Goal: Task Accomplishment & Management: Complete application form

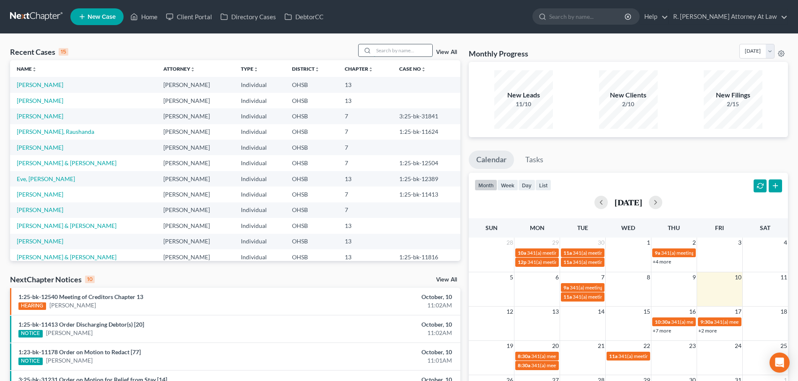
click at [389, 52] on input "search" at bounding box center [402, 50] width 59 height 12
type input "willis"
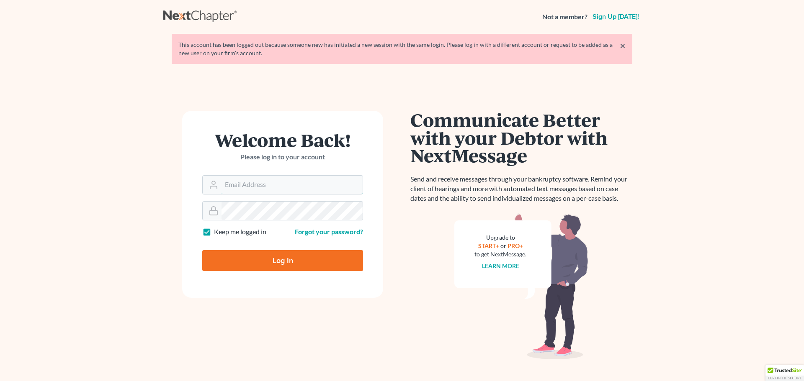
type input "[EMAIL_ADDRESS][DOMAIN_NAME]"
click at [271, 256] on input "Log In" at bounding box center [282, 260] width 161 height 21
type input "Thinking..."
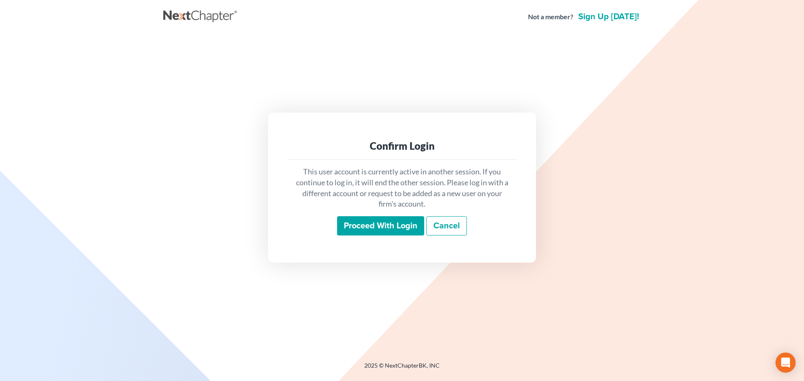
click at [399, 226] on input "Proceed with login" at bounding box center [380, 225] width 87 height 19
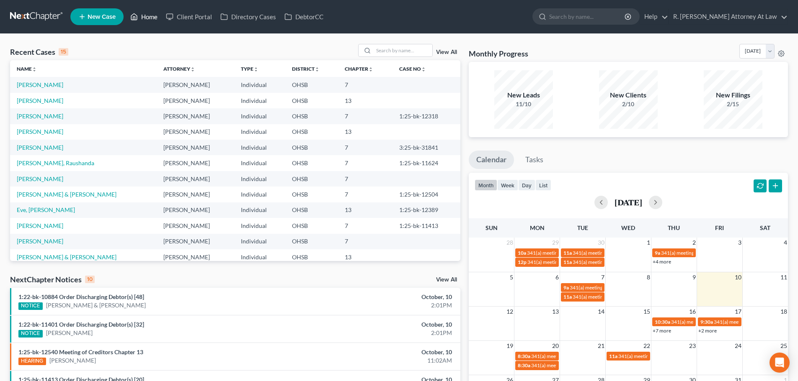
click at [156, 14] on link "Home" at bounding box center [144, 16] width 36 height 15
click at [148, 15] on link "Home" at bounding box center [144, 16] width 36 height 15
click at [46, 86] on link "Thiam, Fatimata" at bounding box center [40, 84] width 46 height 7
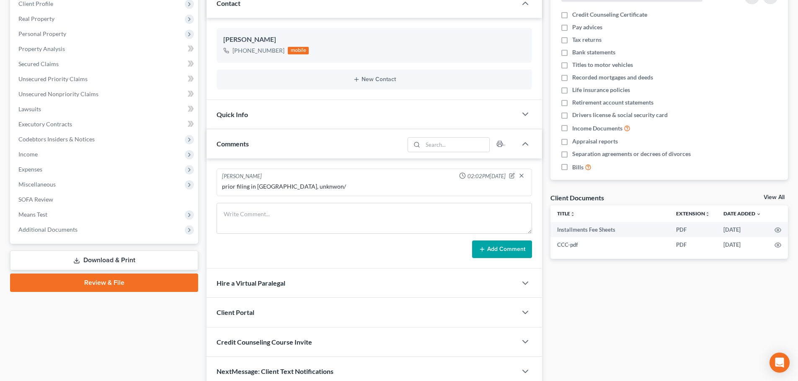
scroll to position [126, 0]
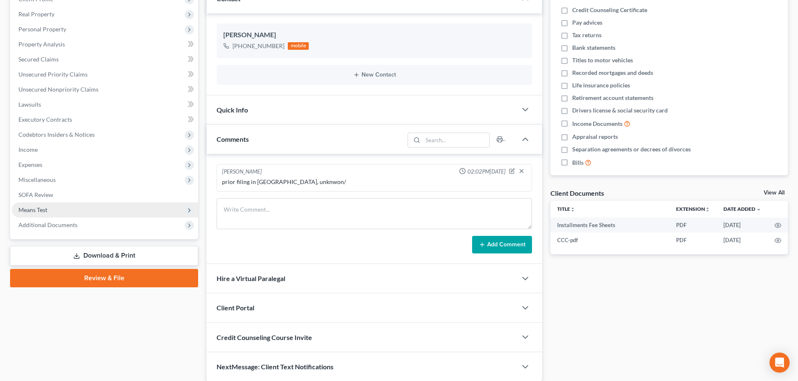
click at [42, 206] on span "Means Test" at bounding box center [105, 210] width 186 height 15
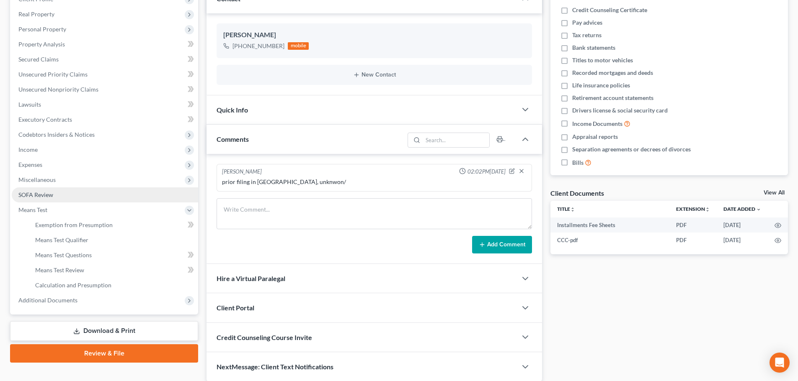
click at [27, 196] on span "SOFA Review" at bounding box center [35, 194] width 35 height 7
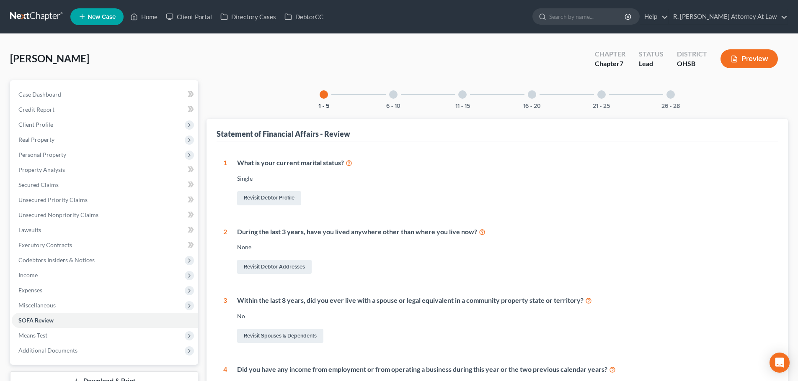
click at [600, 95] on div at bounding box center [601, 94] width 8 height 8
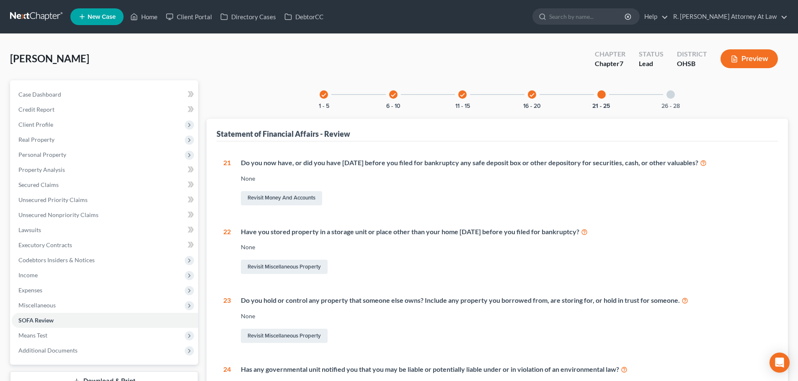
click at [671, 94] on div at bounding box center [670, 94] width 8 height 8
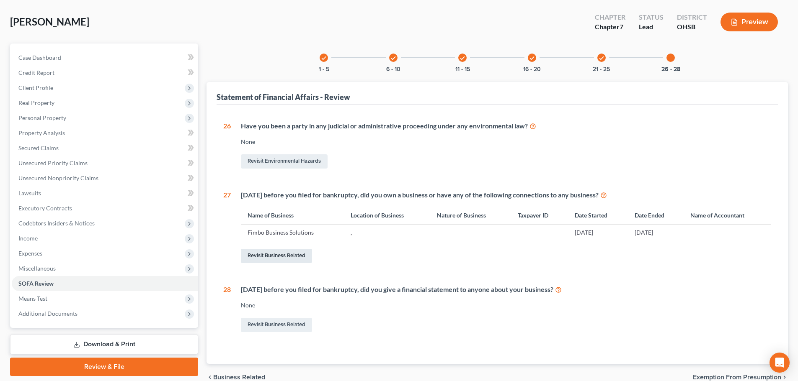
scroll to position [78, 0]
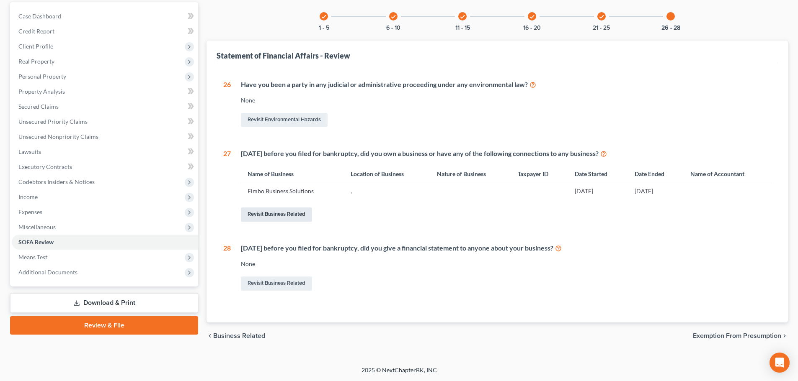
click at [258, 212] on link "Revisit Business Related" at bounding box center [276, 215] width 71 height 14
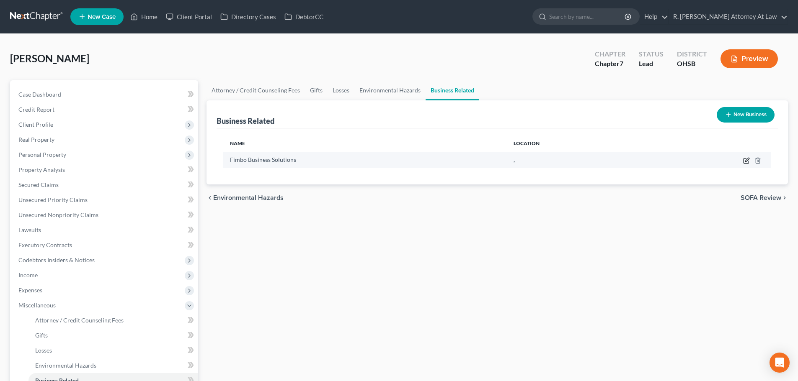
click at [744, 161] on icon "button" at bounding box center [746, 160] width 7 height 7
select select "sole_proprietor"
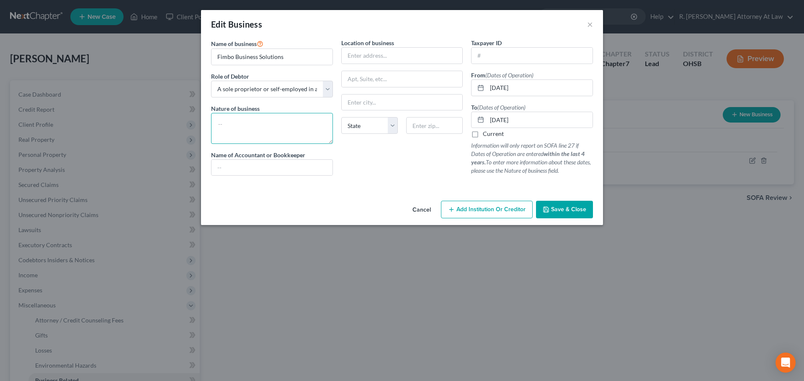
click at [233, 128] on textarea at bounding box center [272, 128] width 122 height 31
type textarea "home sales of incense -"
click at [494, 57] on input "text" at bounding box center [531, 56] width 121 height 16
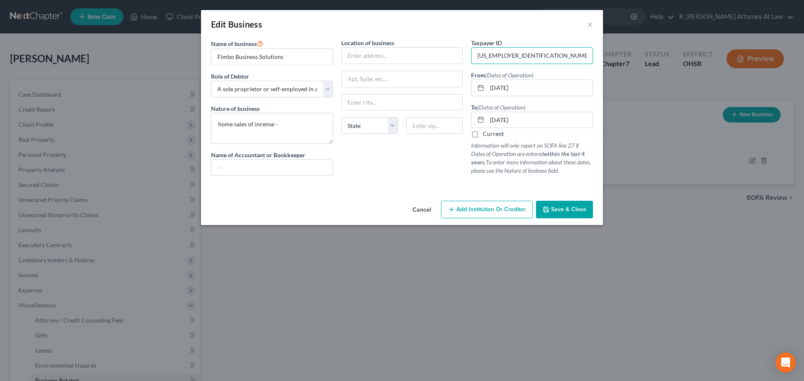
type input "85-1708202"
click at [483, 135] on label "Current" at bounding box center [493, 134] width 21 height 8
click at [486, 135] on input "Current" at bounding box center [488, 132] width 5 height 5
checkbox input "true"
click at [284, 126] on textarea "home sales of incense -" at bounding box center [272, 128] width 122 height 31
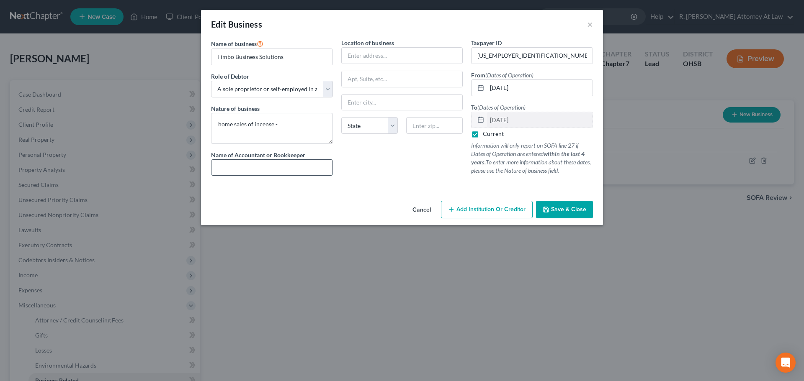
drag, startPoint x: 293, startPoint y: 169, endPoint x: 293, endPoint y: 163, distance: 5.9
click at [293, 169] on input "text" at bounding box center [271, 168] width 121 height 16
type input "NONE"
click at [552, 207] on span "Save & Close" at bounding box center [568, 209] width 35 height 7
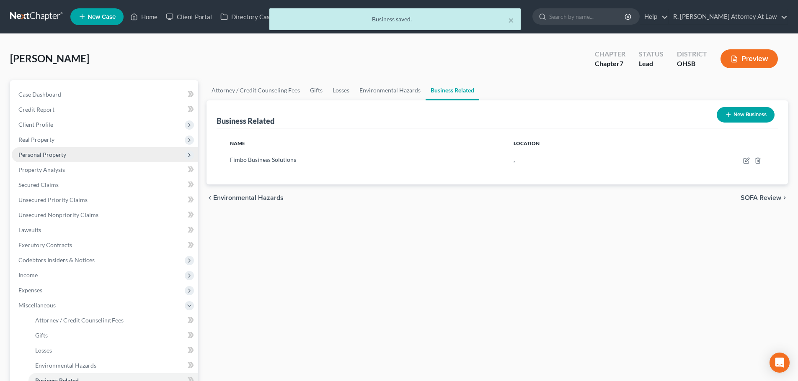
click at [37, 153] on span "Personal Property" at bounding box center [42, 154] width 48 height 7
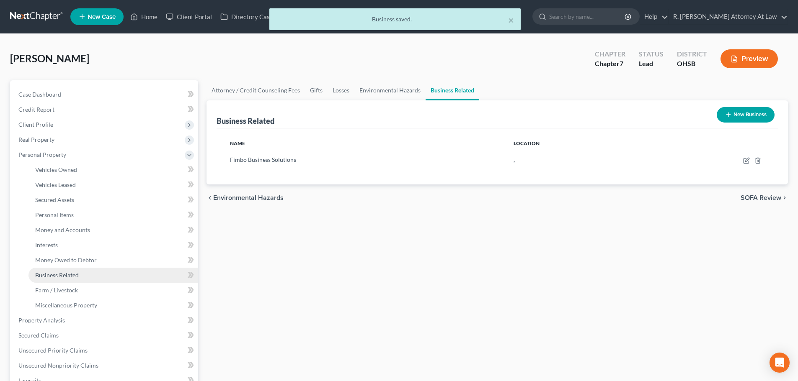
click at [41, 272] on span "Business Related" at bounding box center [57, 275] width 44 height 7
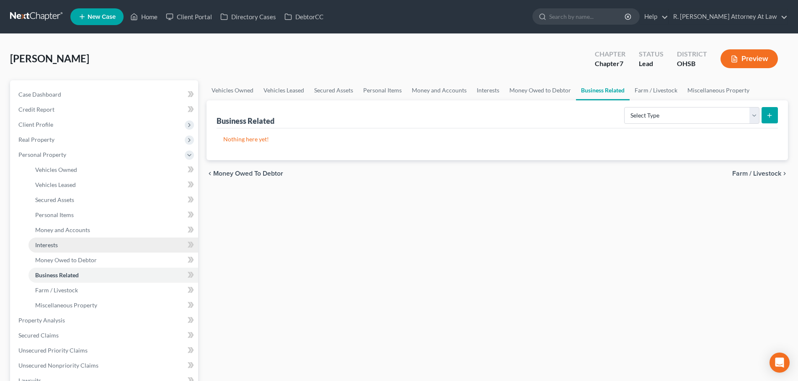
click at [40, 244] on span "Interests" at bounding box center [46, 245] width 23 height 7
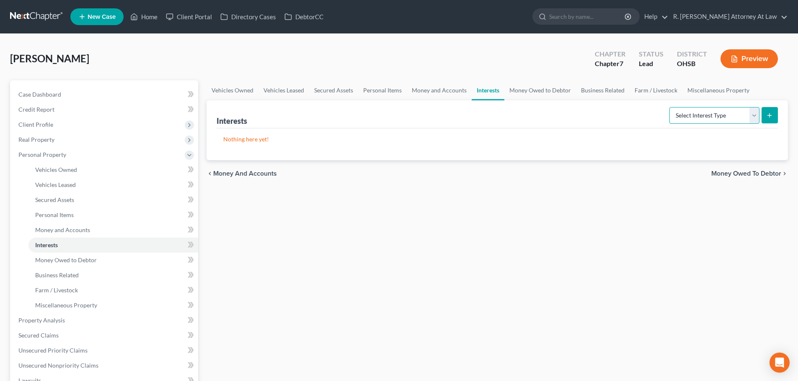
click at [701, 112] on select "Select Interest Type 401K Annuity Bond Education IRA Government Bond Government…" at bounding box center [714, 115] width 90 height 17
select select "unincorporated_business"
click at [670, 107] on select "Select Interest Type 401K Annuity Bond Education IRA Government Bond Government…" at bounding box center [714, 115] width 90 height 17
click at [769, 119] on button "submit" at bounding box center [769, 115] width 16 height 16
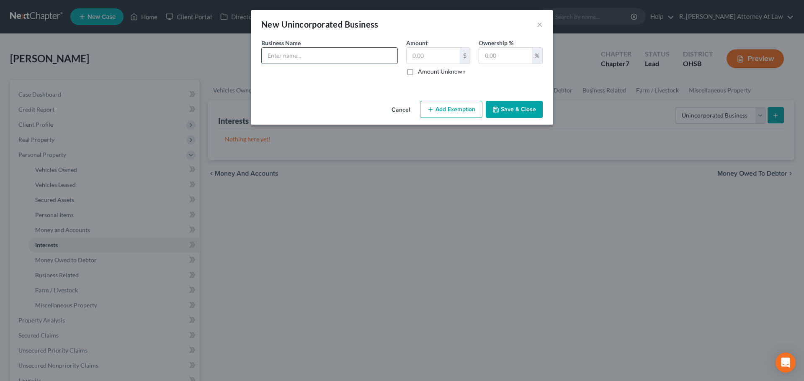
drag, startPoint x: 289, startPoint y: 56, endPoint x: 281, endPoint y: 54, distance: 8.5
click at [288, 56] on input "text" at bounding box center [330, 56] width 136 height 16
type input "Fimbo Business Solutions _-- Inventory 600"
type input "600"
click at [380, 54] on input "Fimbo Business Solutions _-- Inventory 600" at bounding box center [330, 56] width 136 height 16
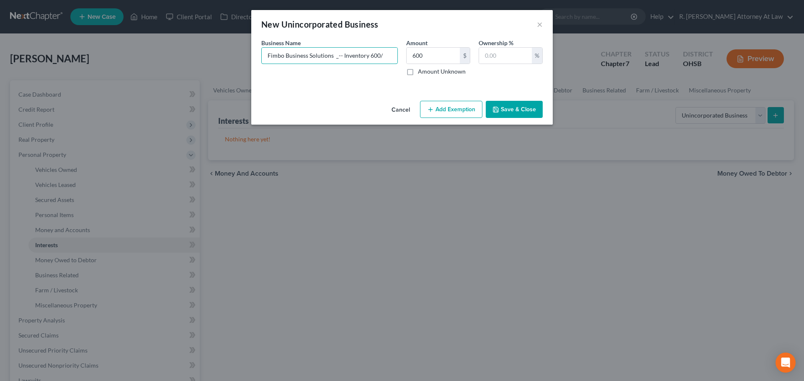
type input "Fimbo Business Solutions _-- Inventory 600/"
click at [458, 106] on button "Add Exemption" at bounding box center [451, 110] width 62 height 18
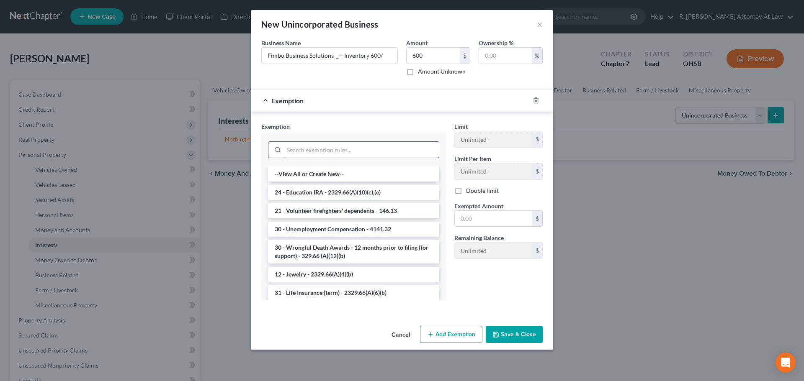
click at [301, 152] on input "search" at bounding box center [361, 150] width 155 height 16
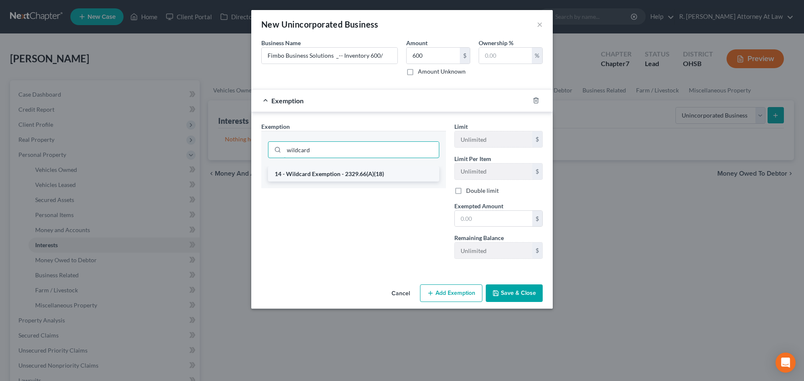
type input "wildcard"
click at [327, 174] on li "14 - Wildcard Exemption - 2329.66(A)(18)" at bounding box center [353, 174] width 171 height 15
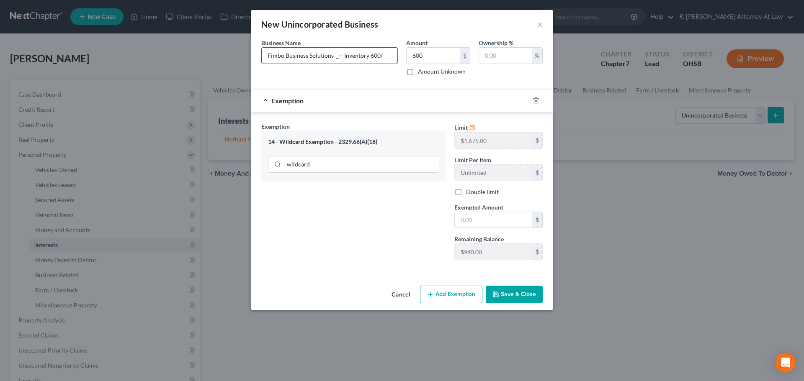
click at [389, 55] on input "Fimbo Business Solutions _-- Inventory 600/" at bounding box center [330, 56] width 136 height 16
type input "Fimbo Business Solutions _-- Inventory 600/ home made incense"
click at [465, 228] on input "text" at bounding box center [493, 220] width 77 height 16
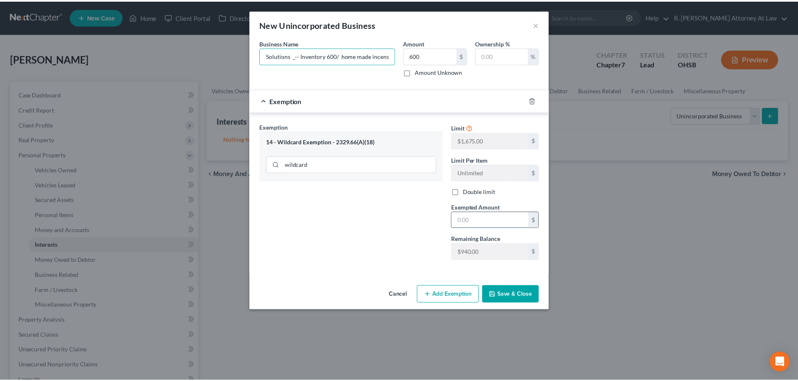
scroll to position [0, 0]
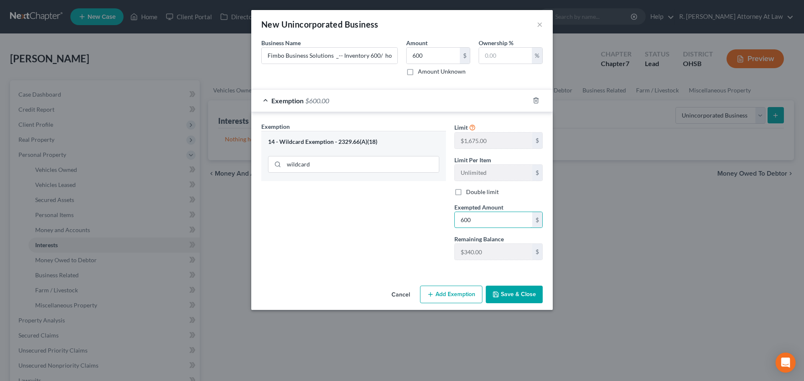
type input "600"
click at [365, 232] on div "Exemption Set must be selected for CA. Exemption * 14 - Wildcard Exemption - 23…" at bounding box center [353, 194] width 193 height 145
click at [505, 294] on button "Save & Close" at bounding box center [514, 295] width 57 height 18
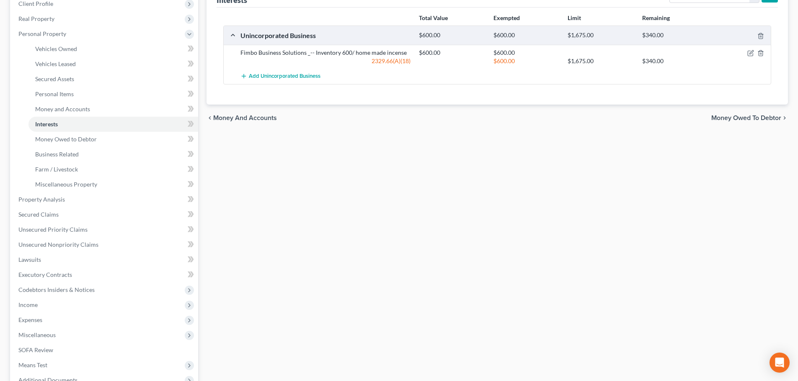
scroll to position [126, 0]
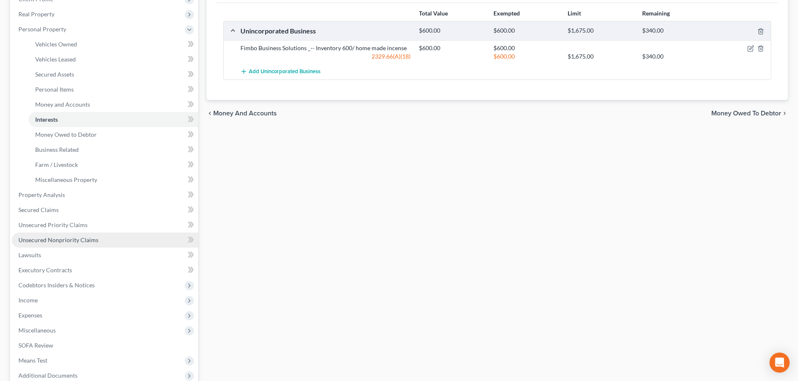
click at [71, 241] on span "Unsecured Nonpriority Claims" at bounding box center [58, 240] width 80 height 7
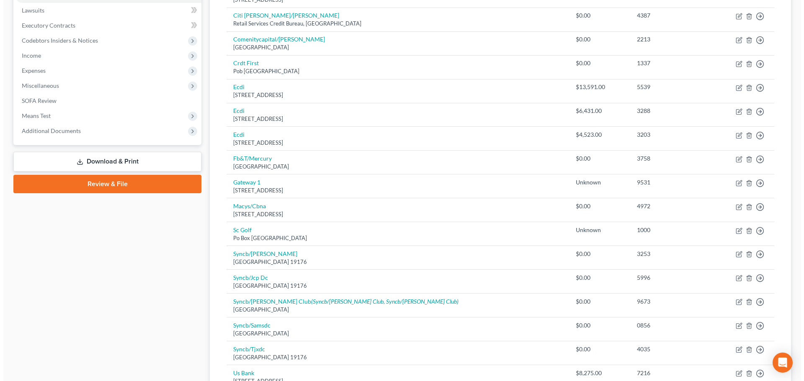
scroll to position [84, 0]
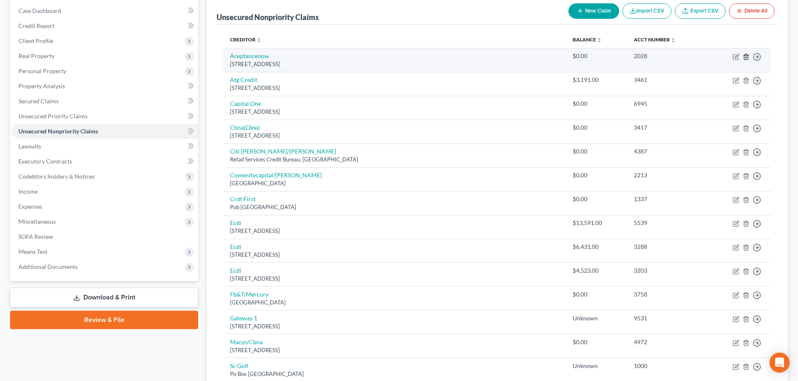
click at [744, 57] on icon "button" at bounding box center [746, 56] width 4 height 5
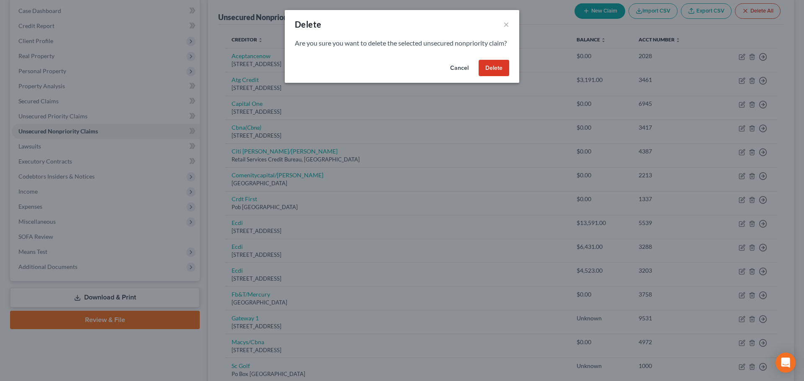
click at [487, 77] on button "Delete" at bounding box center [494, 68] width 31 height 17
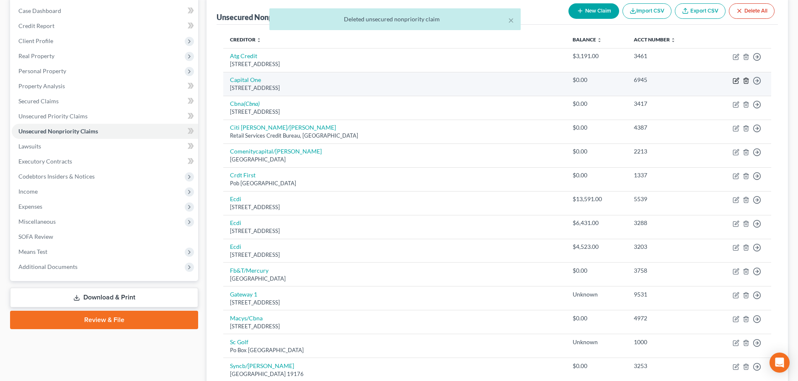
click at [745, 82] on line "button" at bounding box center [745, 81] width 0 height 2
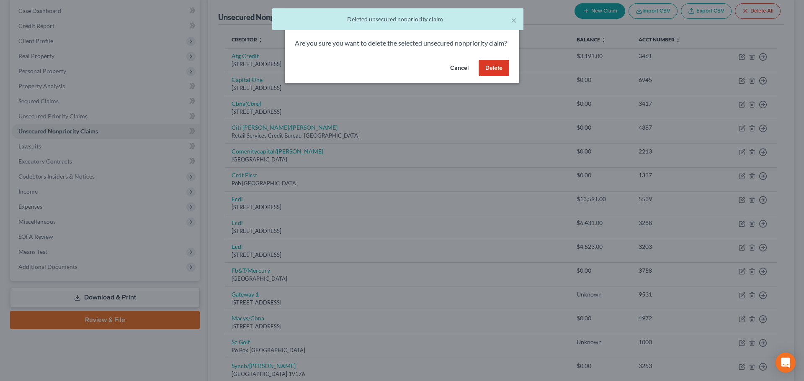
click at [746, 79] on div "Delete × Are you sure you want to delete the selected unsecured nonpriority cla…" at bounding box center [402, 190] width 804 height 381
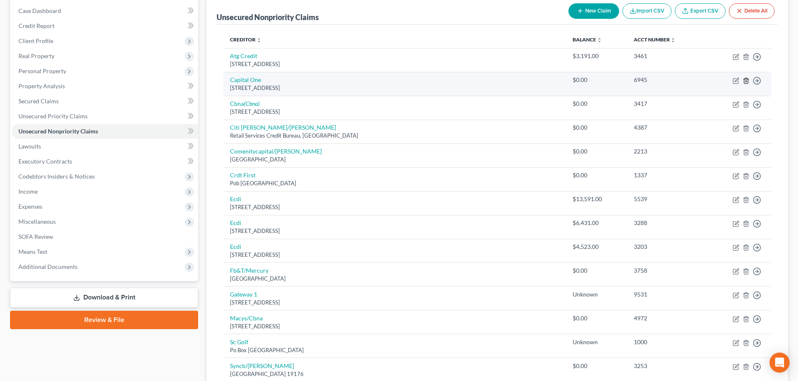
click at [746, 81] on line "button" at bounding box center [746, 81] width 0 height 2
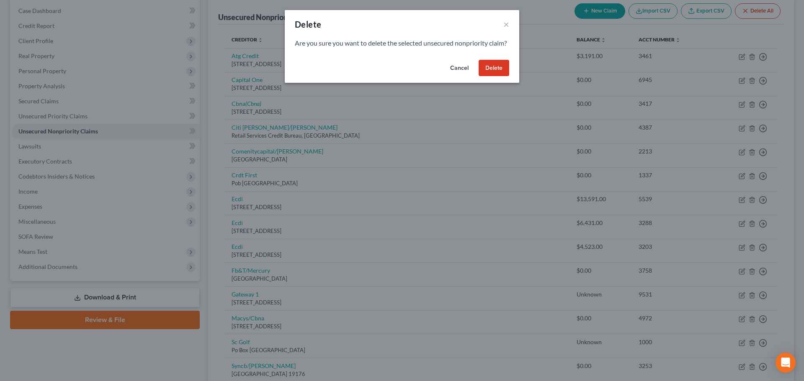
click at [483, 76] on button "Delete" at bounding box center [494, 68] width 31 height 17
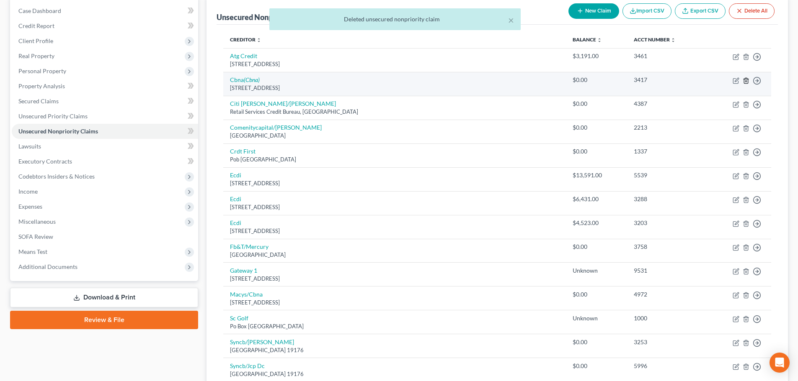
click at [746, 80] on icon "button" at bounding box center [745, 80] width 7 height 7
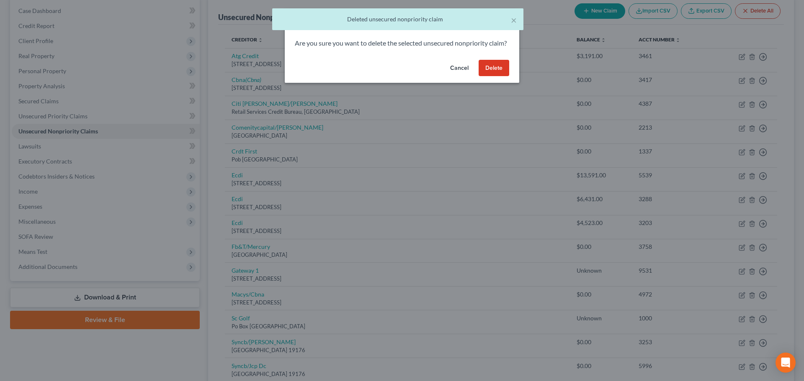
click at [492, 77] on button "Delete" at bounding box center [494, 68] width 31 height 17
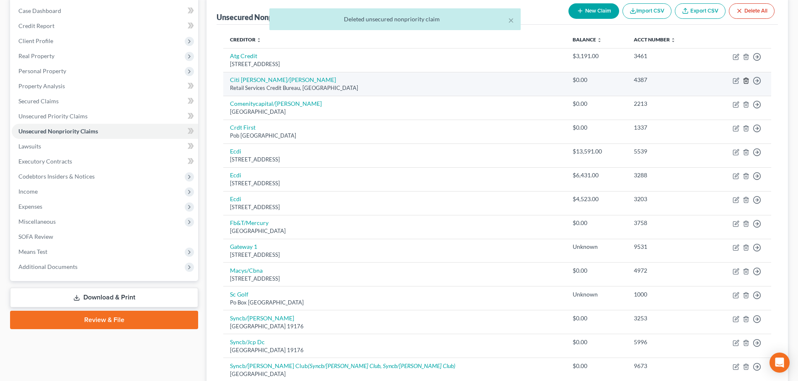
click at [746, 81] on line "button" at bounding box center [746, 81] width 0 height 2
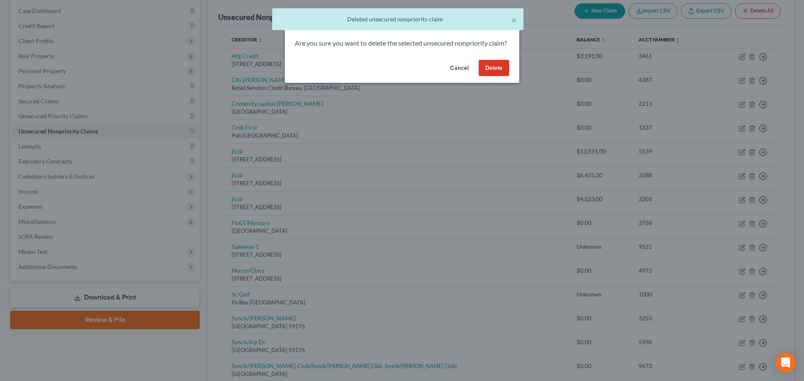
click at [491, 73] on button "Delete" at bounding box center [494, 68] width 31 height 17
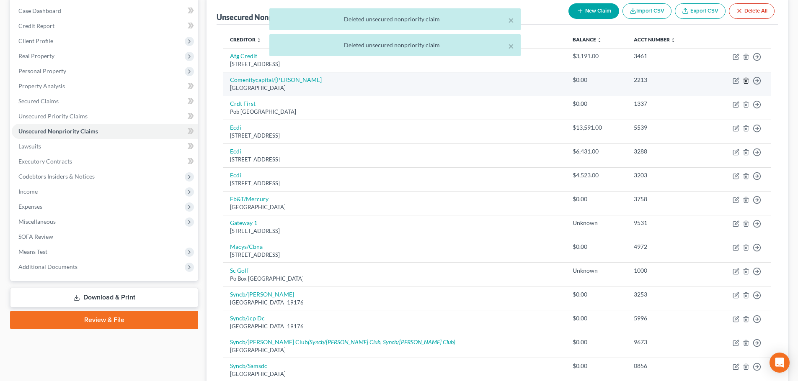
click at [745, 80] on icon "button" at bounding box center [745, 80] width 7 height 7
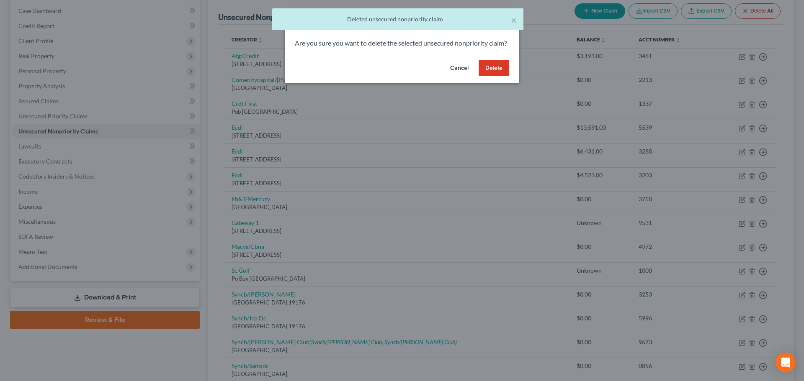
click at [486, 75] on button "Delete" at bounding box center [494, 68] width 31 height 17
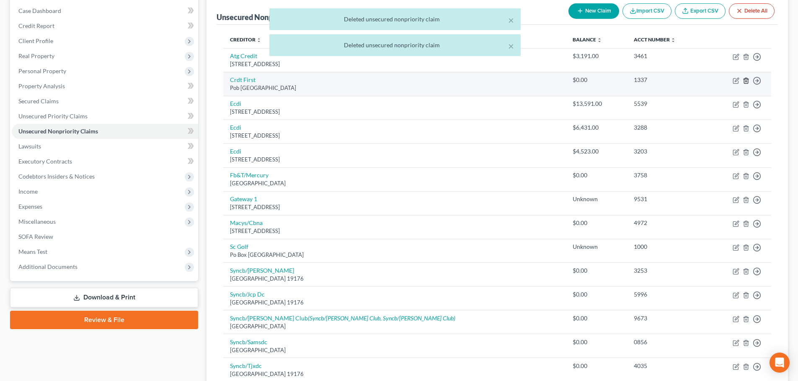
click at [746, 80] on line "button" at bounding box center [746, 81] width 0 height 2
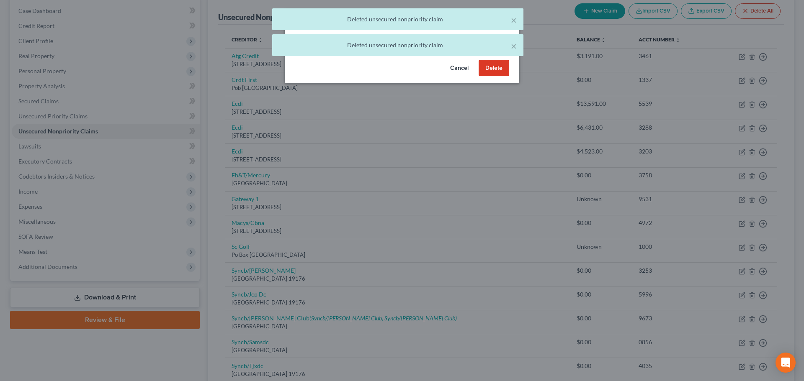
click at [501, 77] on button "Delete" at bounding box center [494, 68] width 31 height 17
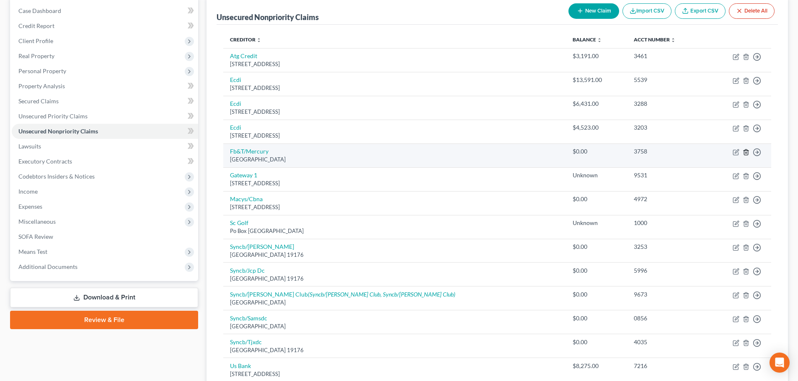
click at [745, 154] on line "button" at bounding box center [745, 153] width 0 height 2
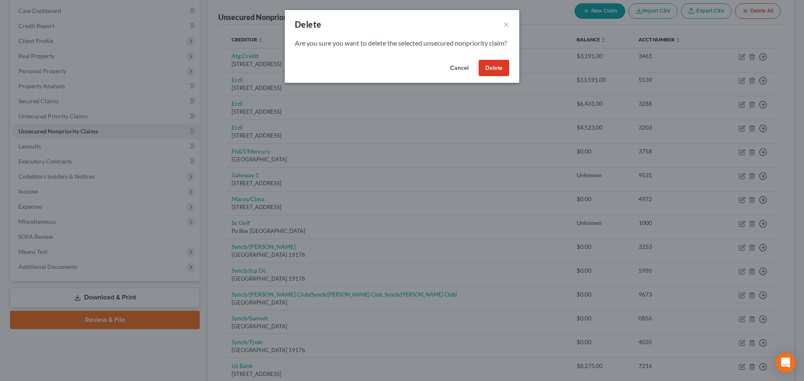
click at [497, 75] on button "Delete" at bounding box center [494, 68] width 31 height 17
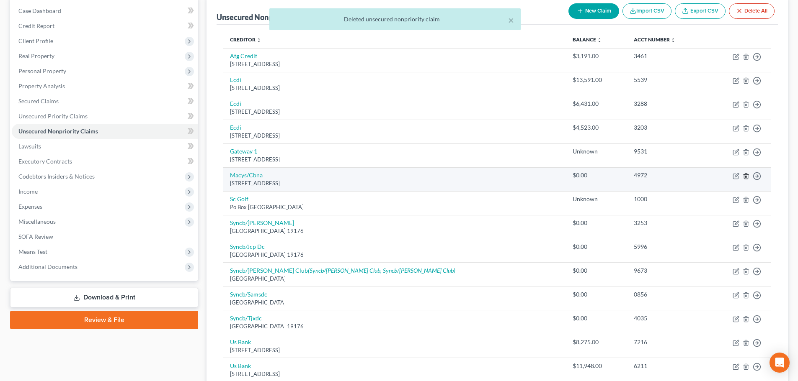
click at [745, 178] on line "button" at bounding box center [745, 177] width 0 height 2
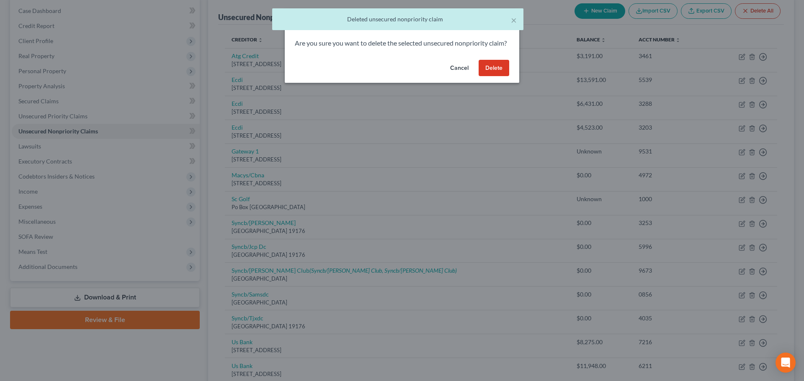
click at [493, 77] on button "Delete" at bounding box center [494, 68] width 31 height 17
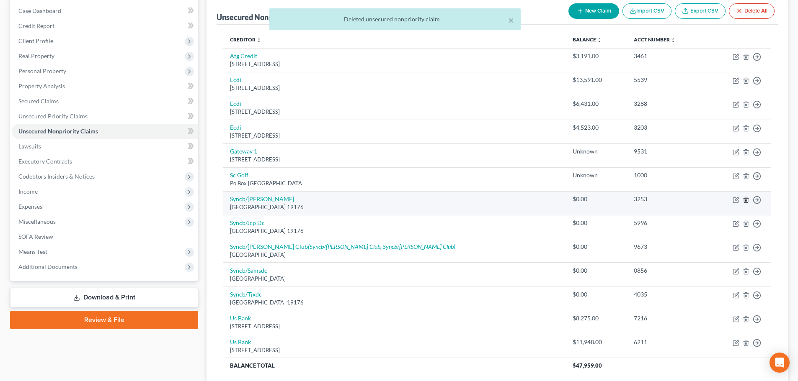
click at [746, 201] on line "button" at bounding box center [746, 201] width 0 height 2
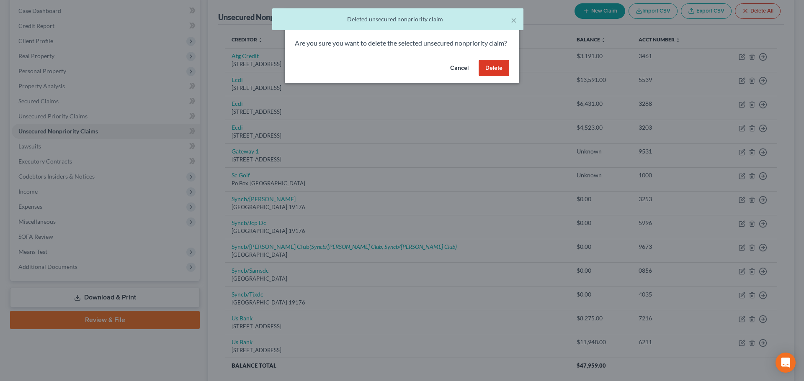
click at [485, 77] on button "Delete" at bounding box center [494, 68] width 31 height 17
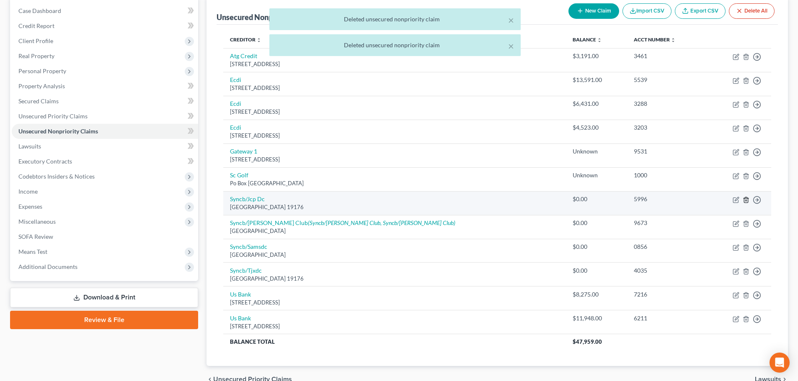
click at [744, 200] on icon "button" at bounding box center [746, 199] width 4 height 5
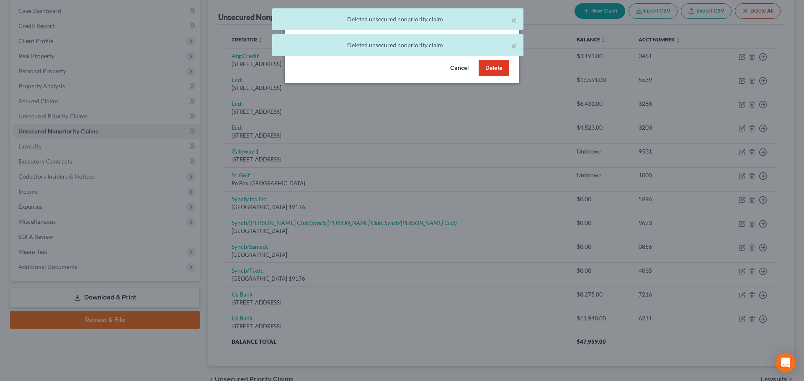
click at [484, 77] on button "Delete" at bounding box center [494, 68] width 31 height 17
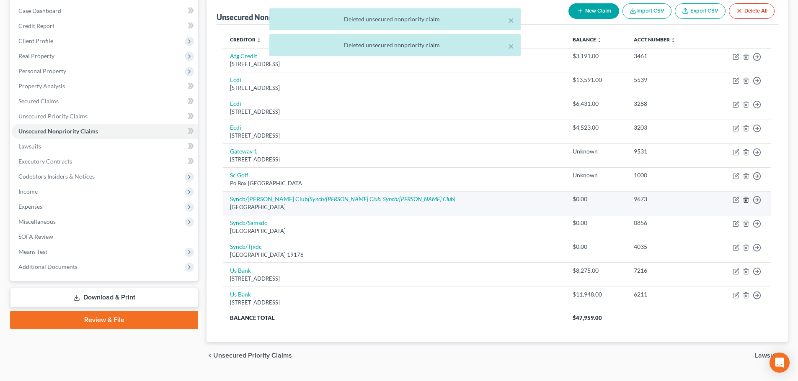
click at [746, 200] on icon "button" at bounding box center [745, 200] width 7 height 7
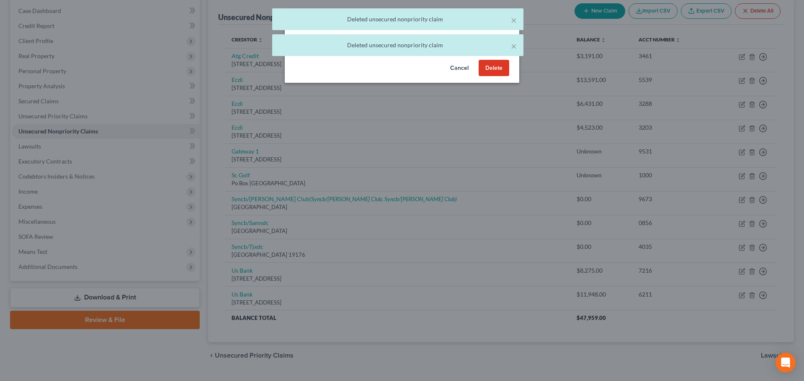
click at [491, 77] on button "Delete" at bounding box center [494, 68] width 31 height 17
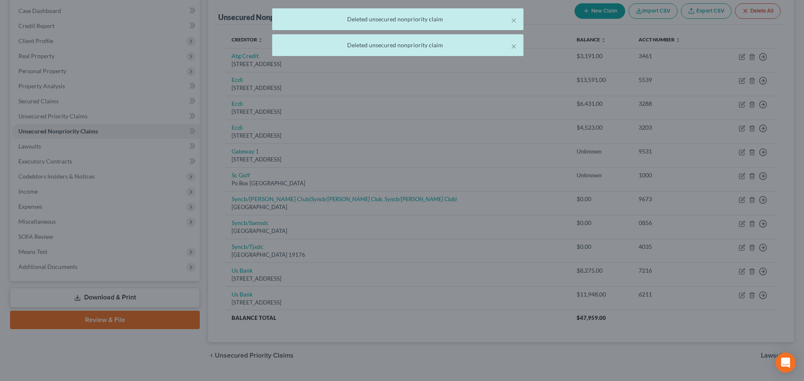
scroll to position [80, 0]
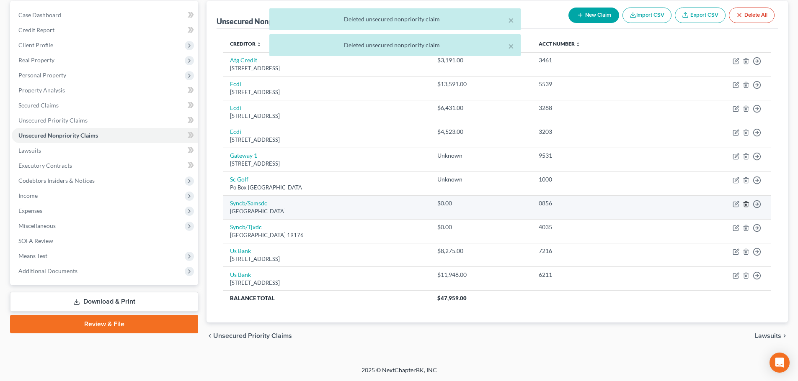
click at [745, 204] on line "button" at bounding box center [745, 205] width 0 height 2
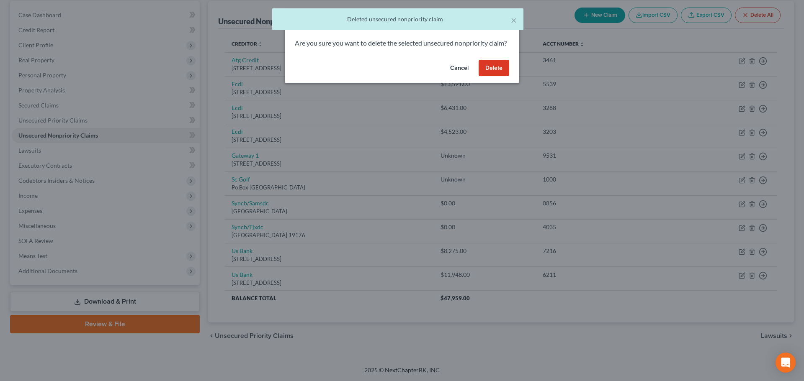
click at [492, 74] on button "Delete" at bounding box center [494, 68] width 31 height 17
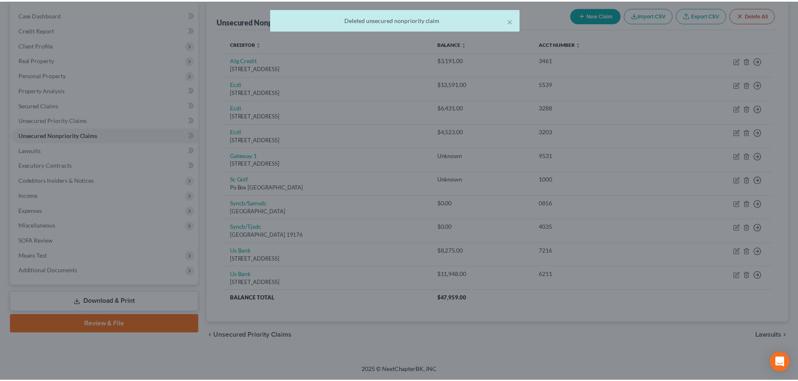
scroll to position [64, 0]
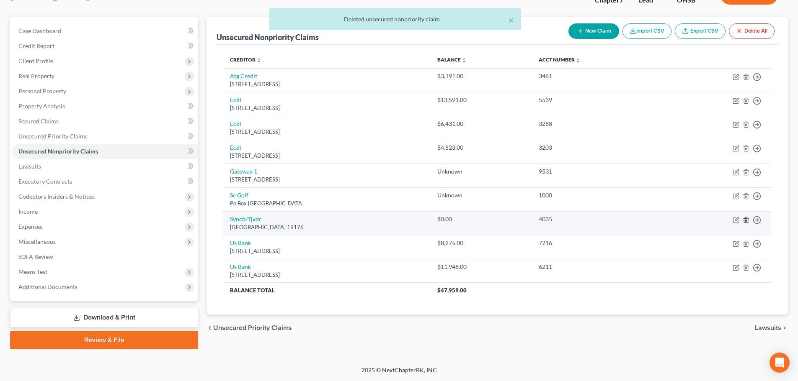
click at [744, 220] on icon "button" at bounding box center [746, 219] width 4 height 5
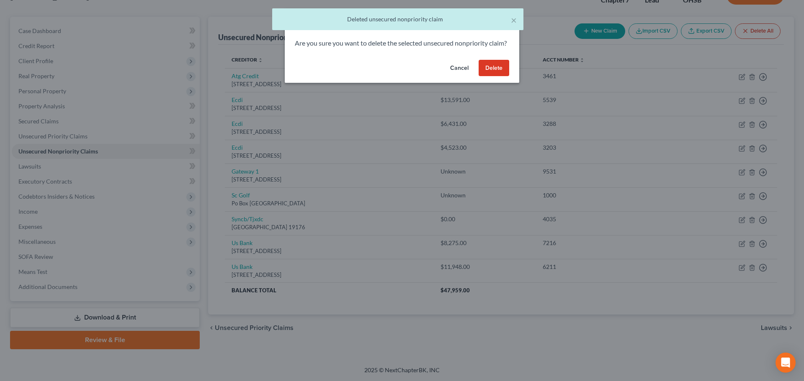
click at [498, 72] on button "Delete" at bounding box center [494, 68] width 31 height 17
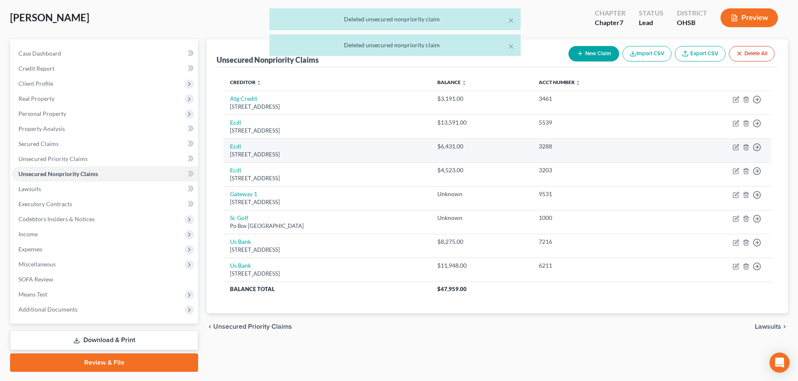
scroll to position [22, 0]
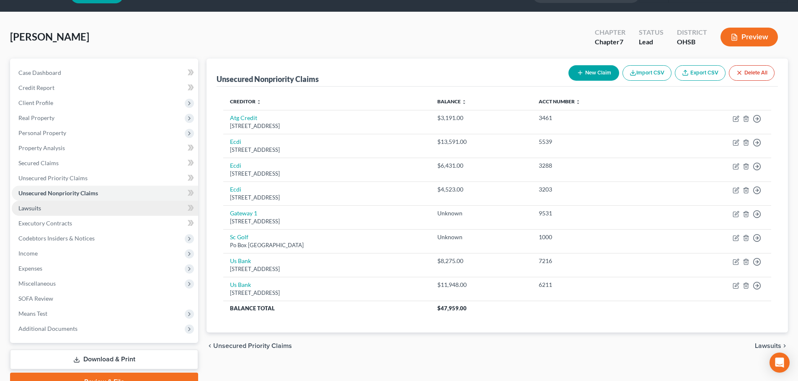
click at [35, 207] on span "Lawsuits" at bounding box center [29, 208] width 23 height 7
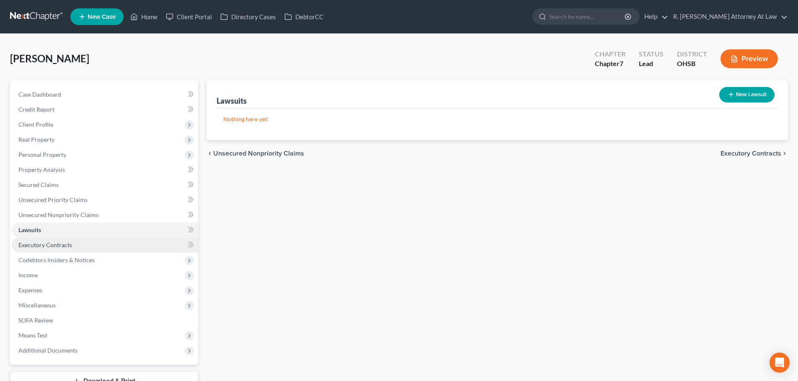
click at [44, 245] on span "Executory Contracts" at bounding box center [45, 245] width 54 height 7
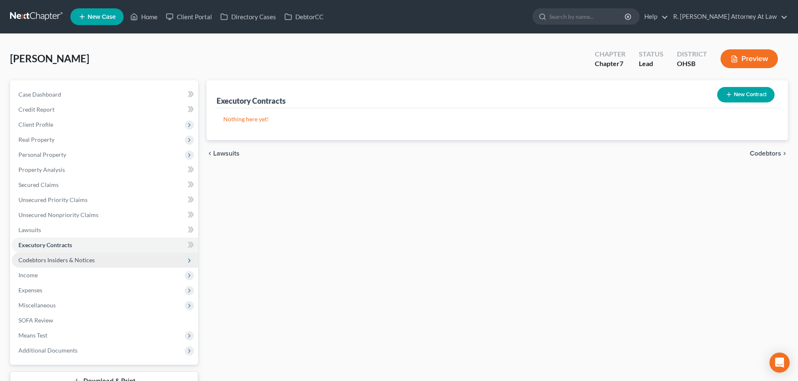
click at [47, 256] on span "Codebtors Insiders & Notices" at bounding box center [105, 260] width 186 height 15
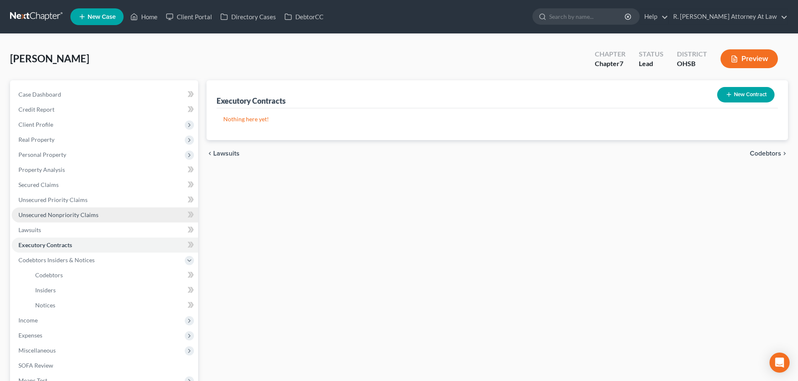
click at [39, 210] on link "Unsecured Nonpriority Claims" at bounding box center [105, 215] width 186 height 15
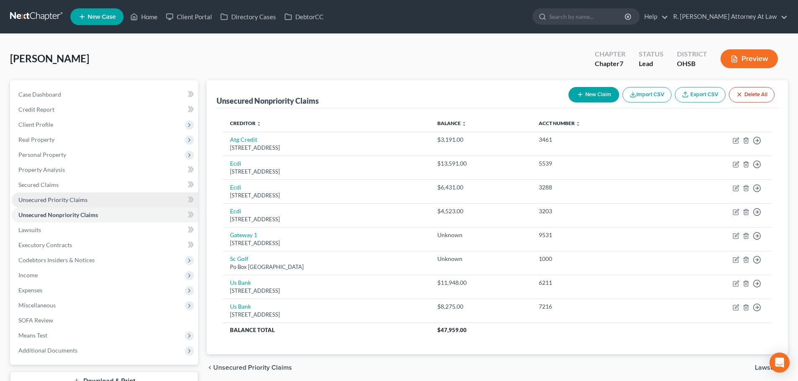
click at [39, 201] on span "Unsecured Priority Claims" at bounding box center [52, 199] width 69 height 7
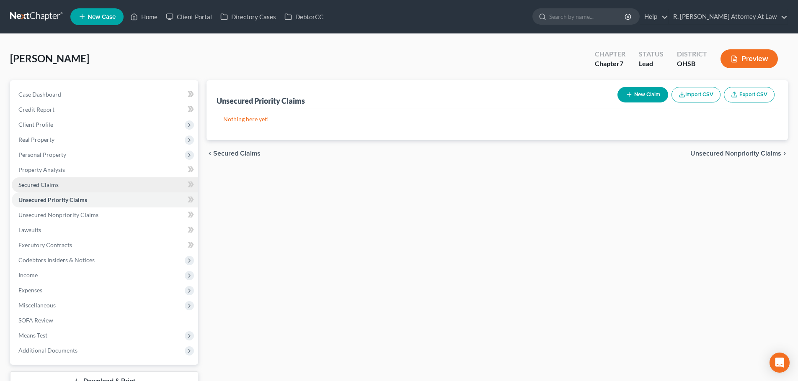
click at [33, 182] on span "Secured Claims" at bounding box center [38, 184] width 40 height 7
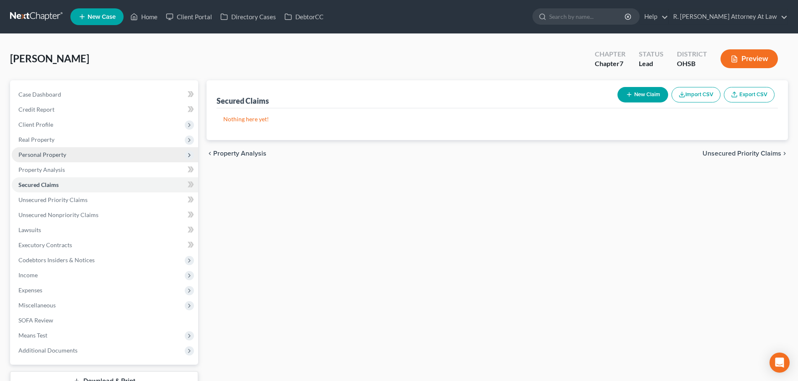
click at [22, 156] on span "Personal Property" at bounding box center [42, 154] width 48 height 7
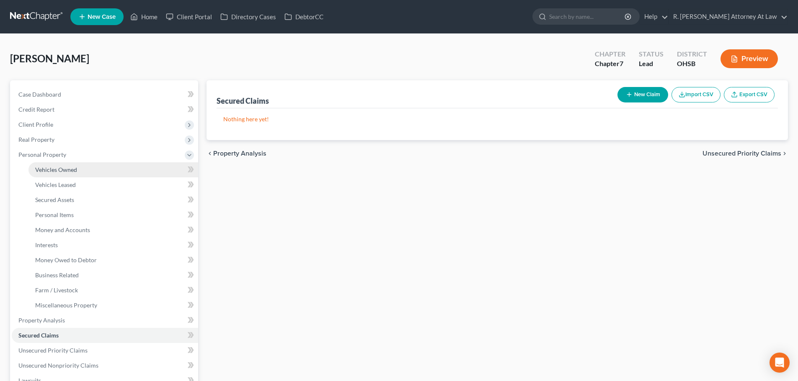
click at [38, 169] on span "Vehicles Owned" at bounding box center [56, 169] width 42 height 7
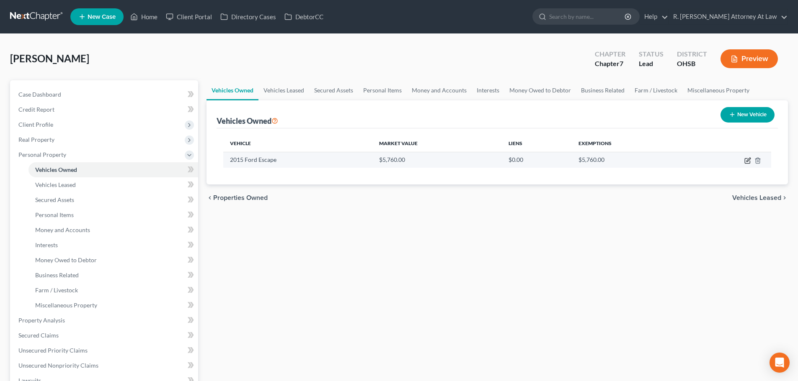
click at [748, 159] on icon "button" at bounding box center [748, 160] width 4 height 4
select select "0"
select select "11"
select select "2"
select select "0"
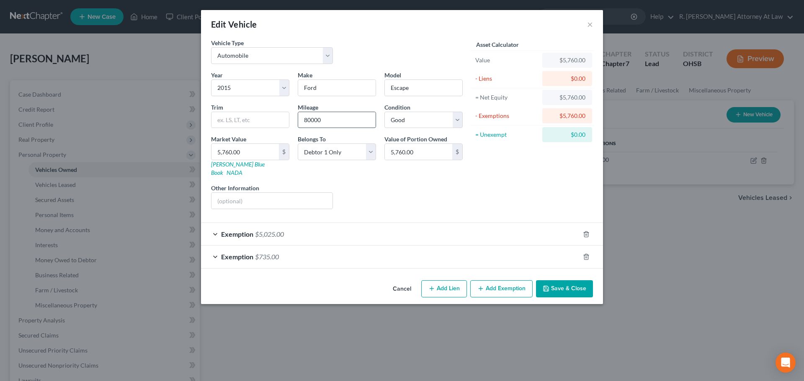
click at [322, 125] on input "80000" at bounding box center [336, 120] width 77 height 16
type input "8"
type input "135000"
click at [548, 280] on button "Save & Close" at bounding box center [564, 289] width 57 height 18
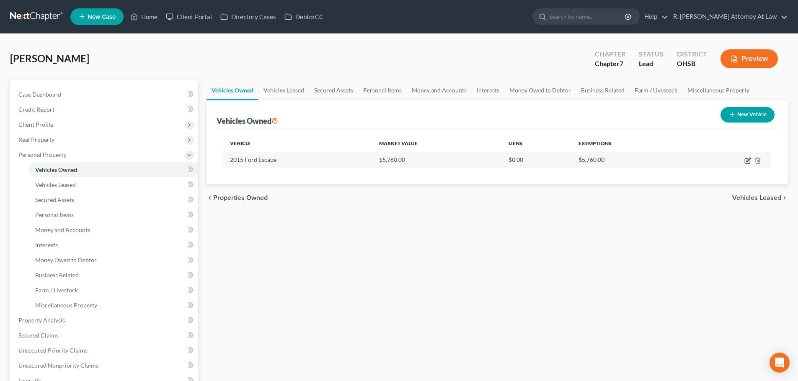
click at [748, 161] on icon "button" at bounding box center [747, 160] width 7 height 7
select select "0"
select select "11"
select select "2"
select select "0"
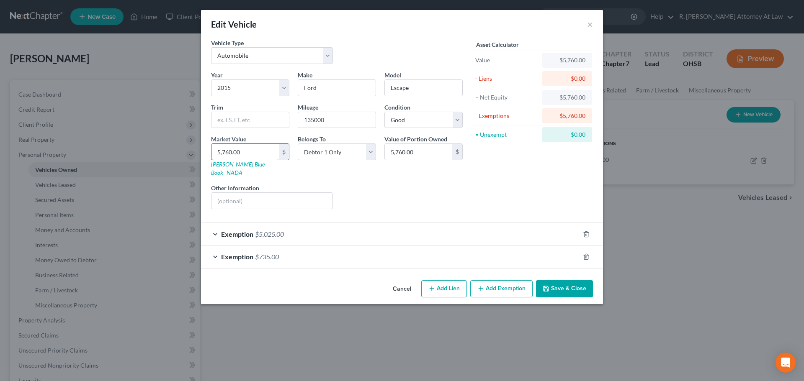
click at [242, 154] on input "5,760.00" at bounding box center [244, 152] width 67 height 16
type input "4"
type input "4.00"
type input "41"
type input "41.00"
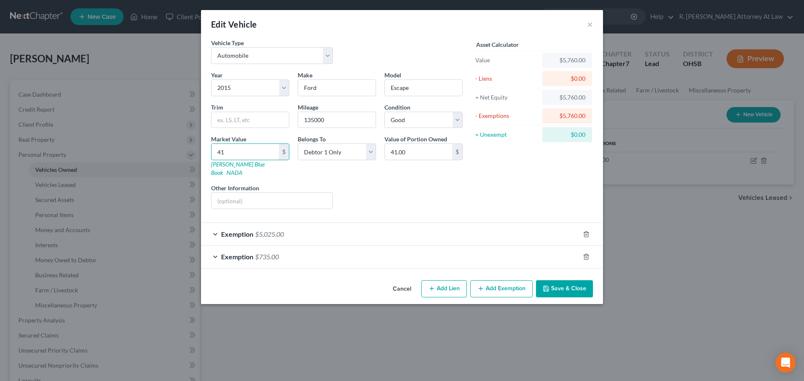
type input "412"
type input "412.00"
type input "4122"
type input "4,122.00"
type input "4,122"
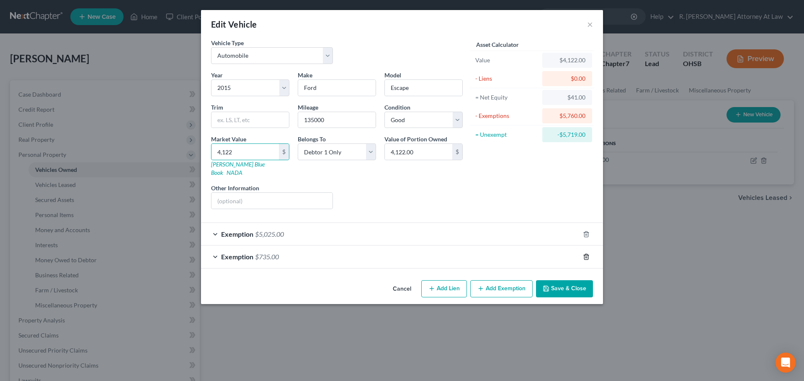
click at [586, 254] on icon "button" at bounding box center [586, 257] width 7 height 7
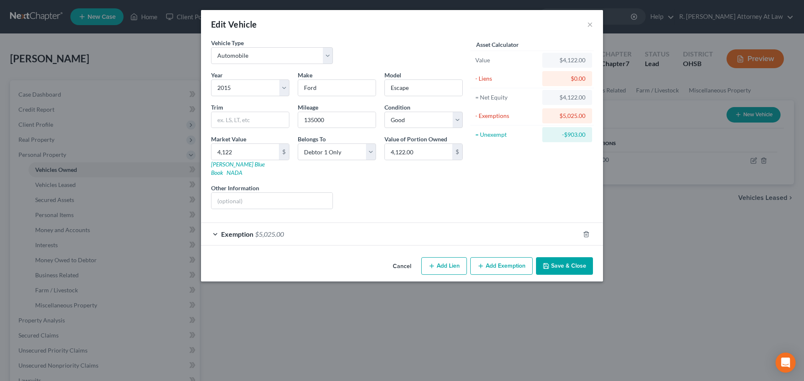
click at [564, 260] on button "Save & Close" at bounding box center [564, 266] width 57 height 18
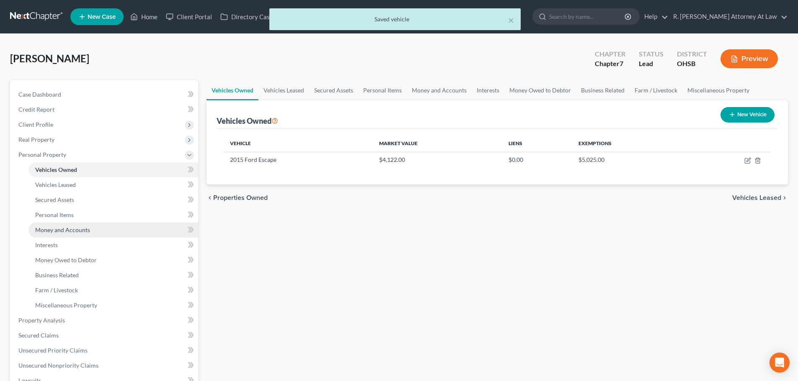
click at [50, 227] on span "Money and Accounts" at bounding box center [62, 229] width 55 height 7
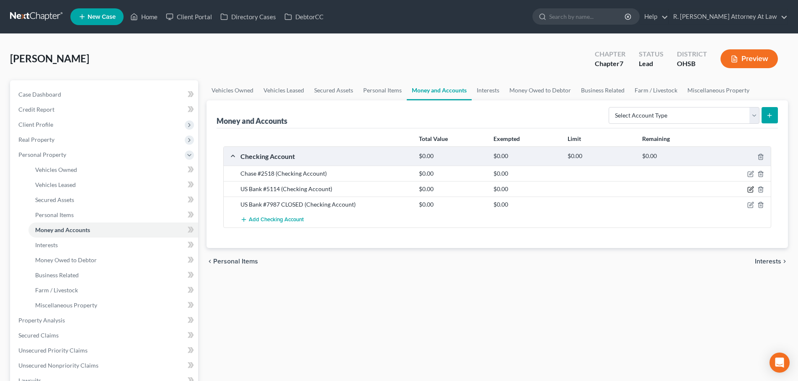
click at [749, 188] on icon "button" at bounding box center [750, 189] width 7 height 7
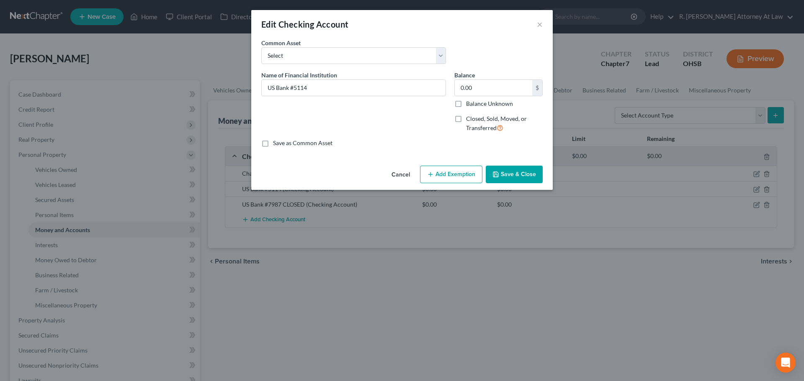
click at [466, 118] on label "Closed, Sold, Moved, or Transferred" at bounding box center [504, 124] width 77 height 18
click at [469, 118] on input "Closed, Sold, Moved, or Transferred" at bounding box center [471, 117] width 5 height 5
checkbox input "true"
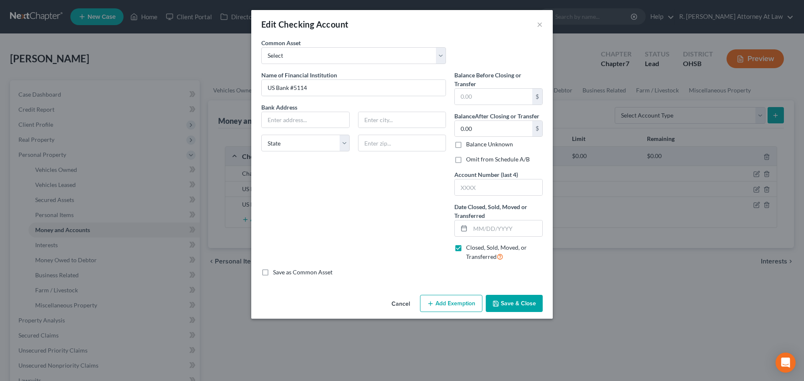
click at [466, 146] on label "Balance Unknown" at bounding box center [489, 144] width 47 height 8
click at [469, 146] on input "Balance Unknown" at bounding box center [471, 142] width 5 height 5
checkbox input "true"
click at [466, 159] on label "Omit from Schedule A/B" at bounding box center [498, 159] width 64 height 8
click at [469, 159] on input "Omit from Schedule A/B" at bounding box center [471, 157] width 5 height 5
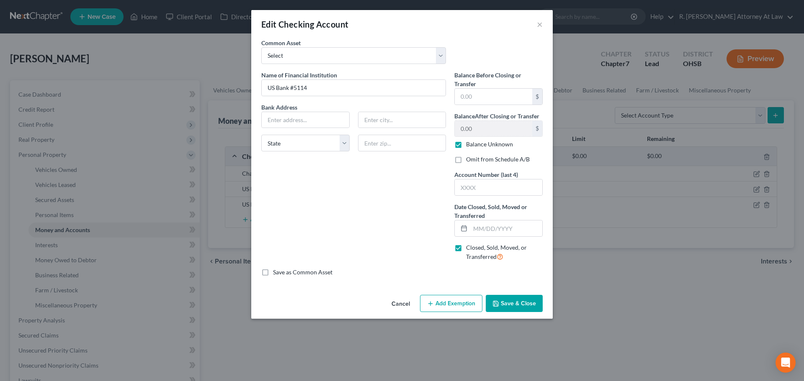
checkbox input "true"
click at [510, 302] on button "Save & Close" at bounding box center [514, 304] width 57 height 18
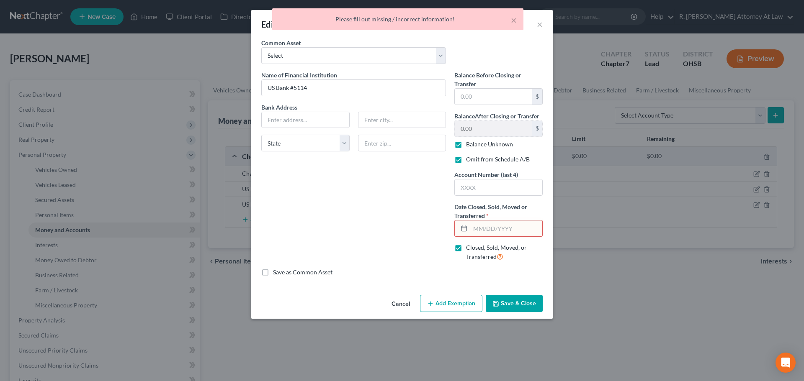
click at [474, 228] on input "text" at bounding box center [506, 229] width 72 height 16
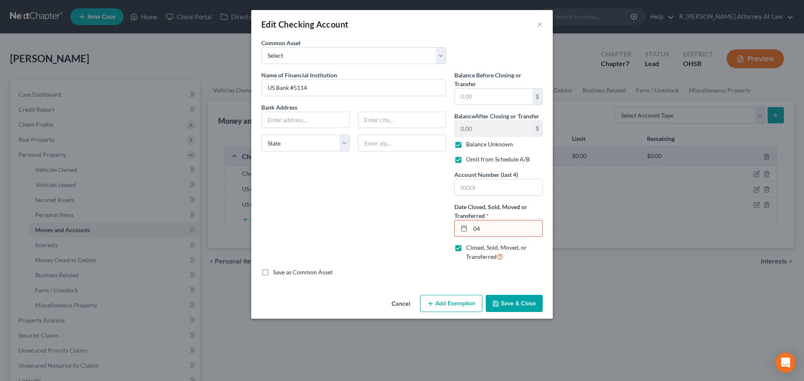
type input "0"
type input "2"
type input "10/01/2025"
click at [500, 305] on button "Save & Close" at bounding box center [514, 304] width 57 height 18
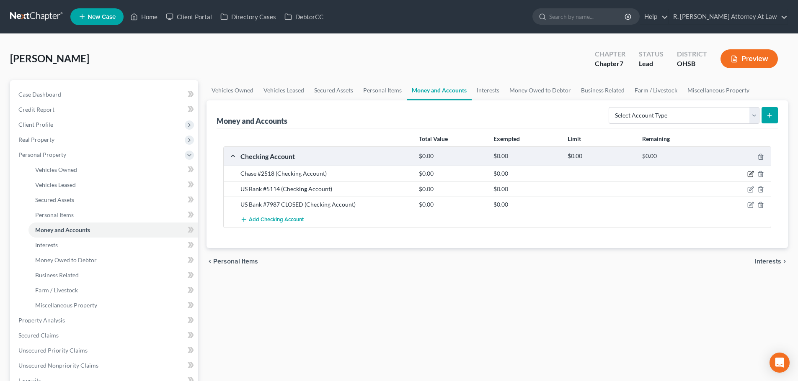
click at [751, 174] on icon "button" at bounding box center [751, 174] width 4 height 4
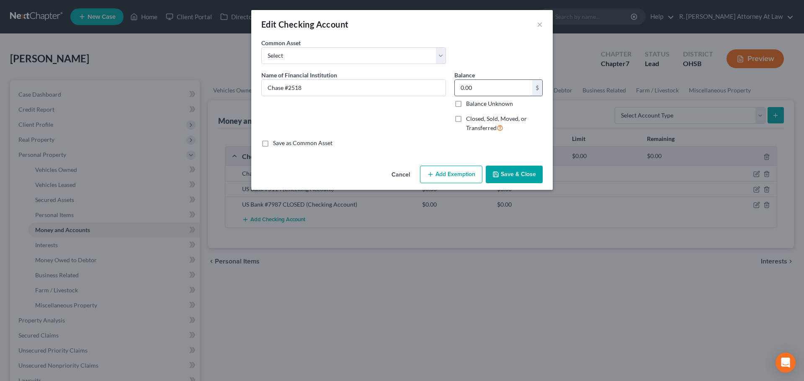
click at [480, 85] on input "0.00" at bounding box center [493, 88] width 77 height 16
type input "2"
type input "1,400"
click at [284, 88] on input "Chase #2518" at bounding box center [354, 88] width 184 height 16
type input "Chase Bank #2518"
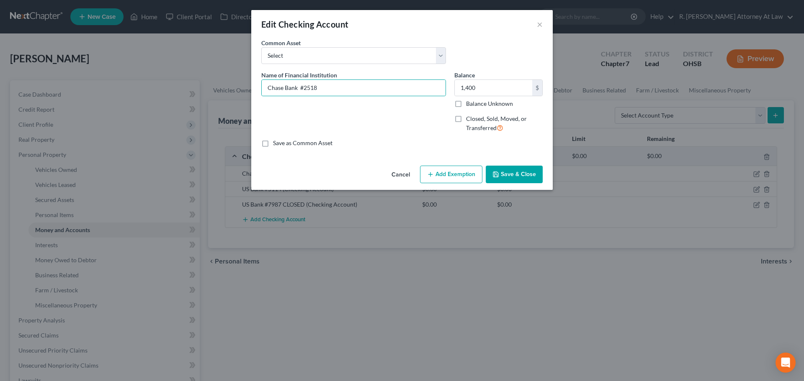
click at [510, 170] on button "Save & Close" at bounding box center [514, 175] width 57 height 18
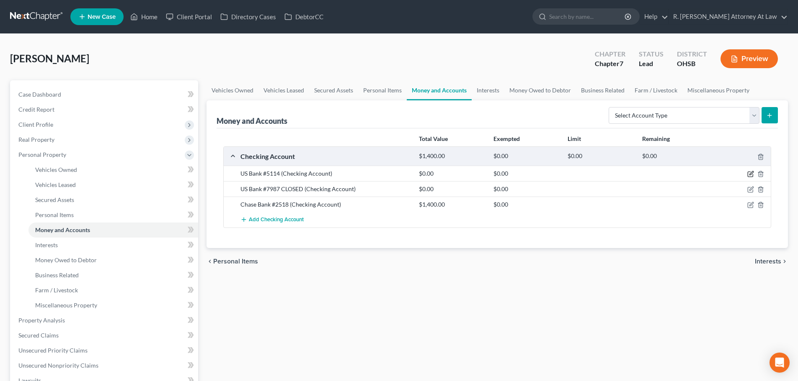
click at [750, 173] on icon "button" at bounding box center [750, 174] width 7 height 7
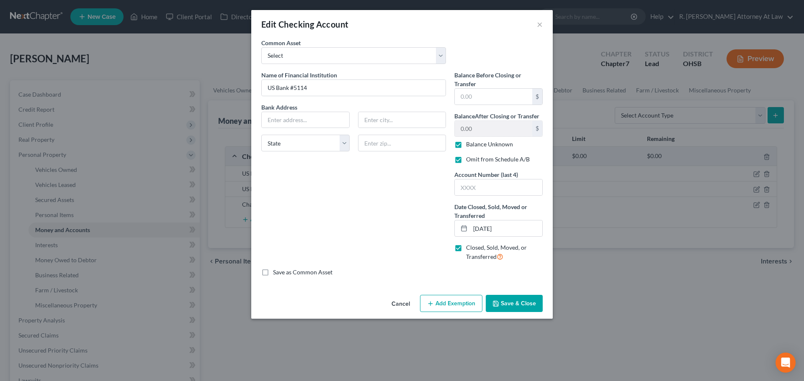
click at [515, 304] on button "Save & Close" at bounding box center [514, 304] width 57 height 18
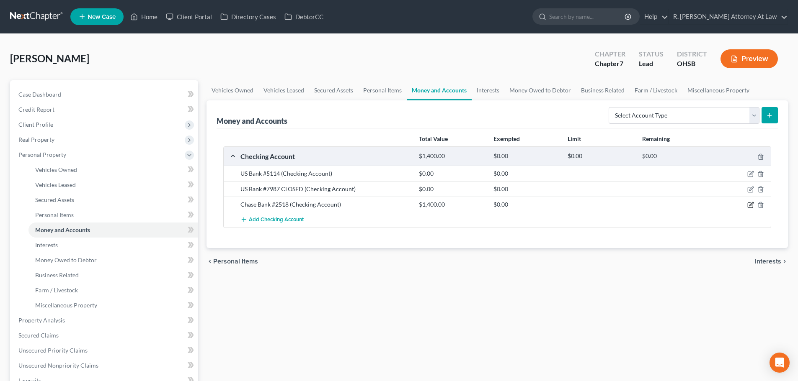
click at [750, 206] on icon "button" at bounding box center [750, 205] width 7 height 7
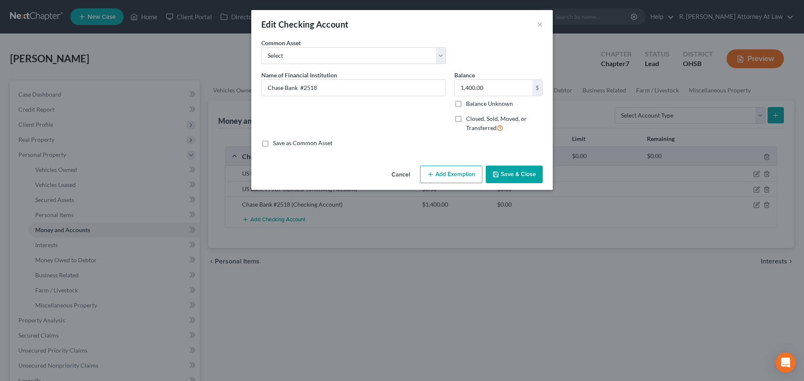
click at [450, 174] on button "Add Exemption" at bounding box center [451, 175] width 62 height 18
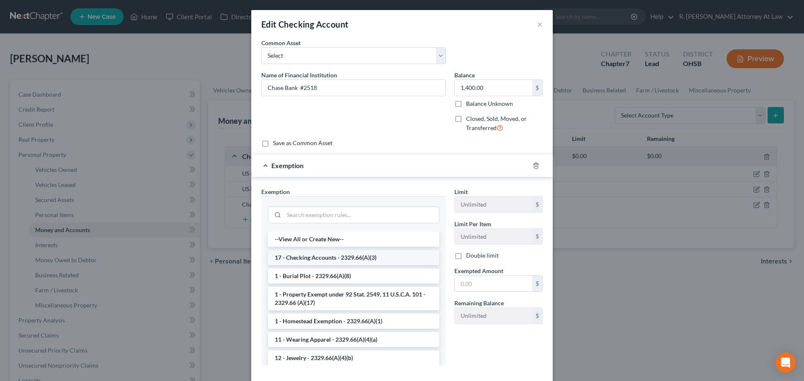
click at [310, 256] on li "17 - Checking Accounts - 2329.66(A)(3)" at bounding box center [353, 257] width 171 height 15
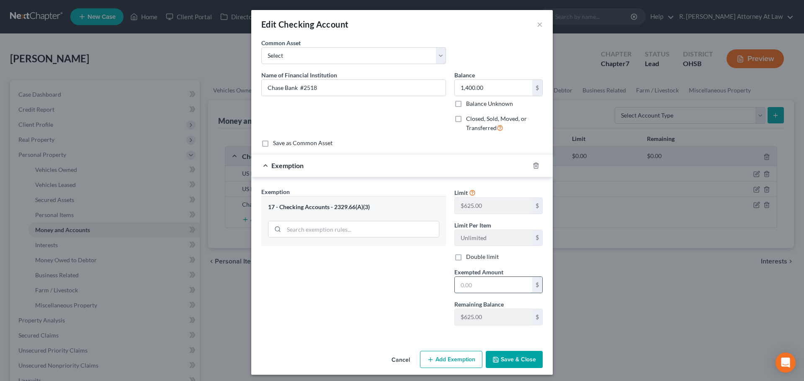
click at [466, 285] on input "text" at bounding box center [493, 285] width 77 height 16
type input "625"
click at [503, 360] on button "Save & Close" at bounding box center [514, 360] width 57 height 18
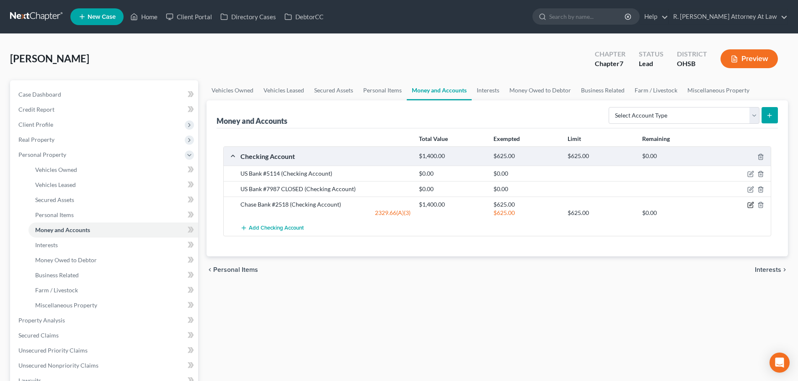
click at [749, 205] on icon "button" at bounding box center [751, 205] width 4 height 4
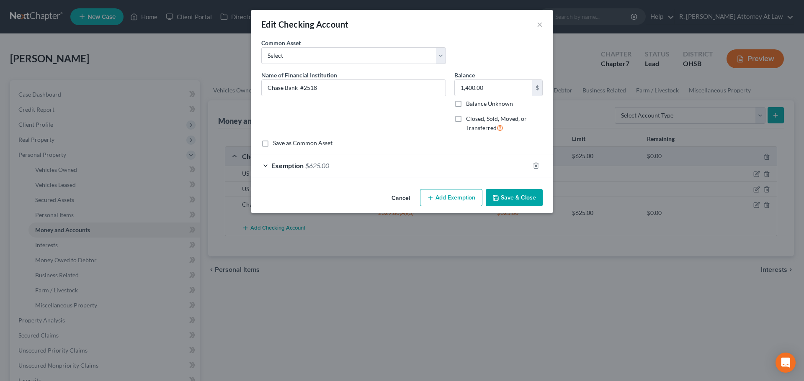
click at [447, 197] on button "Add Exemption" at bounding box center [451, 198] width 62 height 18
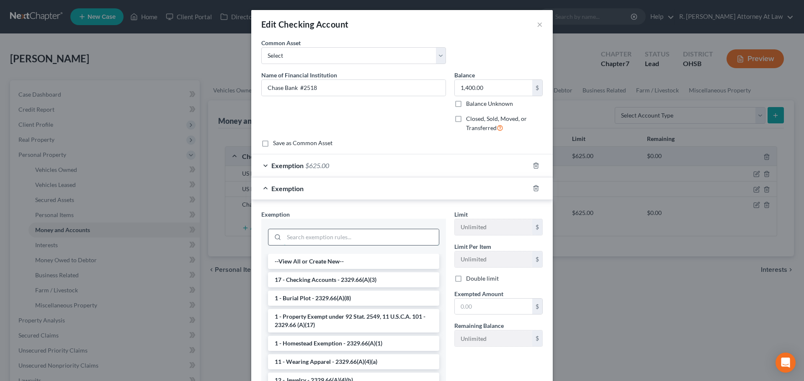
click at [293, 239] on input "search" at bounding box center [361, 237] width 155 height 16
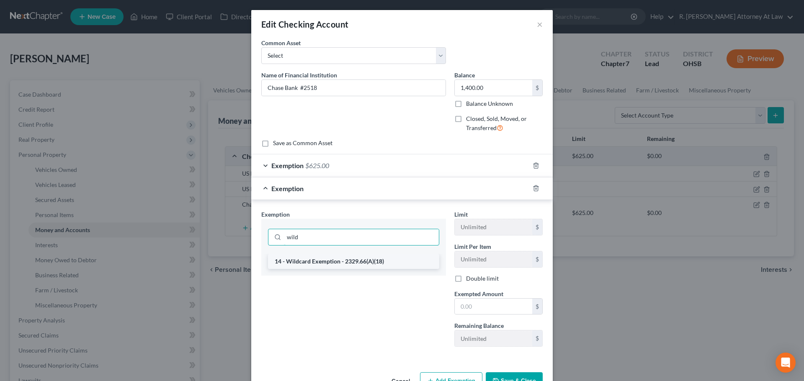
type input "wild"
click at [314, 262] on li "14 - Wildcard Exemption - 2329.66(A)(18)" at bounding box center [353, 261] width 171 height 15
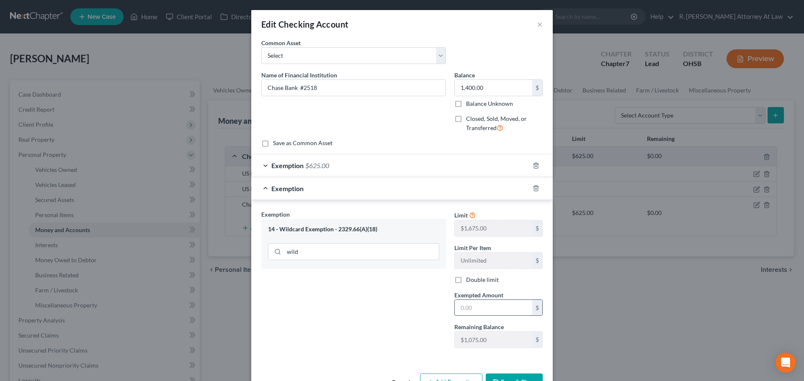
click at [476, 309] on input "text" at bounding box center [493, 308] width 77 height 16
click at [319, 248] on input "wild" at bounding box center [361, 252] width 155 height 16
click at [478, 308] on input "text" at bounding box center [493, 308] width 77 height 16
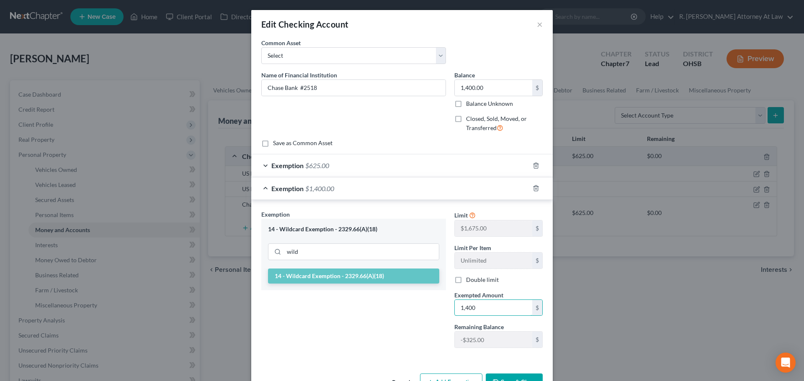
type input "1,400"
click at [498, 376] on button "Save & Close" at bounding box center [514, 383] width 57 height 18
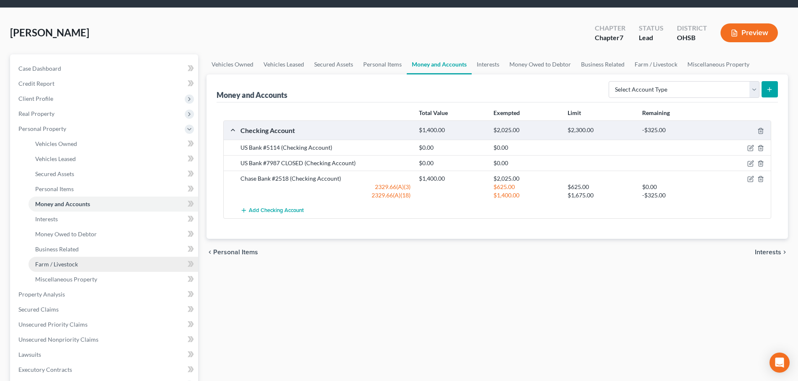
scroll to position [167, 0]
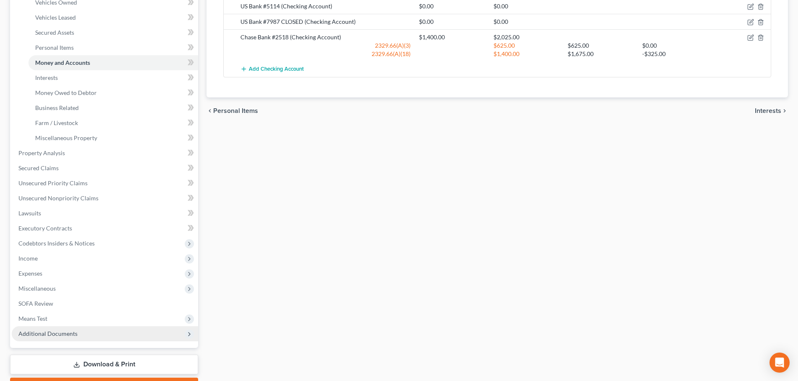
click at [59, 332] on span "Additional Documents" at bounding box center [47, 333] width 59 height 7
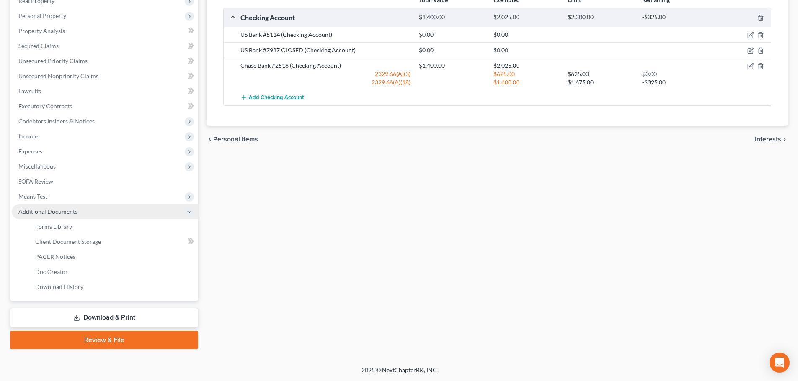
scroll to position [139, 0]
click at [46, 226] on span "Forms Library" at bounding box center [53, 226] width 37 height 7
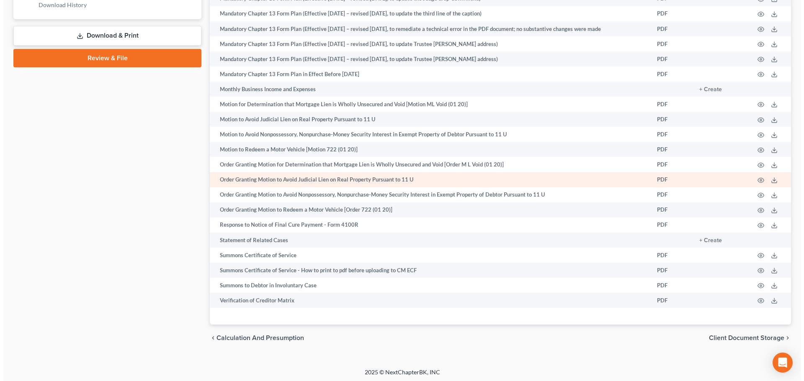
scroll to position [423, 0]
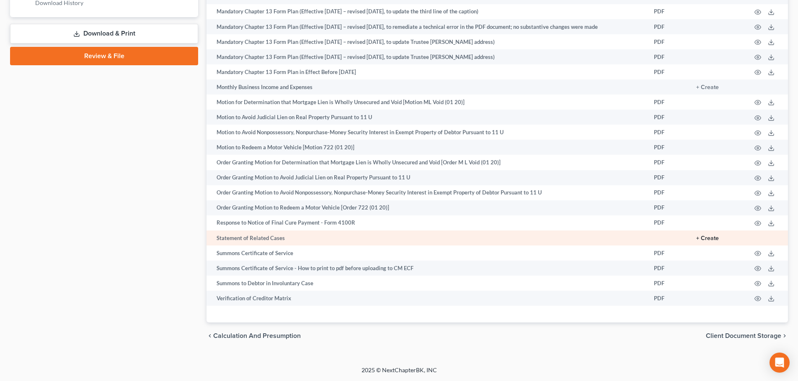
click at [710, 239] on button "+ Create" at bounding box center [707, 239] width 23 height 6
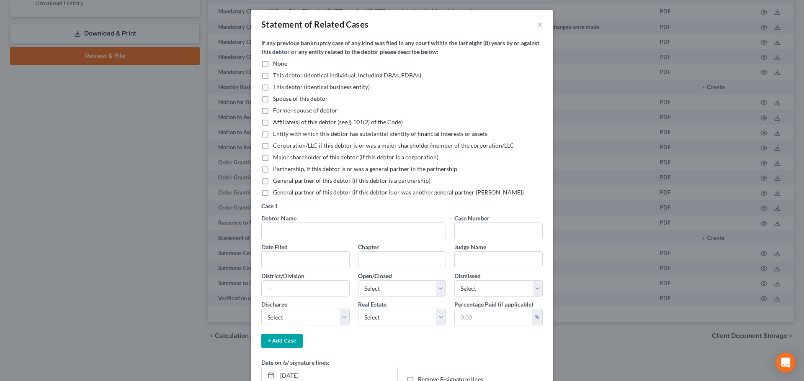
drag, startPoint x: 260, startPoint y: 65, endPoint x: 261, endPoint y: 72, distance: 6.8
click at [273, 65] on label "None" at bounding box center [280, 63] width 14 height 8
click at [276, 65] on input "None" at bounding box center [278, 61] width 5 height 5
checkbox input "true"
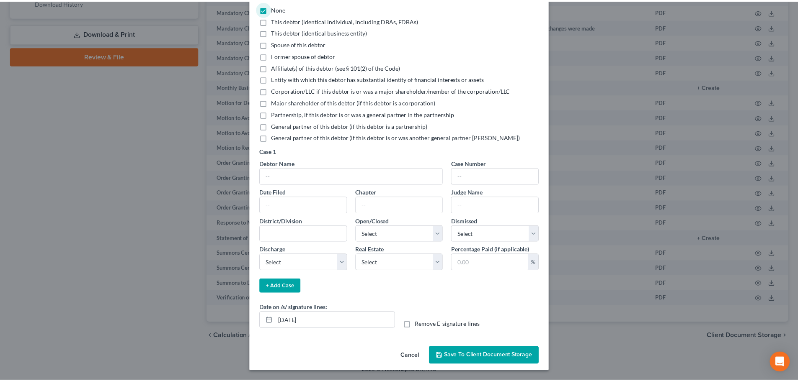
scroll to position [55, 0]
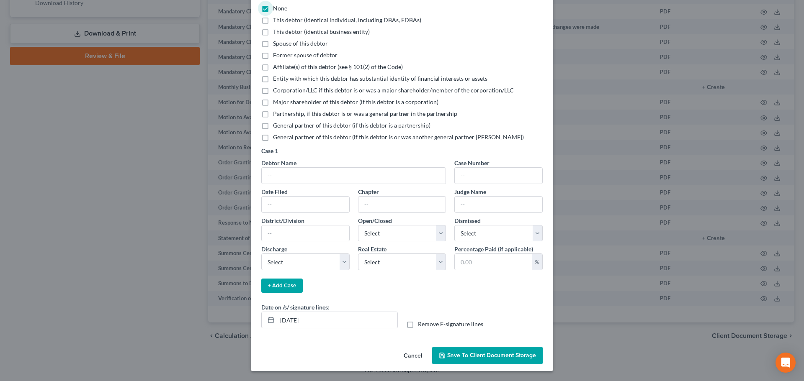
click at [460, 353] on span "Save to Client Document Storage" at bounding box center [491, 355] width 89 height 7
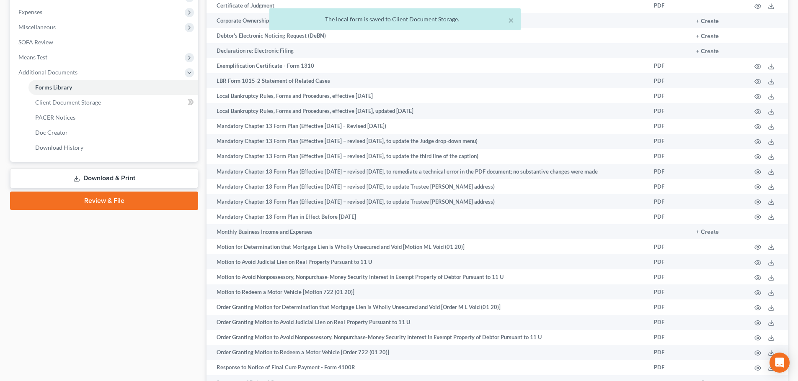
scroll to position [172, 0]
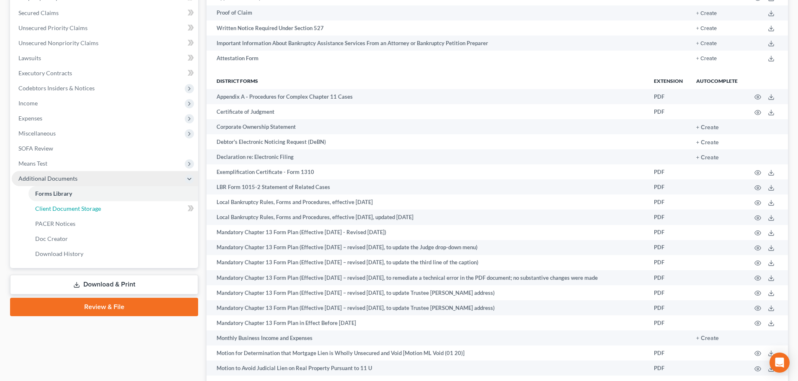
click at [60, 208] on span "Client Document Storage" at bounding box center [68, 208] width 66 height 7
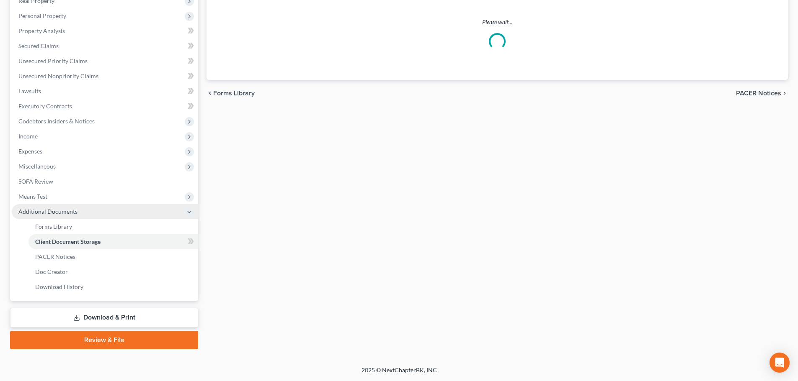
scroll to position [49, 0]
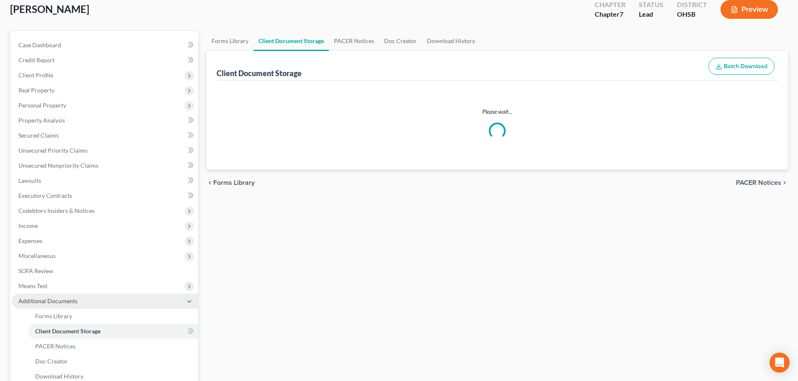
select select "7"
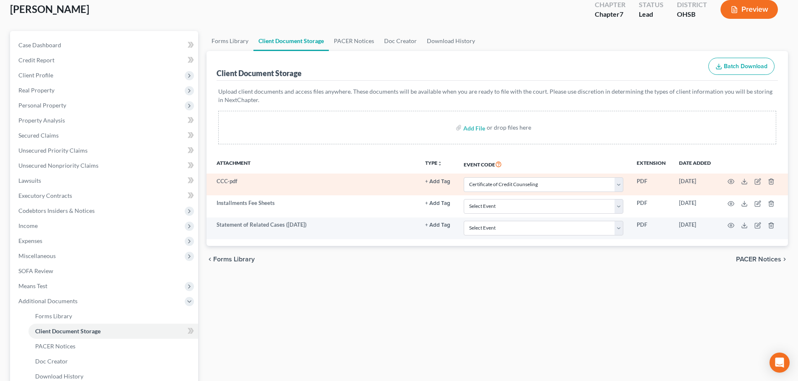
scroll to position [0, 0]
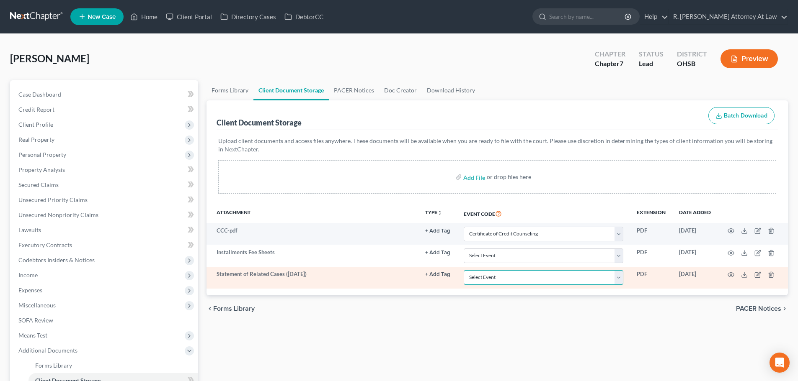
click at [492, 278] on select "Select Event 20 Largest Unsecured Creditors Amended Document Amended List of Cr…" at bounding box center [543, 277] width 160 height 15
select select "52"
click at [463, 270] on select "Select Event 20 Largest Unsecured Creditors Amended Document Amended List of Cr…" at bounding box center [543, 277] width 160 height 15
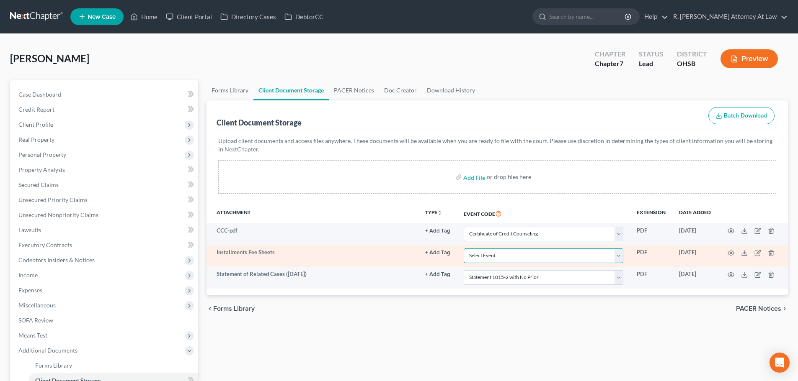
click at [508, 253] on select "Select Event 20 Largest Unsecured Creditors Amended Document Amended List of Cr…" at bounding box center [543, 256] width 160 height 15
select select "37"
click at [463, 249] on select "Select Event 20 Largest Unsecured Creditors Amended Document Amended List of Cr…" at bounding box center [543, 256] width 160 height 15
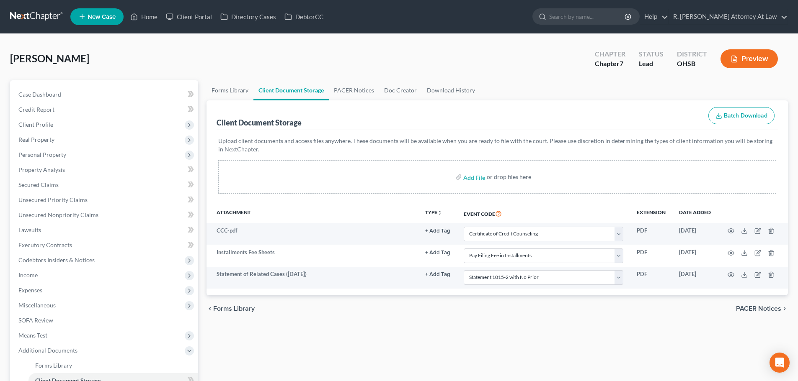
click at [448, 312] on div "chevron_left Forms Library PACER Notices chevron_right" at bounding box center [496, 309] width 581 height 27
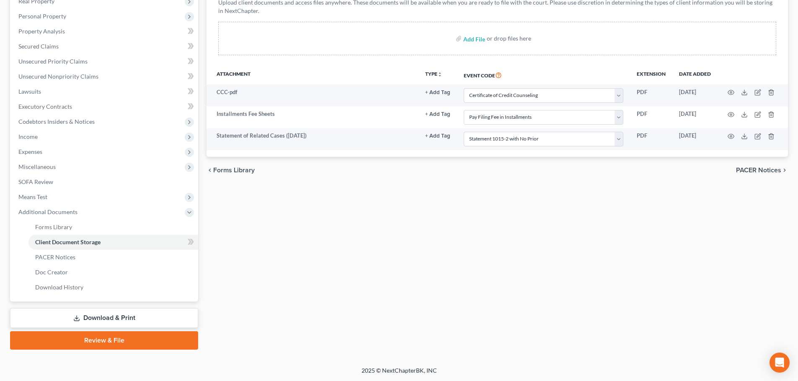
scroll to position [139, 0]
click at [30, 151] on span "Expenses" at bounding box center [30, 151] width 24 height 7
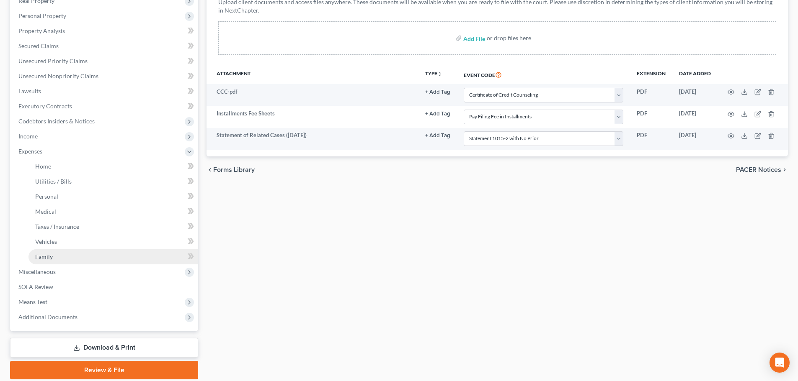
click at [39, 259] on span "Family" at bounding box center [44, 256] width 18 height 7
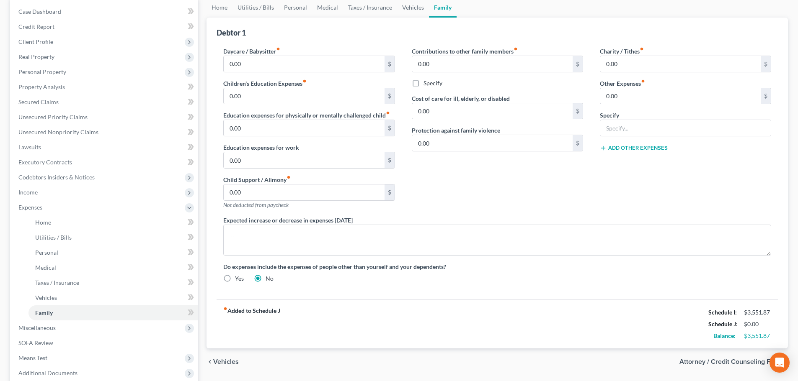
scroll to position [84, 0]
click at [45, 328] on span "Miscellaneous" at bounding box center [36, 327] width 37 height 7
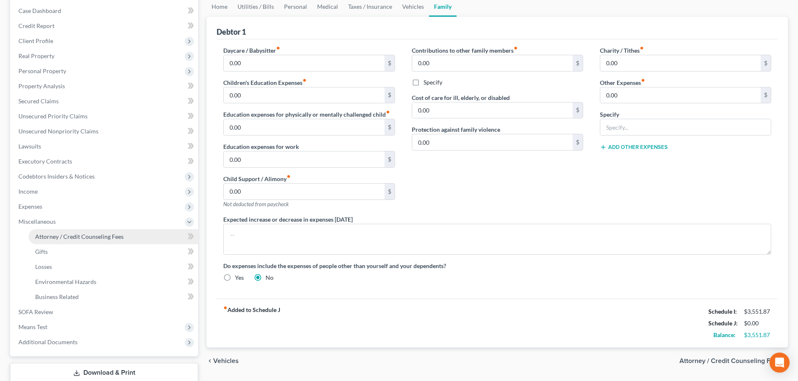
click at [46, 238] on span "Attorney / Credit Counseling Fees" at bounding box center [79, 236] width 88 height 7
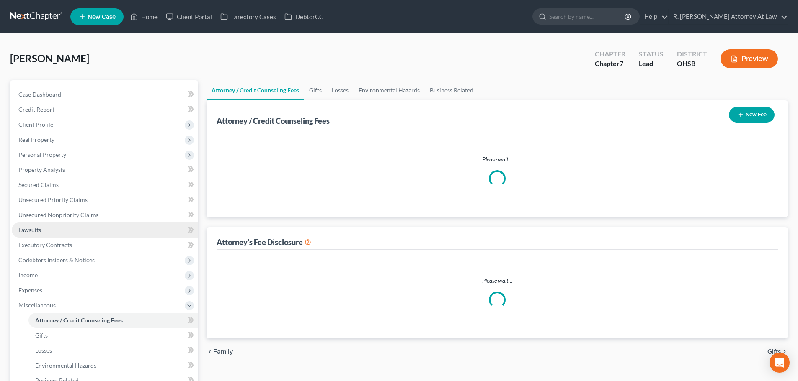
select select "1"
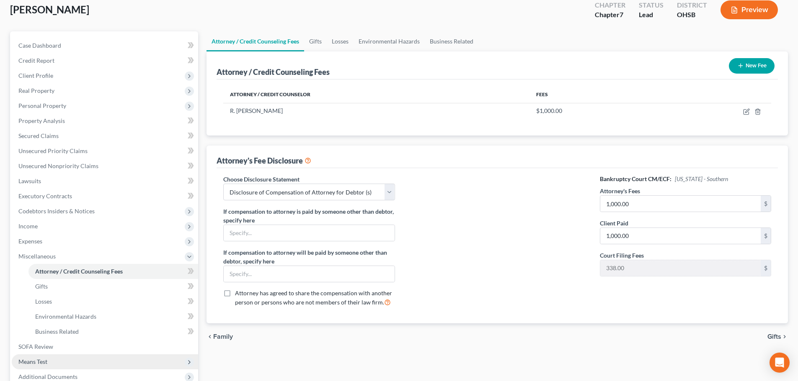
scroll to position [126, 0]
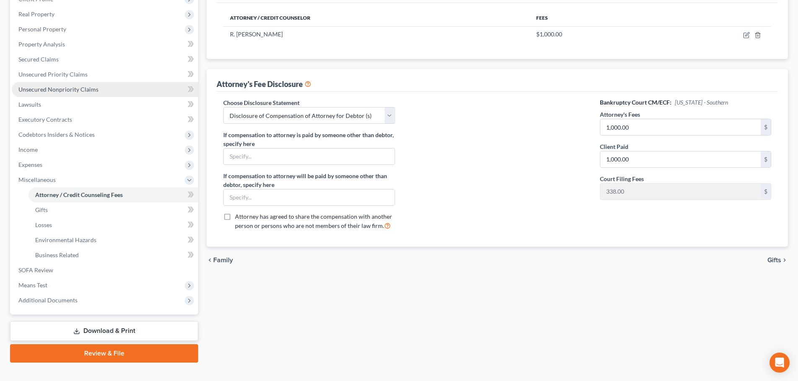
click at [47, 87] on span "Unsecured Nonpriority Claims" at bounding box center [58, 89] width 80 height 7
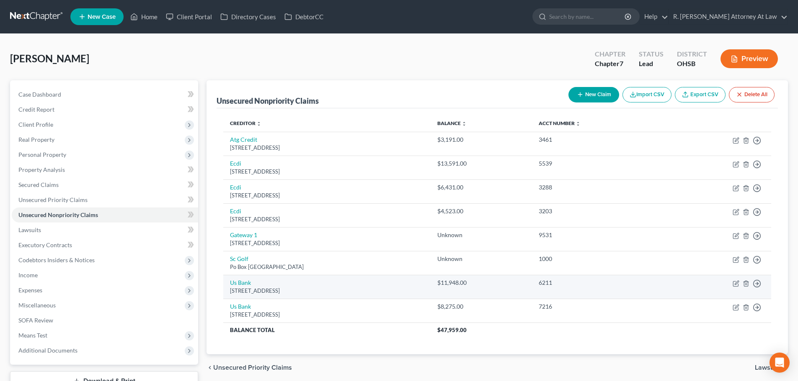
scroll to position [42, 0]
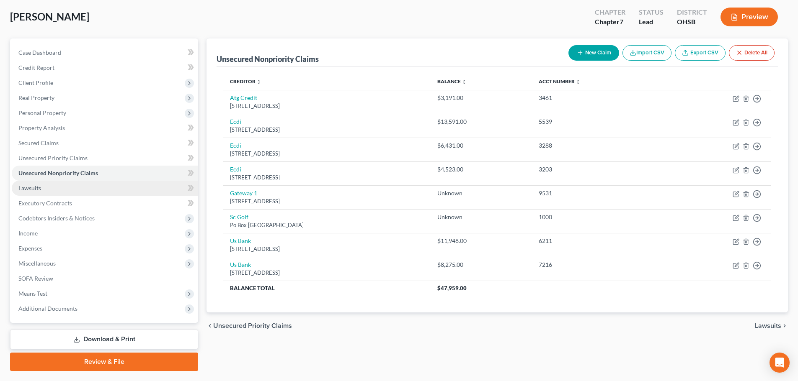
click at [24, 183] on link "Lawsuits" at bounding box center [105, 188] width 186 height 15
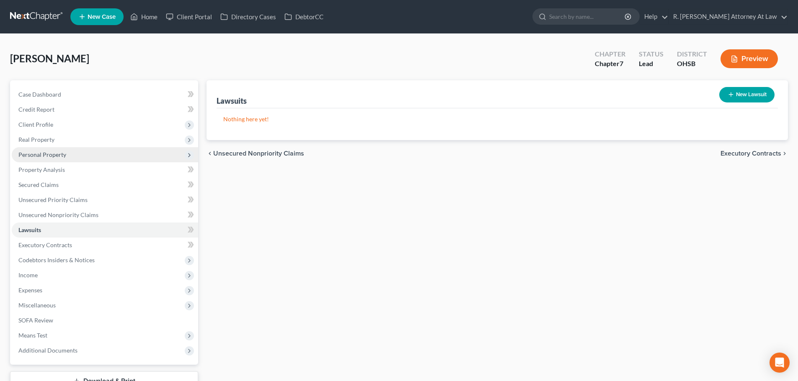
click at [32, 150] on span "Personal Property" at bounding box center [105, 154] width 186 height 15
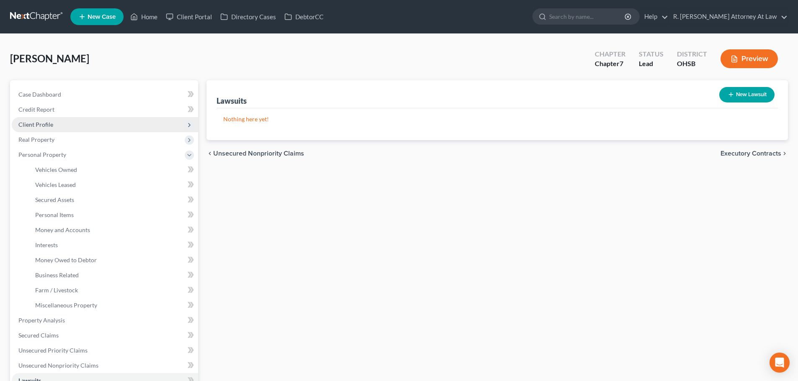
click at [36, 126] on span "Client Profile" at bounding box center [35, 124] width 35 height 7
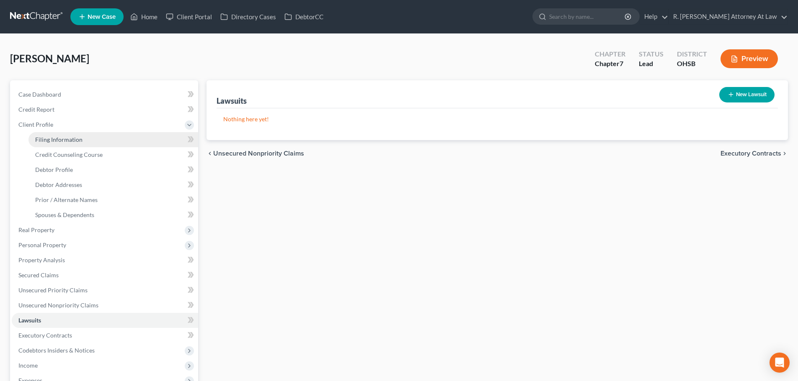
click at [45, 139] on span "Filing Information" at bounding box center [58, 139] width 47 height 7
select select "1"
select select "0"
select select "36"
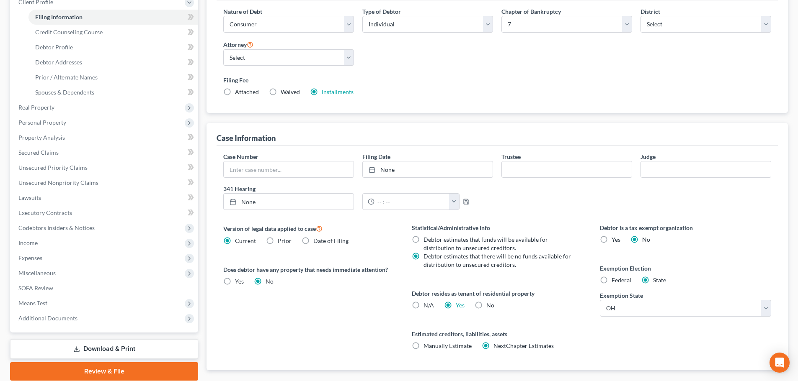
scroll to position [126, 0]
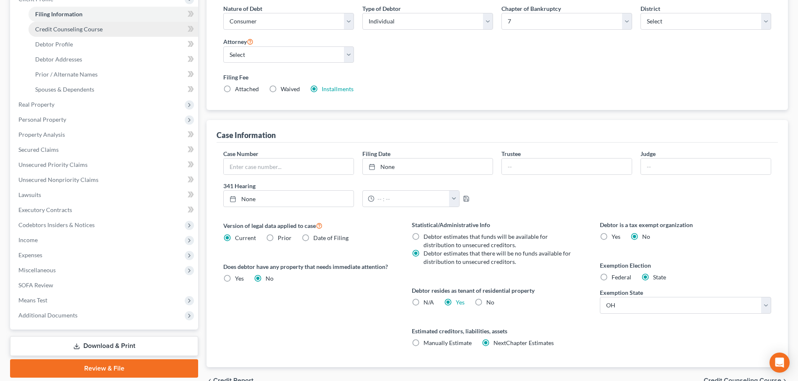
click at [59, 32] on span "Credit Counseling Course" at bounding box center [68, 29] width 67 height 7
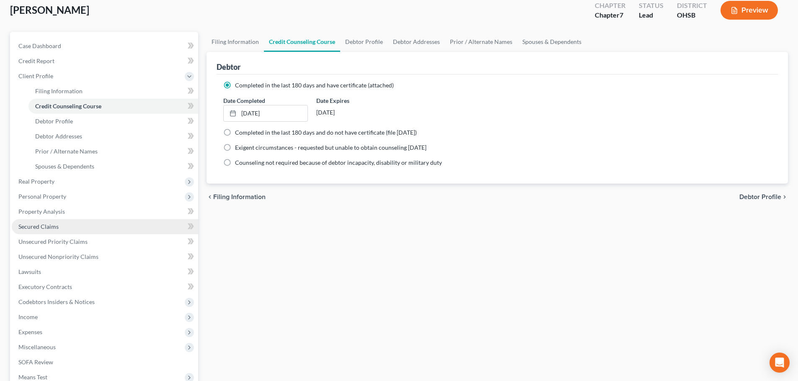
scroll to position [126, 0]
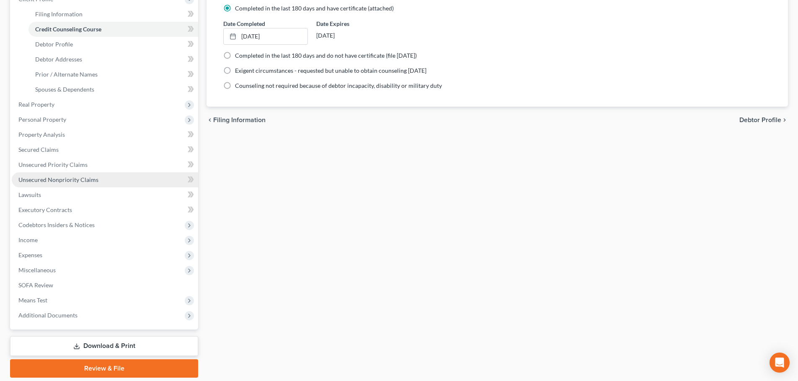
click at [62, 178] on span "Unsecured Nonpriority Claims" at bounding box center [58, 179] width 80 height 7
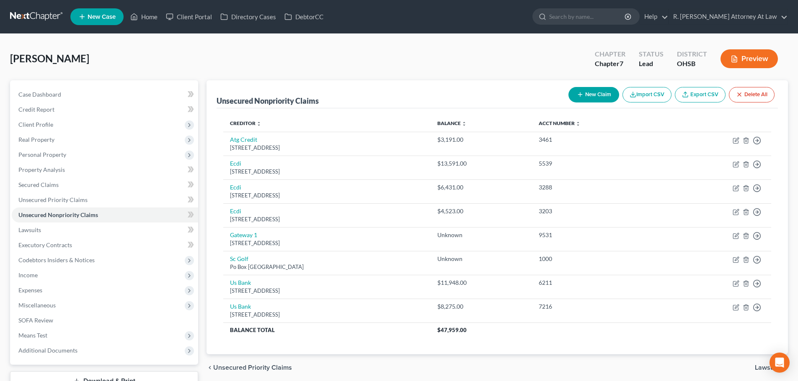
click at [576, 93] on icon "button" at bounding box center [579, 94] width 7 height 7
select select "0"
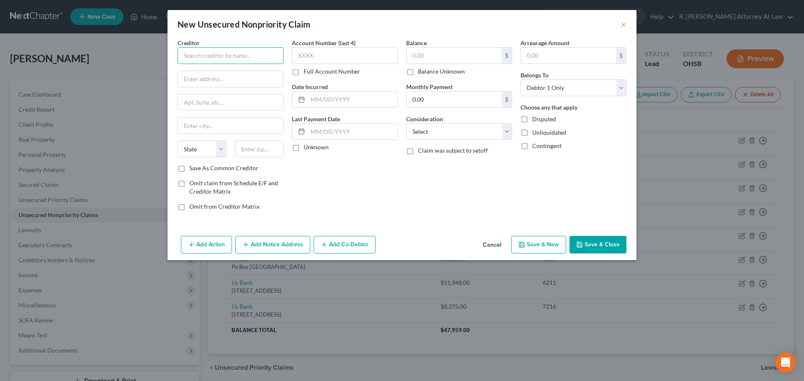
click at [196, 54] on input "text" at bounding box center [231, 55] width 106 height 17
type input "UC Hospital"
click at [432, 59] on input "text" at bounding box center [454, 56] width 95 height 16
type input "1,000"
click at [427, 138] on select "Select Cable / Satellite Services Collection Agency Credit Card Debt Debt Couns…" at bounding box center [459, 132] width 106 height 17
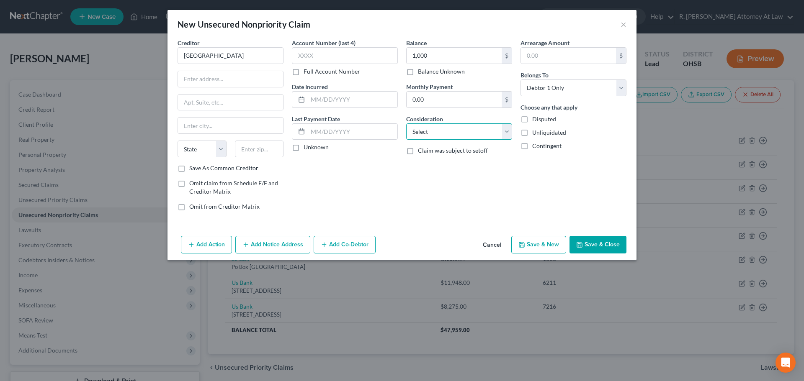
select select "9"
click at [406, 124] on select "Select Cable / Satellite Services Collection Agency Credit Card Debt Debt Couns…" at bounding box center [459, 132] width 106 height 17
click at [219, 58] on input "UC Hospital" at bounding box center [231, 55] width 106 height 17
click at [190, 77] on input "text" at bounding box center [230, 79] width 105 height 16
click at [219, 54] on input "UC Hospital" at bounding box center [231, 55] width 106 height 17
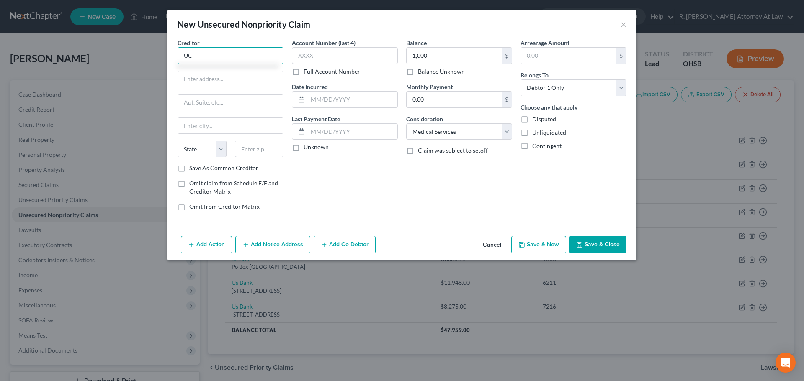
type input "U"
drag, startPoint x: 214, startPoint y: 77, endPoint x: 219, endPoint y: 77, distance: 5.1
click at [216, 77] on div "PO BOX 210140, Cincinnati, OH 45221" at bounding box center [227, 78] width 87 height 7
type input "University of Cincinnati"
type input "PO BOX 210140"
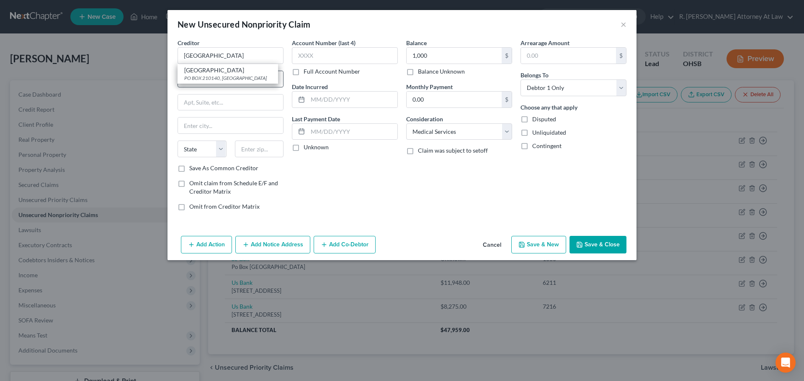
type input "Cincinnati"
select select "36"
type input "45221"
click at [250, 59] on input "University of Cincinnati" at bounding box center [231, 55] width 106 height 17
type input "University of Cincinnati Hospital"
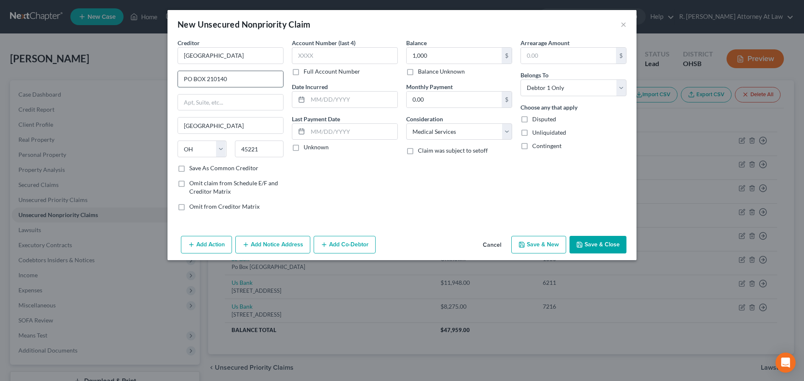
click at [235, 76] on input "PO BOX 210140" at bounding box center [230, 79] width 105 height 16
type input "P"
paste input "P.O. Box 630911, Cincinnati, Ohio"
type input "P.O. Box 630911"
drag, startPoint x: 323, startPoint y: 166, endPoint x: 344, endPoint y: 164, distance: 20.6
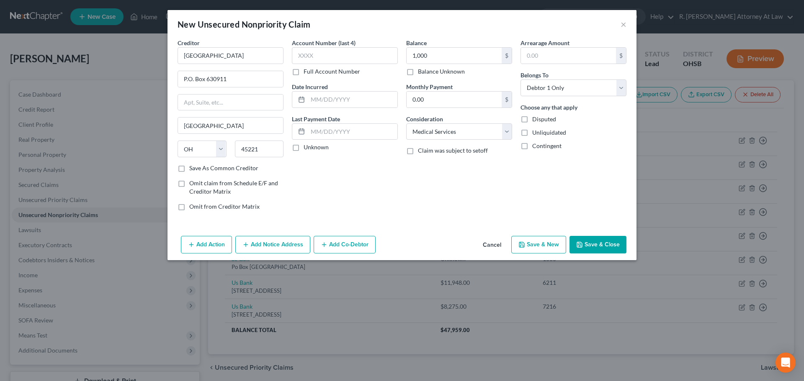
click at [325, 166] on div "Account Number (last 4) Full Account Number Date Incurred Last Payment Date Unk…" at bounding box center [345, 128] width 114 height 179
click at [346, 95] on input "text" at bounding box center [353, 100] width 90 height 16
type input "2024"
click at [580, 242] on icon "button" at bounding box center [579, 244] width 5 height 5
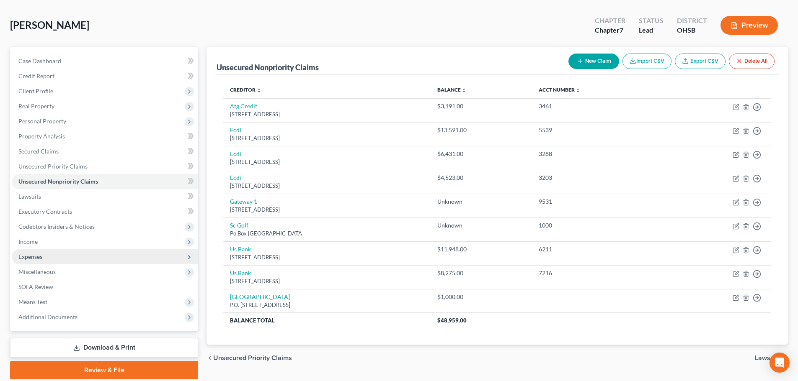
scroll to position [64, 0]
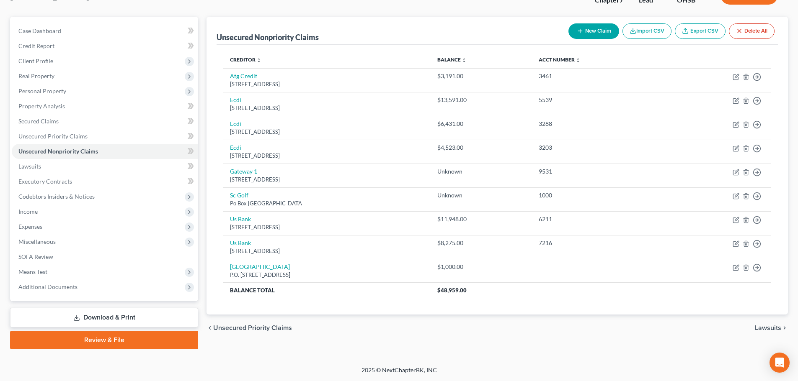
click at [117, 316] on link "Download & Print" at bounding box center [104, 318] width 188 height 20
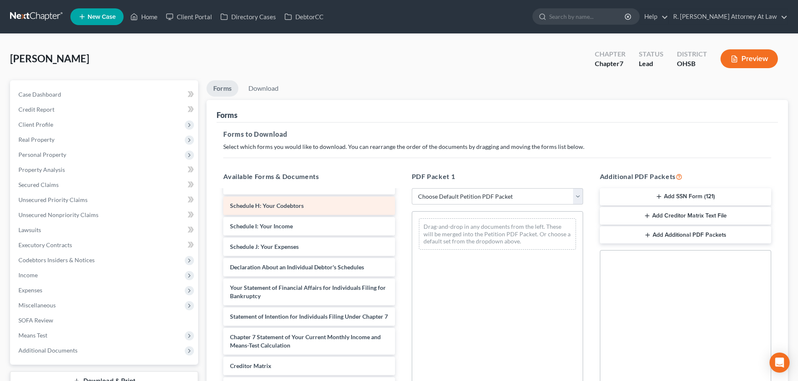
scroll to position [244, 0]
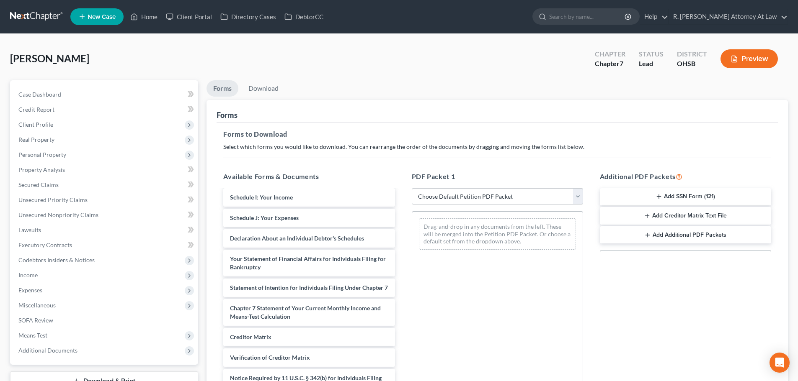
click at [427, 198] on select "Choose Default Petition PDF Packet Complete Bankruptcy Petition (all forms and …" at bounding box center [497, 196] width 171 height 17
select select "14"
click at [412, 188] on select "Choose Default Petition PDF Packet Complete Bankruptcy Petition (all forms and …" at bounding box center [497, 196] width 171 height 17
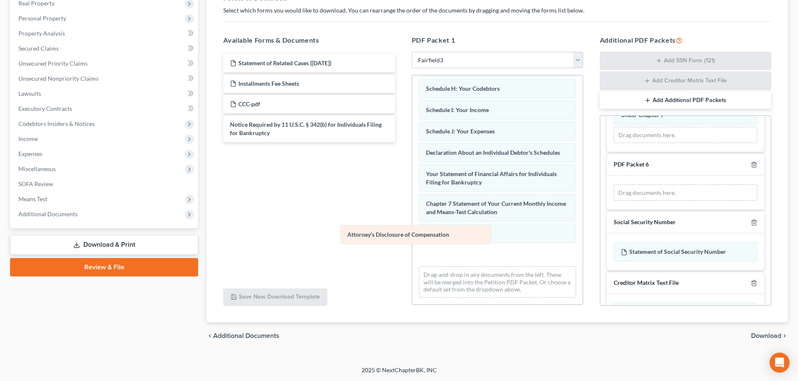
scroll to position [165, 0]
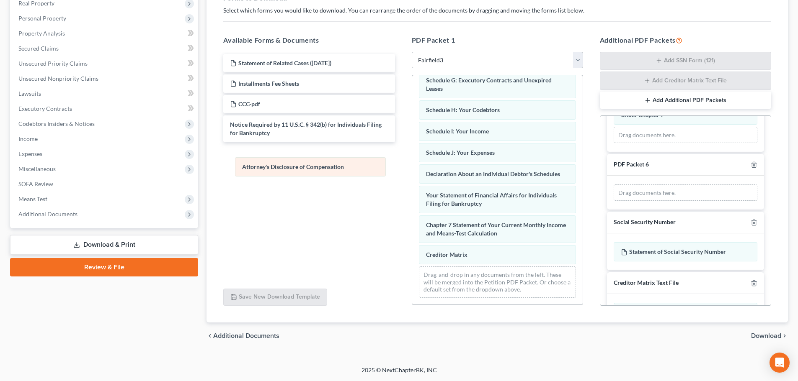
drag, startPoint x: 499, startPoint y: 259, endPoint x: 316, endPoint y: 171, distance: 203.7
click at [412, 171] on div "Attorney's Disclosure of Compensation Voluntary Petition for Individuals Filing…" at bounding box center [497, 112] width 170 height 386
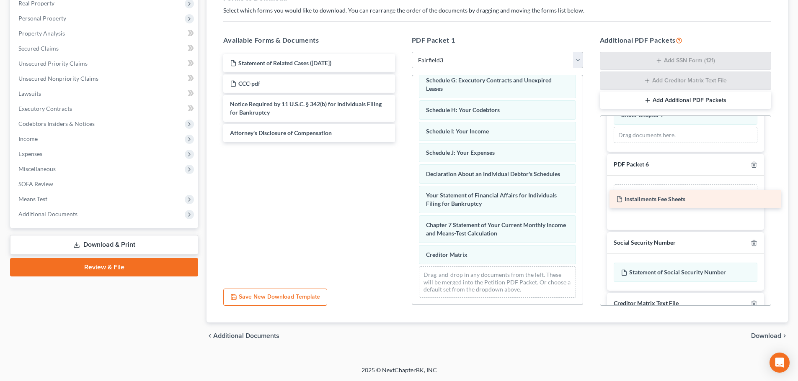
drag, startPoint x: 272, startPoint y: 82, endPoint x: 656, endPoint y: 196, distance: 400.8
click at [401, 142] on div "Installments Fee Sheets Statement of Related Cases (10/10/2025) Installments Fe…" at bounding box center [308, 98] width 185 height 88
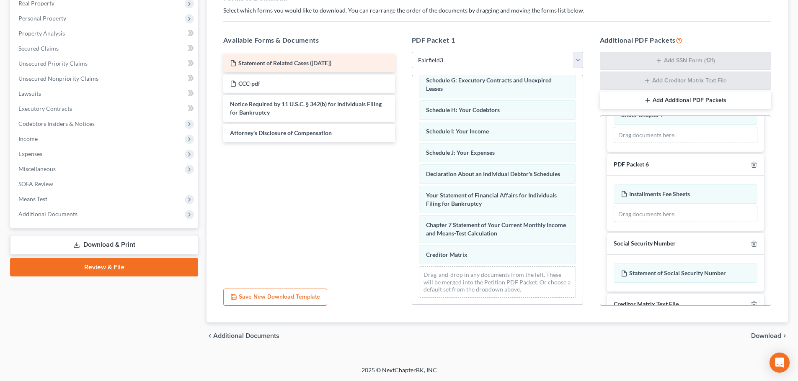
click at [270, 63] on span "Statement of Related Cases (10/10/2025)" at bounding box center [284, 62] width 93 height 7
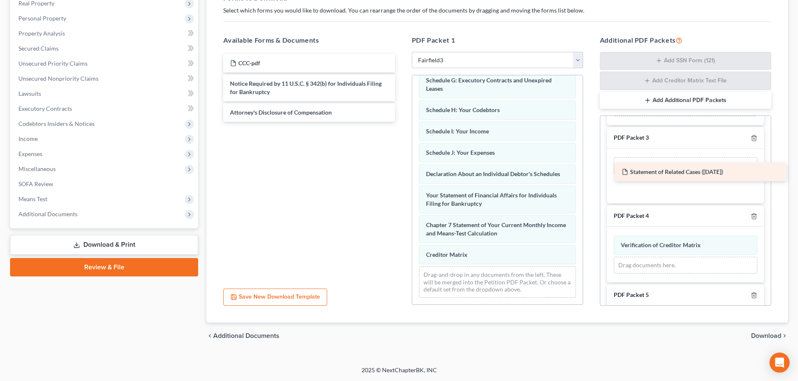
drag, startPoint x: 266, startPoint y: 63, endPoint x: 656, endPoint y: 172, distance: 404.6
click at [401, 122] on div "Statement of Related Cases (10/10/2025) Statement of Related Cases (10/10/2025)…" at bounding box center [308, 88] width 185 height 68
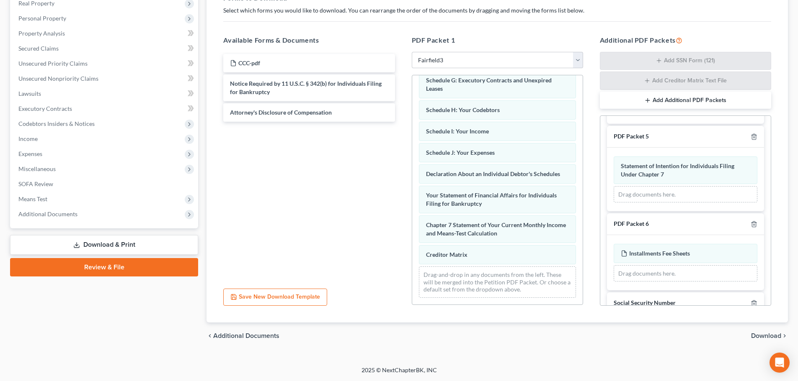
scroll to position [305, 0]
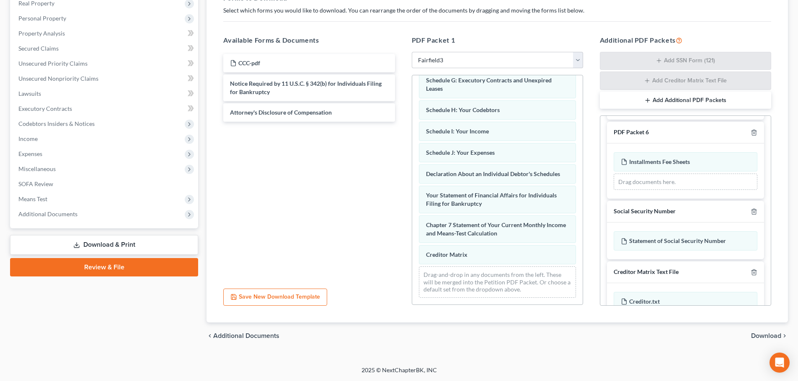
click at [759, 336] on span "Download" at bounding box center [766, 336] width 30 height 7
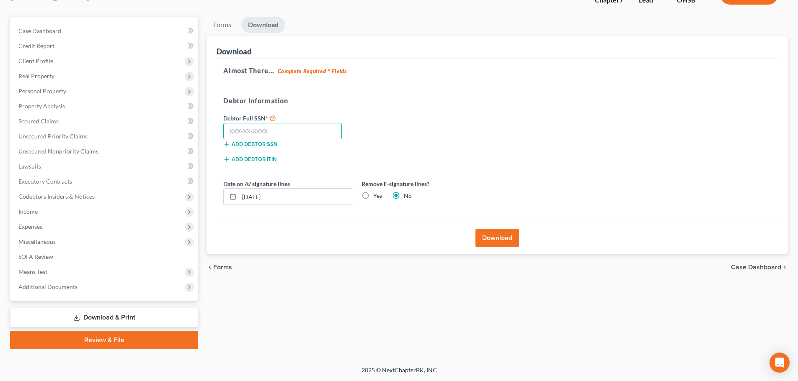
click at [233, 130] on input "text" at bounding box center [282, 131] width 118 height 17
type input "212-51-3535"
click at [483, 240] on button "Download" at bounding box center [497, 238] width 44 height 18
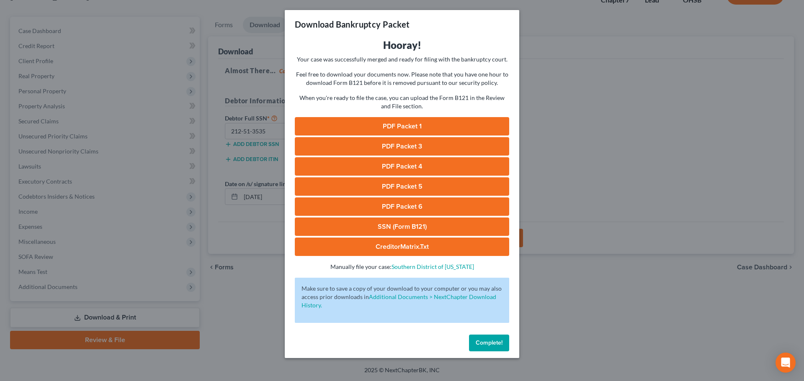
click at [394, 124] on link "PDF Packet 1" at bounding box center [402, 126] width 214 height 18
click at [399, 142] on link "PDF Packet 3" at bounding box center [402, 146] width 214 height 18
click at [389, 167] on link "PDF Packet 4" at bounding box center [402, 166] width 214 height 18
click at [395, 185] on link "PDF Packet 5" at bounding box center [402, 187] width 214 height 18
click at [394, 205] on link "PDF Packet 6" at bounding box center [402, 207] width 214 height 18
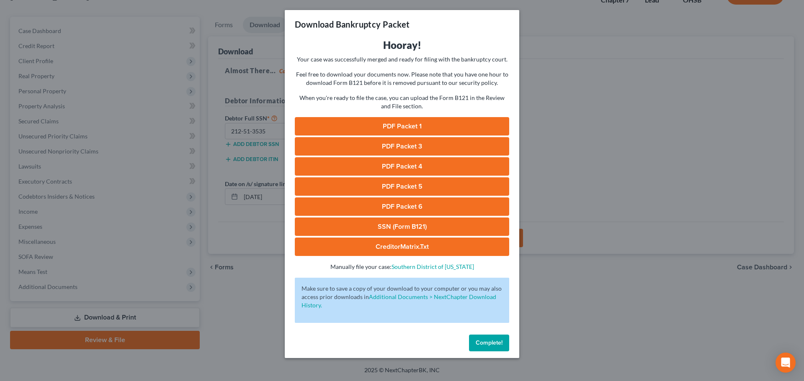
click at [479, 342] on span "Complete!" at bounding box center [489, 343] width 27 height 7
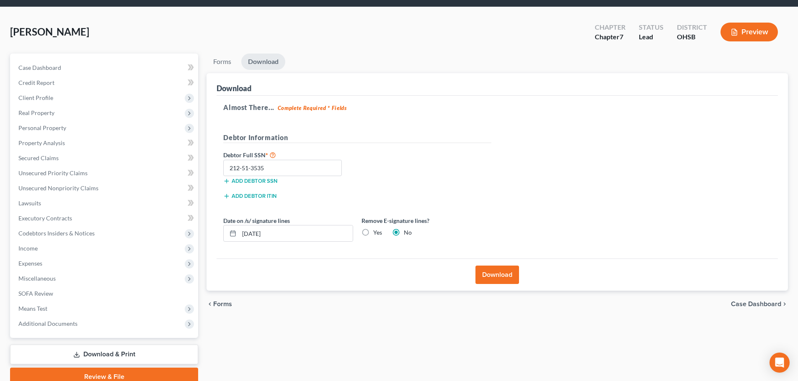
scroll to position [0, 0]
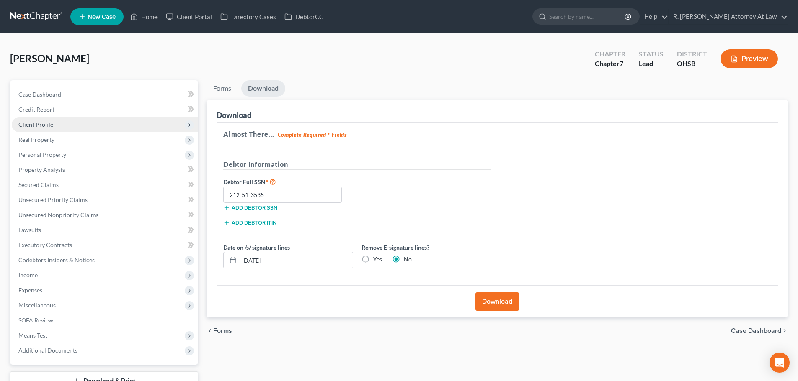
click at [37, 125] on span "Client Profile" at bounding box center [35, 124] width 35 height 7
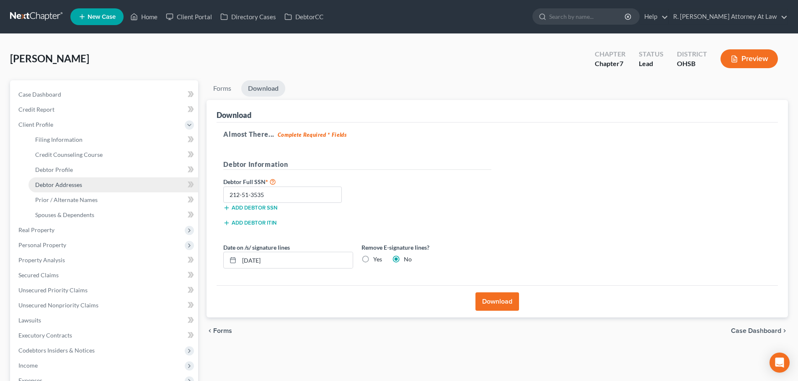
click at [68, 181] on span "Debtor Addresses" at bounding box center [58, 184] width 47 height 7
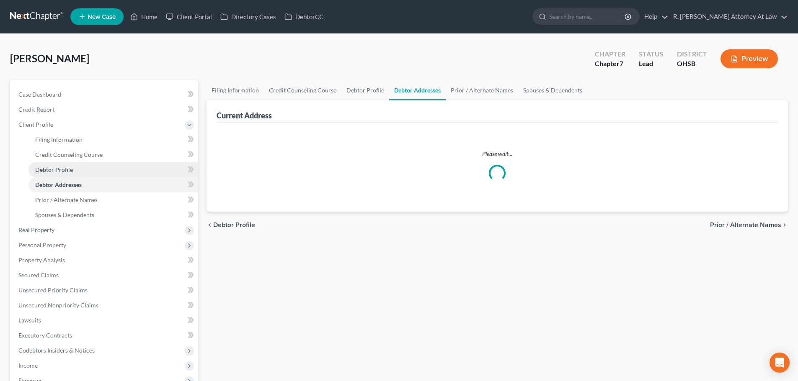
click at [60, 167] on span "Debtor Profile" at bounding box center [54, 169] width 38 height 7
select select "0"
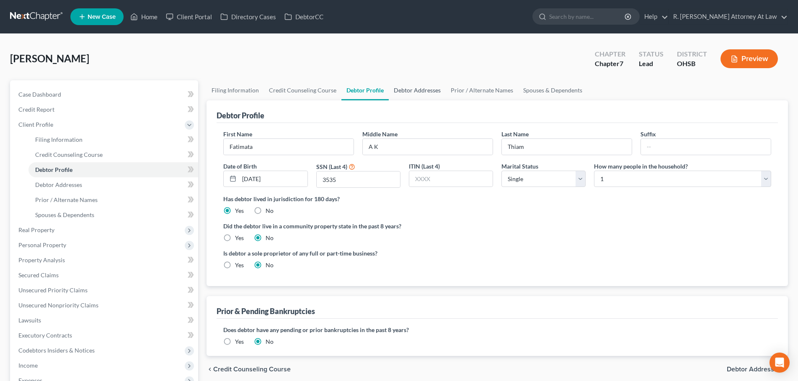
click at [415, 90] on link "Debtor Addresses" at bounding box center [417, 90] width 57 height 20
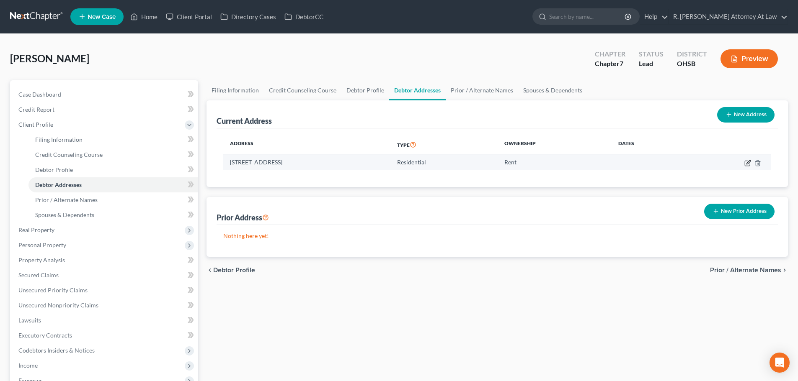
click at [746, 163] on icon "button" at bounding box center [747, 163] width 7 height 7
select select "36"
select select "30"
select select "0"
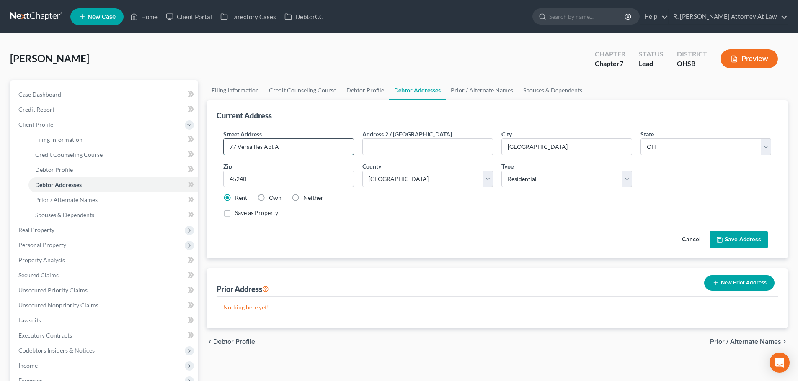
click at [237, 147] on input "77 Versailles Apt A" at bounding box center [289, 147] width 130 height 16
click at [297, 148] on input "77A Versailles Apt A" at bounding box center [289, 147] width 130 height 16
type input "77A Versailles"
click at [723, 243] on button "Save Address" at bounding box center [738, 240] width 58 height 18
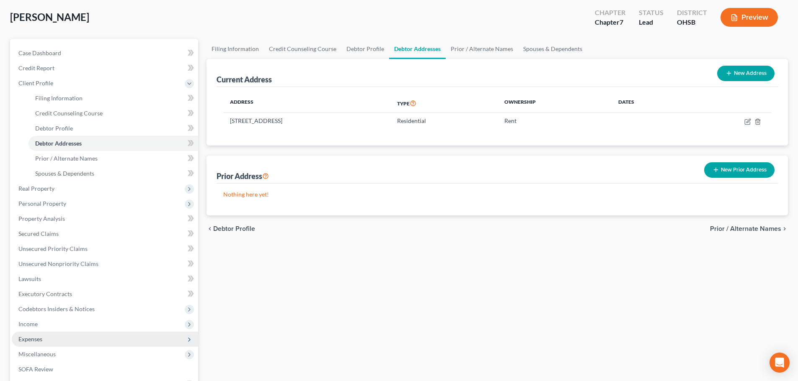
scroll to position [42, 0]
click at [30, 340] on span "Expenses" at bounding box center [30, 338] width 24 height 7
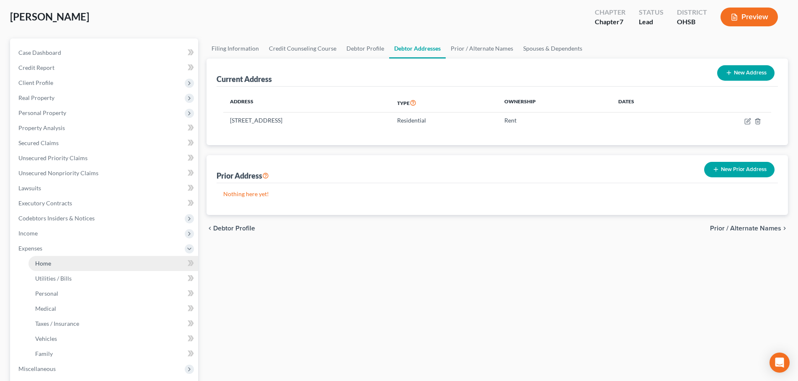
click at [36, 265] on span "Home" at bounding box center [43, 263] width 16 height 7
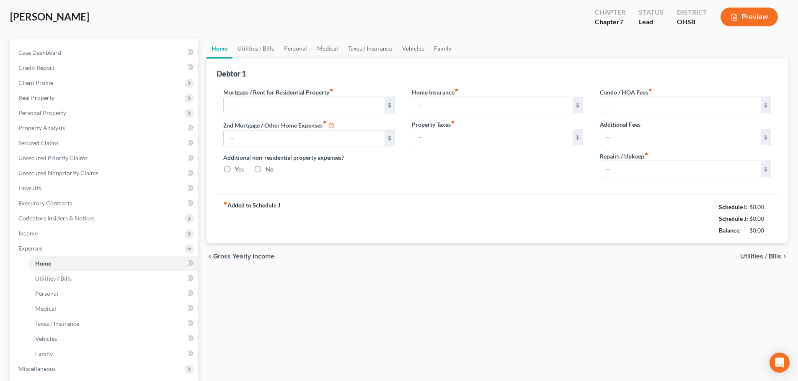
scroll to position [6, 0]
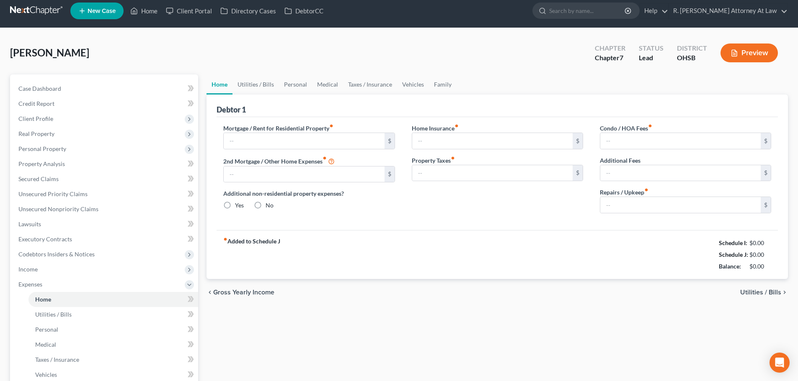
type input "0.00"
radio input "true"
type input "0.00"
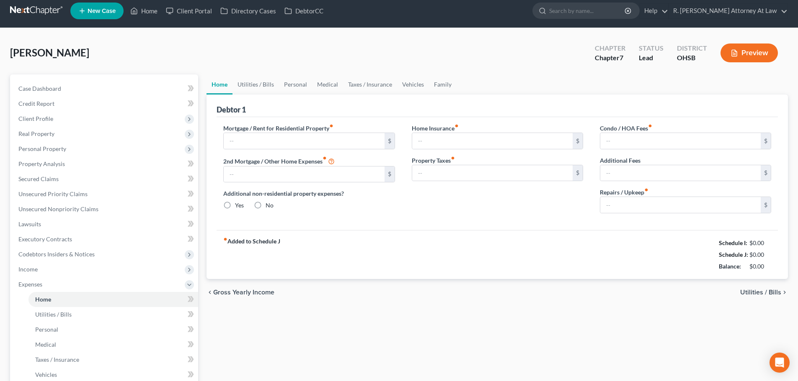
type input "0.00"
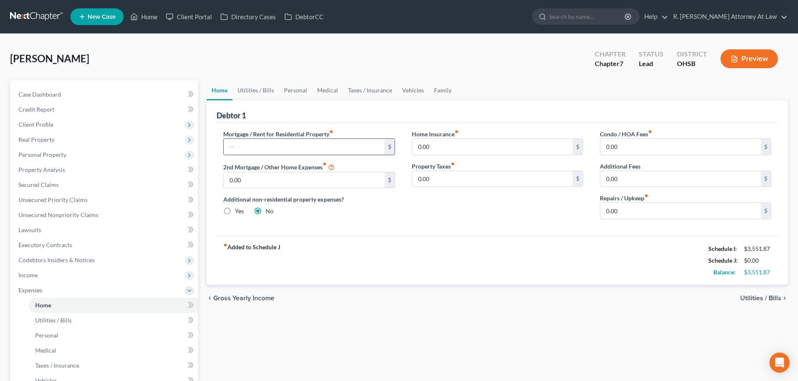
click at [248, 142] on input "text" at bounding box center [304, 147] width 160 height 16
type input "1,400"
click at [250, 89] on link "Utilities / Bills" at bounding box center [255, 90] width 46 height 20
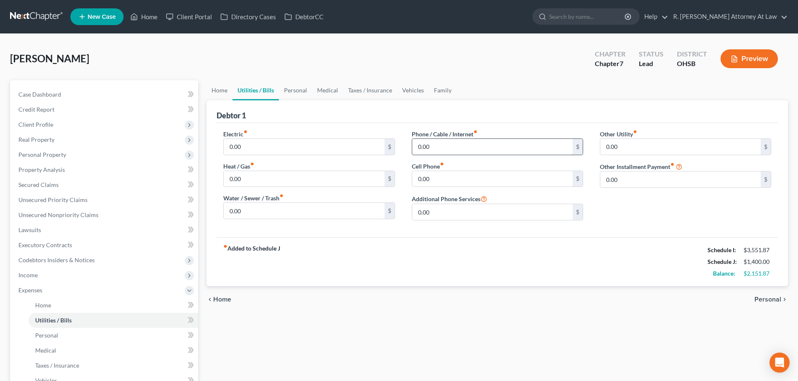
click at [438, 149] on input "0.00" at bounding box center [492, 147] width 160 height 16
click at [266, 214] on input "0.00" at bounding box center [304, 211] width 160 height 16
click at [252, 148] on input "0.00" at bounding box center [304, 147] width 160 height 16
type input "300"
click at [437, 180] on input "0.00" at bounding box center [492, 179] width 160 height 16
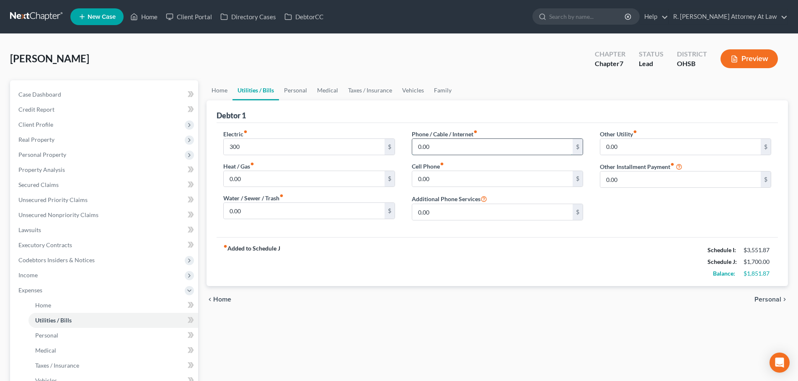
click at [438, 149] on input "0.00" at bounding box center [492, 147] width 160 height 16
drag, startPoint x: 407, startPoint y: 90, endPoint x: 412, endPoint y: 98, distance: 9.6
click at [408, 90] on link "Vehicles" at bounding box center [413, 90] width 32 height 20
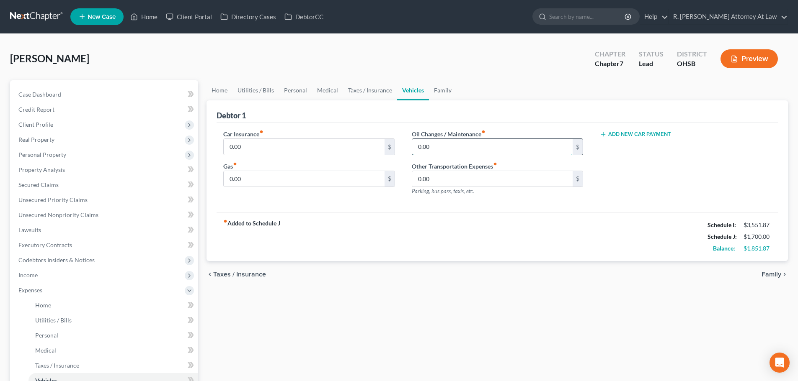
click at [429, 144] on input "0.00" at bounding box center [492, 147] width 160 height 16
type input "200"
click at [257, 145] on input "0.00" at bounding box center [304, 147] width 160 height 16
click at [278, 182] on input "0.00" at bounding box center [304, 179] width 160 height 16
type input "250"
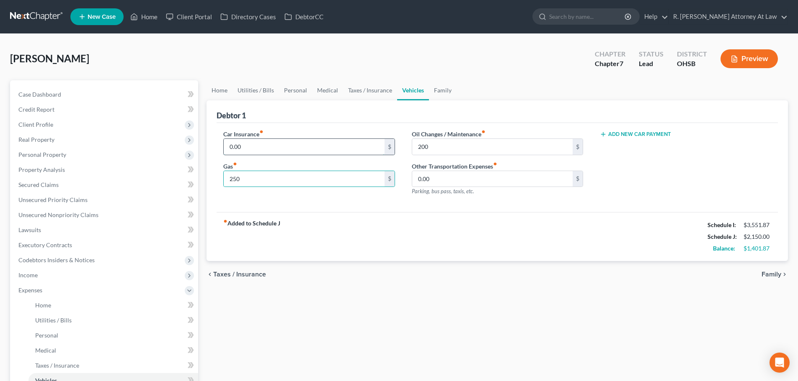
click at [253, 142] on input "0.00" at bounding box center [304, 147] width 160 height 16
click at [355, 92] on link "Taxes / Insurance" at bounding box center [370, 90] width 54 height 20
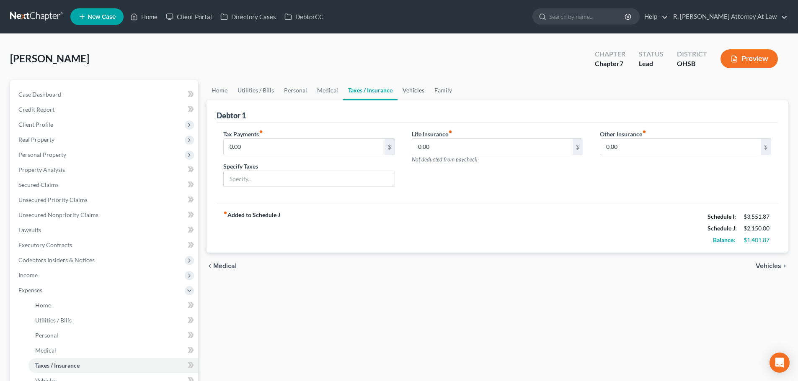
click at [414, 90] on link "Vehicles" at bounding box center [413, 90] width 32 height 20
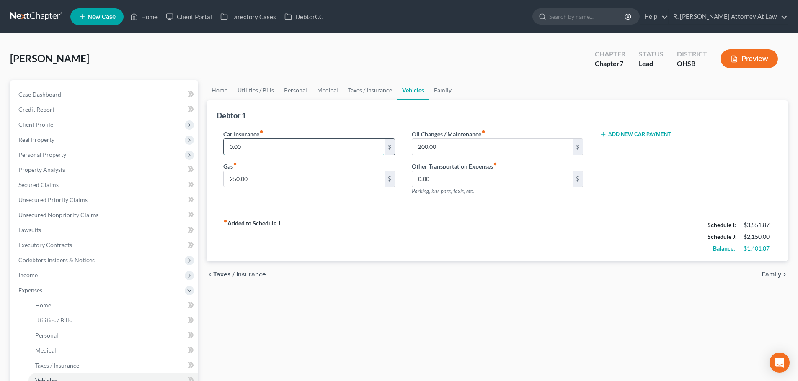
click at [290, 144] on input "0.00" at bounding box center [304, 147] width 160 height 16
type input "100"
click at [355, 87] on link "Taxes / Insurance" at bounding box center [370, 90] width 54 height 20
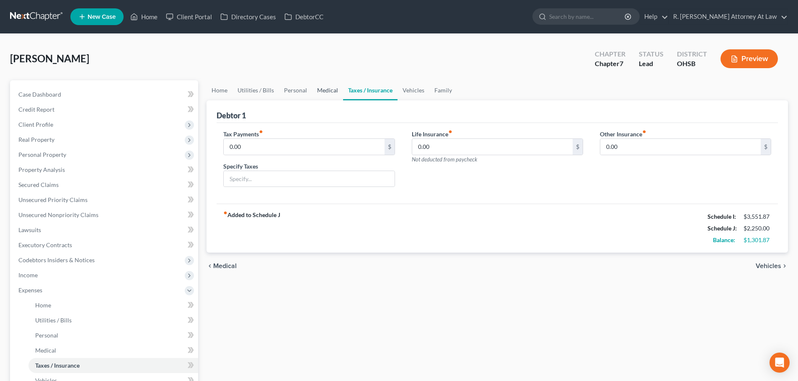
click at [321, 90] on link "Medical" at bounding box center [327, 90] width 31 height 20
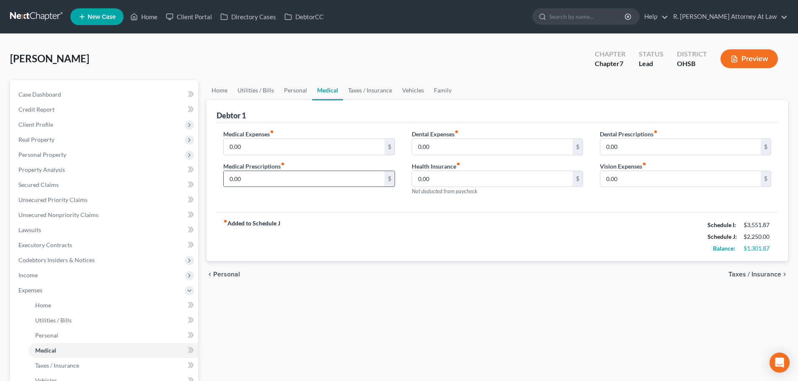
click at [253, 183] on input "0.00" at bounding box center [304, 179] width 160 height 16
click at [246, 149] on input "0.00" at bounding box center [304, 147] width 160 height 16
type input "40"
click at [267, 173] on input "0.00" at bounding box center [304, 179] width 160 height 16
type input "90"
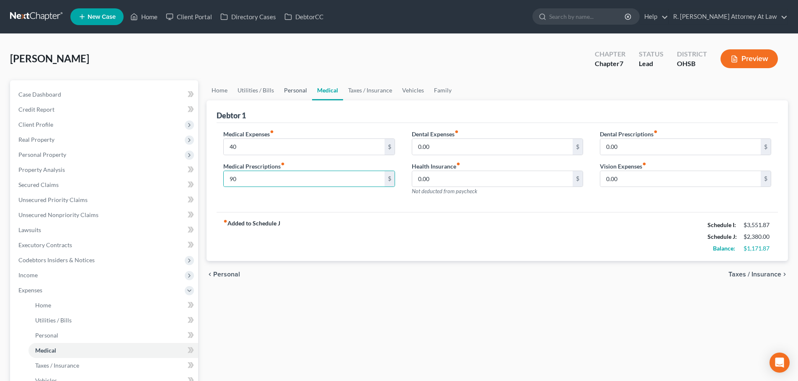
click at [297, 90] on link "Personal" at bounding box center [295, 90] width 33 height 20
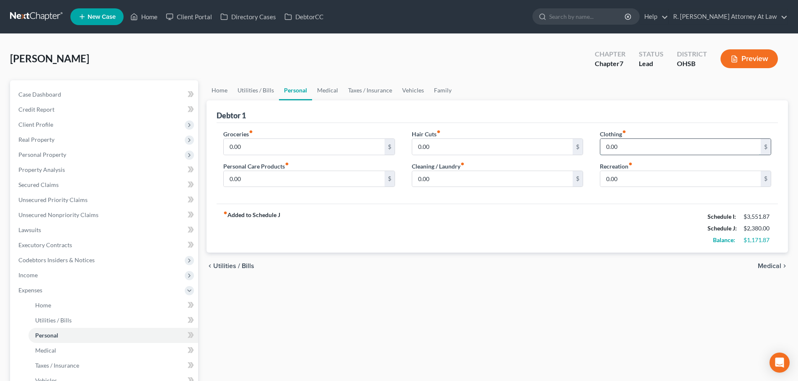
click at [625, 148] on input "0.00" at bounding box center [680, 147] width 160 height 16
type input "150"
click at [244, 147] on input "0.00" at bounding box center [304, 147] width 160 height 16
type input "600"
drag, startPoint x: 433, startPoint y: 146, endPoint x: 389, endPoint y: 165, distance: 48.6
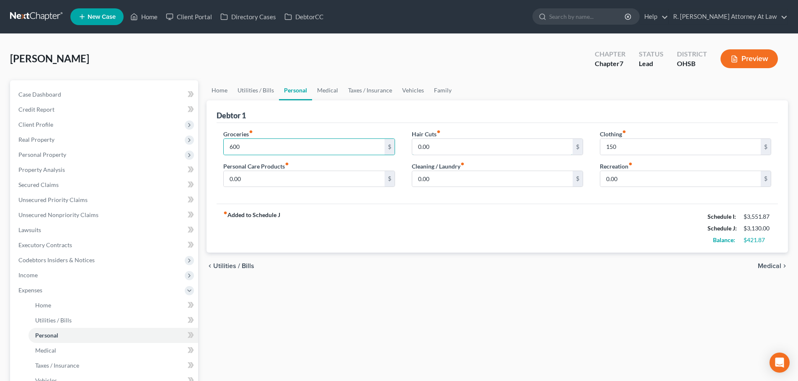
click at [433, 146] on input "0.00" at bounding box center [492, 147] width 160 height 16
click at [245, 180] on input "0.00" at bounding box center [304, 179] width 160 height 16
type input "200"
click at [437, 90] on link "Family" at bounding box center [443, 90] width 28 height 20
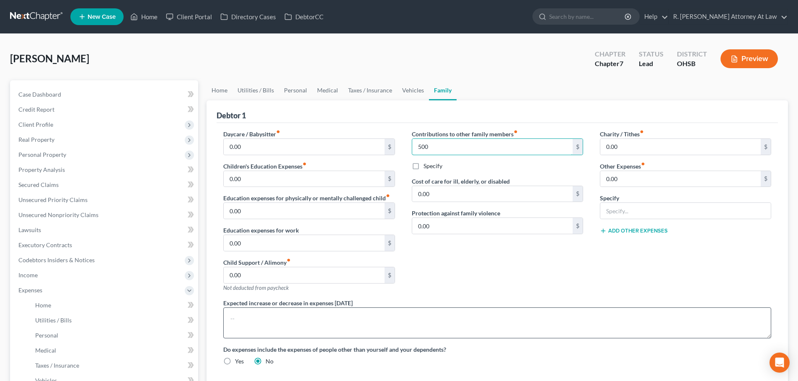
type input "500"
drag, startPoint x: 291, startPoint y: 316, endPoint x: 294, endPoint y: 312, distance: 5.0
click at [291, 316] on textarea at bounding box center [497, 323] width 548 height 31
type textarea "Debtor sends $ 500 per month to her Mother in Mauritania who is ill and require…"
click at [410, 90] on link "Vehicles" at bounding box center [413, 90] width 32 height 20
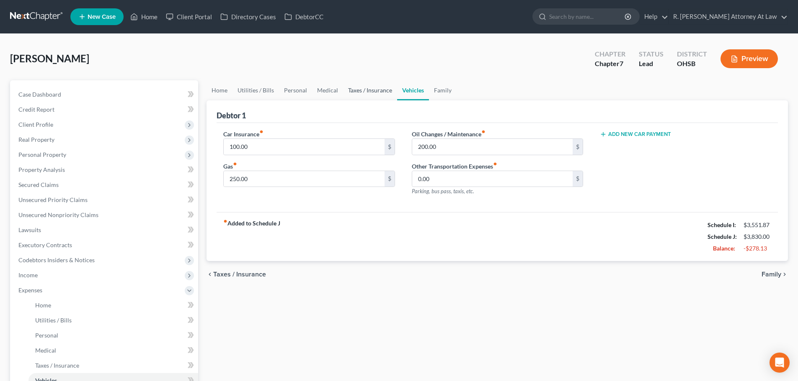
click at [355, 90] on link "Taxes / Insurance" at bounding box center [370, 90] width 54 height 20
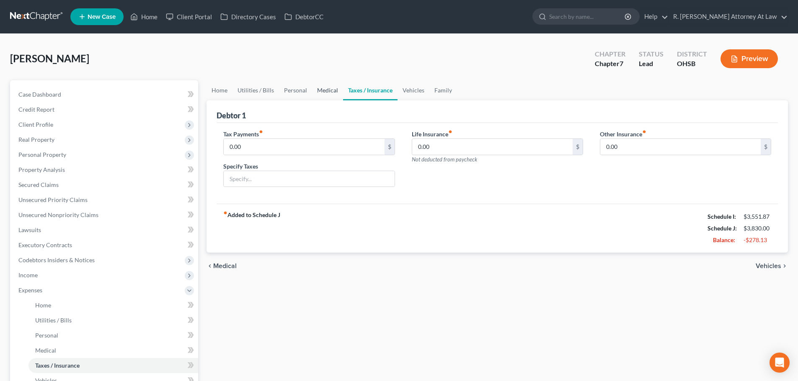
click at [317, 90] on link "Medical" at bounding box center [327, 90] width 31 height 20
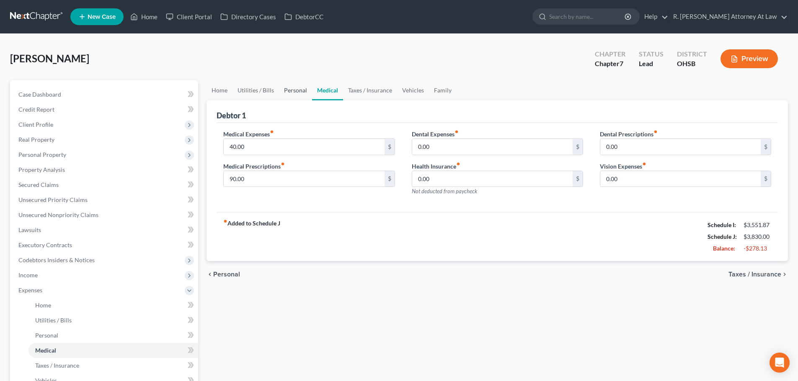
click at [292, 92] on link "Personal" at bounding box center [295, 90] width 33 height 20
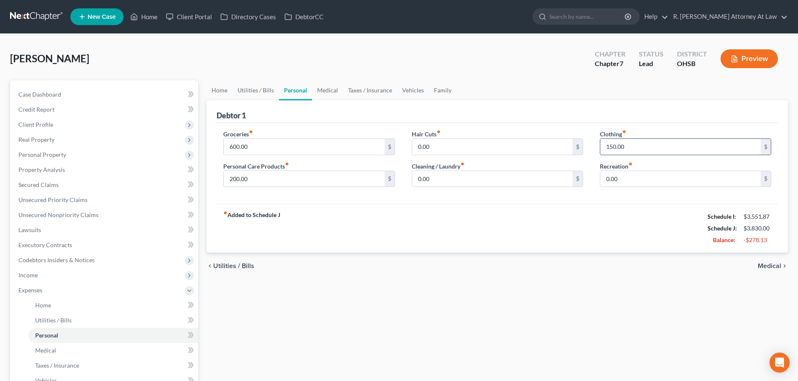
click at [630, 144] on input "150.00" at bounding box center [680, 147] width 160 height 16
type input "100"
click at [285, 151] on input "600.00" at bounding box center [304, 147] width 160 height 16
type input "500"
click at [250, 178] on input "200.00" at bounding box center [304, 179] width 160 height 16
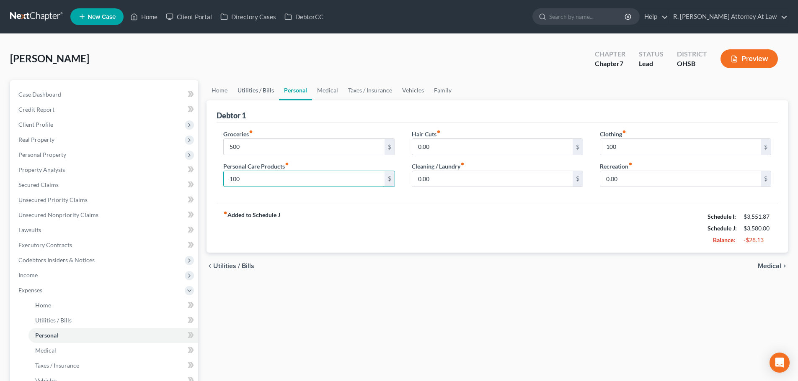
type input "100"
click at [253, 91] on link "Utilities / Bills" at bounding box center [255, 90] width 46 height 20
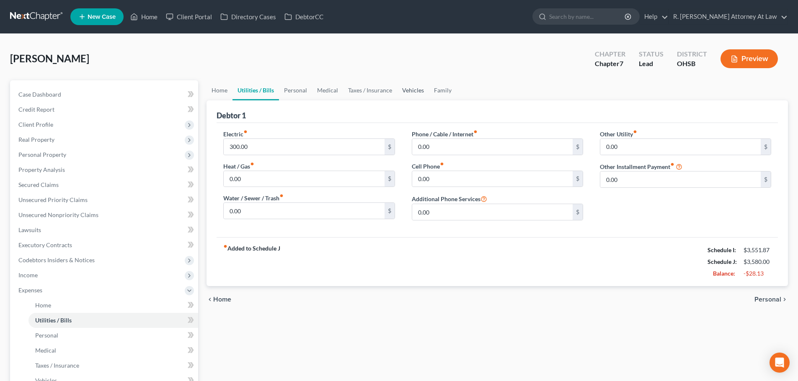
click at [411, 91] on link "Vehicles" at bounding box center [413, 90] width 32 height 20
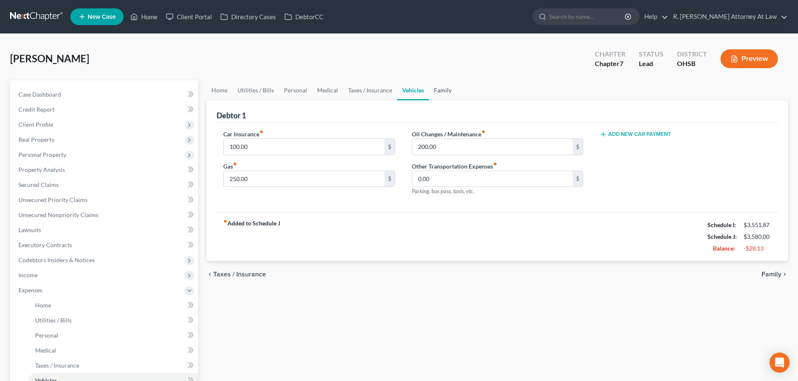
click at [443, 92] on link "Family" at bounding box center [443, 90] width 28 height 20
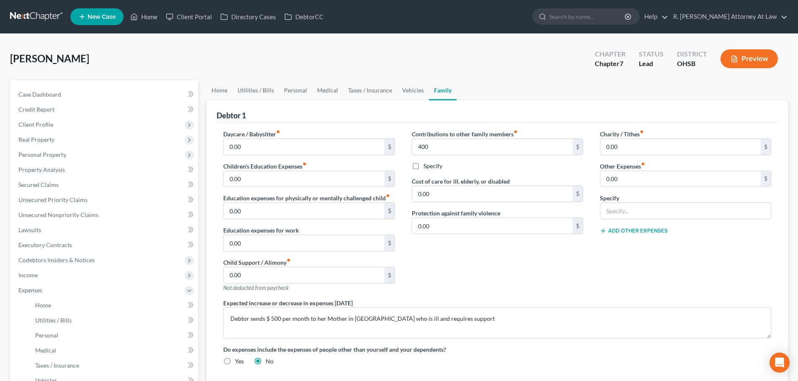
click at [438, 250] on div "Contributions to other family members fiber_manual_record 400 $ Specify Cost of…" at bounding box center [497, 214] width 188 height 169
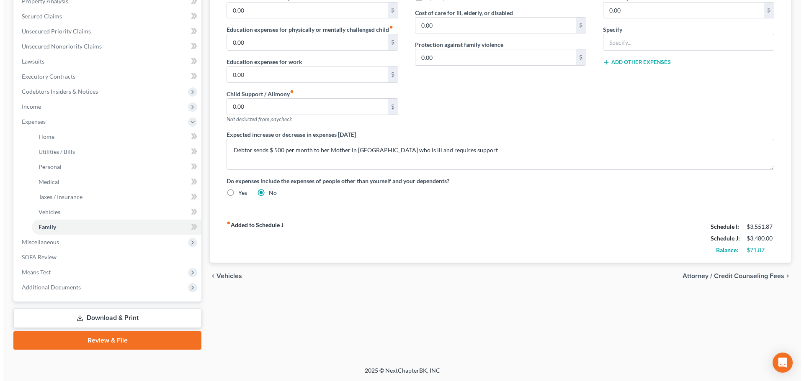
scroll to position [169, 0]
click at [98, 313] on link "Download & Print" at bounding box center [104, 318] width 188 height 20
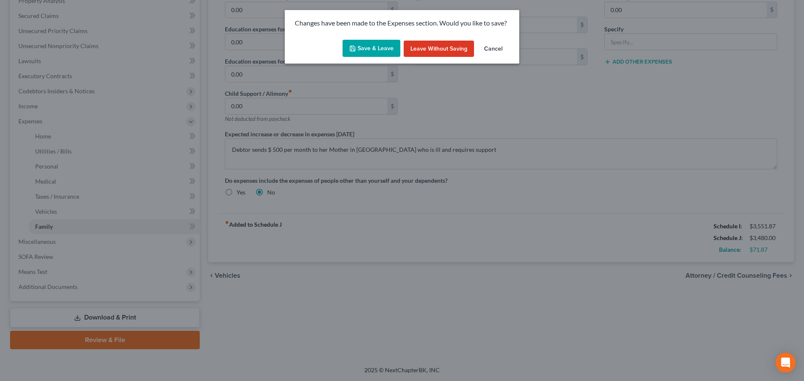
click at [370, 44] on button "Save & Leave" at bounding box center [371, 49] width 58 height 18
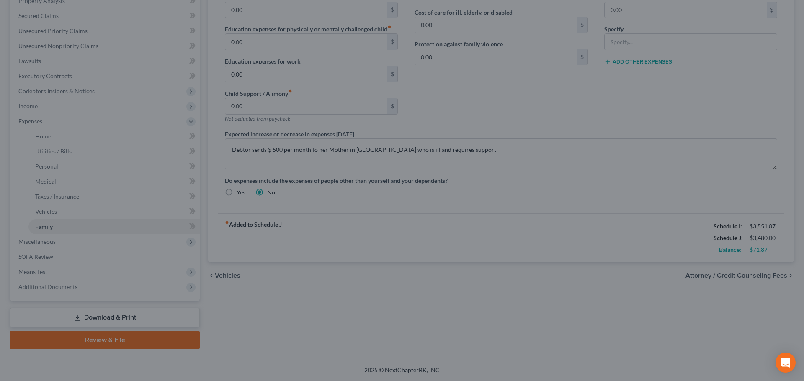
type input "400.00"
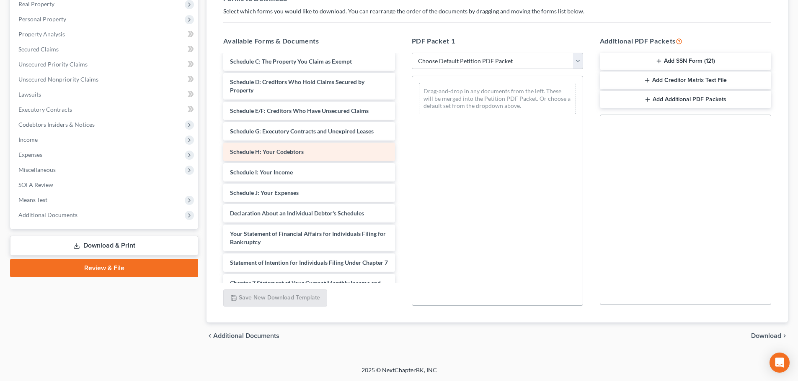
scroll to position [167, 0]
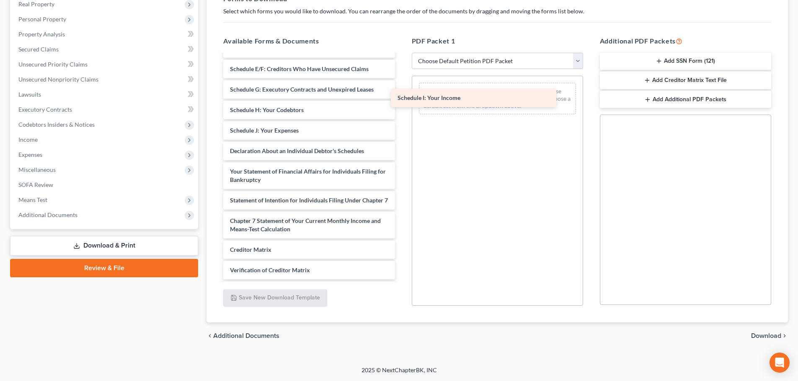
drag, startPoint x: 278, startPoint y: 134, endPoint x: 436, endPoint y: 102, distance: 161.8
click at [401, 101] on div "Schedule I: Your Income Statement of Related Cases (10/10/2025) Installments Fe…" at bounding box center [308, 108] width 185 height 442
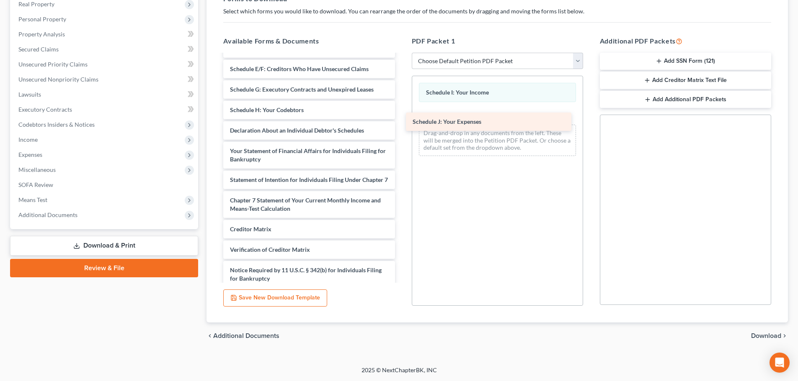
drag, startPoint x: 317, startPoint y: 130, endPoint x: 532, endPoint y: 115, distance: 215.7
click at [401, 120] on div "Schedule J: Your Expenses Statement of Related Cases (10/10/2025) Installments …" at bounding box center [308, 97] width 185 height 421
click at [759, 337] on span "Download" at bounding box center [766, 336] width 30 height 7
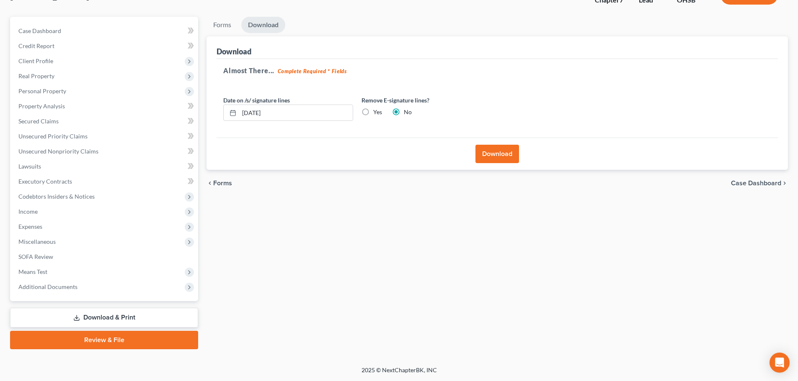
scroll to position [64, 0]
click at [486, 155] on button "Download" at bounding box center [497, 154] width 44 height 18
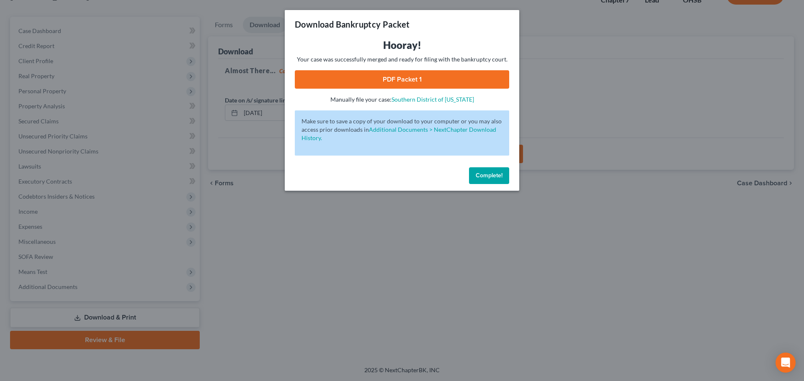
click at [409, 82] on link "PDF Packet 1" at bounding box center [402, 79] width 214 height 18
drag, startPoint x: 489, startPoint y: 173, endPoint x: 467, endPoint y: 168, distance: 22.8
click at [489, 173] on span "Complete!" at bounding box center [489, 175] width 27 height 7
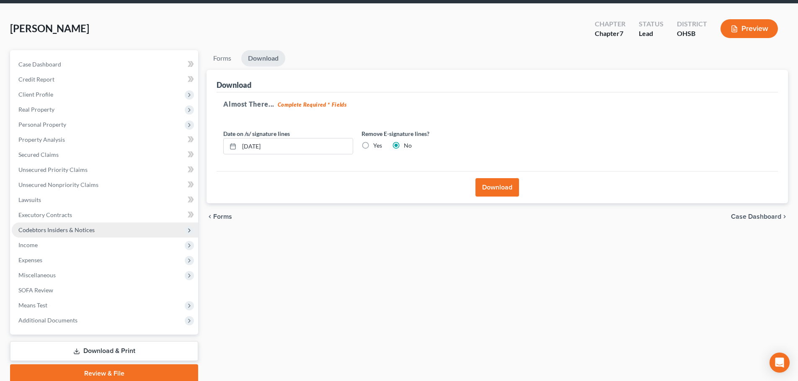
scroll to position [0, 0]
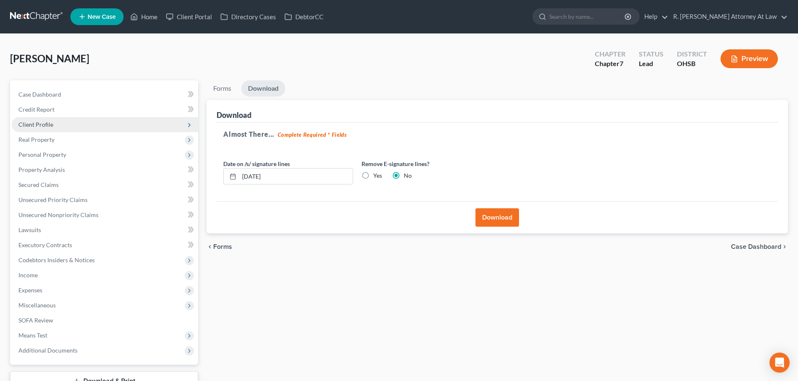
click at [40, 123] on span "Client Profile" at bounding box center [35, 124] width 35 height 7
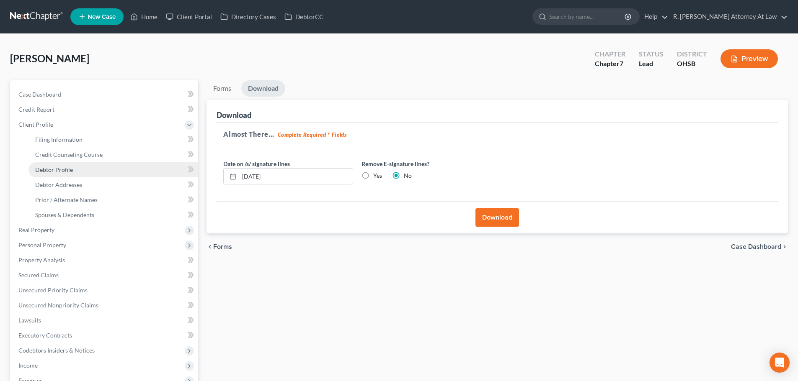
click at [57, 170] on span "Debtor Profile" at bounding box center [54, 169] width 38 height 7
select select "0"
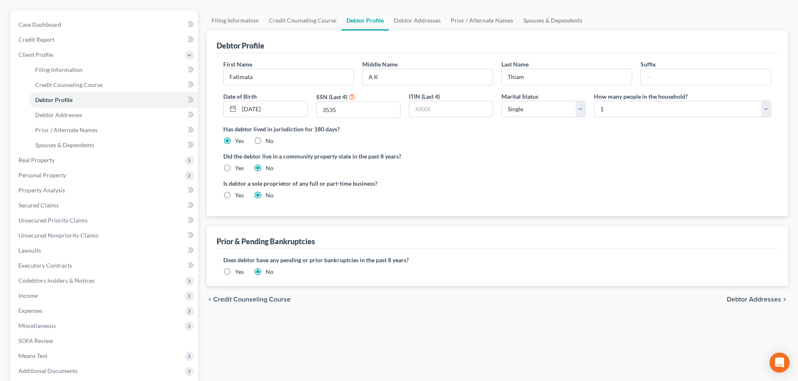
scroll to position [84, 0]
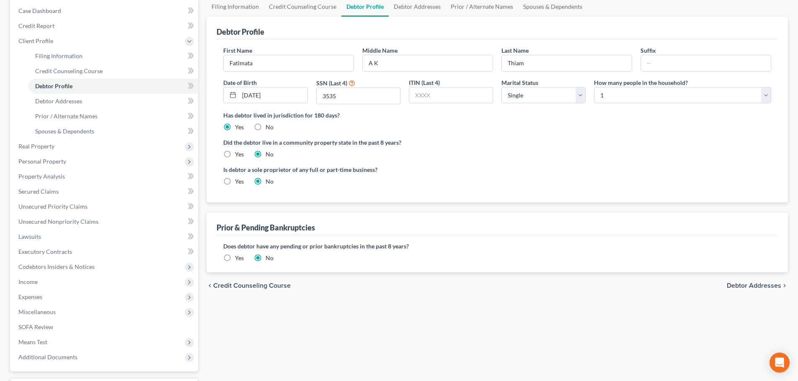
click at [235, 180] on label "Yes" at bounding box center [239, 182] width 9 height 8
click at [238, 180] on input "Yes" at bounding box center [240, 180] width 5 height 5
radio input "true"
radio input "false"
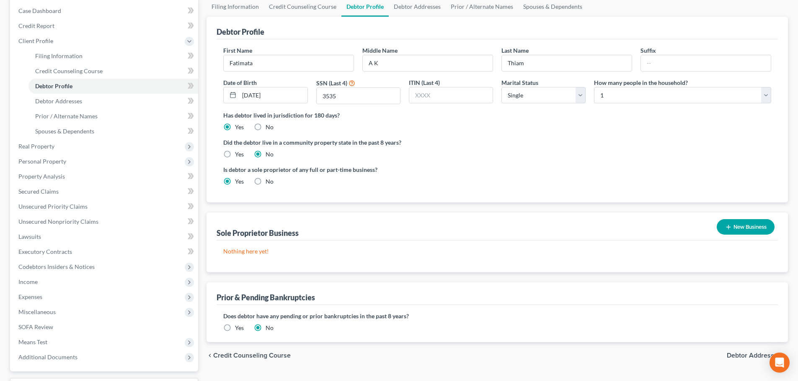
click at [733, 225] on button "New Business" at bounding box center [745, 226] width 58 height 15
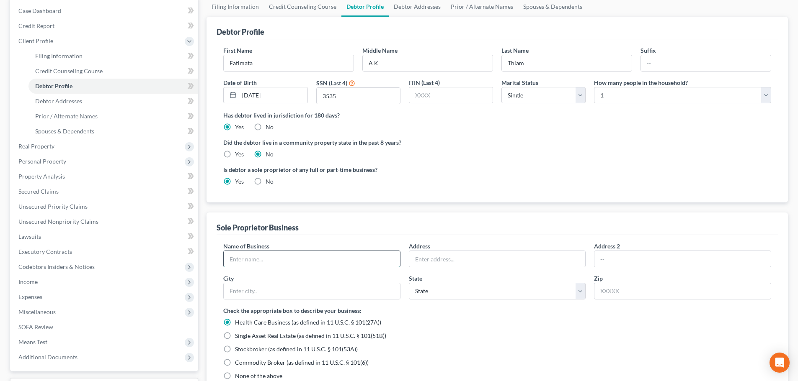
drag, startPoint x: 267, startPoint y: 257, endPoint x: 268, endPoint y: 253, distance: 4.3
click at [267, 257] on input "text" at bounding box center [312, 259] width 176 height 16
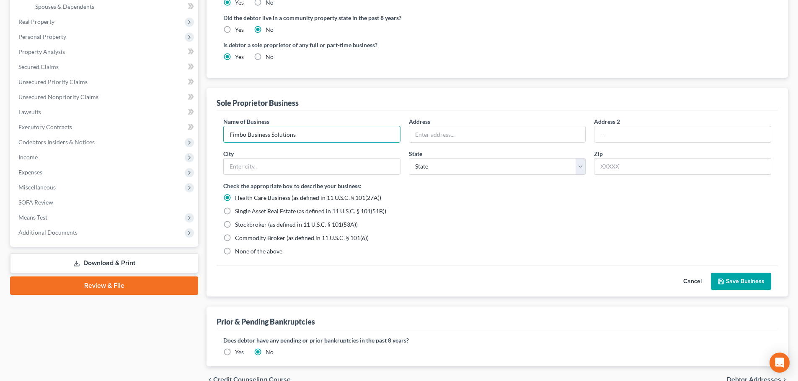
scroll to position [209, 0]
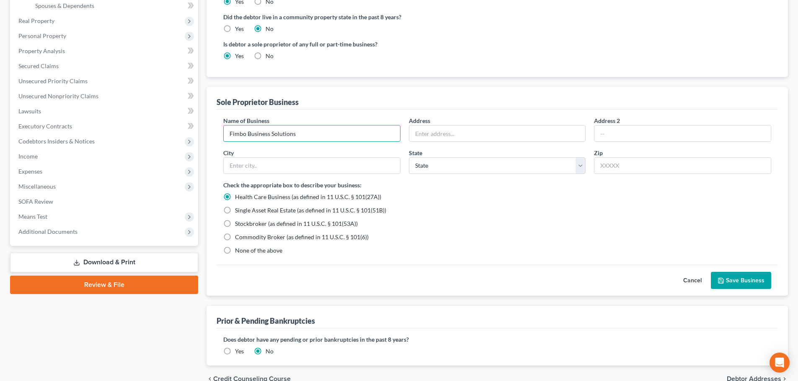
type input "Fimbo Business Solutions"
click at [235, 247] on label "None of the above" at bounding box center [258, 251] width 47 height 8
click at [238, 247] on input "None of the above" at bounding box center [240, 249] width 5 height 5
radio input "true"
radio input "false"
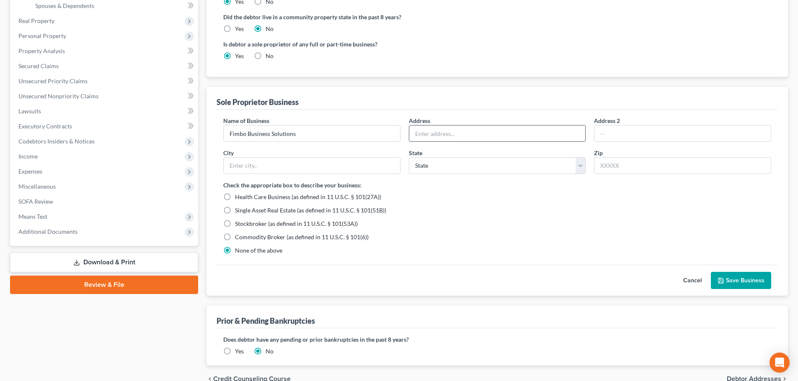
click at [459, 134] on input "text" at bounding box center [497, 134] width 176 height 16
type input "77a Versailes"
type input "45240"
type input "Cincinnati"
select select "36"
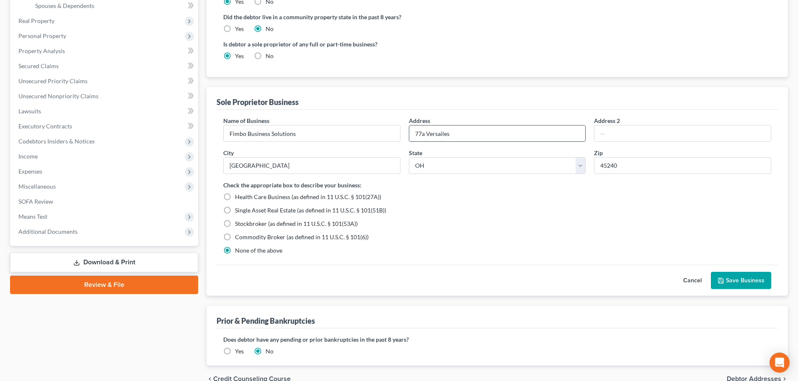
drag, startPoint x: 424, startPoint y: 132, endPoint x: 419, endPoint y: 130, distance: 5.4
click at [425, 132] on input "77a Versailes" at bounding box center [497, 134] width 176 height 16
type input "77A Versailes"
click at [754, 275] on button "Save Business" at bounding box center [740, 281] width 60 height 18
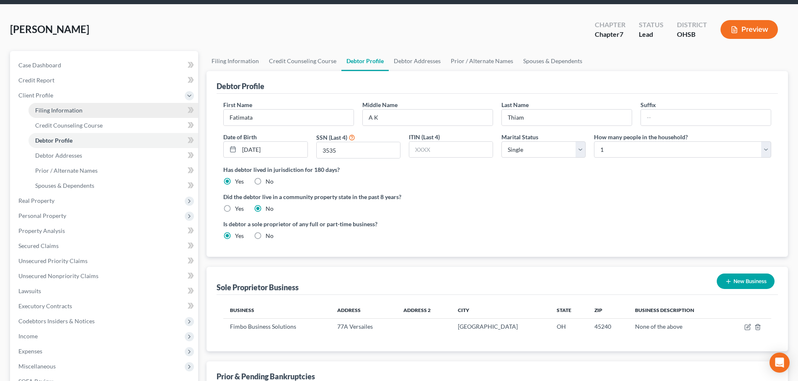
scroll to position [28, 0]
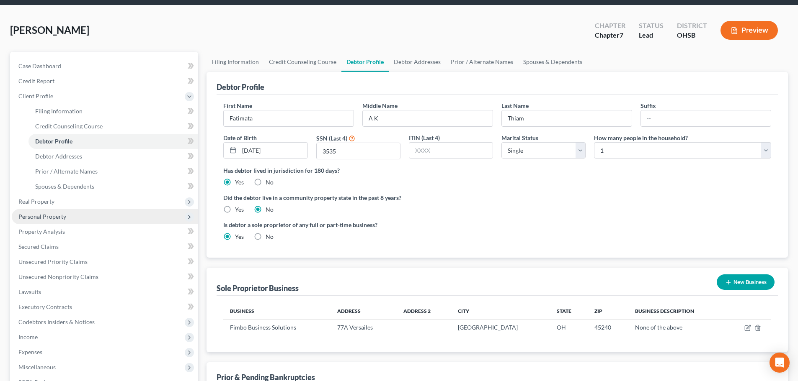
click at [39, 213] on span "Personal Property" at bounding box center [42, 216] width 48 height 7
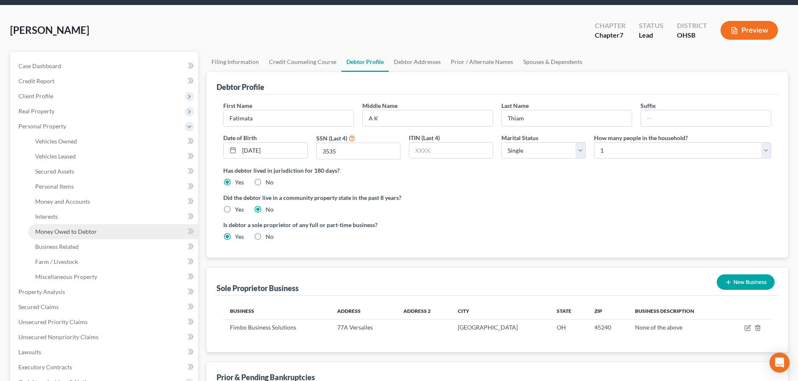
click at [47, 228] on span "Money Owed to Debtor" at bounding box center [66, 231] width 62 height 7
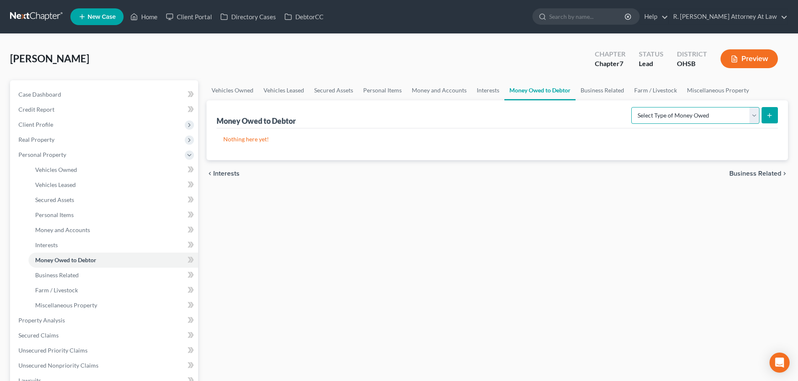
click at [655, 115] on select "Select Type of Money Owed Accounts Receivable Alimony Child Support Claims Agai…" at bounding box center [695, 115] width 128 height 17
click at [632, 107] on select "Select Type of Money Owed Accounts Receivable Alimony Child Support Claims Agai…" at bounding box center [695, 115] width 128 height 17
click at [654, 116] on select "Select Type of Money Owed Accounts Receivable Alimony Child Support Claims Agai…" at bounding box center [695, 115] width 128 height 17
select select "expected_tax_refund"
click at [632, 107] on select "Select Type of Money Owed Accounts Receivable Alimony Child Support Claims Agai…" at bounding box center [695, 115] width 128 height 17
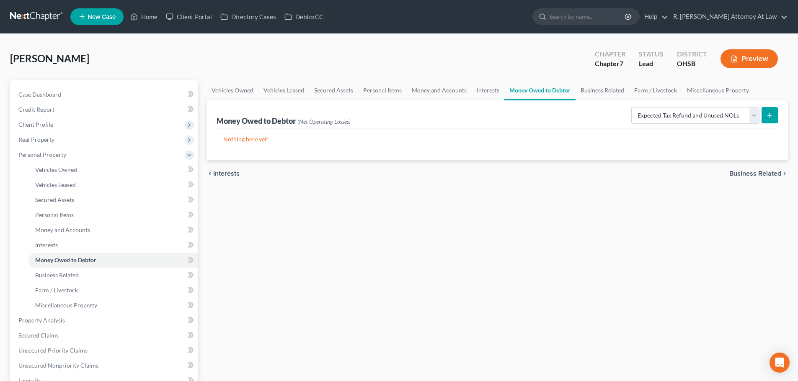
click at [768, 115] on icon "submit" at bounding box center [769, 115] width 7 height 7
select select "0"
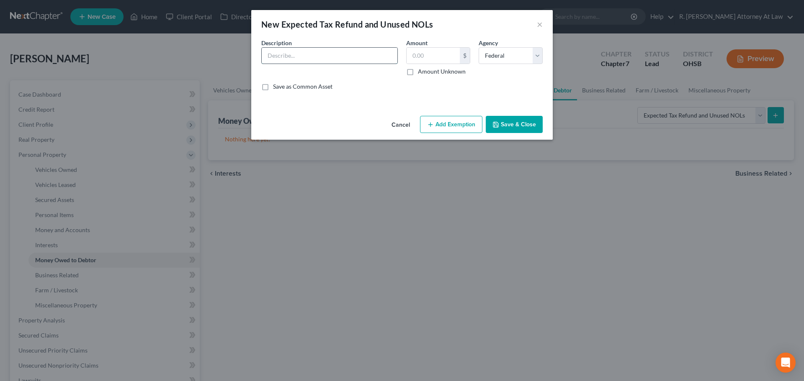
click at [280, 57] on input "text" at bounding box center [330, 56] width 136 height 16
click at [279, 54] on input "2024 Federal Tax Refund" at bounding box center [330, 56] width 136 height 16
type input "2025 Federal Tax Refund"
click at [418, 73] on label "Amount Unknown" at bounding box center [442, 71] width 48 height 8
click at [421, 73] on input "Amount Unknown" at bounding box center [423, 69] width 5 height 5
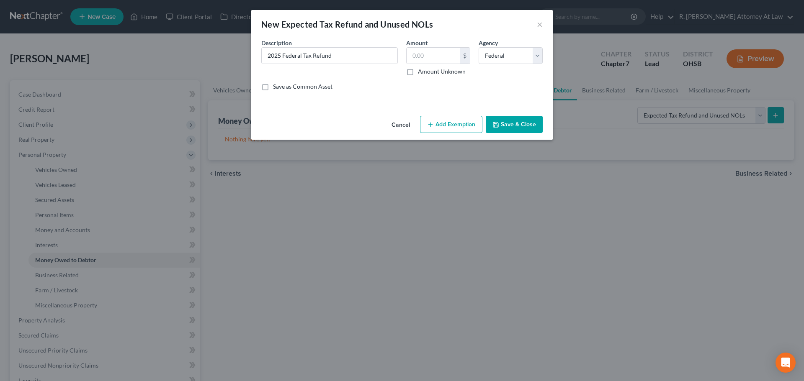
checkbox input "true"
type input "0.00"
click at [438, 124] on button "Add Exemption" at bounding box center [451, 125] width 62 height 18
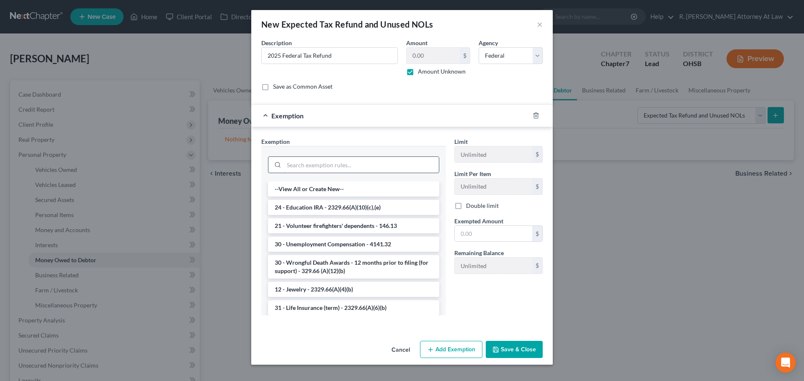
click at [301, 162] on input "search" at bounding box center [361, 165] width 155 height 16
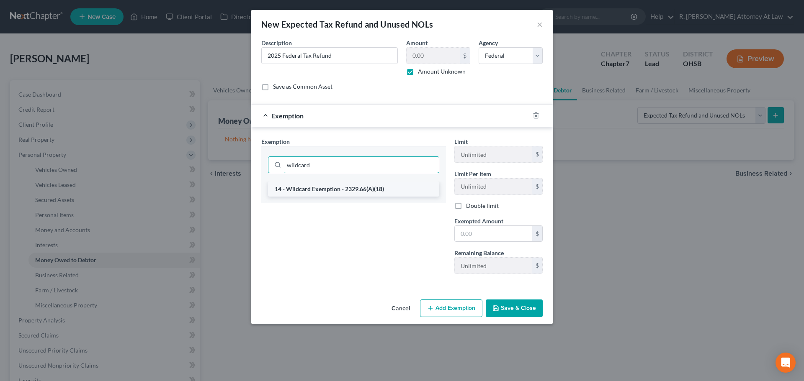
type input "wildcard"
click at [347, 188] on li "14 - Wildcard Exemption - 2329.66(A)(18)" at bounding box center [353, 189] width 171 height 15
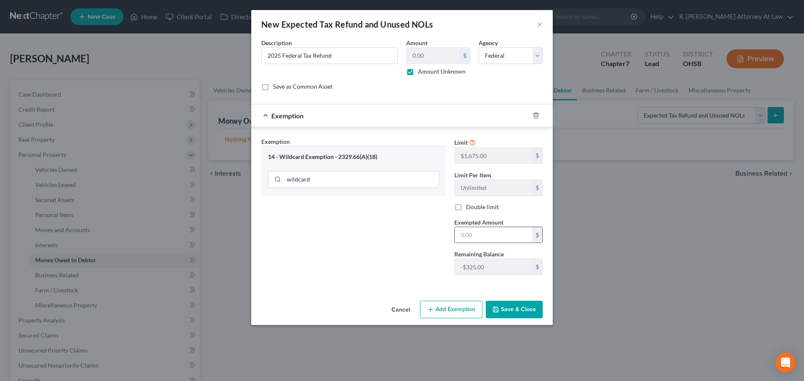
drag, startPoint x: 463, startPoint y: 236, endPoint x: 470, endPoint y: 236, distance: 7.1
click at [463, 236] on input "text" at bounding box center [493, 235] width 77 height 16
type input "1"
type input "1,350"
click at [513, 306] on button "Save & Close" at bounding box center [514, 310] width 57 height 18
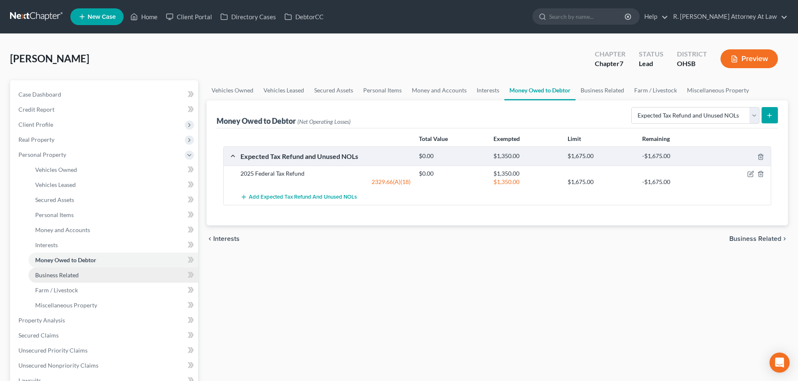
click at [51, 272] on span "Business Related" at bounding box center [57, 275] width 44 height 7
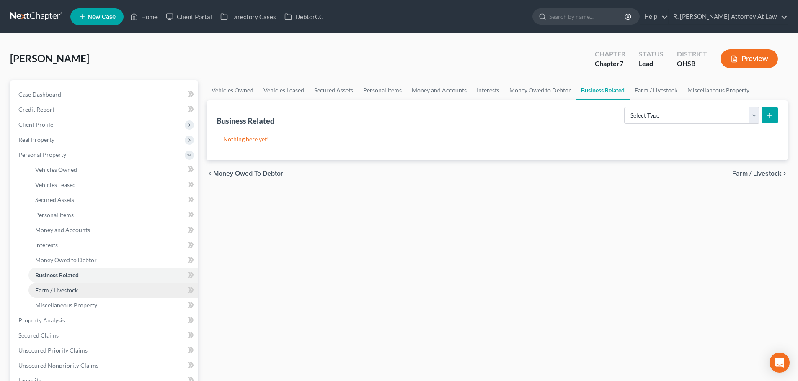
click at [56, 290] on span "Farm / Livestock" at bounding box center [56, 290] width 43 height 7
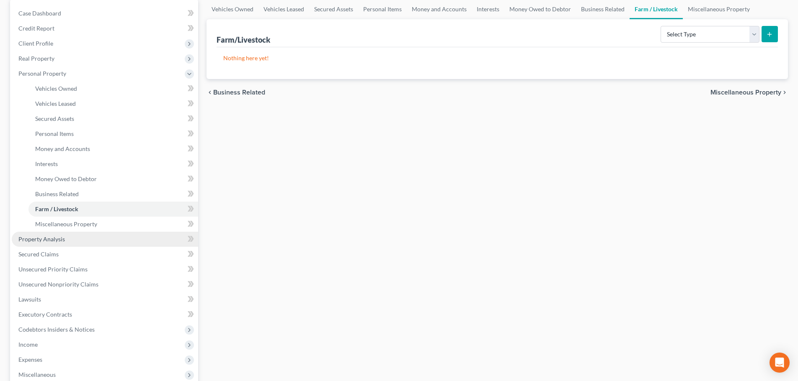
scroll to position [84, 0]
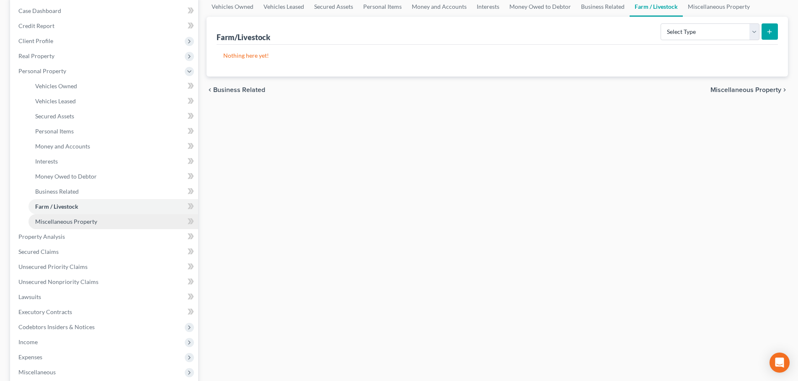
click at [46, 218] on span "Miscellaneous Property" at bounding box center [66, 221] width 62 height 7
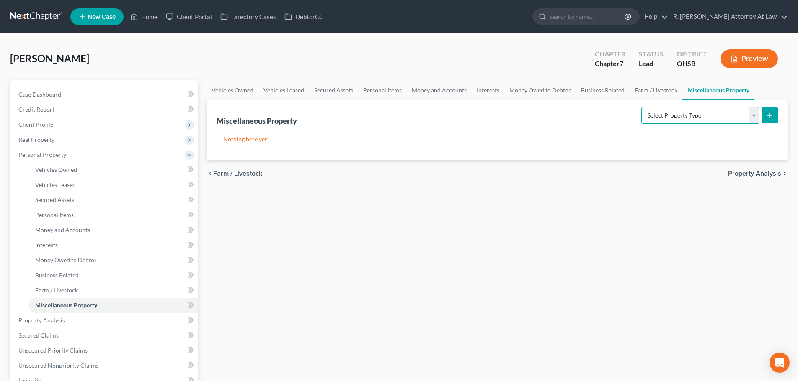
click at [702, 118] on select "Select Property Type Assigned for Creditor Benefit Within 1 Year Holding for An…" at bounding box center [700, 115] width 118 height 17
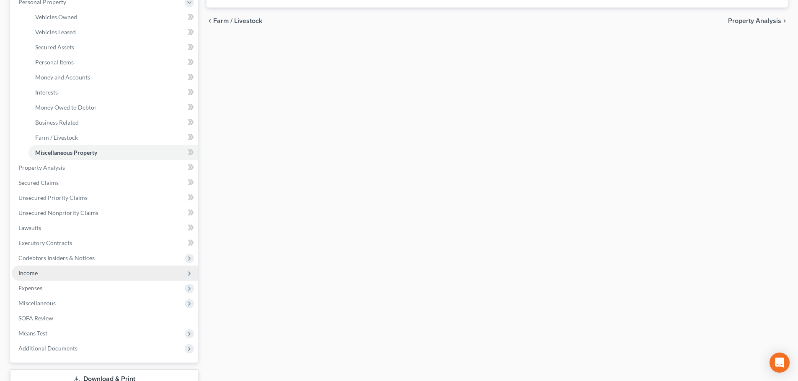
scroll to position [167, 0]
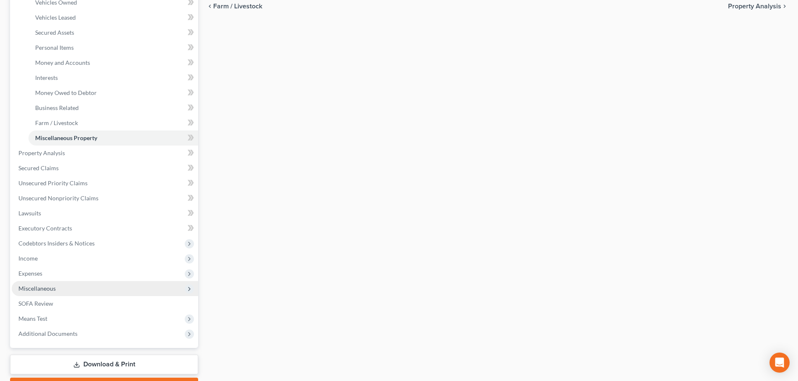
click at [32, 289] on span "Miscellaneous" at bounding box center [36, 288] width 37 height 7
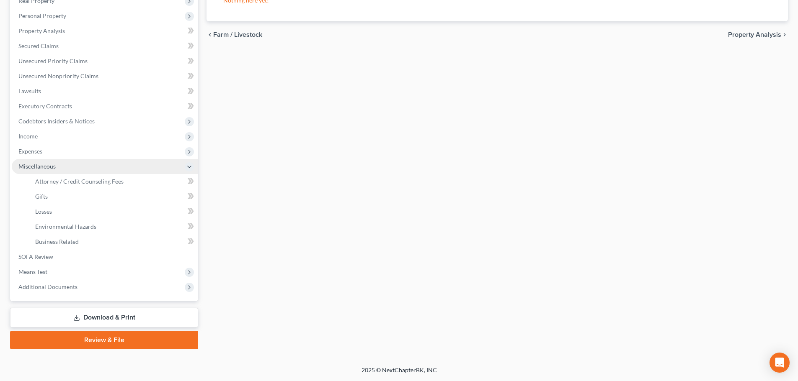
scroll to position [139, 0]
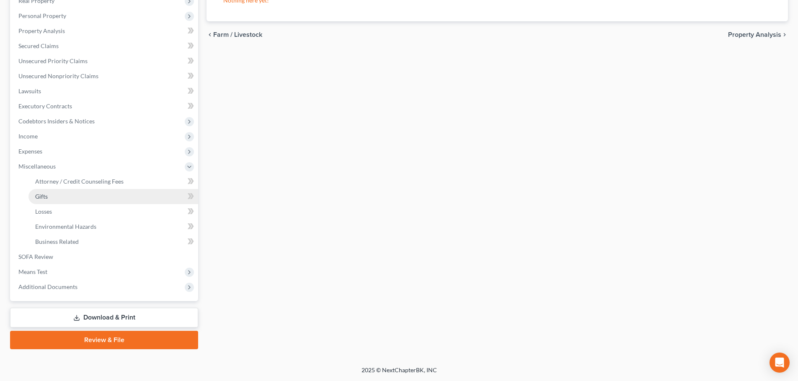
click at [40, 195] on span "Gifts" at bounding box center [41, 196] width 13 height 7
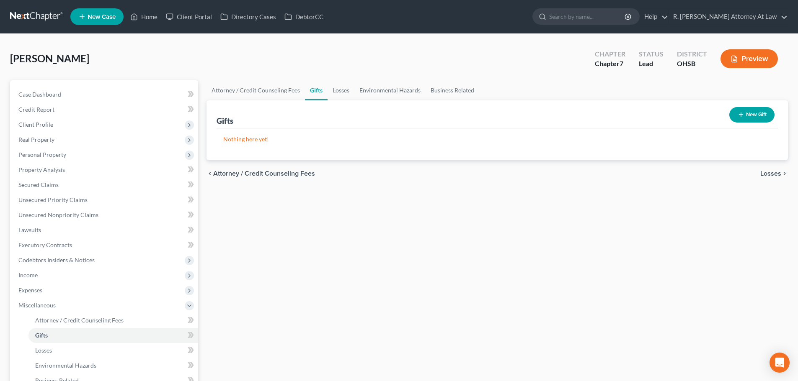
click at [758, 111] on button "New Gift" at bounding box center [751, 114] width 45 height 15
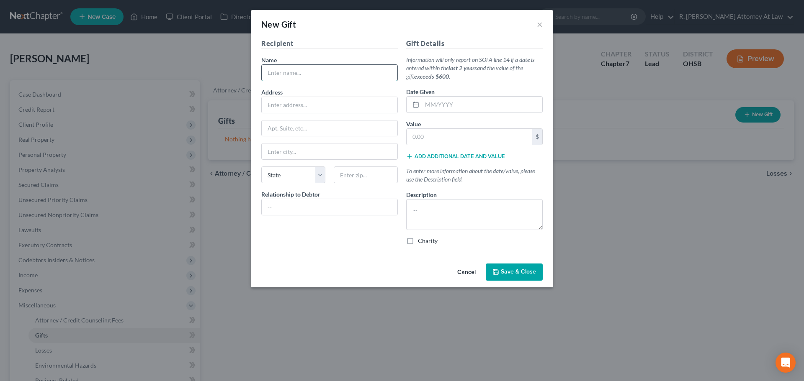
drag, startPoint x: 308, startPoint y: 76, endPoint x: 313, endPoint y: 79, distance: 6.4
click at [307, 75] on input "text" at bounding box center [330, 73] width 136 height 16
type input "Mother"
click at [437, 107] on input "text" at bounding box center [482, 105] width 120 height 16
type input "10/2025"
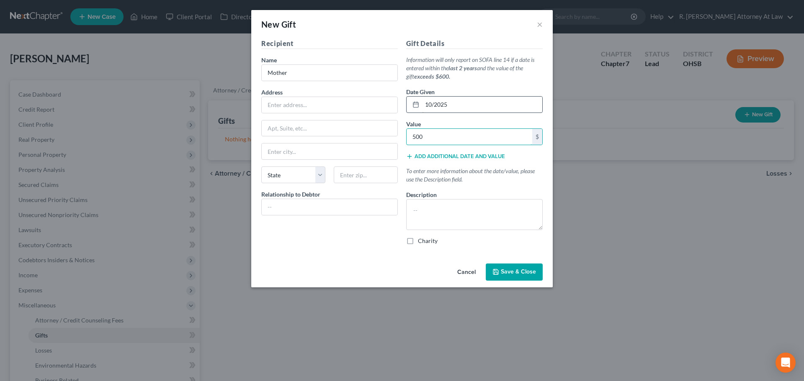
type input "500"
click at [416, 214] on textarea at bounding box center [474, 214] width 136 height 31
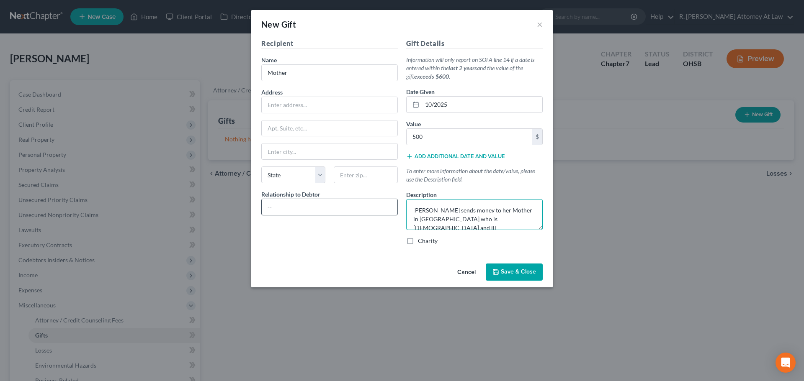
type textarea "Debtor sends money to her Mother in Mauritania who is 80 years old and ill"
click at [324, 211] on input "text" at bounding box center [330, 207] width 136 height 16
type input "Mother"
click at [517, 219] on textarea "Debtor sends money to her Mother in Mauritania who is 80 years old and ill" at bounding box center [474, 214] width 136 height 31
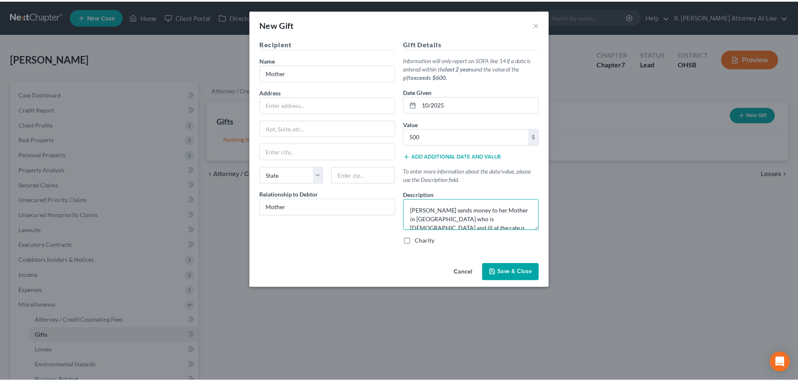
scroll to position [2, 0]
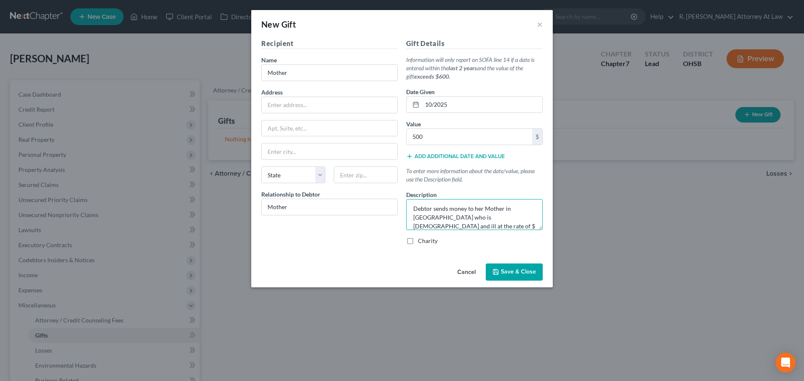
type textarea "Debtor sends money to her Mother in Mauritania who is 80 years old and ill at t…"
click at [526, 269] on span "Save & Close" at bounding box center [518, 272] width 35 height 7
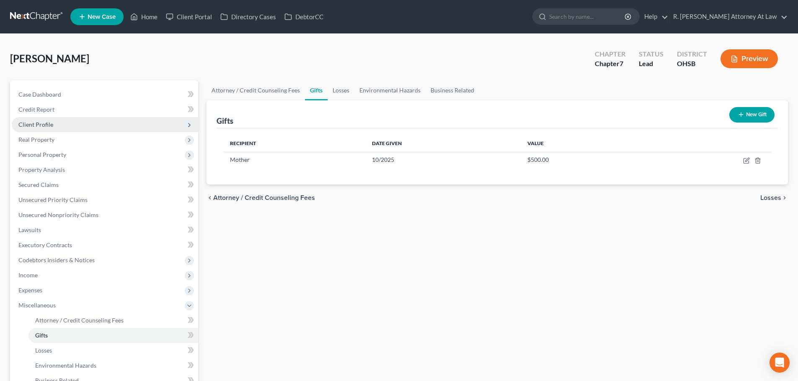
click at [36, 123] on span "Client Profile" at bounding box center [35, 124] width 35 height 7
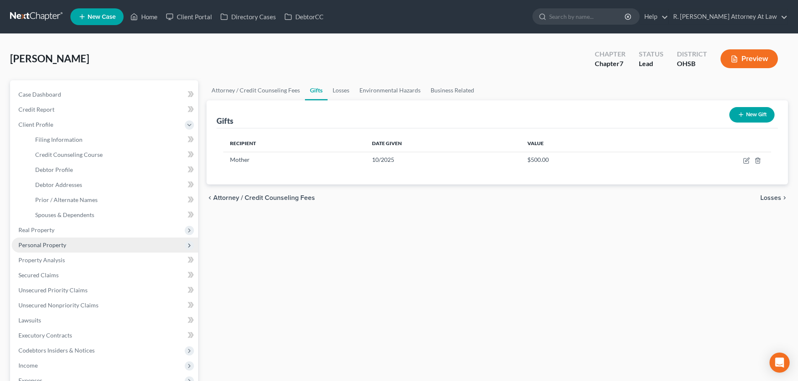
click at [44, 243] on span "Personal Property" at bounding box center [42, 245] width 48 height 7
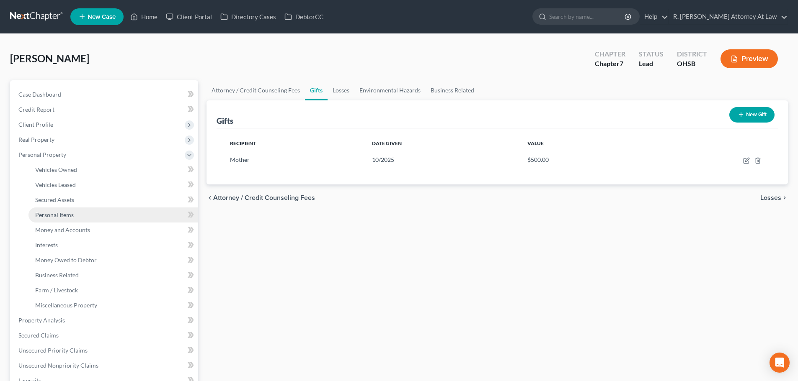
click at [46, 209] on link "Personal Items" at bounding box center [113, 215] width 170 height 15
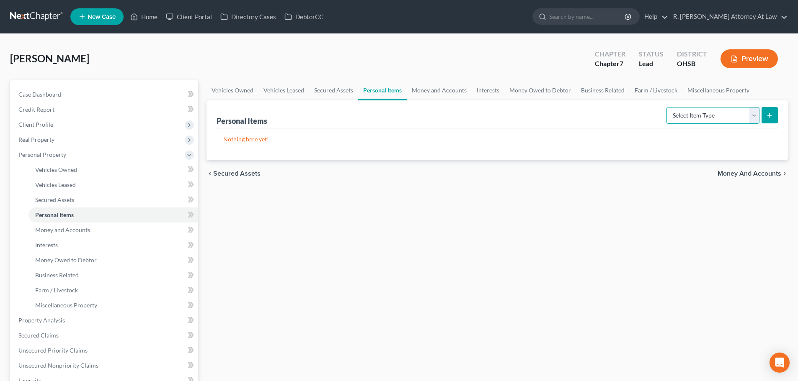
click at [690, 115] on select "Select Item Type Clothing Collectibles Of Value Electronics Firearms Household …" at bounding box center [712, 115] width 93 height 17
select select "household_goods"
click at [667, 107] on select "Select Item Type Clothing Collectibles Of Value Electronics Firearms Household …" at bounding box center [712, 115] width 93 height 17
click at [771, 111] on button "submit" at bounding box center [769, 115] width 16 height 16
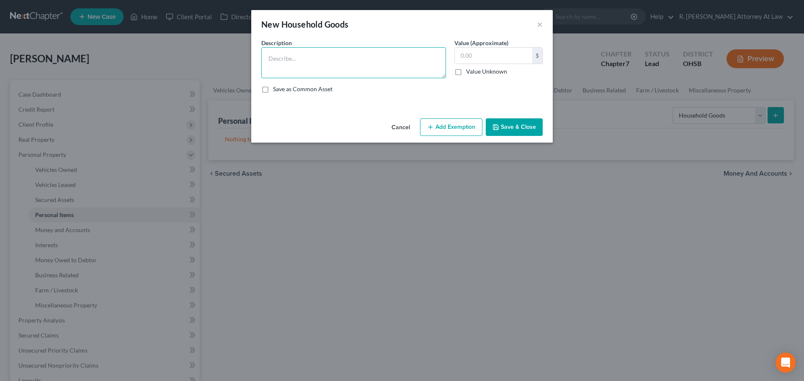
click at [279, 66] on textarea at bounding box center [353, 62] width 185 height 31
type textarea "TV, 50; bedroom furniture, 100; kitchen table and chairs, 150; dining room tabl…"
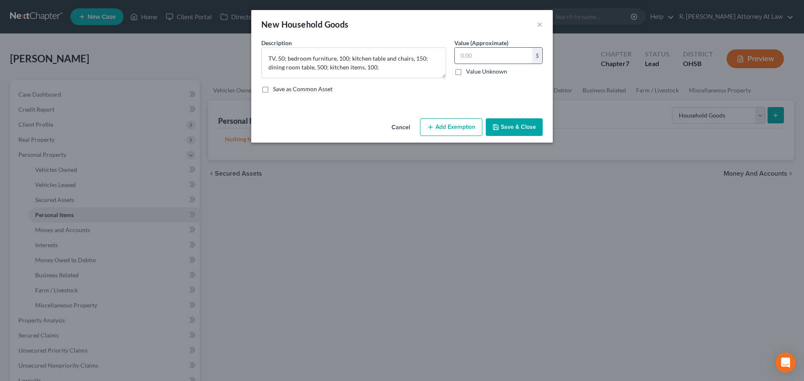
click at [481, 57] on input "text" at bounding box center [493, 56] width 77 height 16
type input "900"
click at [440, 128] on button "Add Exemption" at bounding box center [451, 127] width 62 height 18
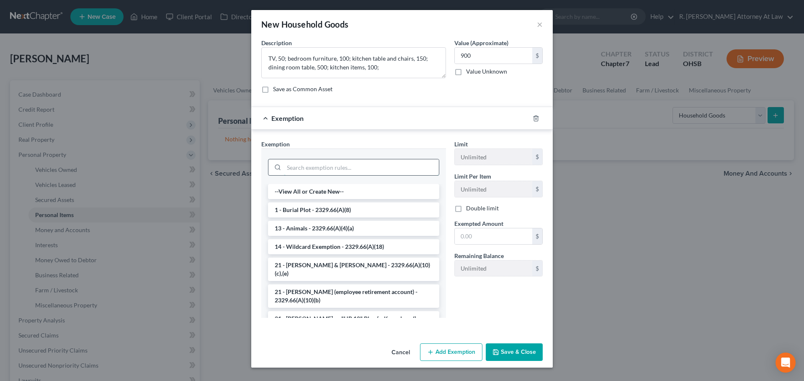
click at [312, 167] on input "search" at bounding box center [361, 168] width 155 height 16
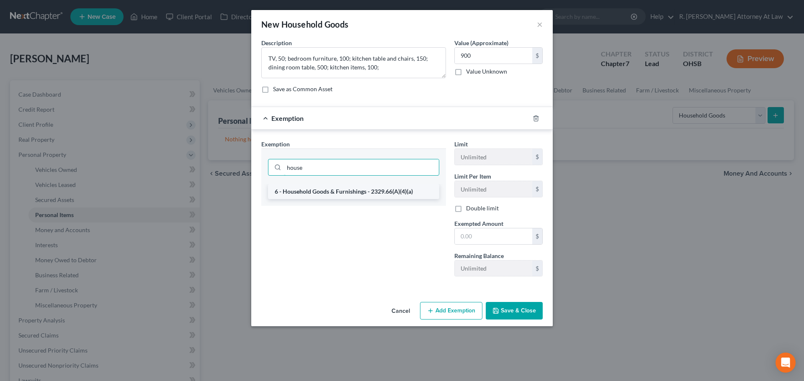
type input "house"
click at [306, 191] on li "6 - Household Goods & Furnishings - 2329.66(A)(4)(a)" at bounding box center [353, 191] width 171 height 15
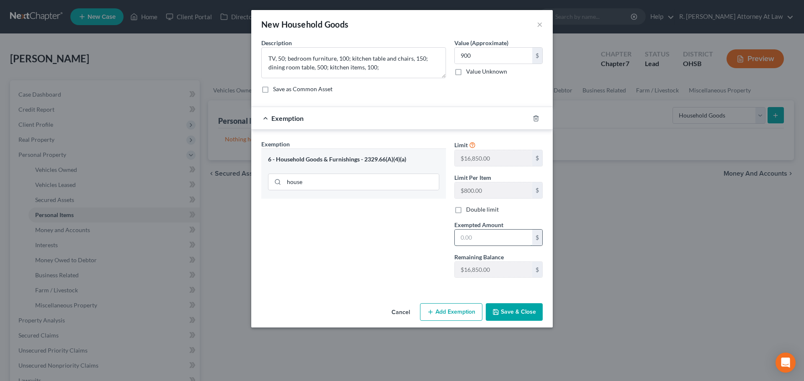
click at [479, 241] on input "text" at bounding box center [493, 238] width 77 height 16
type input "900"
drag, startPoint x: 354, startPoint y: 236, endPoint x: 404, endPoint y: 265, distance: 58.3
click at [352, 236] on div "Exemption Set must be selected for CA. Exemption * 6 - Household Goods & Furnis…" at bounding box center [353, 212] width 193 height 145
click at [510, 311] on button "Save & Close" at bounding box center [514, 313] width 57 height 18
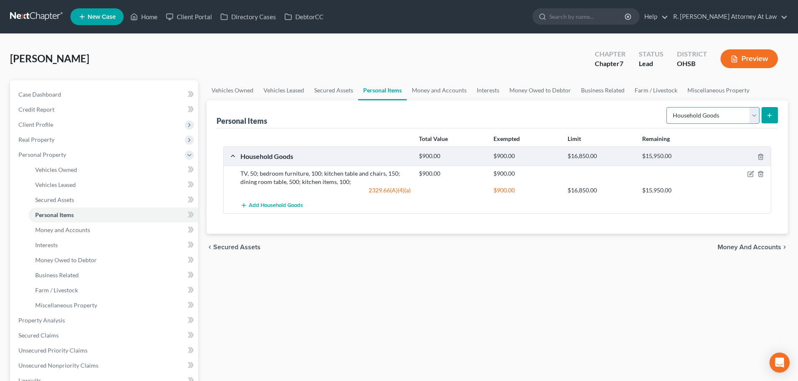
click at [686, 121] on select "Select Item Type Clothing Collectibles Of Value Electronics Firearms Household …" at bounding box center [712, 115] width 93 height 17
select select "clothing"
click at [667, 107] on select "Select Item Type Clothing Collectibles Of Value Electronics Firearms Household …" at bounding box center [712, 115] width 93 height 17
click at [771, 115] on icon "submit" at bounding box center [769, 115] width 7 height 7
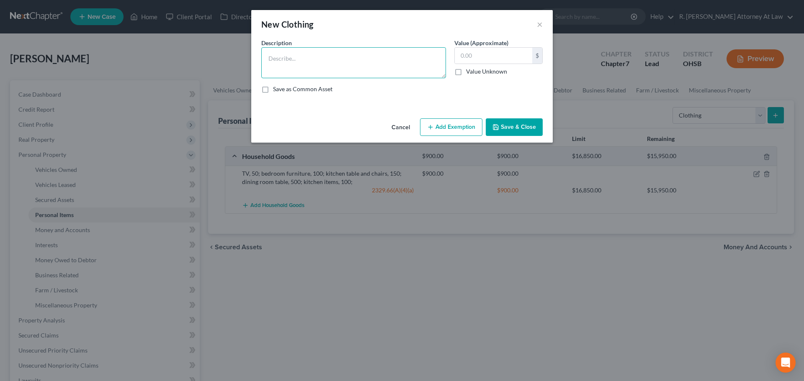
drag, startPoint x: 291, startPoint y: 56, endPoint x: 290, endPoint y: 62, distance: 6.4
click at [291, 56] on textarea at bounding box center [353, 62] width 185 height 31
type textarea "Clothing"
type input "200"
click at [443, 125] on button "Add Exemption" at bounding box center [451, 127] width 62 height 18
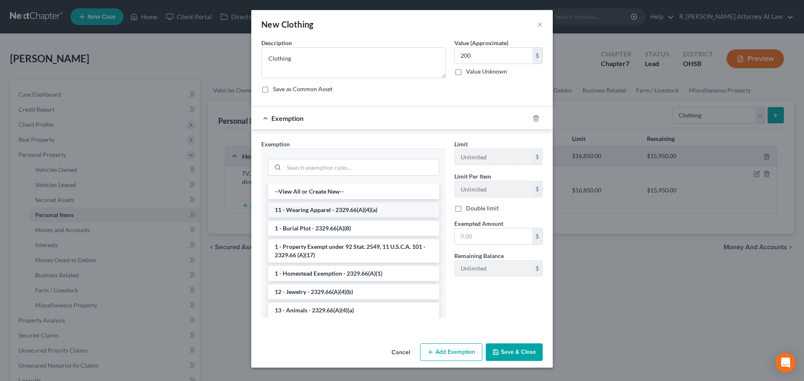
click at [295, 207] on li "11 - Wearing Apparel - 2329.66(A)(4)(a)" at bounding box center [353, 210] width 171 height 15
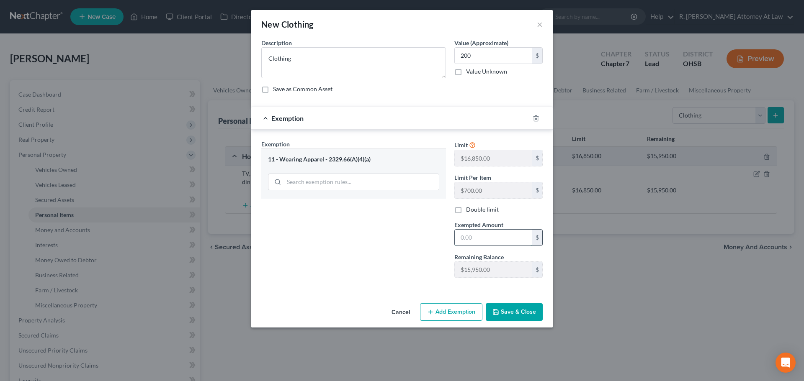
click at [476, 234] on input "text" at bounding box center [493, 238] width 77 height 16
type input "200"
drag, startPoint x: 345, startPoint y: 275, endPoint x: 371, endPoint y: 273, distance: 26.5
click at [345, 275] on div "Exemption Set must be selected for CA. Exemption * 11 - Wearing Apparel - 2329.…" at bounding box center [353, 212] width 193 height 145
click at [505, 312] on button "Save & Close" at bounding box center [514, 313] width 57 height 18
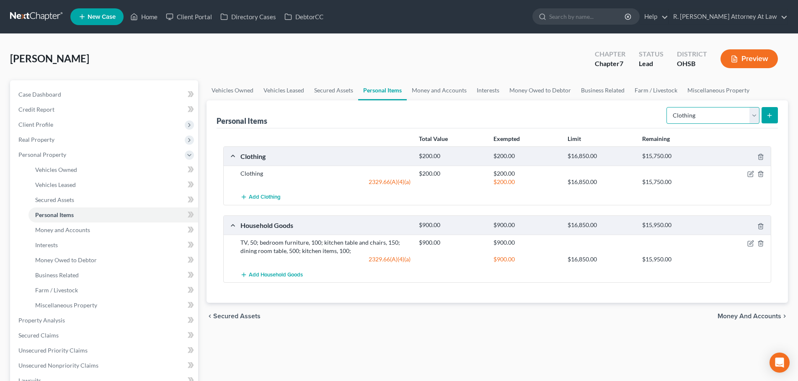
click at [689, 115] on select "Select Item Type Clothing Collectibles Of Value Electronics Firearms Household …" at bounding box center [712, 115] width 93 height 17
click at [543, 115] on div "Personal Items Select Item Type Clothing Collectibles Of Value Electronics Fire…" at bounding box center [496, 114] width 561 height 28
click at [51, 229] on span "Money and Accounts" at bounding box center [62, 229] width 55 height 7
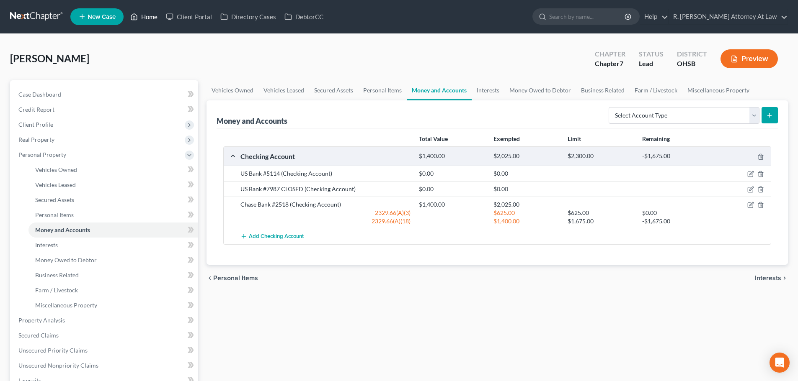
click at [149, 18] on link "Home" at bounding box center [144, 16] width 36 height 15
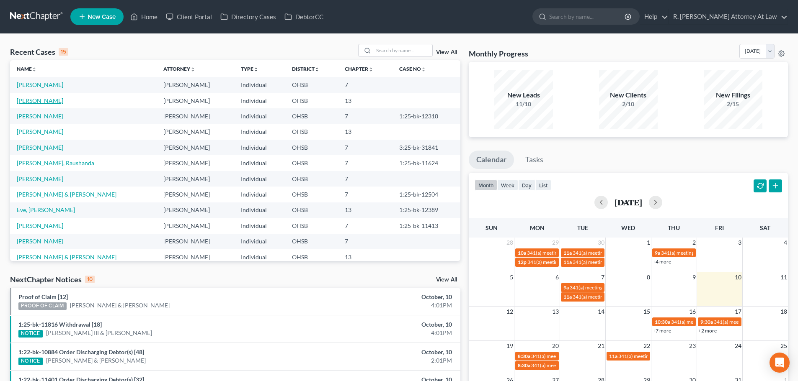
click at [27, 100] on link "Harrison, Jacob" at bounding box center [40, 100] width 46 height 7
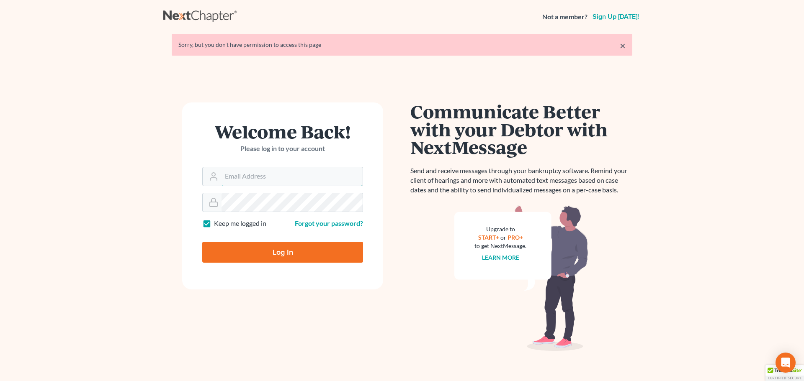
type input "[EMAIL_ADDRESS][DOMAIN_NAME]"
click at [287, 247] on input "Log In" at bounding box center [282, 252] width 161 height 21
type input "Thinking..."
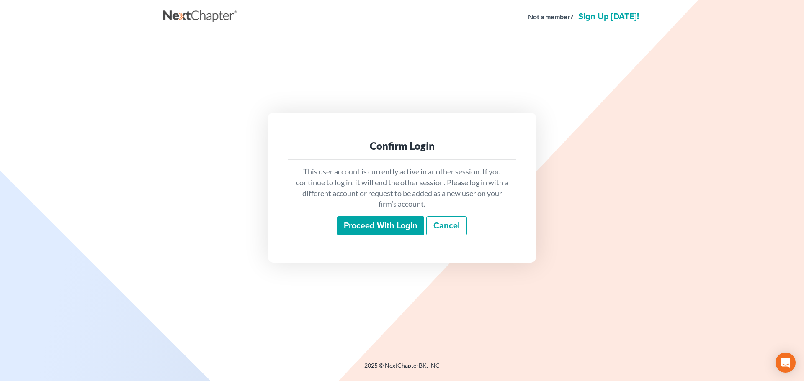
click at [377, 224] on input "Proceed with login" at bounding box center [380, 225] width 87 height 19
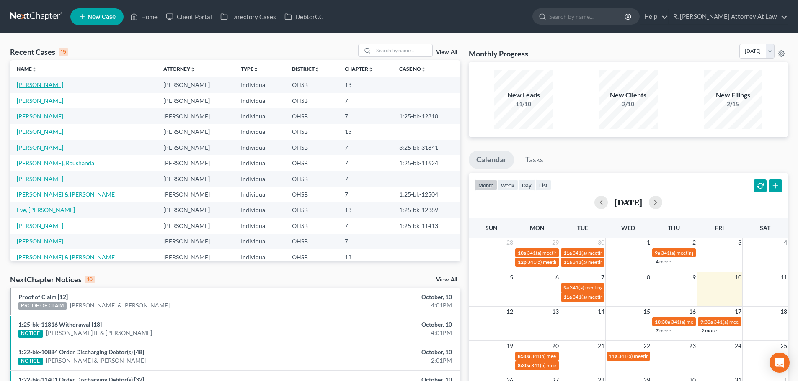
click at [35, 85] on link "[PERSON_NAME]" at bounding box center [40, 84] width 46 height 7
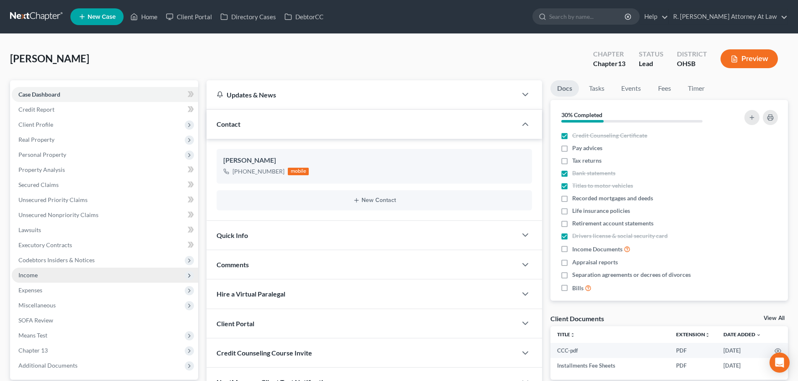
click at [33, 274] on span "Income" at bounding box center [27, 275] width 19 height 7
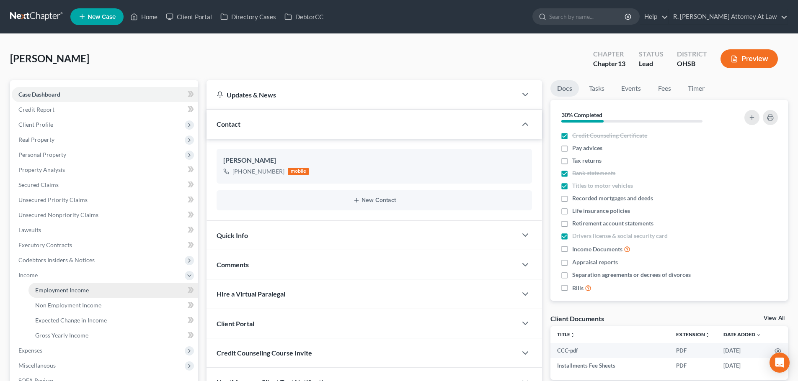
click at [48, 290] on span "Employment Income" at bounding box center [62, 290] width 54 height 7
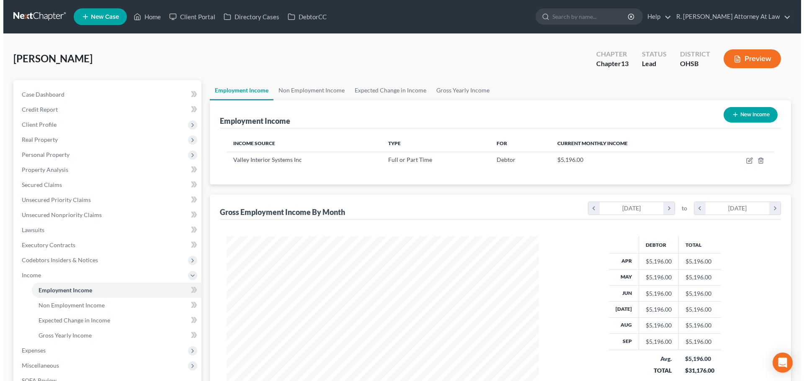
scroll to position [156, 329]
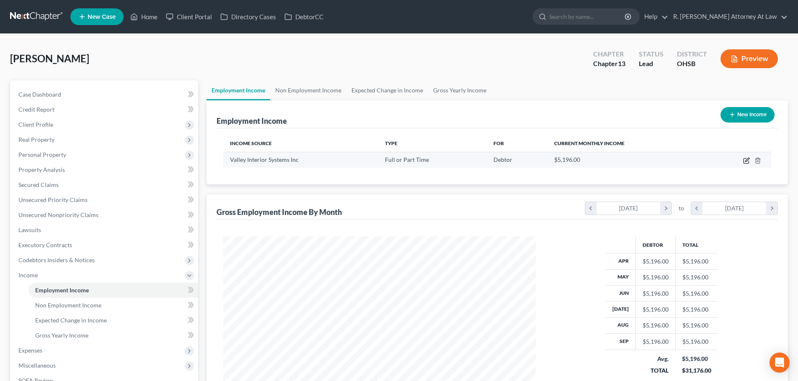
click at [747, 161] on icon "button" at bounding box center [746, 160] width 7 height 7
select select "0"
select select "36"
select select "0"
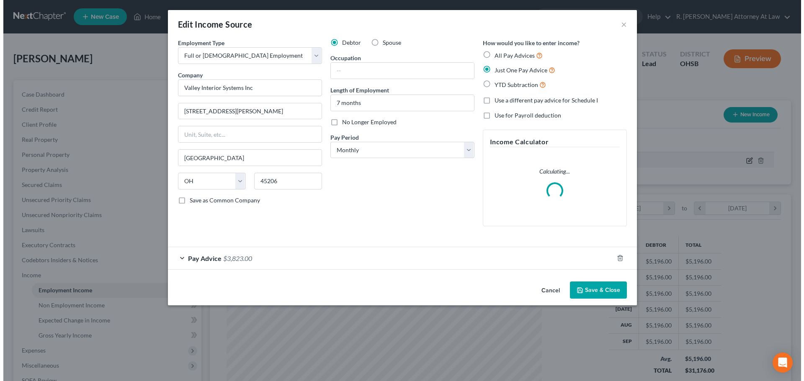
scroll to position [157, 332]
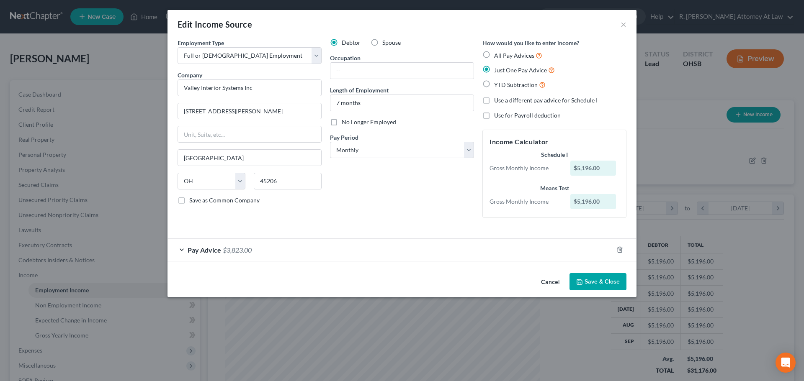
click at [426, 249] on div "Pay Advice $3,823.00" at bounding box center [389, 250] width 445 height 22
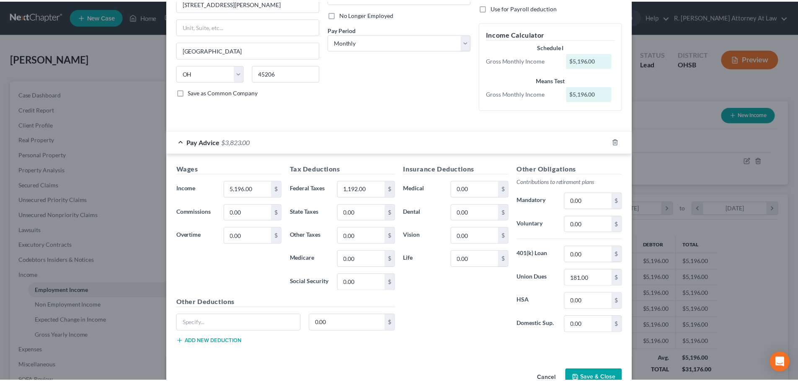
scroll to position [131, 0]
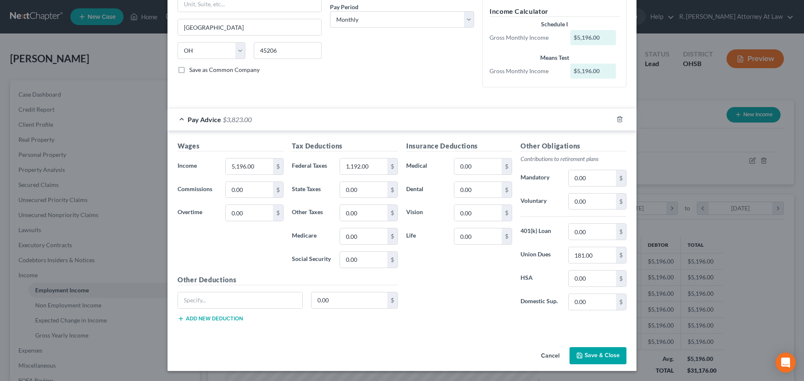
click at [578, 357] on icon "button" at bounding box center [579, 356] width 7 height 7
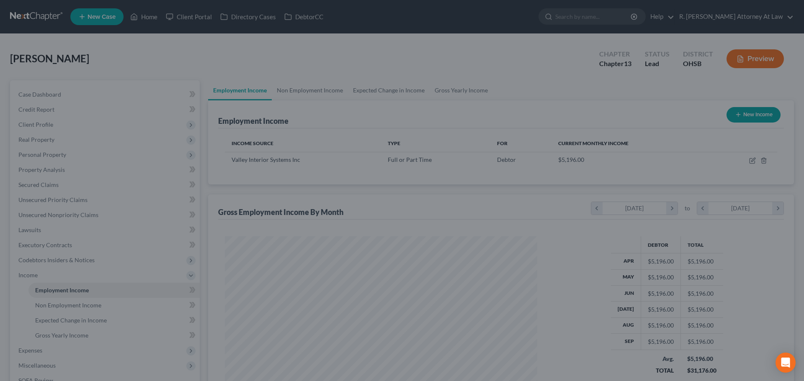
scroll to position [418499, 418326]
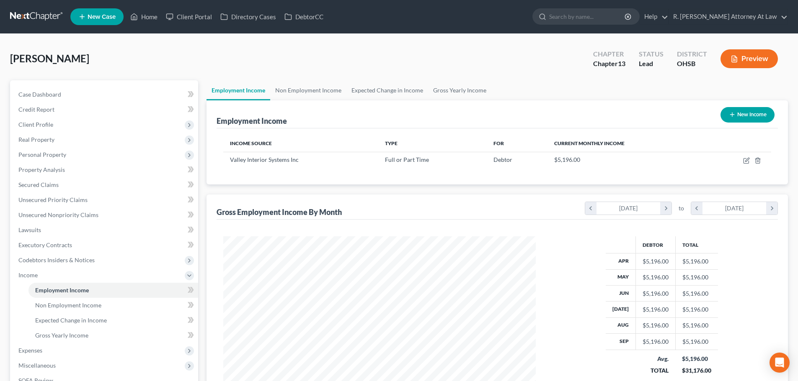
click at [728, 112] on icon "button" at bounding box center [731, 114] width 7 height 7
select select "0"
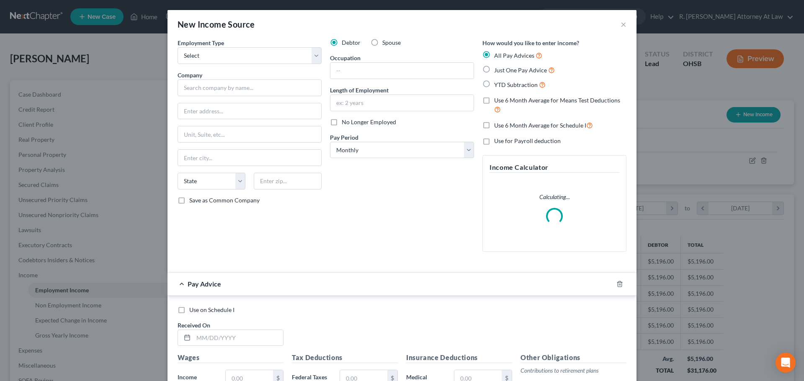
scroll to position [157, 332]
click at [210, 58] on select "Select Full or Part Time Employment Self Employment" at bounding box center [250, 55] width 144 height 17
select select "0"
click at [178, 47] on select "Select Full or Part Time Employment Self Employment" at bounding box center [250, 55] width 144 height 17
click at [206, 87] on input "text" at bounding box center [250, 88] width 144 height 17
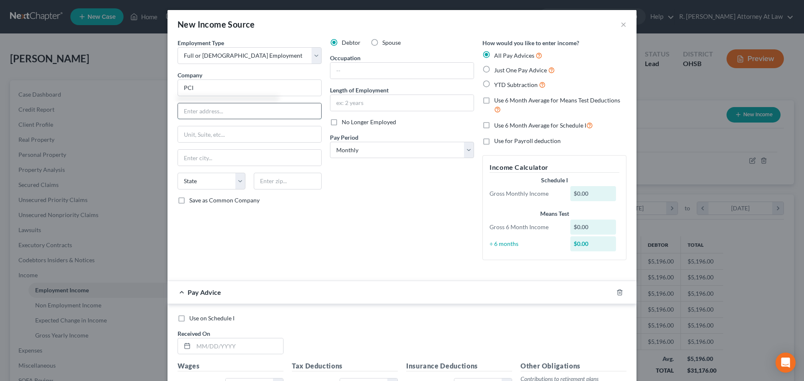
drag, startPoint x: 224, startPoint y: 112, endPoint x: 247, endPoint y: 103, distance: 24.8
click at [224, 112] on input "text" at bounding box center [249, 111] width 143 height 16
type input "PCI"
type input "11145 Thompson Ave"
type input "66219"
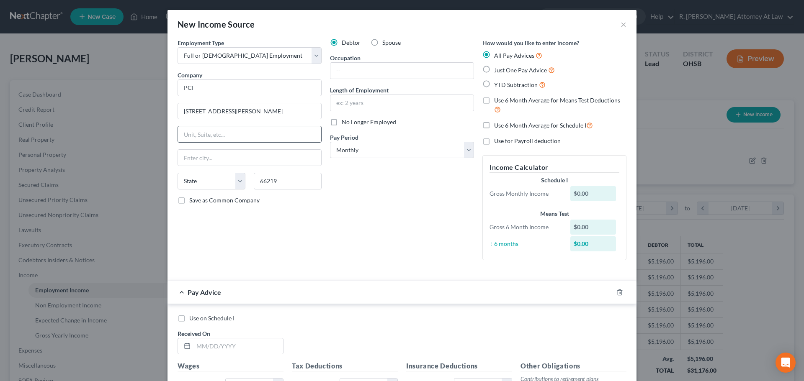
type input "Shawnee Mission"
select select "17"
click at [232, 142] on input "text" at bounding box center [249, 134] width 143 height 16
click at [357, 180] on div "Debtor Spouse Occupation Length of Employment No Longer Employed Pay Period * S…" at bounding box center [402, 153] width 152 height 229
click at [335, 70] on input "text" at bounding box center [401, 71] width 143 height 16
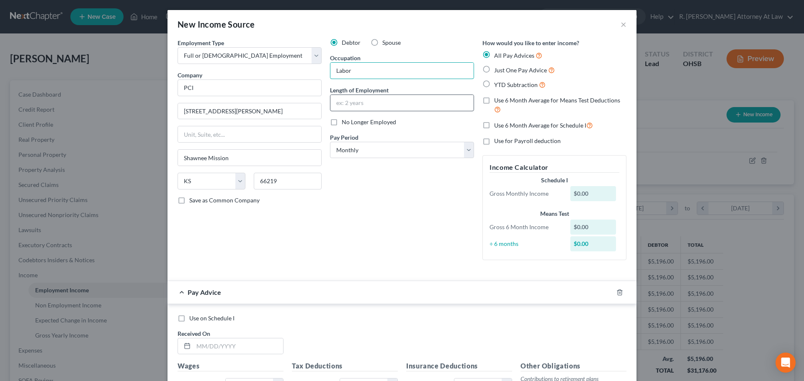
type input "Labor"
click at [350, 104] on input "text" at bounding box center [401, 103] width 143 height 16
type input "6 months"
click at [494, 69] on label "Just One Pay Advice" at bounding box center [524, 70] width 61 height 10
click at [497, 69] on input "Just One Pay Advice" at bounding box center [499, 67] width 5 height 5
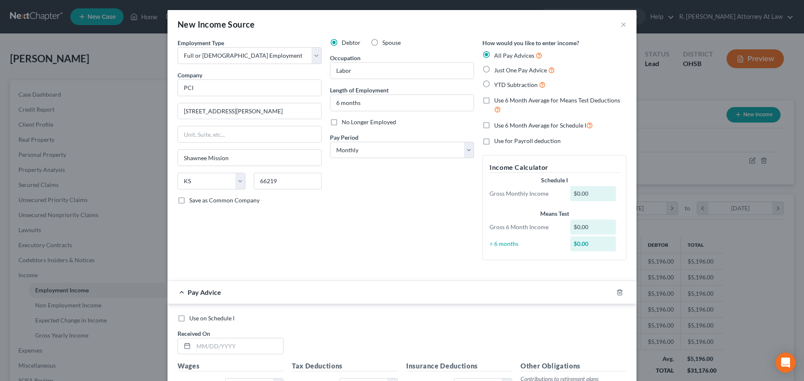
radio input "true"
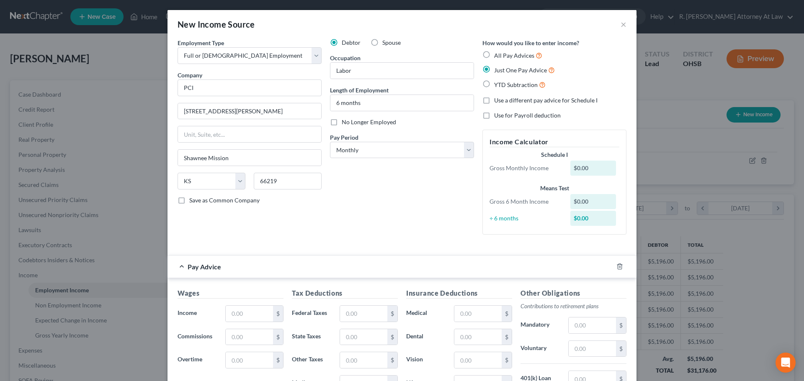
click at [494, 69] on label "Just One Pay Advice" at bounding box center [524, 70] width 61 height 10
click at [497, 69] on input "Just One Pay Advice" at bounding box center [499, 67] width 5 height 5
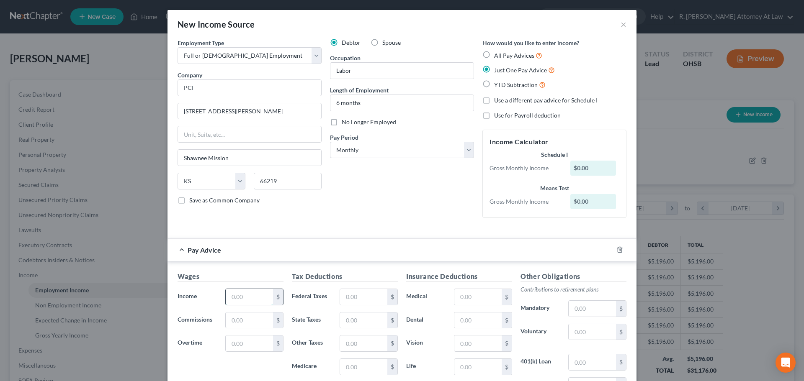
click at [241, 299] on input "text" at bounding box center [249, 297] width 47 height 16
type input "5,196"
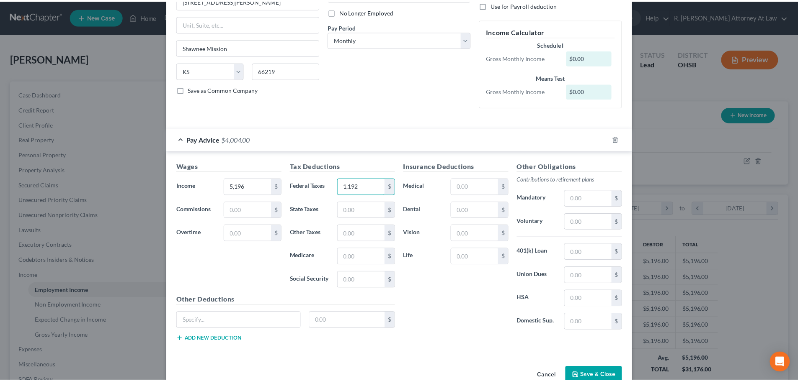
scroll to position [126, 0]
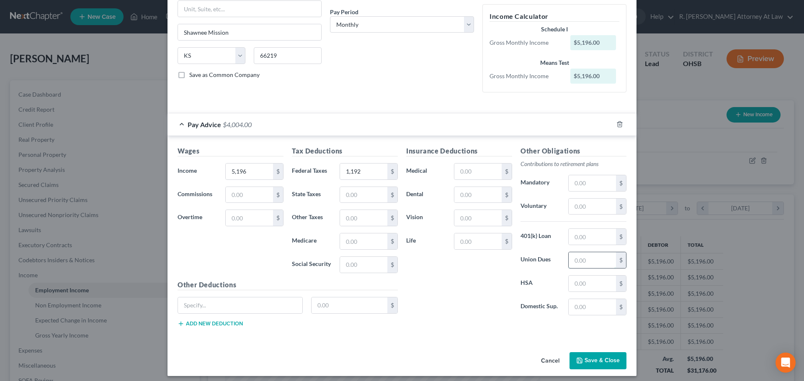
click at [600, 263] on input "text" at bounding box center [592, 260] width 47 height 16
drag, startPoint x: 260, startPoint y: 171, endPoint x: 267, endPoint y: 171, distance: 7.5
click at [260, 171] on input "5,196" at bounding box center [249, 172] width 47 height 16
click at [373, 172] on input "1,192" at bounding box center [363, 172] width 47 height 16
click at [365, 172] on input "1,192" at bounding box center [363, 172] width 47 height 16
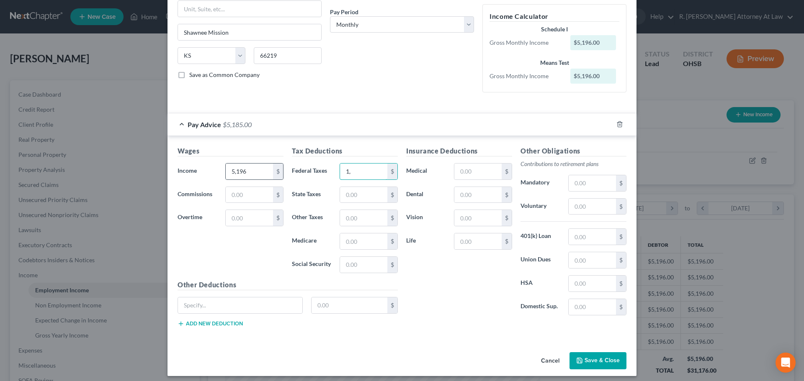
type input "1"
click at [251, 172] on input "5,196" at bounding box center [249, 172] width 47 height 16
type input "6,233"
click at [597, 360] on button "Save & Close" at bounding box center [597, 362] width 57 height 18
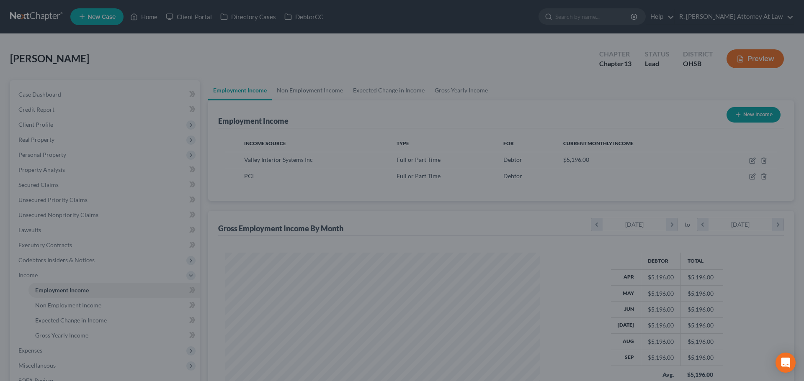
scroll to position [418499, 418326]
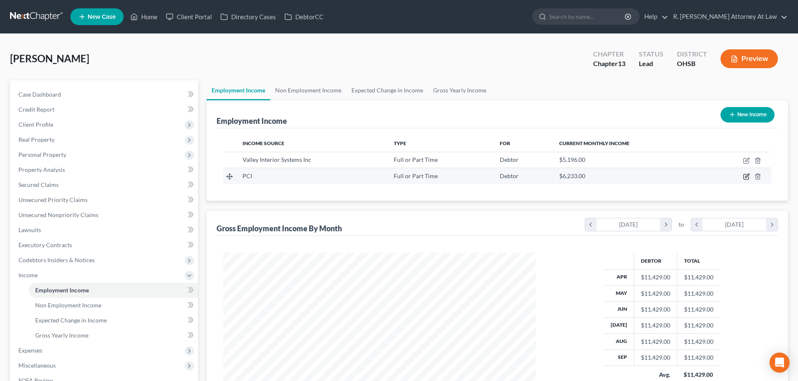
click at [747, 178] on icon "button" at bounding box center [746, 176] width 7 height 7
select select "0"
select select "17"
select select "0"
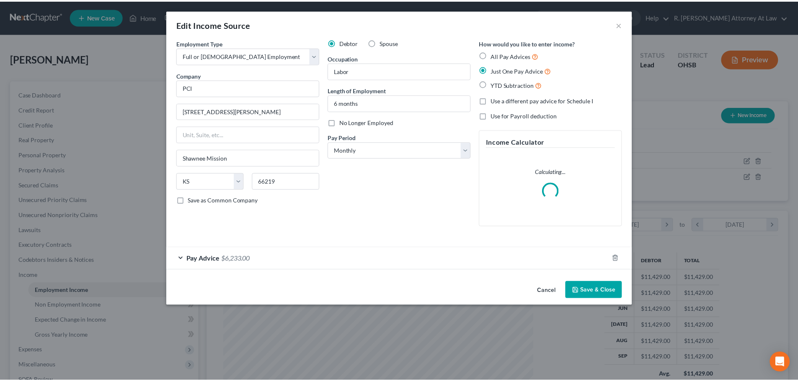
scroll to position [157, 332]
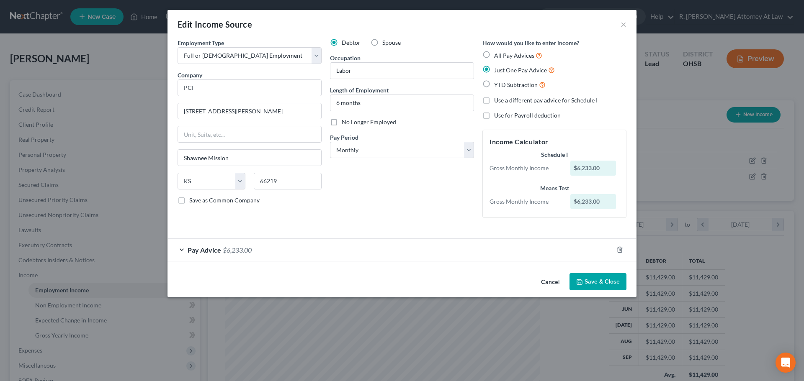
click at [342, 122] on label "No Longer Employed" at bounding box center [369, 122] width 54 height 8
click at [345, 122] on input "No Longer Employed" at bounding box center [347, 120] width 5 height 5
checkbox input "true"
click at [591, 282] on button "Save & Close" at bounding box center [597, 282] width 57 height 18
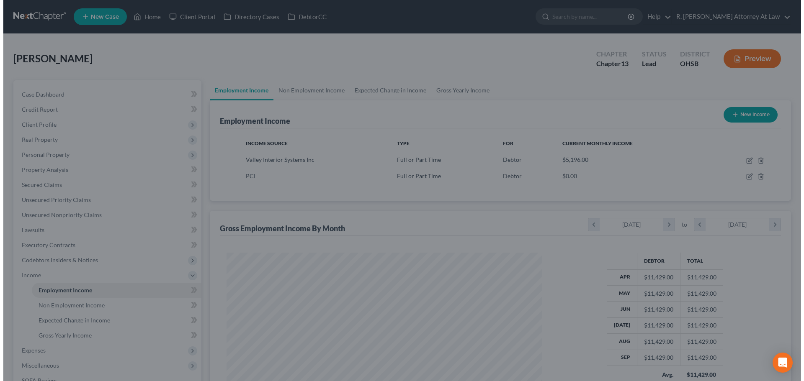
scroll to position [418499, 418326]
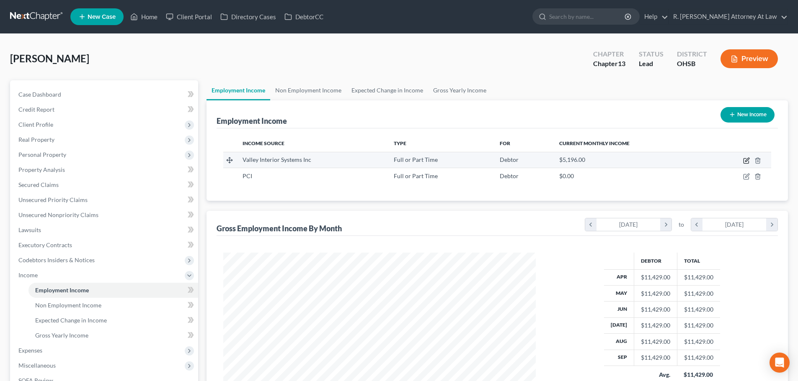
click at [745, 160] on icon "button" at bounding box center [746, 160] width 7 height 7
select select "0"
select select "36"
select select "0"
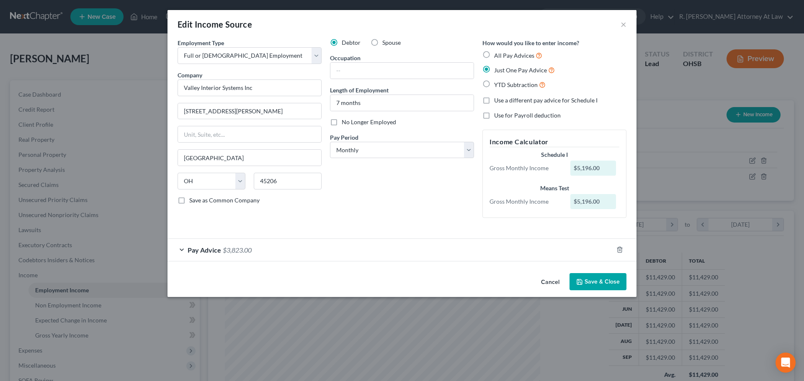
click at [494, 99] on label "Use a different pay advice for Schedule I" at bounding box center [545, 100] width 103 height 8
click at [497, 99] on input "Use a different pay advice for Schedule I" at bounding box center [499, 98] width 5 height 5
checkbox input "true"
click at [262, 246] on div "Pay Advice $3,823.00" at bounding box center [389, 250] width 445 height 22
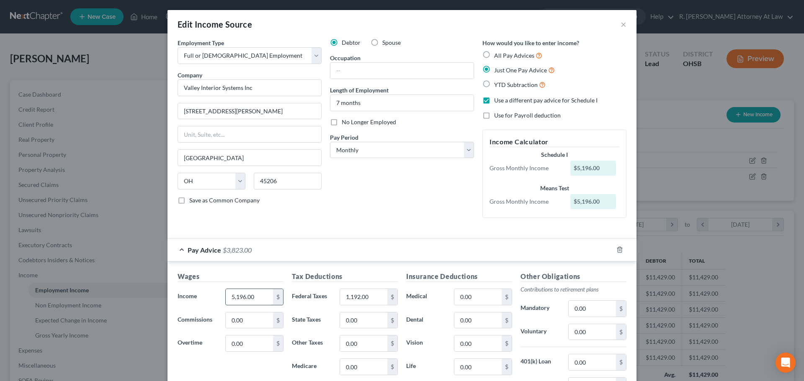
click at [256, 297] on input "5,196.00" at bounding box center [249, 297] width 47 height 16
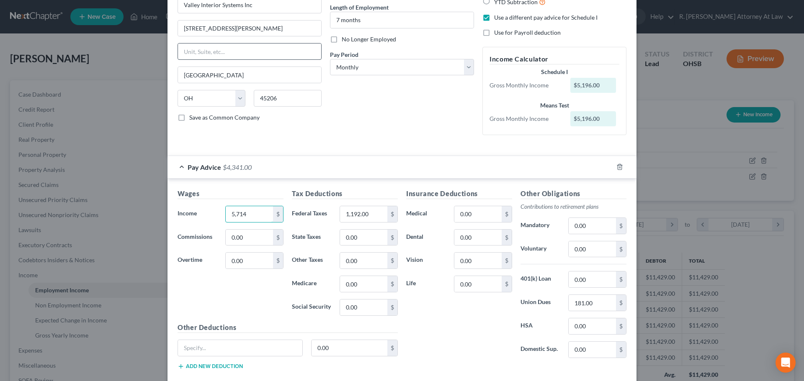
scroll to position [84, 0]
type input "5,715"
click at [376, 216] on input "1,192.00" at bounding box center [363, 214] width 47 height 16
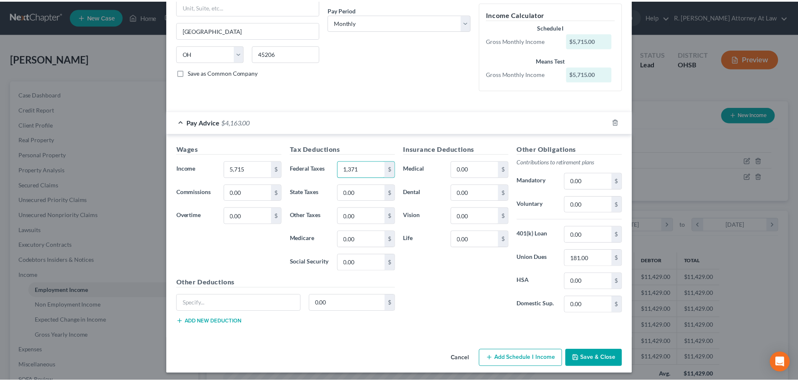
scroll to position [131, 0]
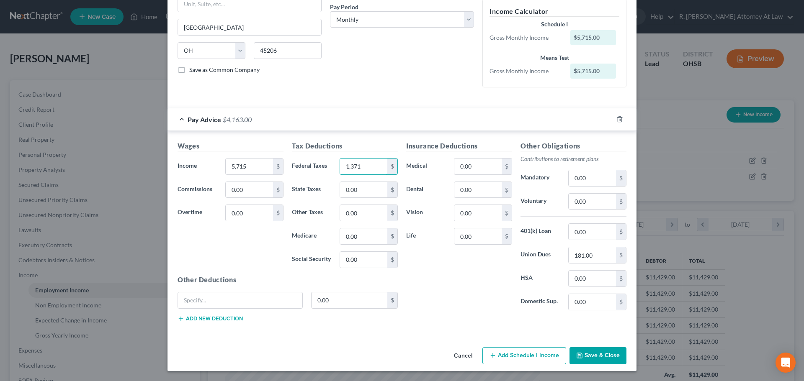
type input "1,371"
click at [602, 356] on button "Save & Close" at bounding box center [597, 356] width 57 height 18
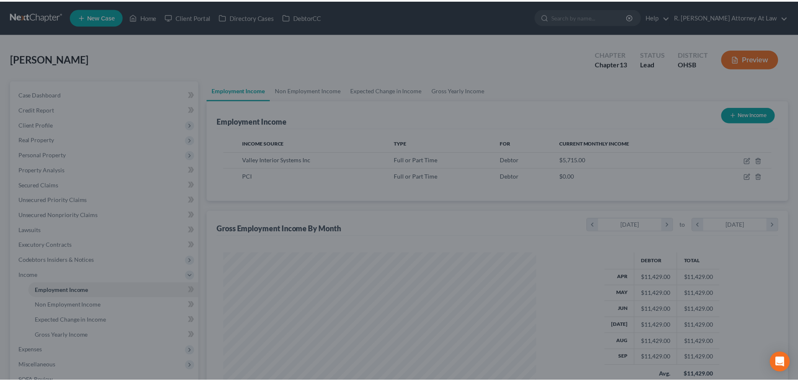
scroll to position [418499, 418326]
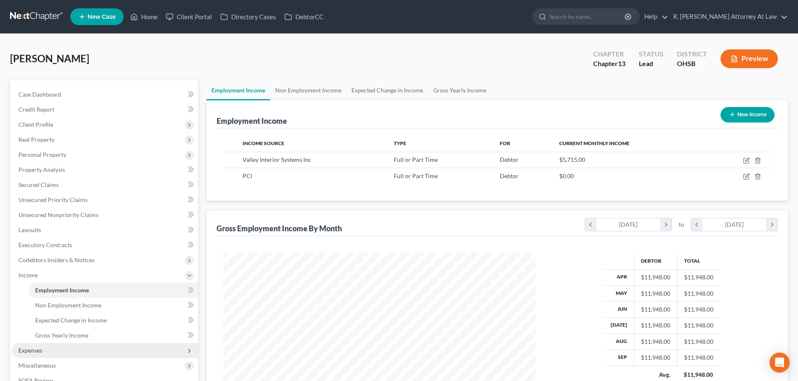
click at [33, 350] on span "Expenses" at bounding box center [30, 350] width 24 height 7
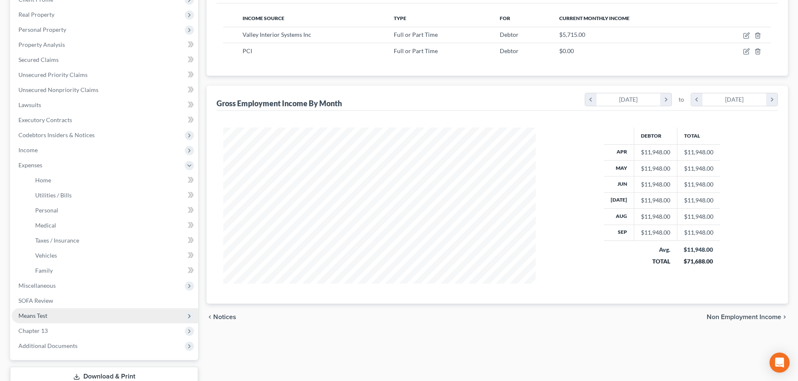
scroll to position [126, 0]
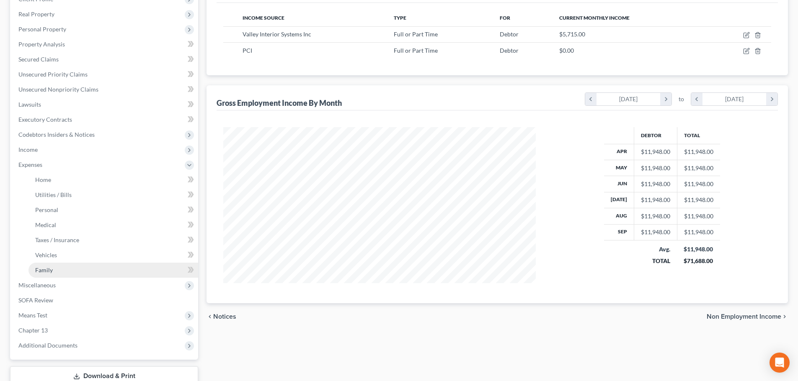
click at [42, 269] on span "Family" at bounding box center [44, 270] width 18 height 7
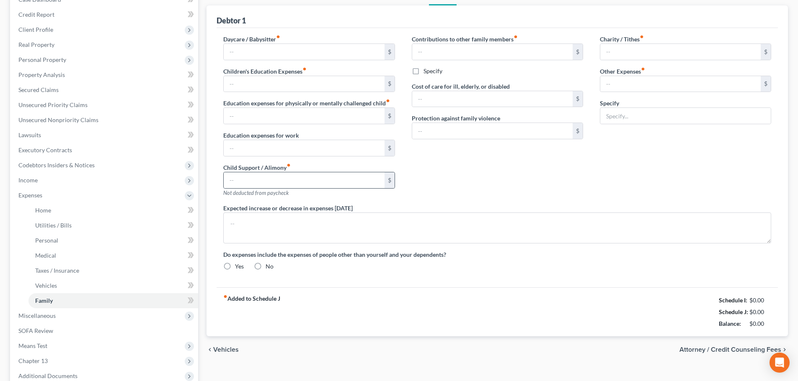
type input "0.00"
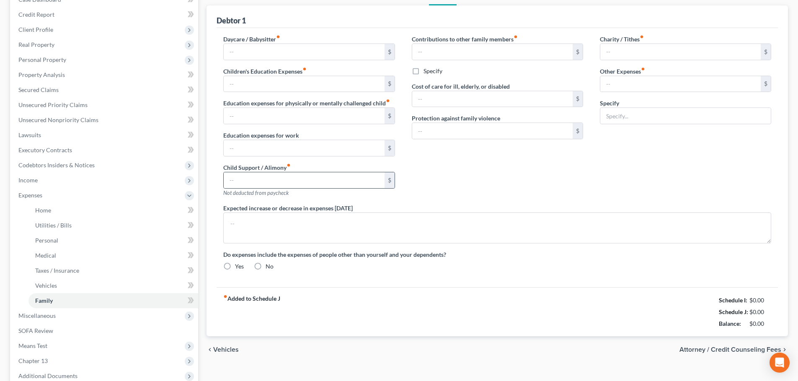
type input "0.00"
type input "300.00"
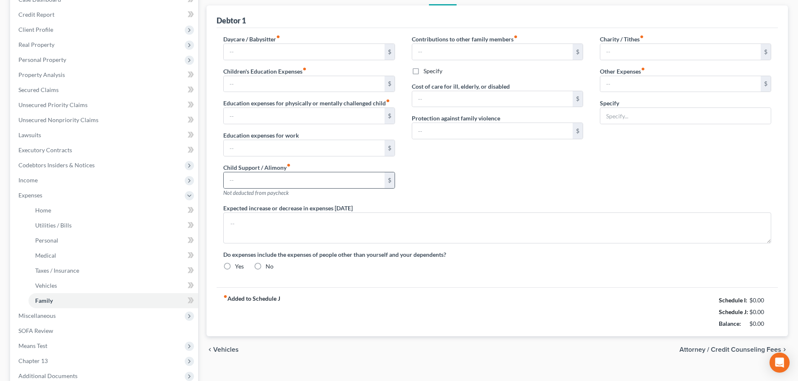
type input "Work Lunches 100, Pets, 200"
radio input "true"
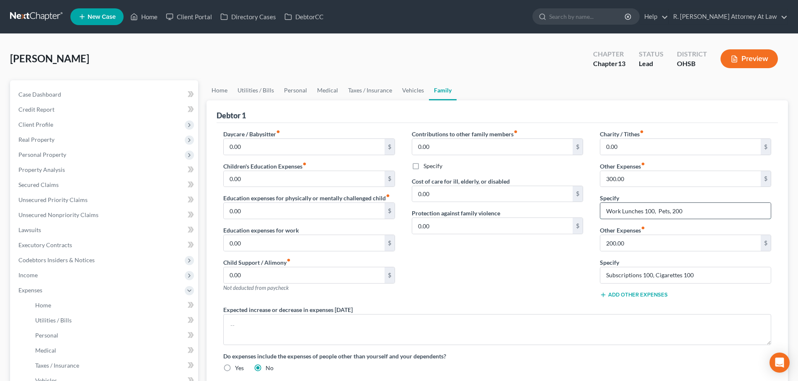
drag, startPoint x: 669, startPoint y: 211, endPoint x: 649, endPoint y: 211, distance: 20.5
click at [669, 211] on input "Work Lunches 100, Pets, 200" at bounding box center [685, 211] width 170 height 16
type input "Work Lunches 100, Dog, 200"
click at [651, 277] on input "Subscriptions 100, Cigarettes 100" at bounding box center [685, 276] width 170 height 16
type input "Subscriptions 150, Cigarettes 100"
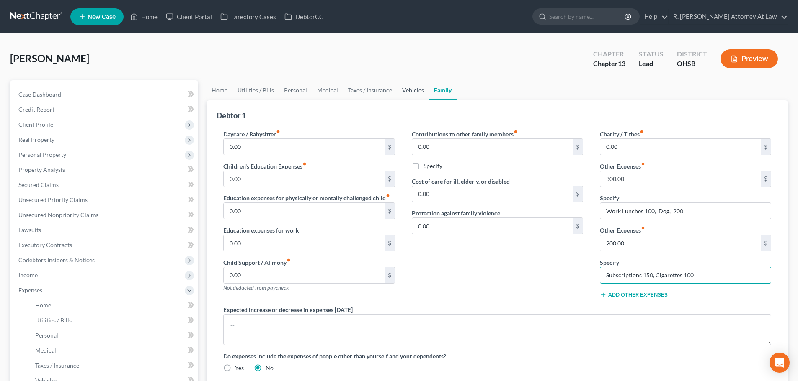
click at [412, 89] on link "Vehicles" at bounding box center [413, 90] width 32 height 20
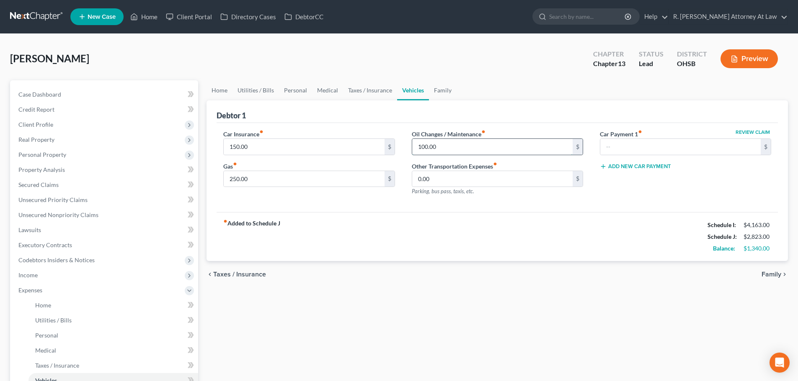
click at [447, 150] on input "100.00" at bounding box center [492, 147] width 160 height 16
type input "150"
click at [281, 150] on input "150.00" at bounding box center [304, 147] width 160 height 16
type input "215"
drag, startPoint x: 293, startPoint y: 178, endPoint x: 315, endPoint y: 119, distance: 63.2
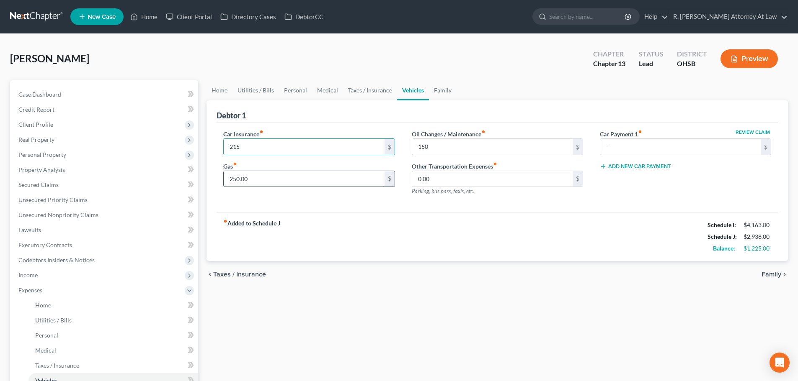
click at [292, 178] on input "250.00" at bounding box center [304, 179] width 160 height 16
click at [358, 87] on link "Taxes / Insurance" at bounding box center [370, 90] width 54 height 20
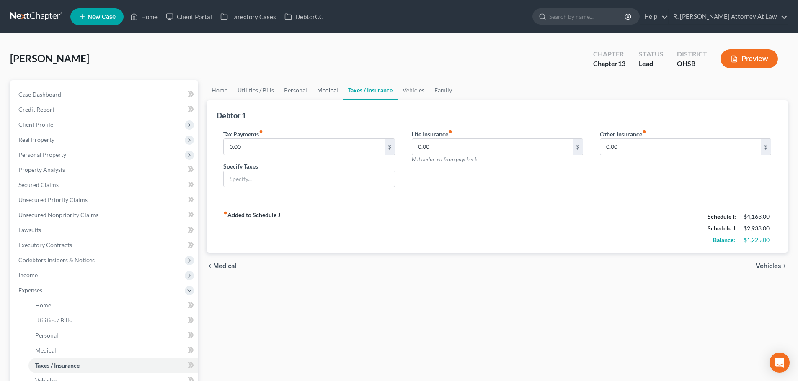
click at [328, 89] on link "Medical" at bounding box center [327, 90] width 31 height 20
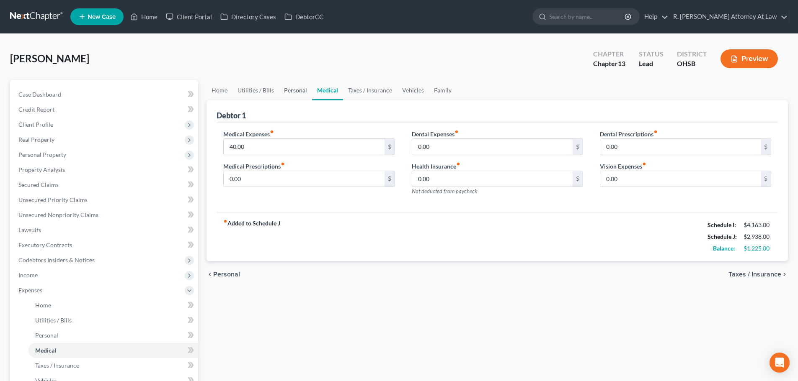
click at [291, 86] on link "Personal" at bounding box center [295, 90] width 33 height 20
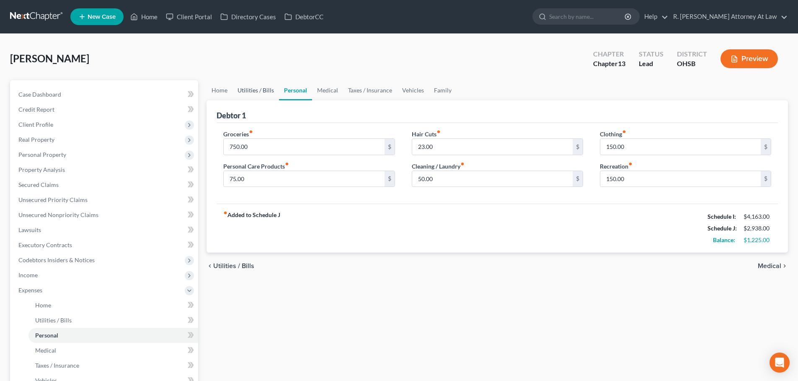
click at [252, 89] on link "Utilities / Bills" at bounding box center [255, 90] width 46 height 20
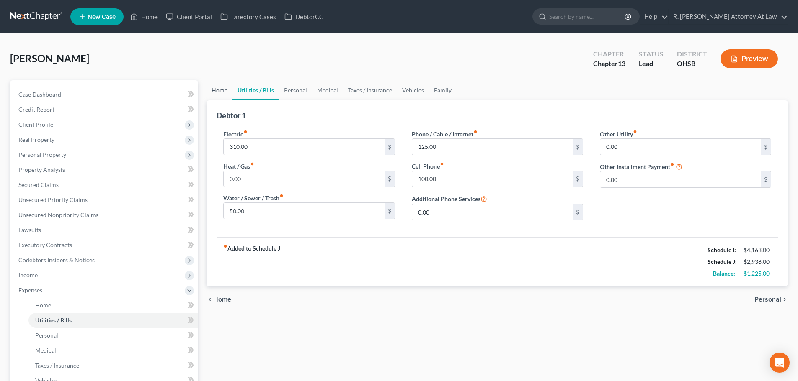
click at [214, 89] on link "Home" at bounding box center [219, 90] width 26 height 20
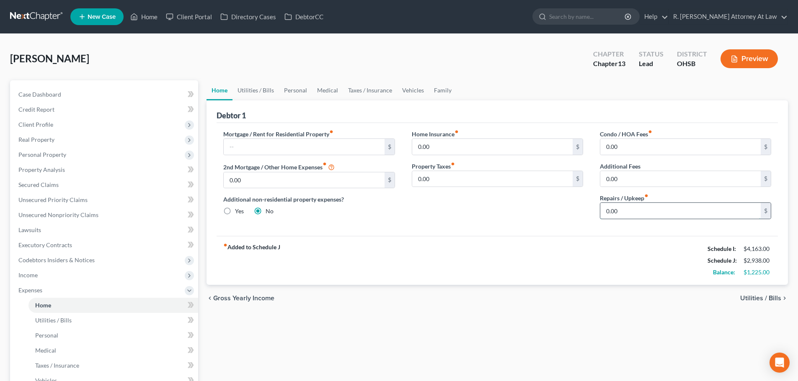
click at [630, 208] on input "0.00" at bounding box center [680, 211] width 160 height 16
type input "50"
click at [244, 88] on link "Utilities / Bills" at bounding box center [255, 90] width 46 height 20
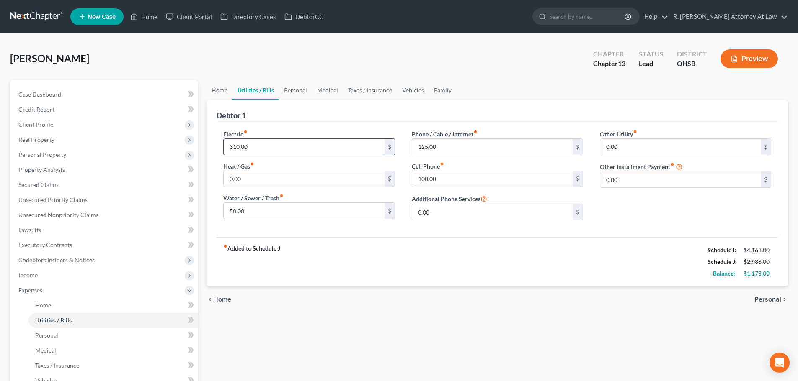
click at [249, 147] on input "310.00" at bounding box center [304, 147] width 160 height 16
type input "400"
click at [486, 229] on div "Electric fiber_manual_record 400 $ Heat / Gas fiber_manual_record 0.00 $ Water …" at bounding box center [496, 180] width 561 height 114
click at [288, 87] on link "Personal" at bounding box center [295, 90] width 33 height 20
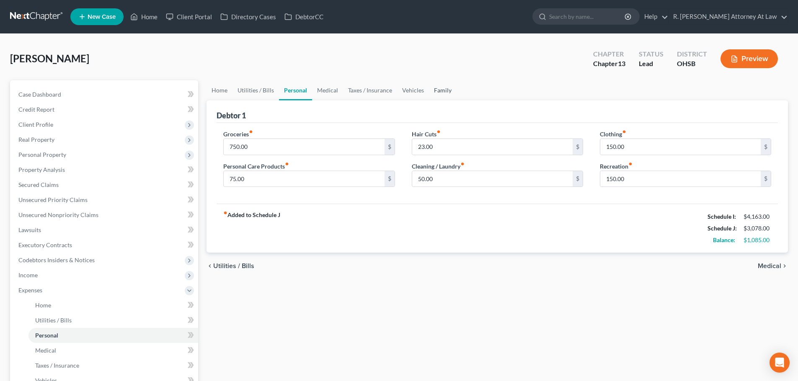
click at [437, 89] on link "Family" at bounding box center [443, 90] width 28 height 20
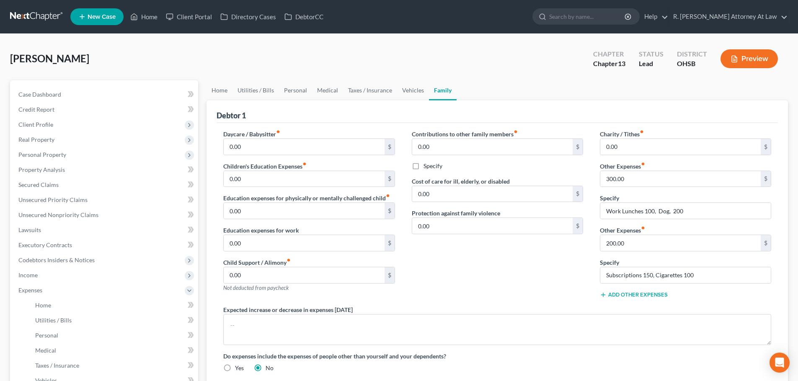
click at [437, 89] on link "Family" at bounding box center [443, 90] width 28 height 20
click at [36, 125] on span "Client Profile" at bounding box center [35, 124] width 35 height 7
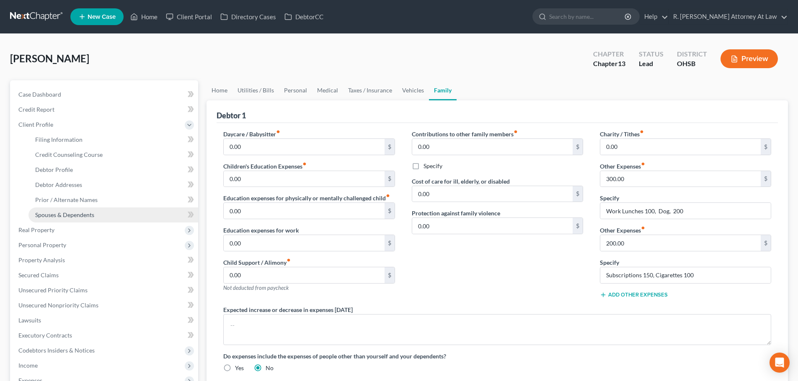
click at [47, 212] on span "Spouses & Dependents" at bounding box center [64, 214] width 59 height 7
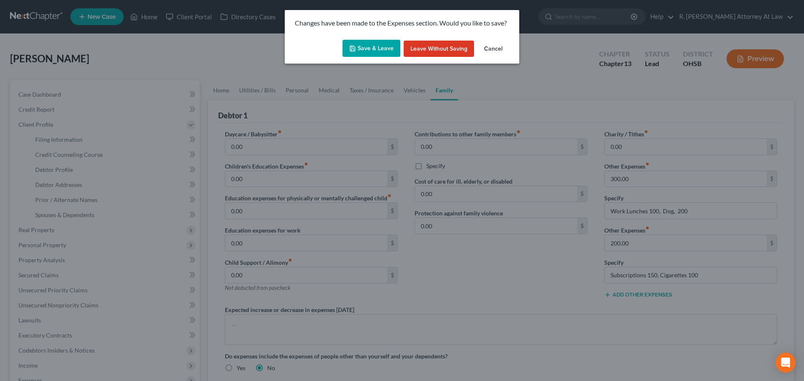
click at [360, 45] on button "Save & Leave" at bounding box center [371, 49] width 58 height 18
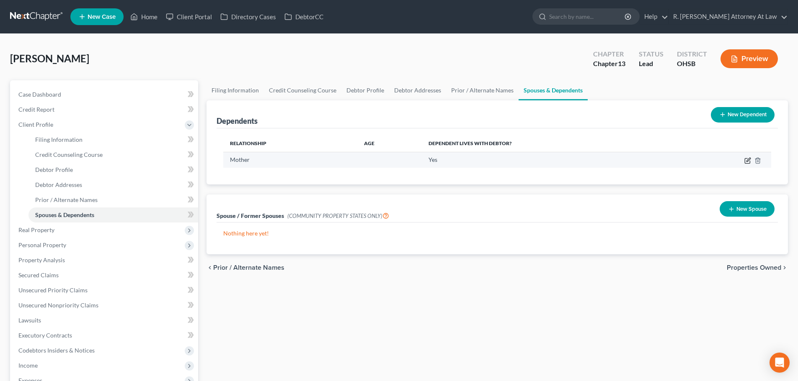
click at [748, 160] on icon "button" at bounding box center [747, 160] width 7 height 7
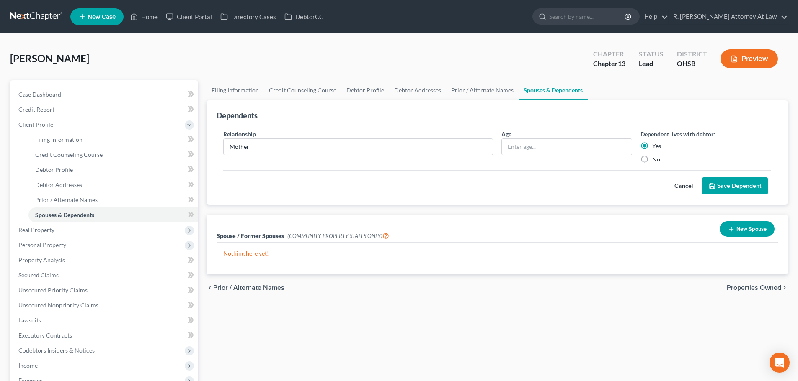
click at [690, 187] on button "Cancel" at bounding box center [683, 186] width 37 height 17
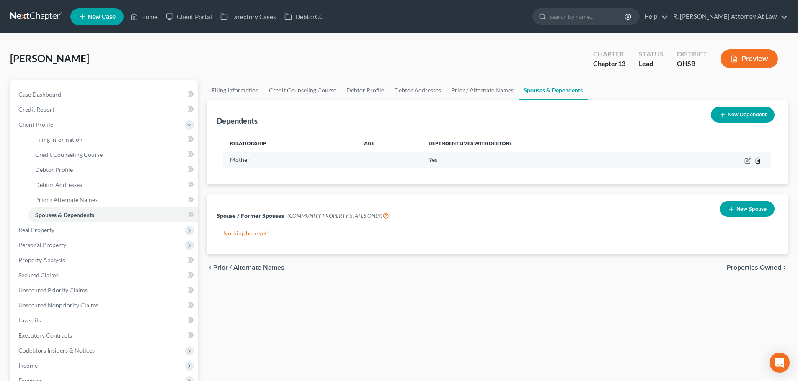
click at [756, 160] on icon "button" at bounding box center [757, 160] width 4 height 5
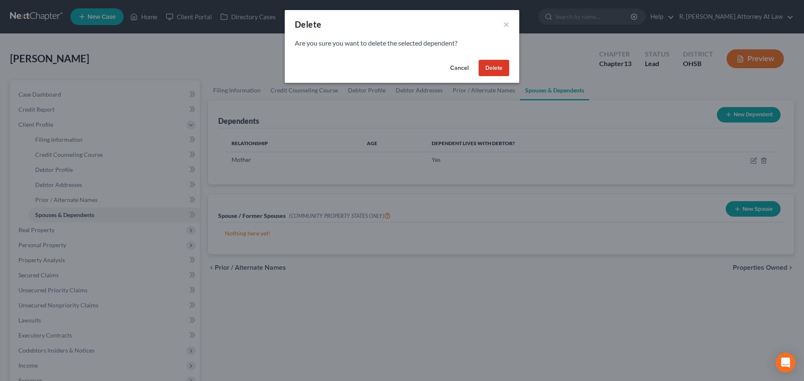
click at [482, 68] on button "Delete" at bounding box center [494, 68] width 31 height 17
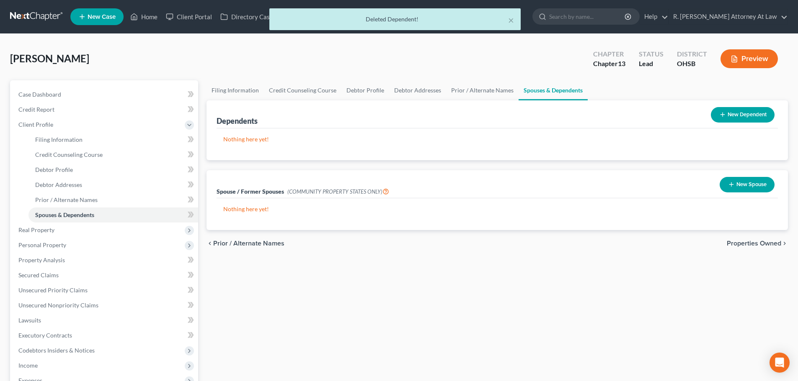
click at [726, 111] on button "New Dependent" at bounding box center [742, 114] width 64 height 15
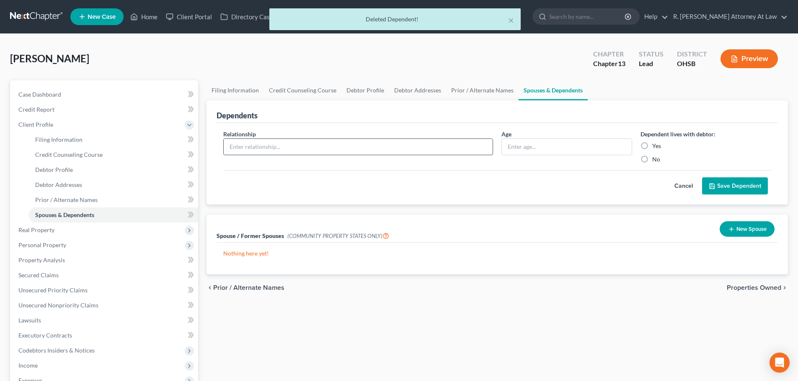
click at [263, 144] on input "text" at bounding box center [358, 147] width 269 height 16
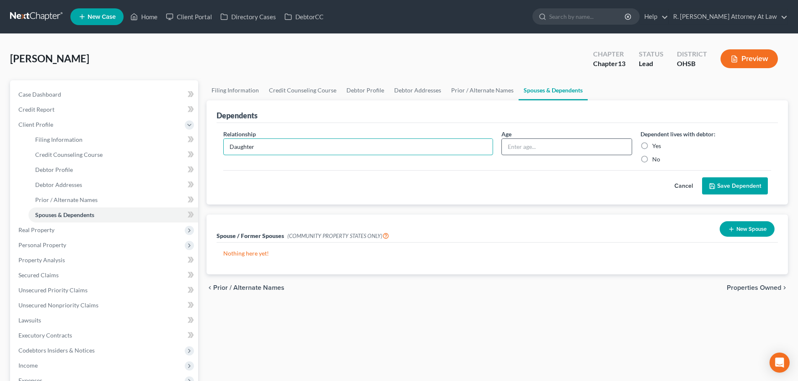
type input "Daughter"
click at [523, 144] on input "text" at bounding box center [567, 147] width 130 height 16
type input "4"
click at [652, 146] on label "Yes" at bounding box center [656, 146] width 9 height 8
click at [655, 146] on input "Yes" at bounding box center [657, 144] width 5 height 5
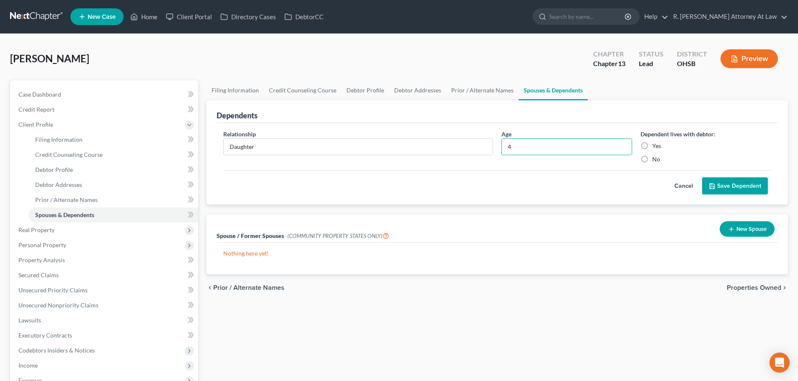
radio input "true"
click at [726, 186] on button "Save Dependent" at bounding box center [735, 187] width 66 height 18
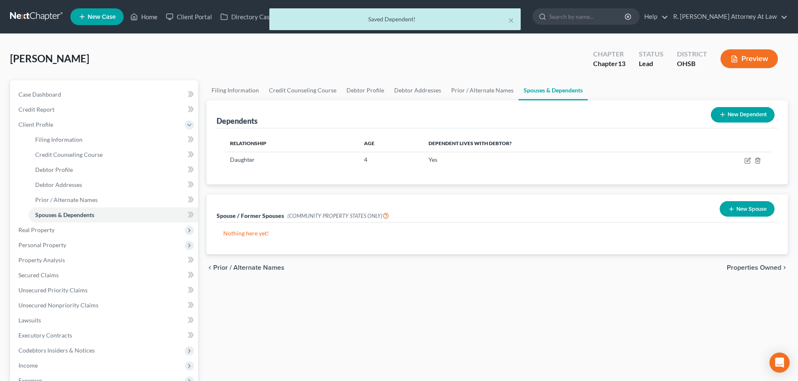
click at [729, 118] on button "New Dependent" at bounding box center [742, 114] width 64 height 15
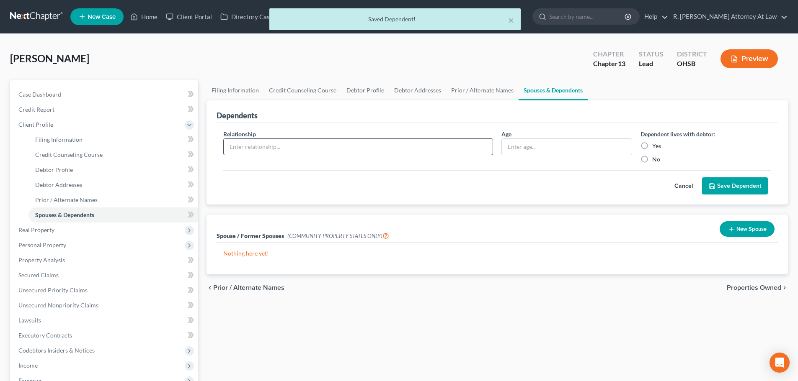
click at [270, 142] on input "text" at bounding box center [358, 147] width 269 height 16
type input "Daughter"
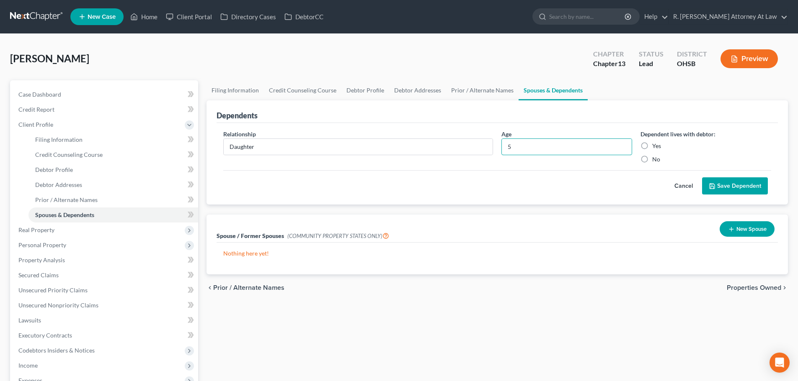
type input "5"
drag, startPoint x: 645, startPoint y: 147, endPoint x: 662, endPoint y: 152, distance: 18.1
click at [652, 147] on label "Yes" at bounding box center [656, 146] width 9 height 8
click at [655, 147] on input "Yes" at bounding box center [657, 144] width 5 height 5
radio input "true"
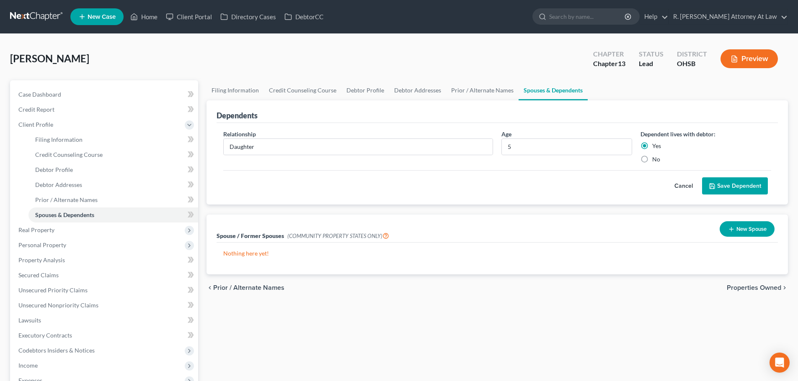
drag, startPoint x: 730, startPoint y: 188, endPoint x: 704, endPoint y: 184, distance: 26.3
click at [730, 189] on button "Save Dependent" at bounding box center [735, 187] width 66 height 18
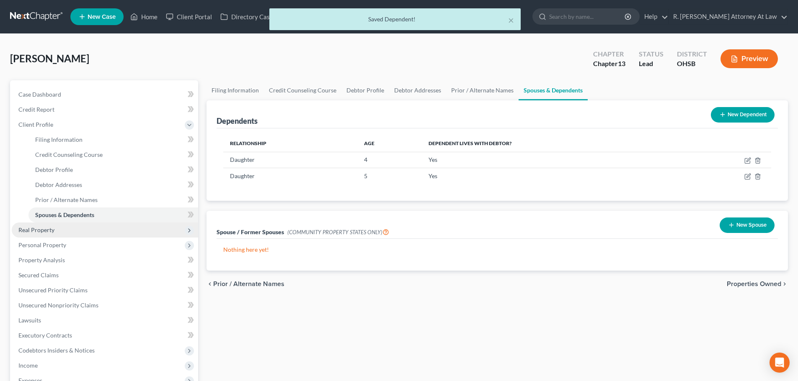
click at [40, 226] on span "Real Property" at bounding box center [105, 230] width 186 height 15
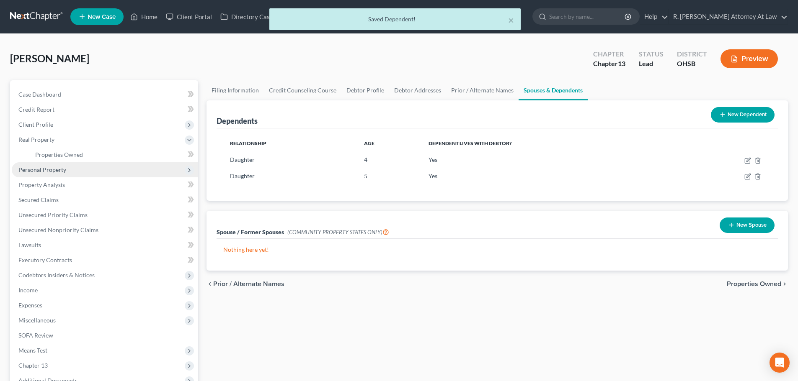
click at [41, 167] on span "Personal Property" at bounding box center [42, 169] width 48 height 7
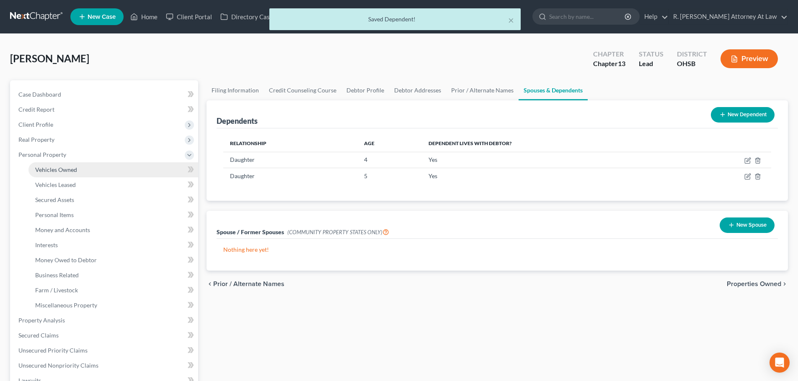
click at [44, 172] on span "Vehicles Owned" at bounding box center [56, 169] width 42 height 7
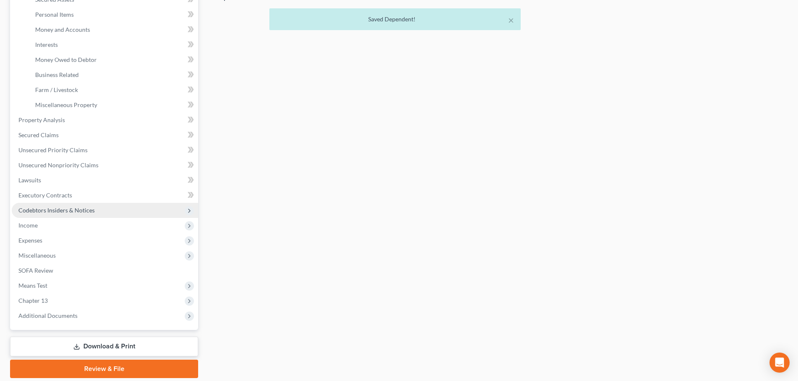
scroll to position [229, 0]
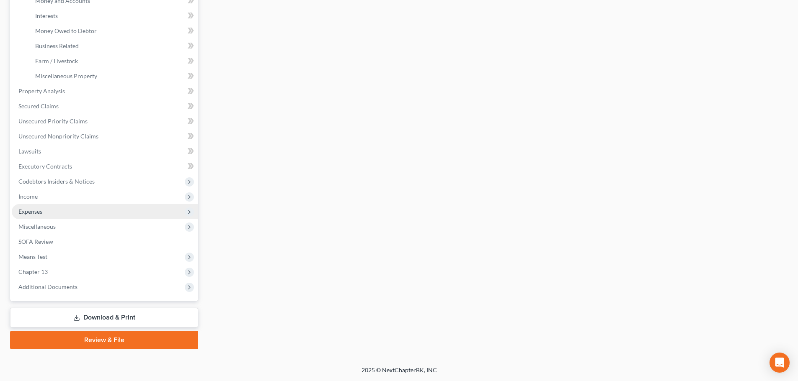
click at [20, 211] on span "Expenses" at bounding box center [30, 211] width 24 height 7
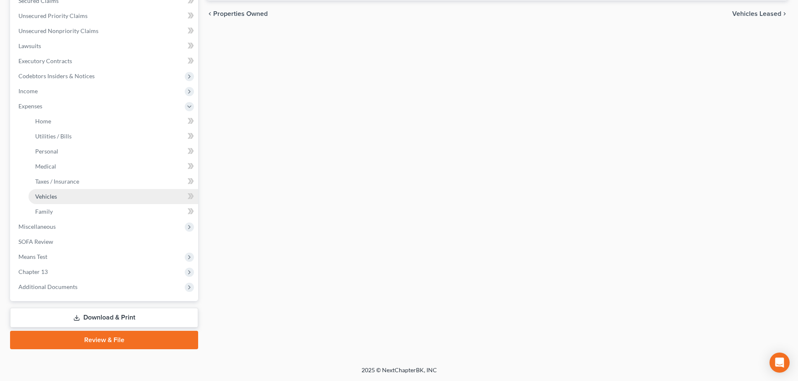
scroll to position [184, 0]
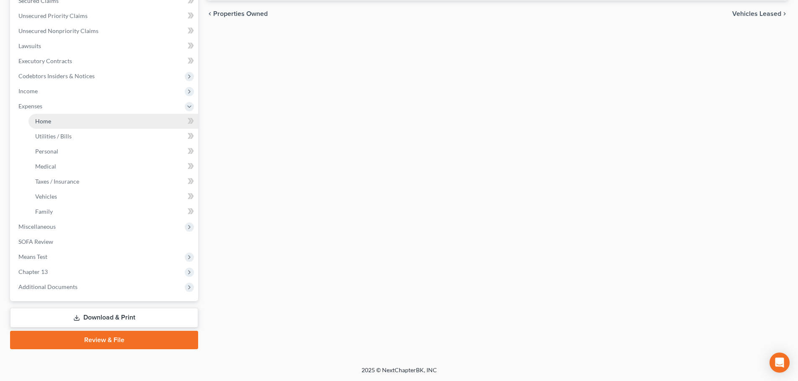
click at [32, 118] on link "Home" at bounding box center [113, 121] width 170 height 15
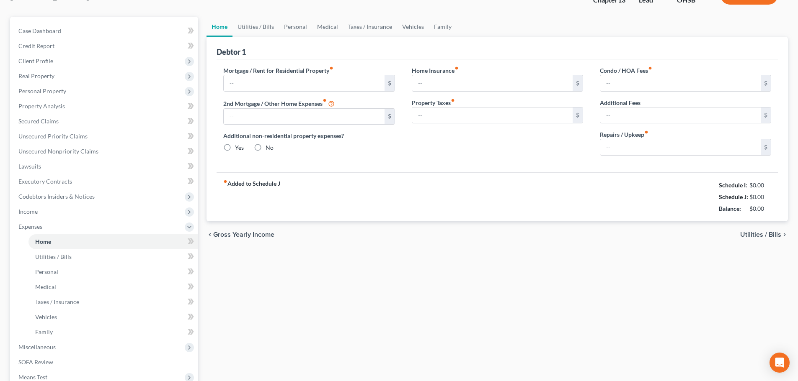
type input "0.00"
radio input "true"
type input "0.00"
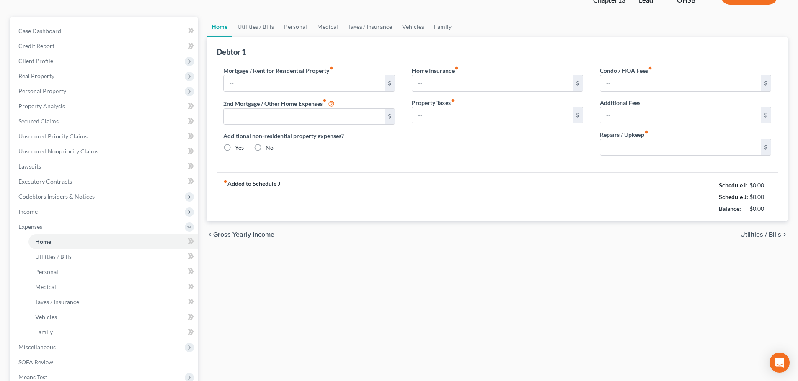
type input "0.00"
type input "50.00"
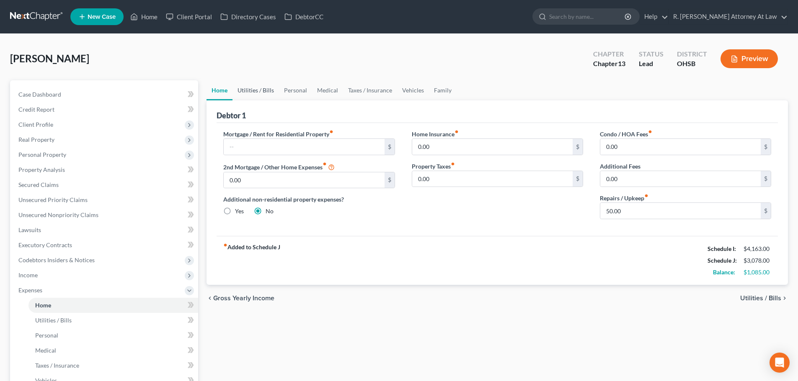
drag, startPoint x: 250, startPoint y: 91, endPoint x: 272, endPoint y: 93, distance: 22.3
click at [250, 91] on link "Utilities / Bills" at bounding box center [255, 90] width 46 height 20
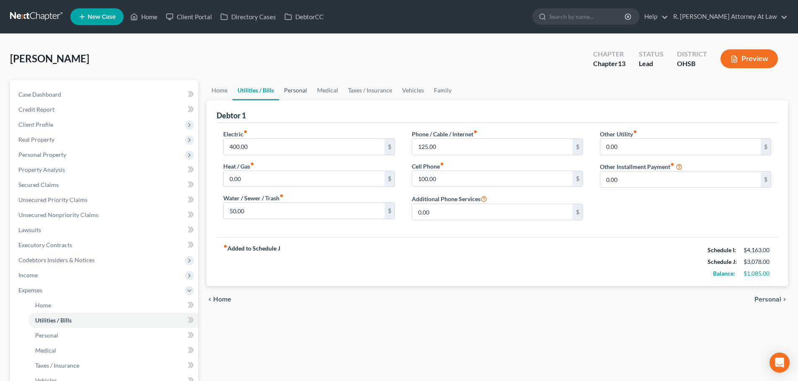
click at [291, 93] on link "Personal" at bounding box center [295, 90] width 33 height 20
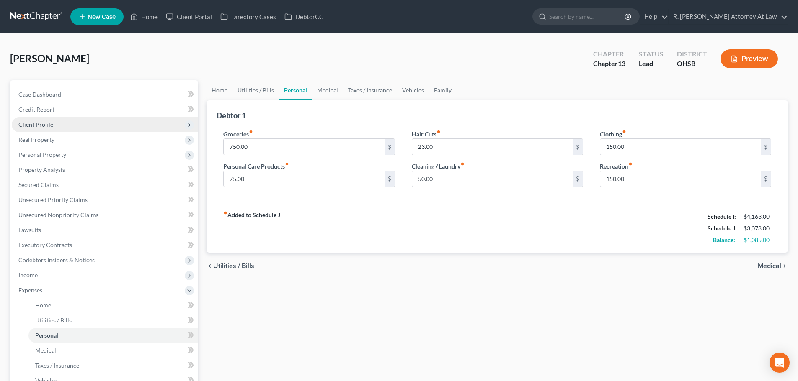
click at [36, 125] on span "Client Profile" at bounding box center [35, 124] width 35 height 7
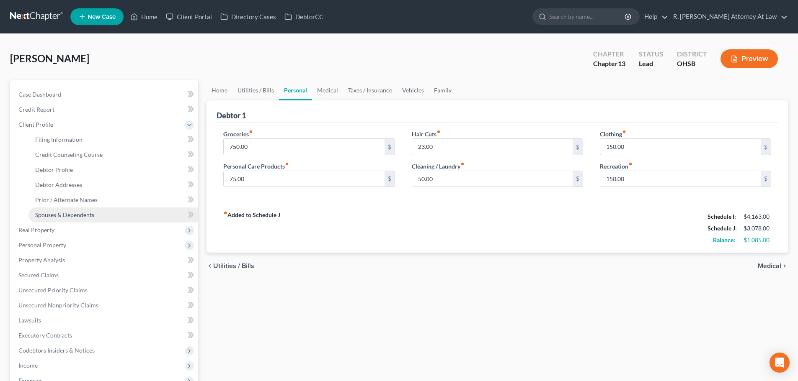
click at [50, 210] on link "Spouses & Dependents" at bounding box center [113, 215] width 170 height 15
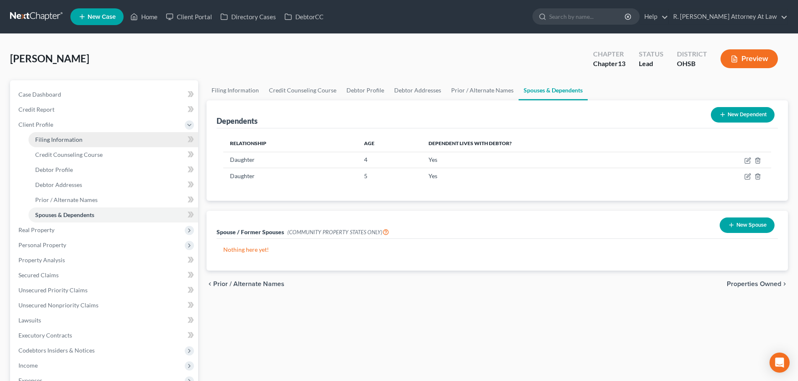
click at [48, 138] on span "Filing Information" at bounding box center [58, 139] width 47 height 7
select select "1"
select select "0"
select select "3"
select select "36"
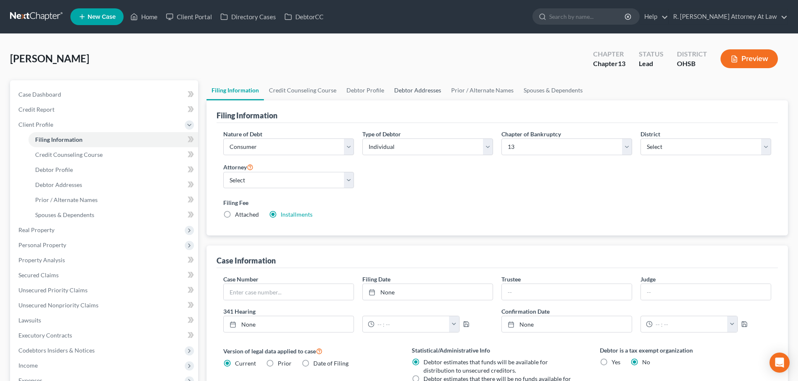
click at [424, 91] on link "Debtor Addresses" at bounding box center [417, 90] width 57 height 20
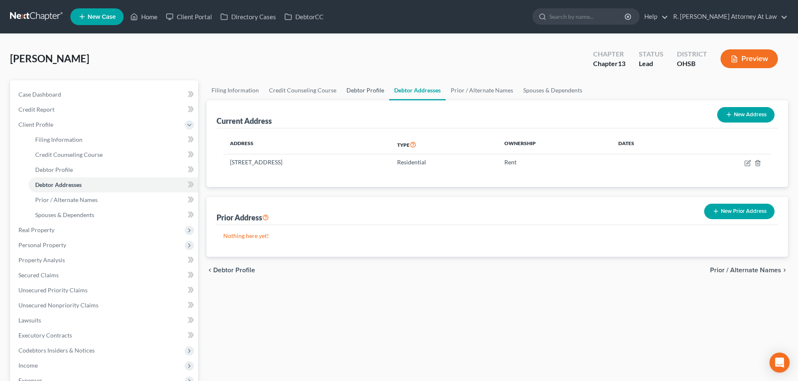
click at [362, 90] on link "Debtor Profile" at bounding box center [365, 90] width 48 height 20
select select "0"
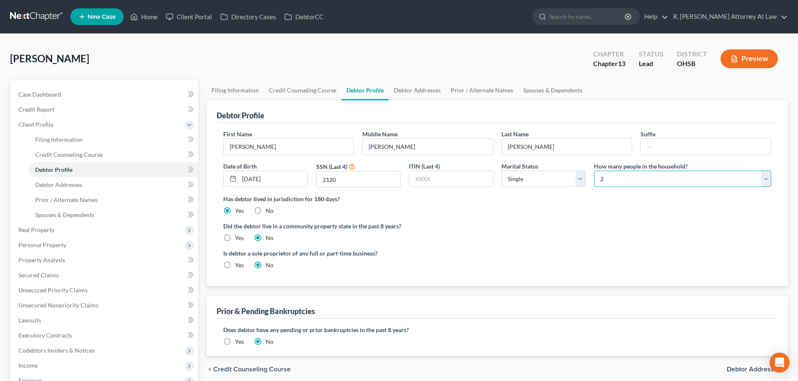
click at [604, 183] on select "Select 1 2 3 4 5 6 7 8 9 10 11 12 13 14 15 16 17 18 19 20" at bounding box center [682, 179] width 177 height 17
select select "2"
click at [594, 171] on select "Select 1 2 3 4 5 6 7 8 9 10 11 12 13 14 15 16 17 18 19 20" at bounding box center [682, 179] width 177 height 17
click at [512, 206] on div "Has debtor lived in jurisdiction for 180 days? Yes No Debtor must reside in jur…" at bounding box center [497, 205] width 548 height 21
click at [406, 89] on link "Debtor Addresses" at bounding box center [417, 90] width 57 height 20
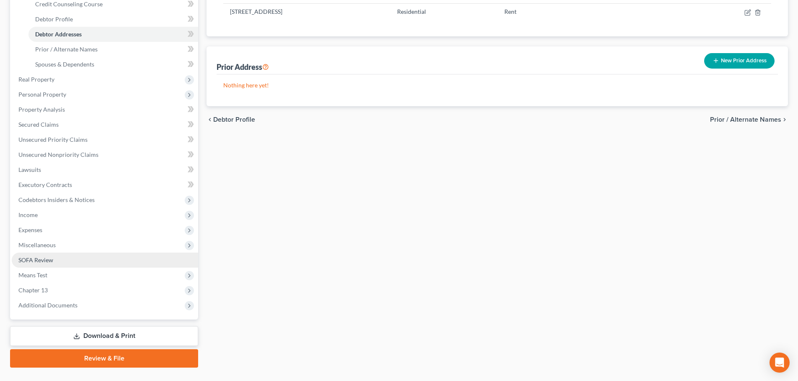
scroll to position [167, 0]
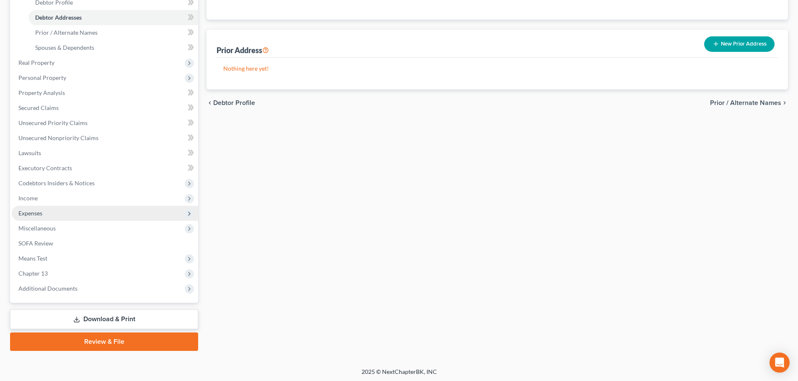
click at [28, 215] on span "Expenses" at bounding box center [30, 213] width 24 height 7
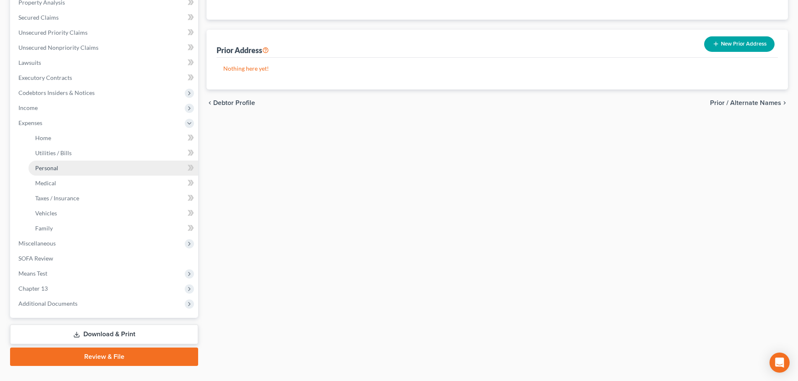
click at [42, 168] on span "Personal" at bounding box center [46, 168] width 23 height 7
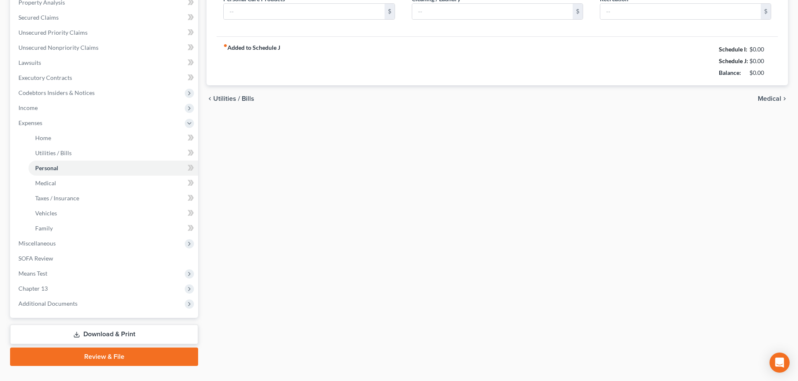
type input "750.00"
type input "75.00"
type input "23.00"
type input "50.00"
type input "150.00"
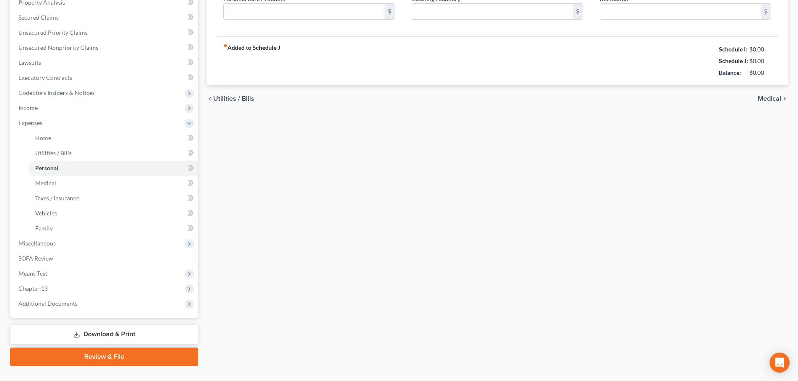
type input "150.00"
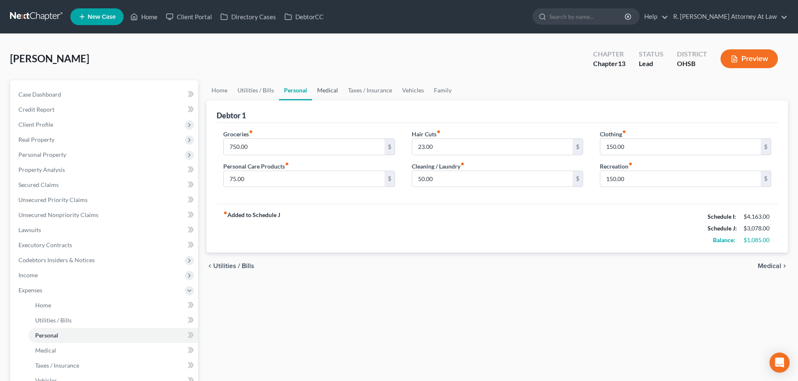
click at [320, 89] on link "Medical" at bounding box center [327, 90] width 31 height 20
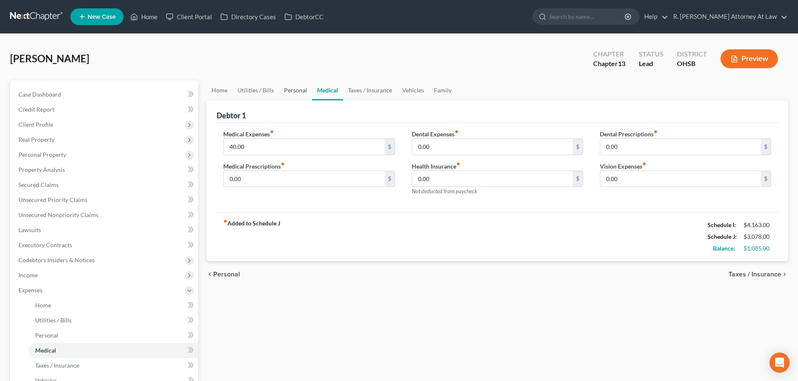
click at [283, 90] on link "Personal" at bounding box center [295, 90] width 33 height 20
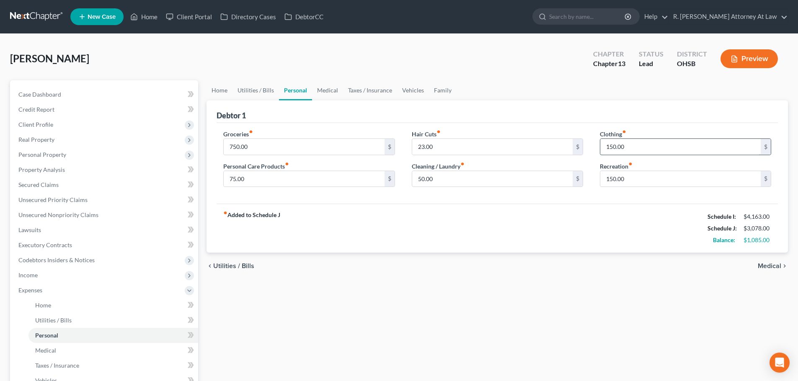
click at [625, 149] on input "150.00" at bounding box center [680, 147] width 160 height 16
click at [570, 216] on div "fiber_manual_record Added to Schedule J Schedule I: $4,163.00 Schedule J: $3,12…" at bounding box center [496, 228] width 561 height 49
click at [618, 150] on input "200" at bounding box center [680, 147] width 160 height 16
type input "250"
click at [263, 149] on input "750.00" at bounding box center [304, 147] width 160 height 16
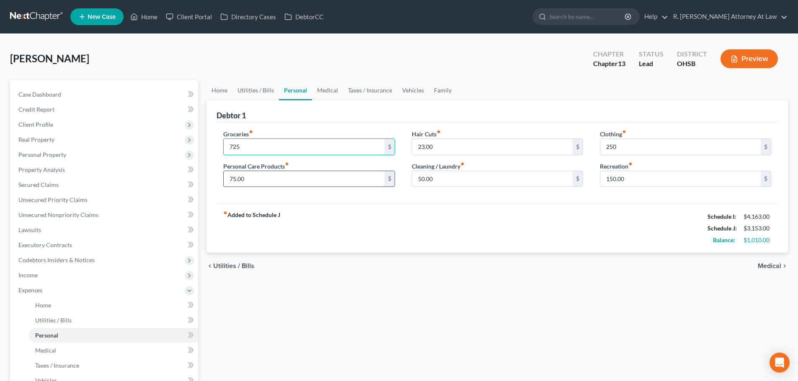
type input "725"
click at [267, 182] on input "75.00" at bounding box center [304, 179] width 160 height 16
type input "85"
click at [330, 212] on div "fiber_manual_record Added to Schedule J Schedule I: $4,163.00 Schedule J: $3,16…" at bounding box center [496, 228] width 561 height 49
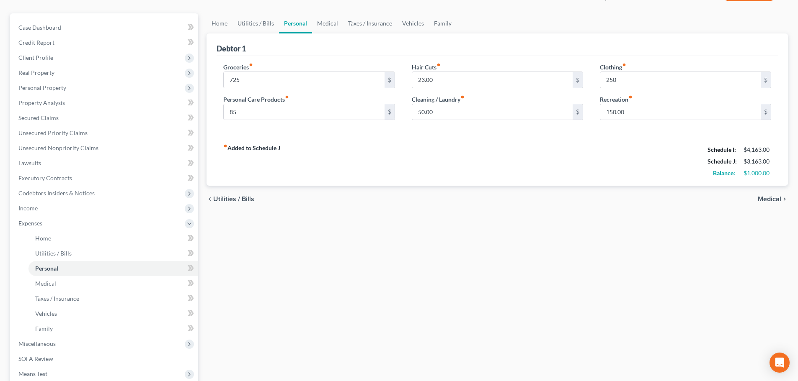
scroll to position [167, 0]
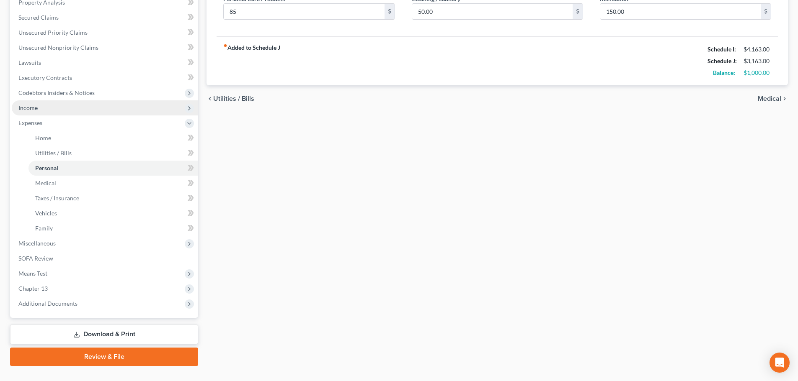
click at [25, 110] on span "Income" at bounding box center [27, 107] width 19 height 7
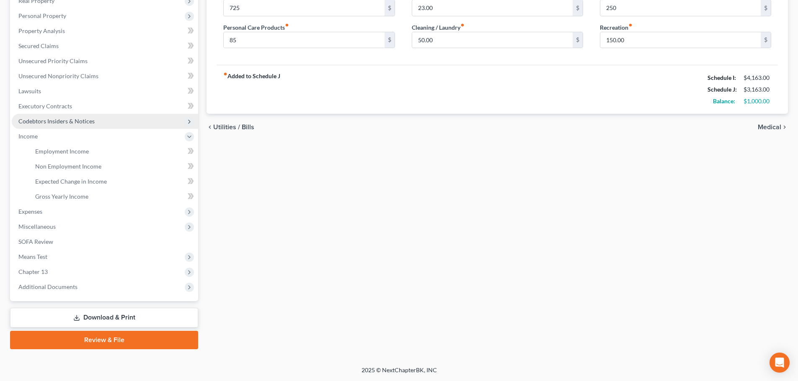
scroll to position [139, 0]
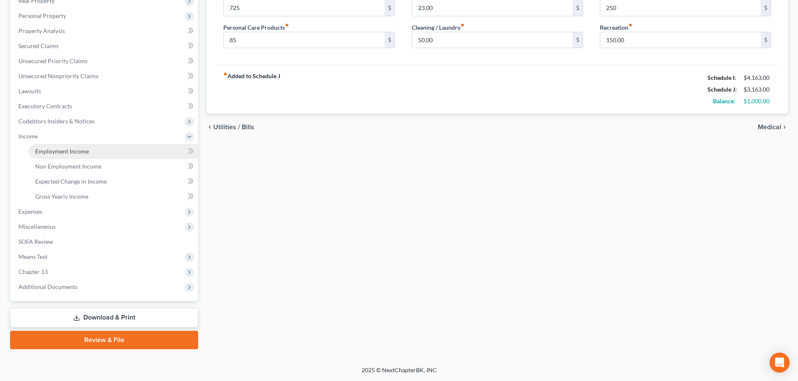
click at [51, 149] on span "Employment Income" at bounding box center [62, 151] width 54 height 7
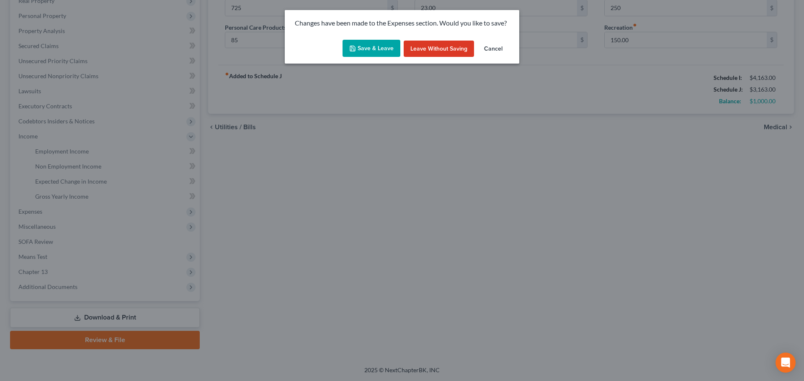
click at [358, 44] on button "Save & Leave" at bounding box center [371, 49] width 58 height 18
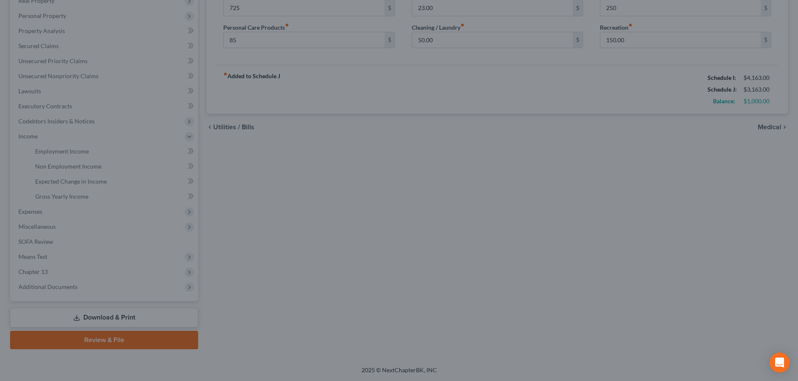
type input "725.00"
type input "85.00"
type input "250.00"
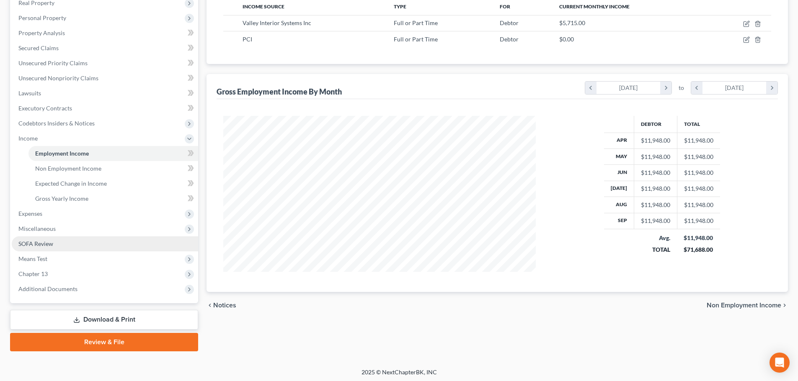
scroll to position [139, 0]
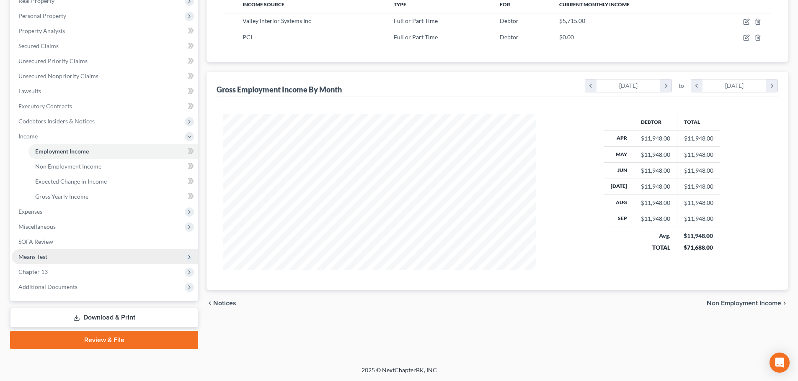
click at [39, 253] on span "Means Test" at bounding box center [32, 256] width 29 height 7
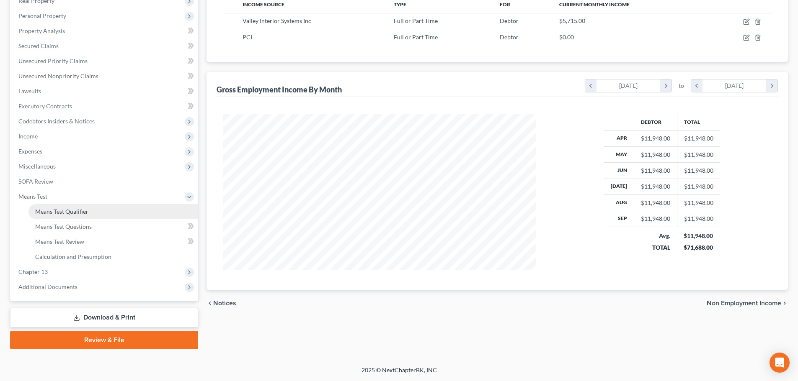
click at [53, 208] on span "Means Test Qualifier" at bounding box center [61, 211] width 53 height 7
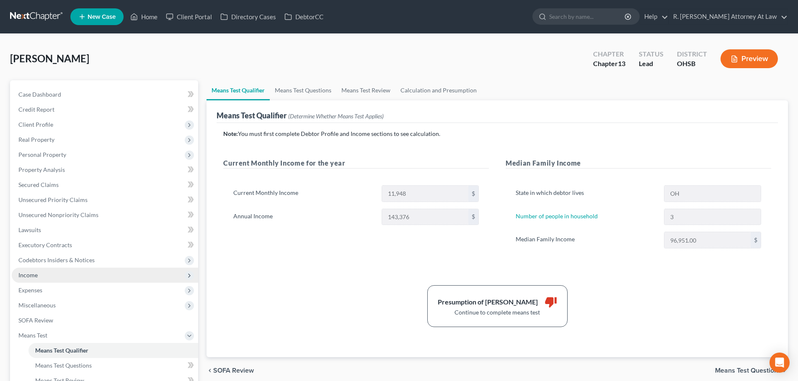
click at [30, 277] on span "Income" at bounding box center [27, 275] width 19 height 7
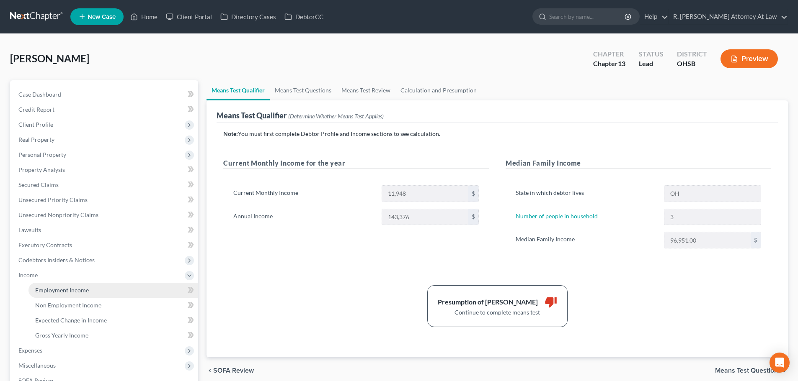
click at [49, 289] on span "Employment Income" at bounding box center [62, 290] width 54 height 7
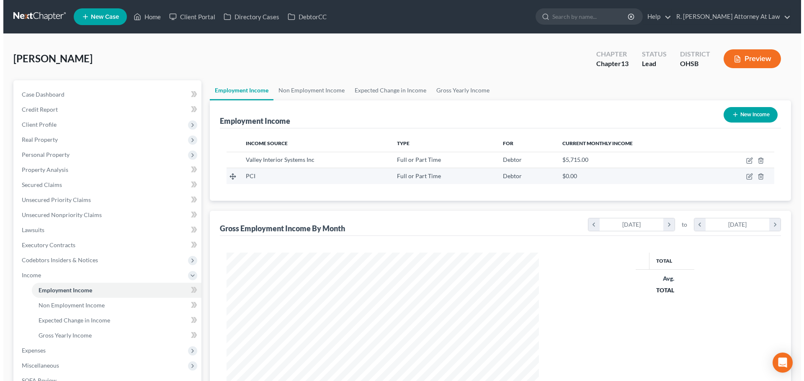
scroll to position [156, 329]
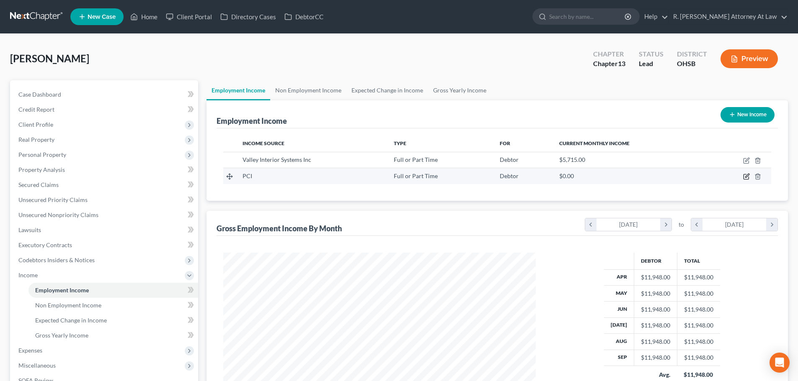
click at [744, 178] on icon "button" at bounding box center [746, 176] width 7 height 7
select select "0"
select select "17"
select select "0"
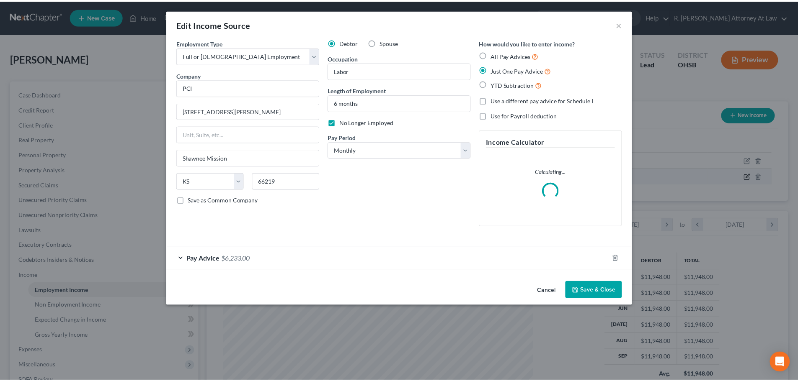
scroll to position [157, 332]
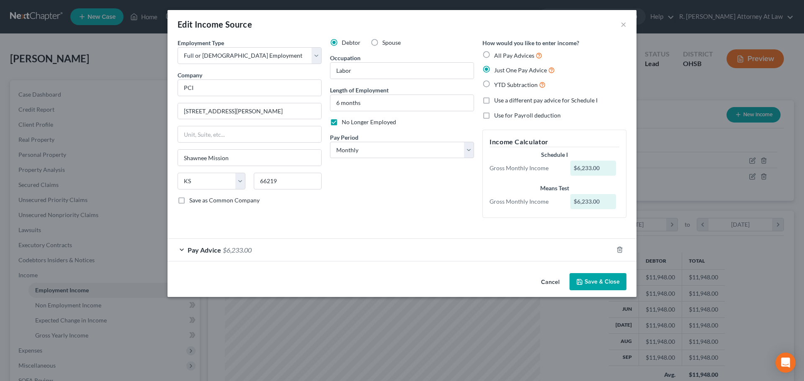
click at [597, 281] on button "Save & Close" at bounding box center [597, 282] width 57 height 18
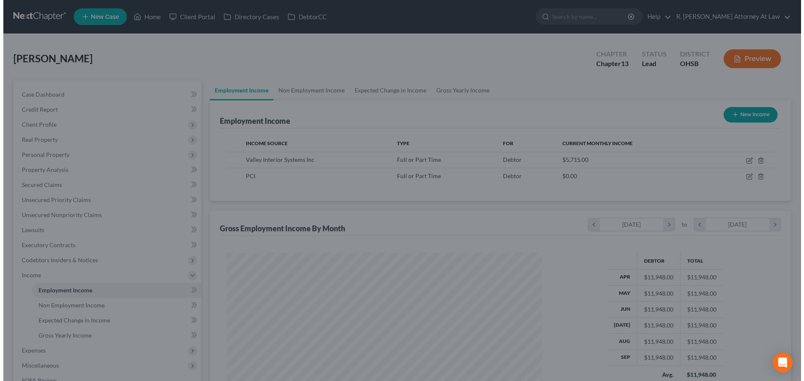
scroll to position [418499, 418326]
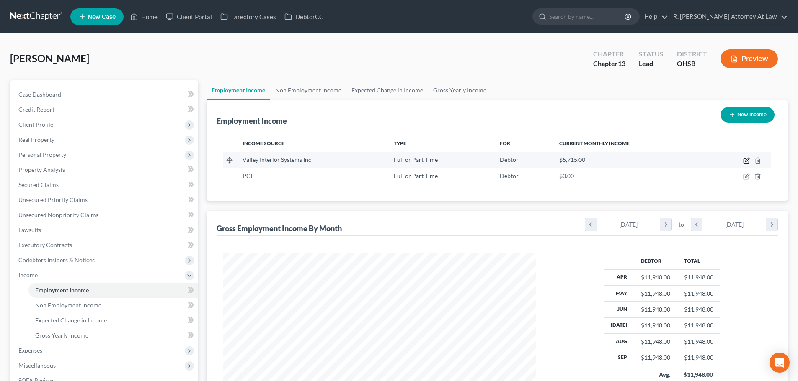
click at [746, 162] on icon "button" at bounding box center [747, 160] width 4 height 4
select select "0"
select select "36"
select select "0"
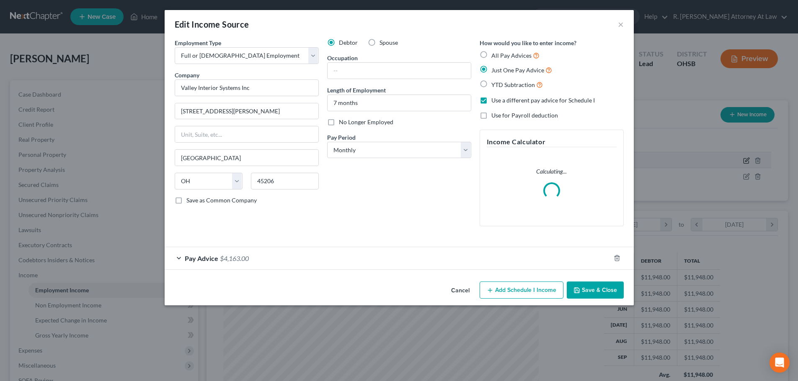
scroll to position [157, 332]
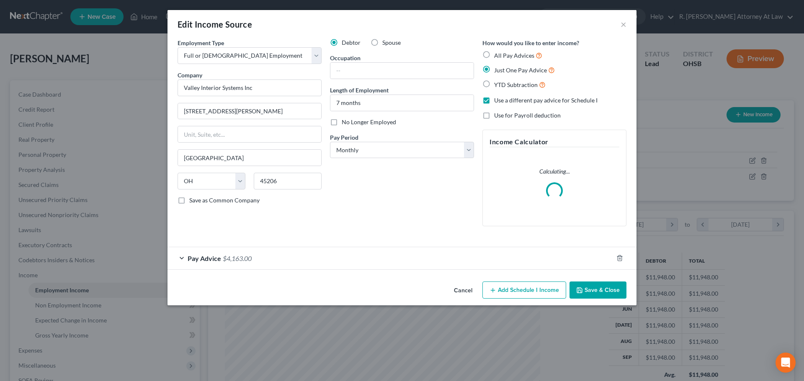
click at [494, 68] on label "Just One Pay Advice" at bounding box center [524, 70] width 61 height 10
click at [497, 68] on input "Just One Pay Advice" at bounding box center [499, 67] width 5 height 5
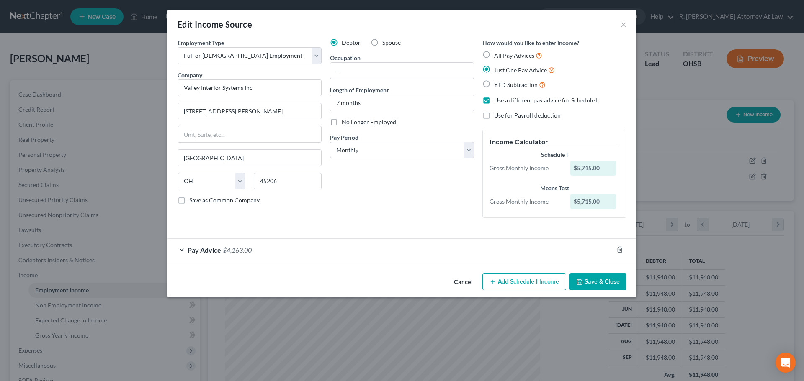
click at [494, 102] on label "Use a different pay advice for Schedule I" at bounding box center [545, 100] width 103 height 8
click at [497, 102] on input "Use a different pay advice for Schedule I" at bounding box center [499, 98] width 5 height 5
checkbox input "false"
click at [596, 282] on button "Save & Close" at bounding box center [597, 282] width 57 height 18
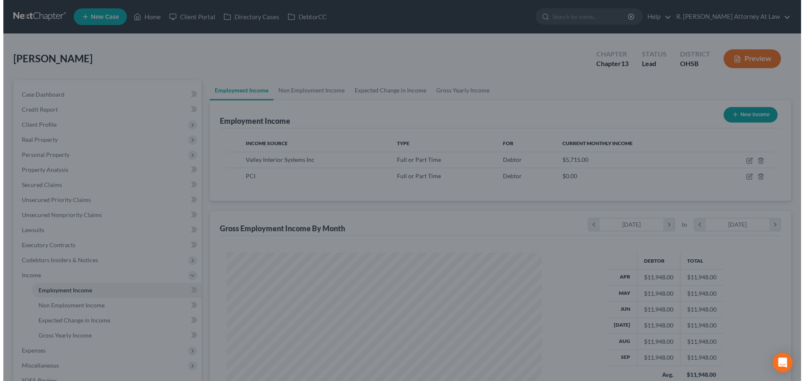
scroll to position [418499, 418326]
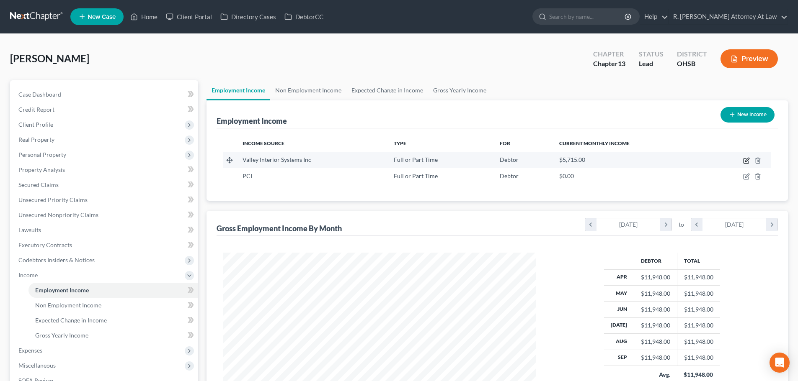
click at [747, 160] on icon "button" at bounding box center [746, 160] width 7 height 7
select select "0"
select select "36"
select select "0"
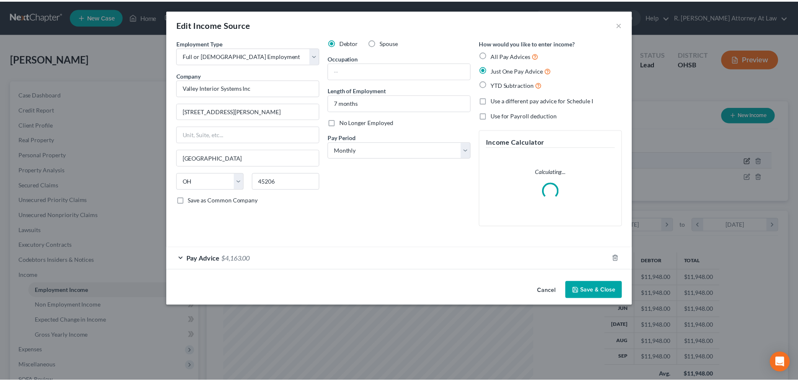
scroll to position [157, 332]
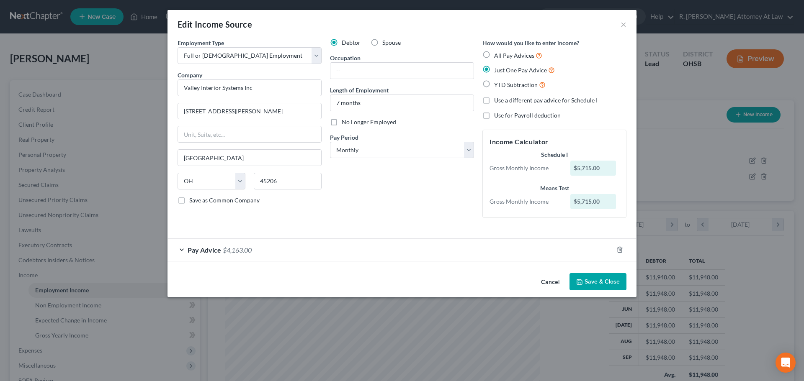
click at [606, 282] on button "Save & Close" at bounding box center [597, 282] width 57 height 18
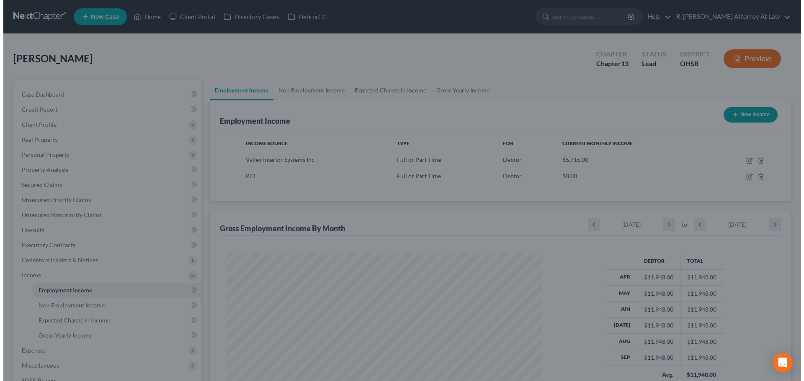
scroll to position [418499, 418326]
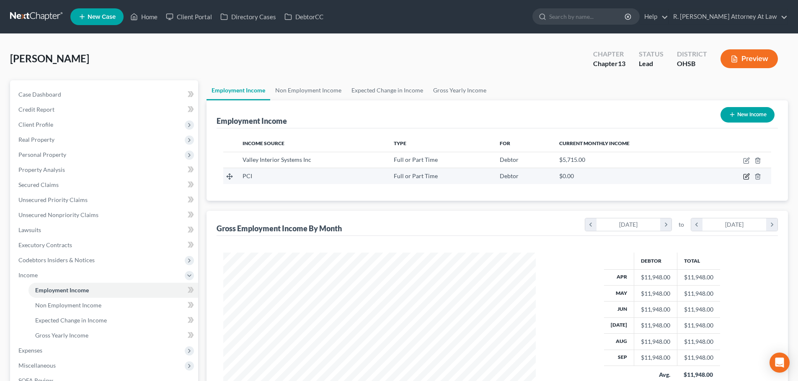
click at [745, 177] on icon "button" at bounding box center [747, 176] width 4 height 4
select select "0"
select select "17"
select select "0"
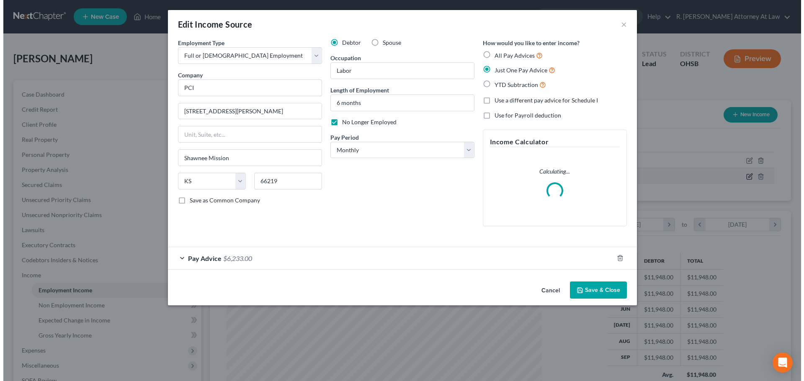
scroll to position [157, 332]
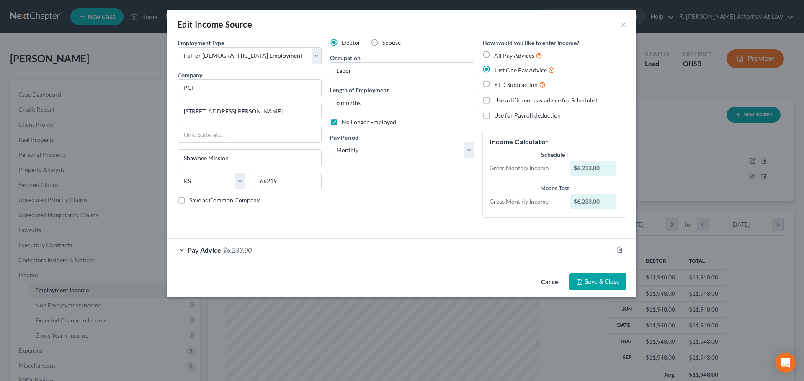
click at [494, 98] on label "Use a different pay advice for Schedule I" at bounding box center [545, 100] width 103 height 8
click at [497, 98] on input "Use a different pay advice for Schedule I" at bounding box center [499, 98] width 5 height 5
checkbox input "true"
click at [514, 278] on button "Add Schedule I Income" at bounding box center [524, 282] width 84 height 18
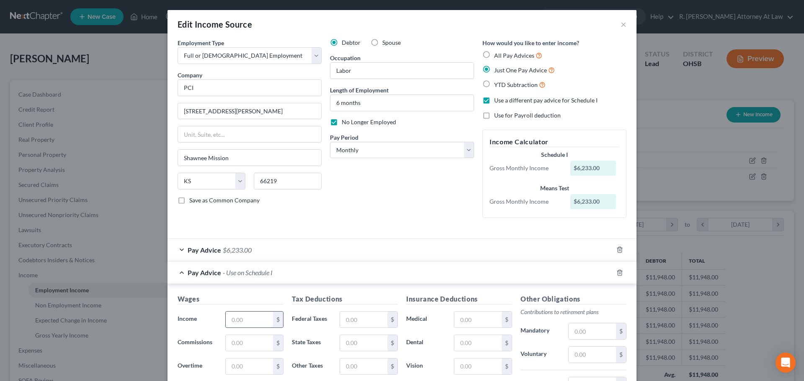
click at [248, 313] on input "text" at bounding box center [249, 320] width 47 height 16
type input "0"
click at [407, 230] on div "Employment Type * Select Full or Part Time Employment Self Employment Company *…" at bounding box center [401, 135] width 457 height 193
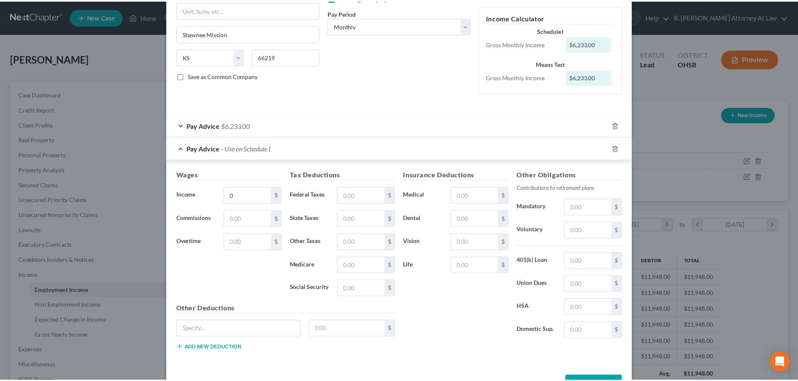
scroll to position [126, 0]
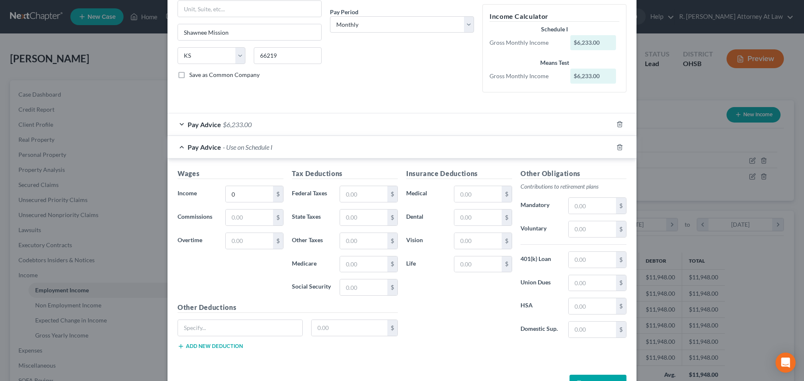
click at [579, 377] on button "Save & Close" at bounding box center [597, 384] width 57 height 18
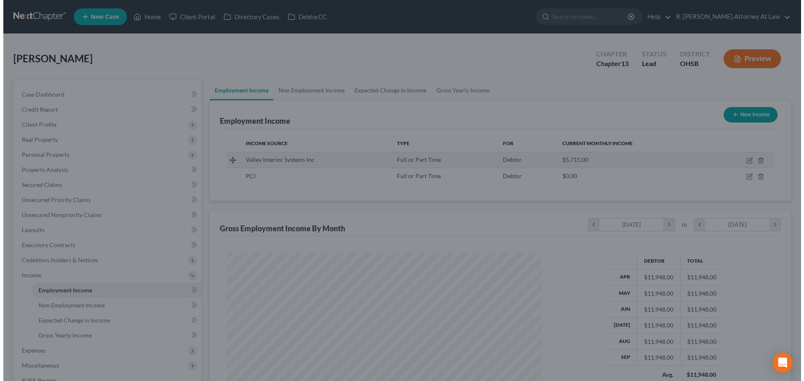
scroll to position [418499, 418326]
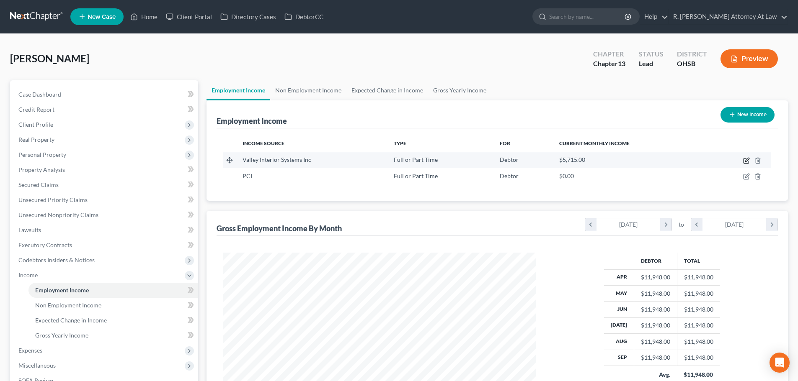
click at [747, 157] on icon "button" at bounding box center [746, 160] width 7 height 7
select select "0"
select select "36"
select select "0"
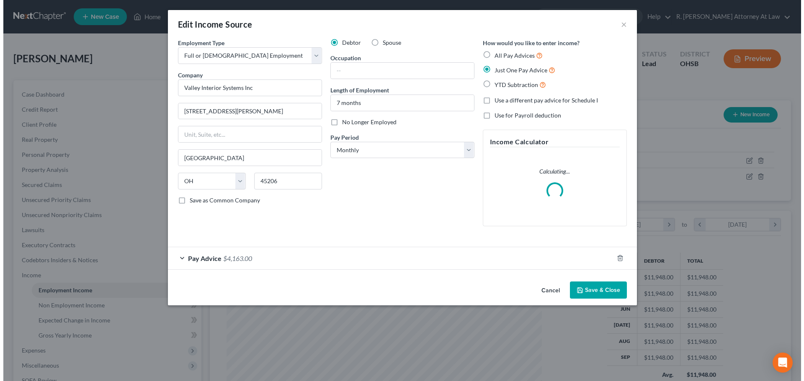
scroll to position [157, 332]
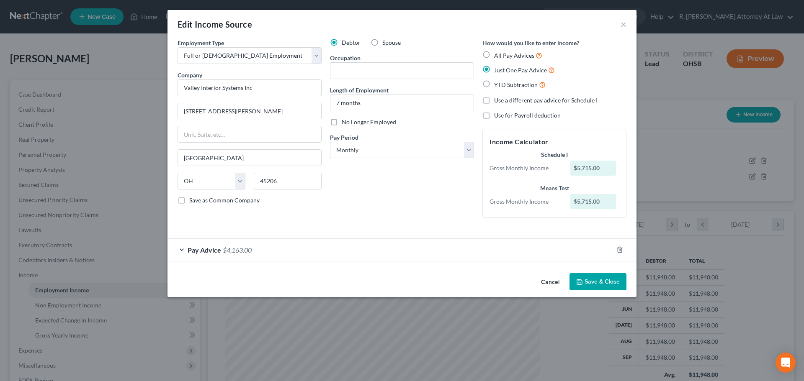
click at [494, 54] on label "All Pay Advices" at bounding box center [518, 56] width 48 height 10
click at [497, 54] on input "All Pay Advices" at bounding box center [499, 53] width 5 height 5
radio input "true"
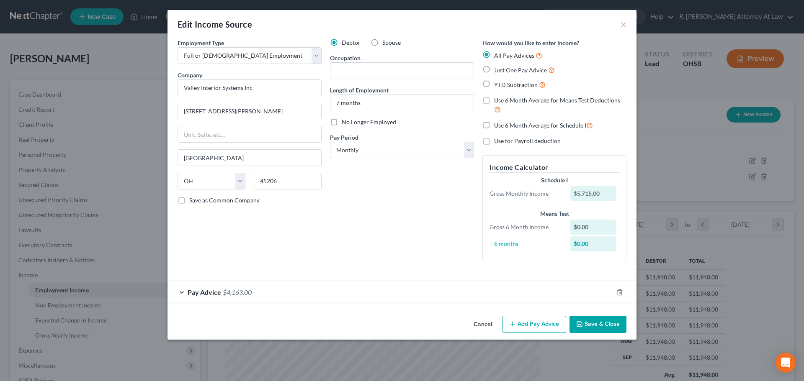
click at [494, 69] on label "Just One Pay Advice" at bounding box center [524, 70] width 61 height 10
click at [497, 69] on input "Just One Pay Advice" at bounding box center [499, 67] width 5 height 5
radio input "true"
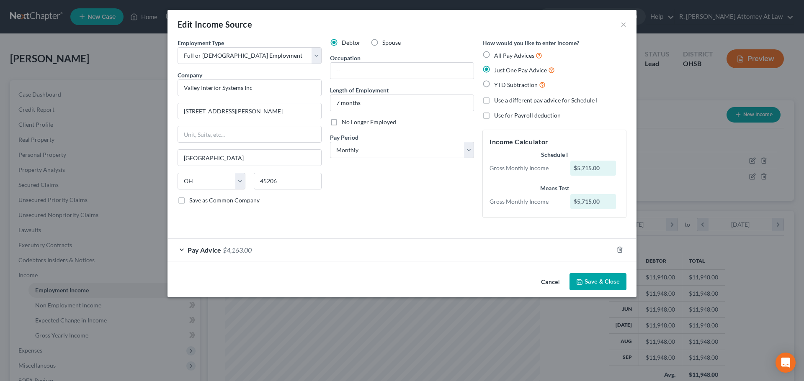
click at [494, 54] on label "All Pay Advices" at bounding box center [518, 56] width 48 height 10
click at [497, 54] on input "All Pay Advices" at bounding box center [499, 53] width 5 height 5
radio input "true"
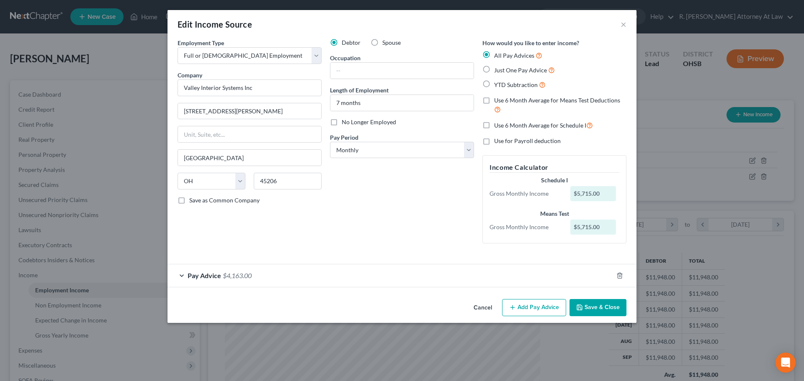
click at [373, 273] on div "Pay Advice $4,163.00" at bounding box center [389, 276] width 445 height 22
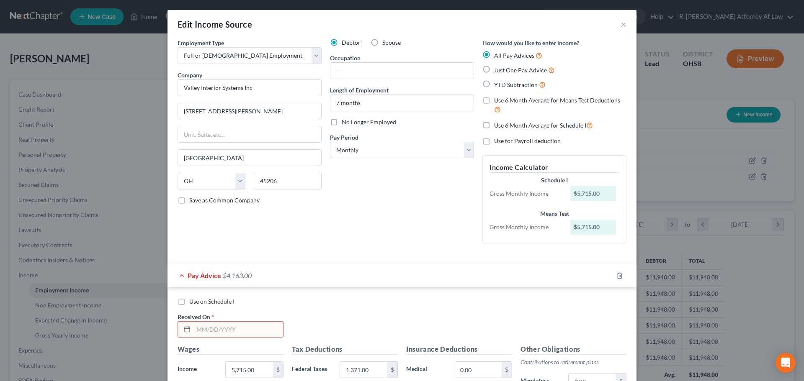
click at [220, 327] on input "text" at bounding box center [238, 330] width 90 height 16
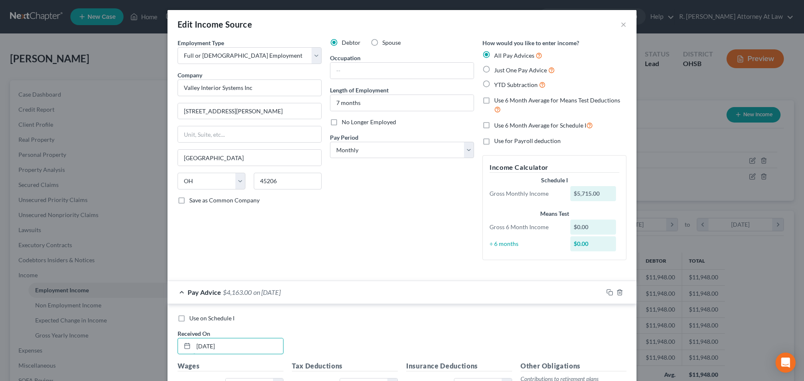
type input "10/09/2025"
click at [494, 70] on label "Just One Pay Advice" at bounding box center [524, 70] width 61 height 10
click at [497, 70] on input "Just One Pay Advice" at bounding box center [499, 67] width 5 height 5
radio input "true"
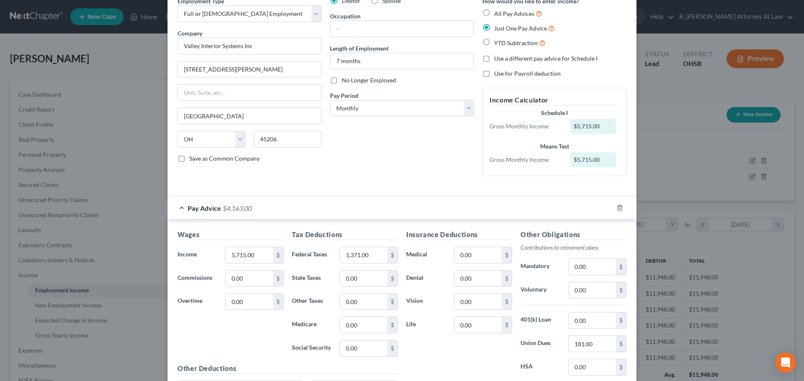
scroll to position [0, 0]
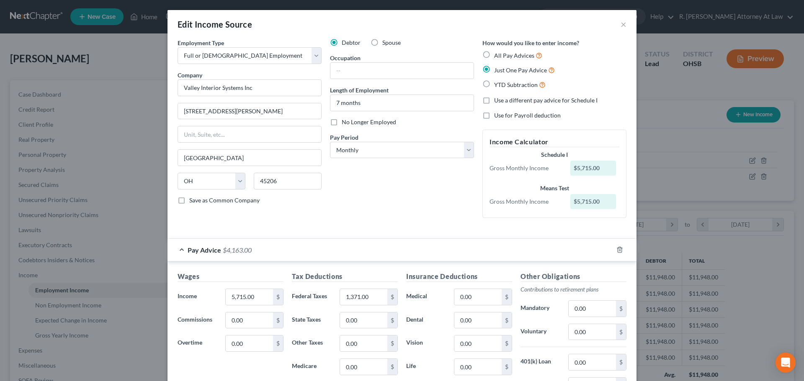
click at [494, 100] on label "Use a different pay advice for Schedule I" at bounding box center [545, 100] width 103 height 8
click at [497, 100] on input "Use a different pay advice for Schedule I" at bounding box center [499, 98] width 5 height 5
checkbox input "true"
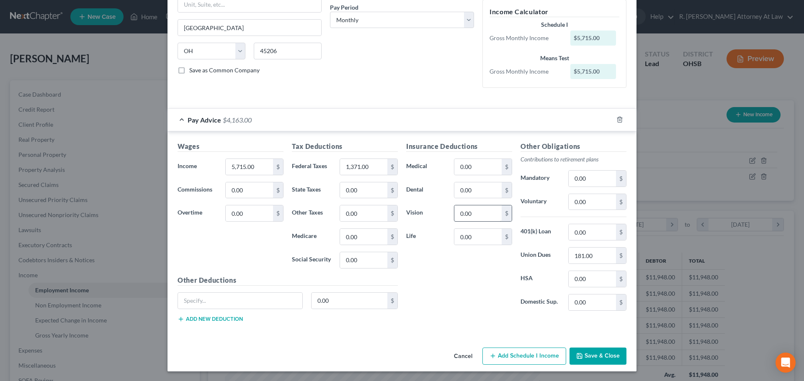
scroll to position [131, 0]
click at [252, 166] on input "5,715.00" at bounding box center [249, 167] width 47 height 16
click at [507, 355] on button "Add Schedule I Income" at bounding box center [524, 356] width 84 height 18
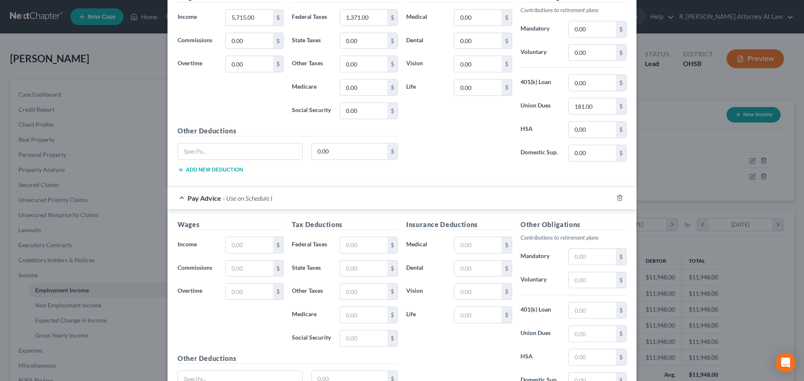
scroll to position [298, 0]
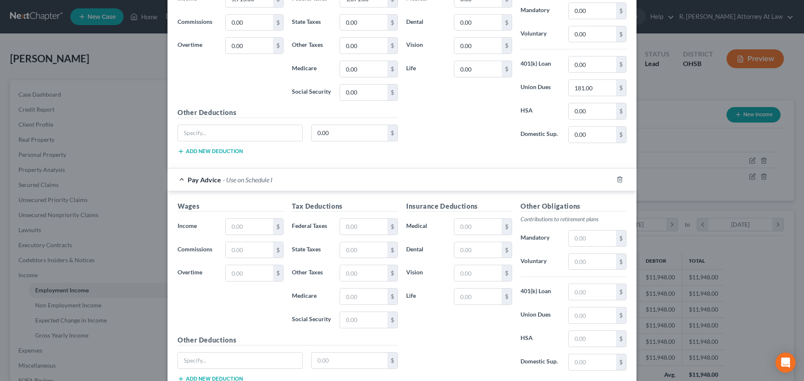
click at [237, 236] on div "Wages Income * $ Commissions $ Overtime $" at bounding box center [230, 268] width 114 height 134
click at [233, 230] on input "text" at bounding box center [249, 227] width 47 height 16
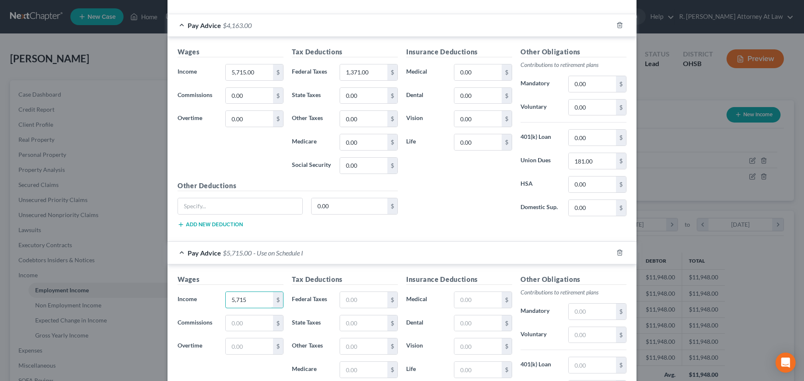
scroll to position [214, 0]
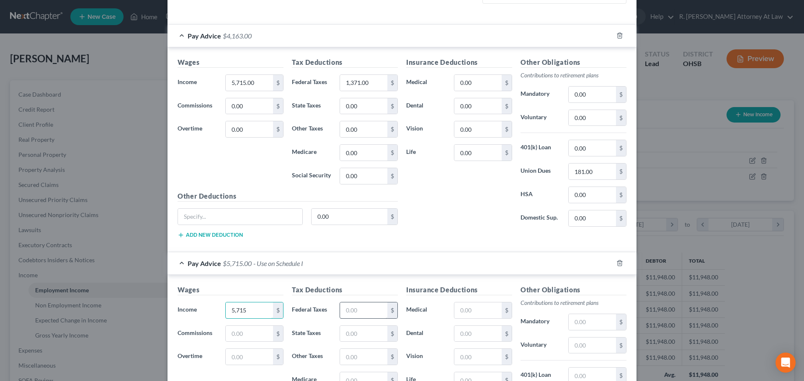
type input "5,715"
click at [356, 305] on input "text" at bounding box center [363, 311] width 47 height 16
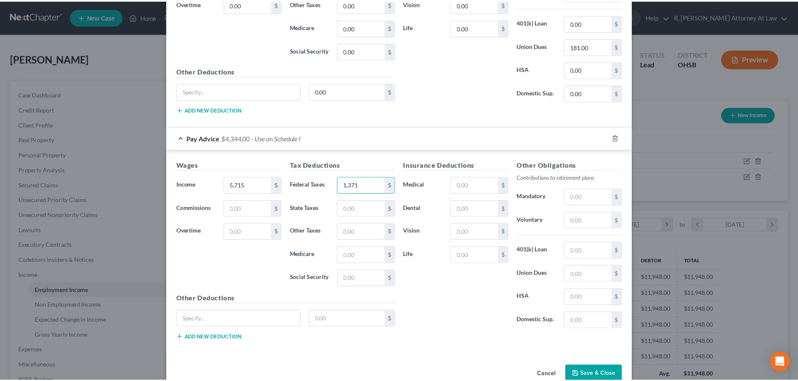
scroll to position [340, 0]
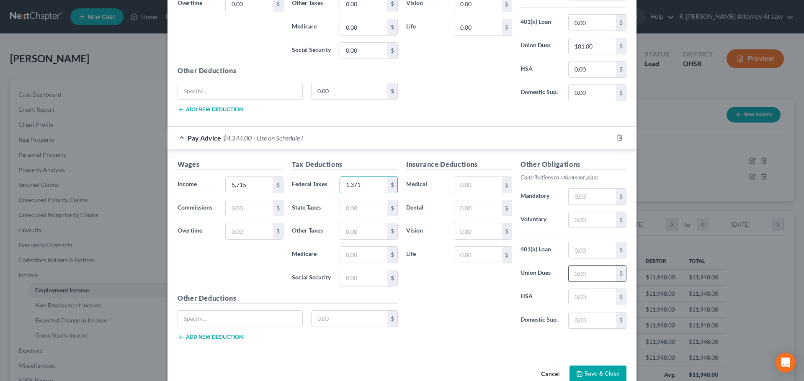
type input "1,371"
click at [579, 276] on input "text" at bounding box center [592, 274] width 47 height 16
type input "181"
click at [577, 371] on icon "button" at bounding box center [579, 374] width 7 height 7
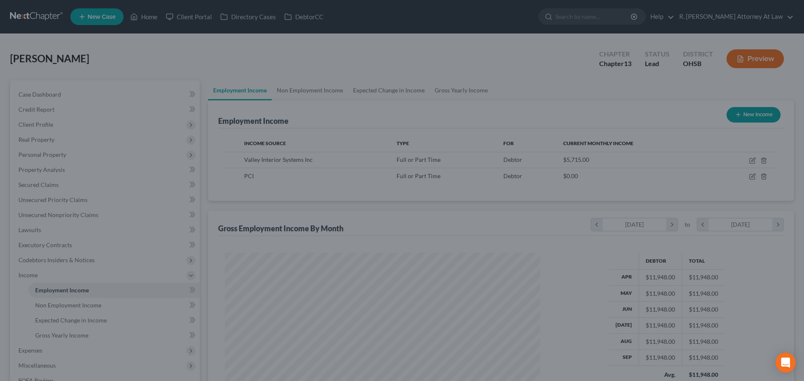
scroll to position [418499, 418326]
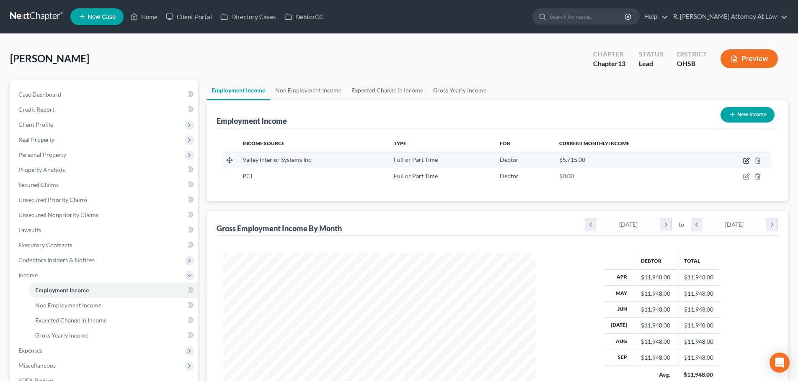
click at [744, 160] on icon "button" at bounding box center [746, 160] width 7 height 7
select select "0"
select select "36"
select select "0"
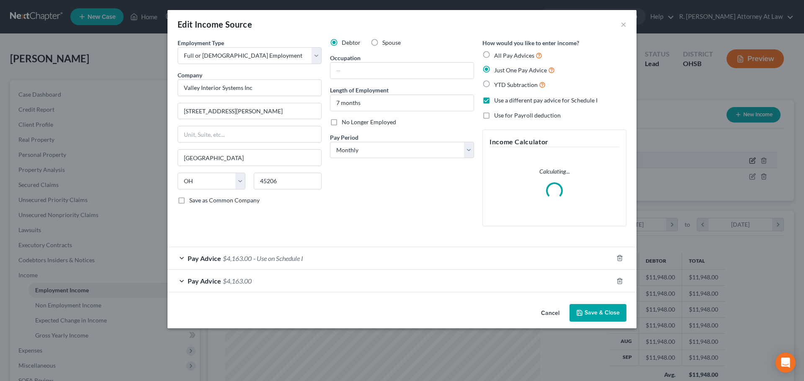
scroll to position [157, 332]
click at [457, 259] on div "Pay Advice $4,163.00 - Use on Schedule I" at bounding box center [389, 258] width 445 height 22
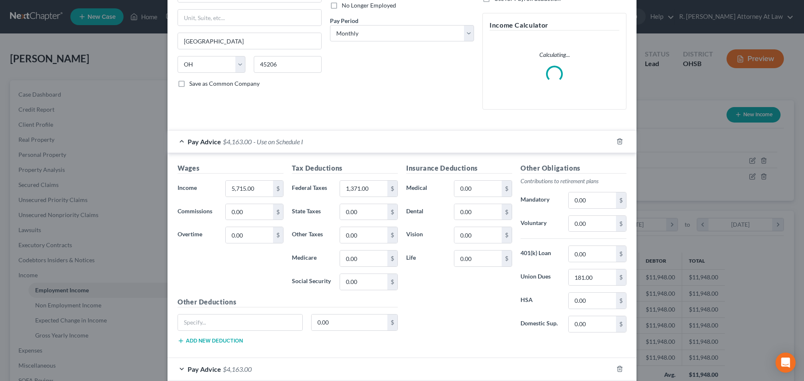
scroll to position [162, 0]
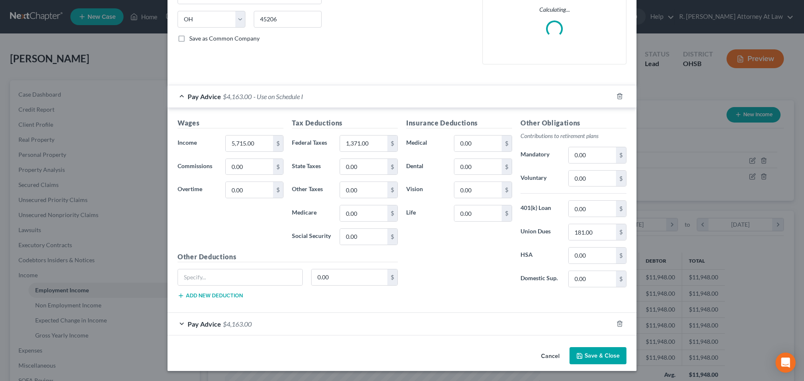
click at [497, 324] on div "Pay Advice $4,163.00" at bounding box center [389, 324] width 445 height 22
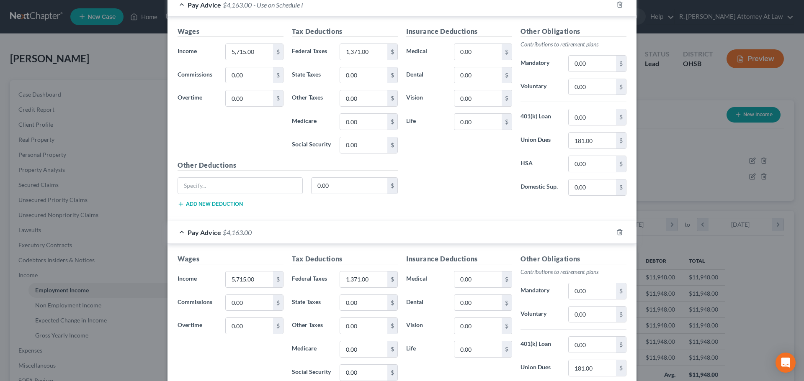
scroll to position [246, 0]
type input "0"
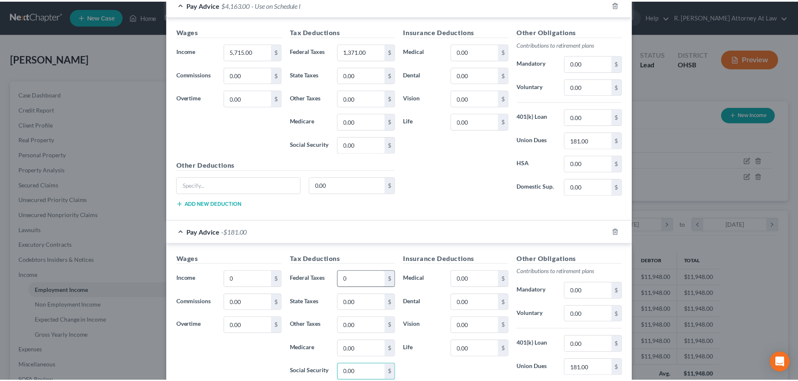
scroll to position [358, 0]
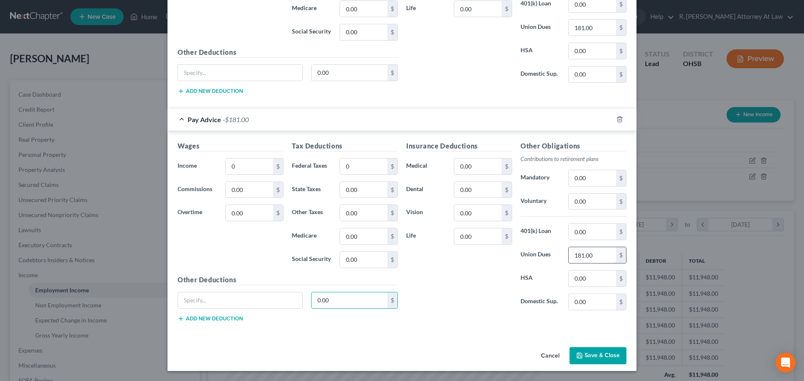
click at [596, 258] on input "181.00" at bounding box center [592, 255] width 47 height 16
type input "0"
click at [578, 358] on polyline "button" at bounding box center [579, 357] width 3 height 2
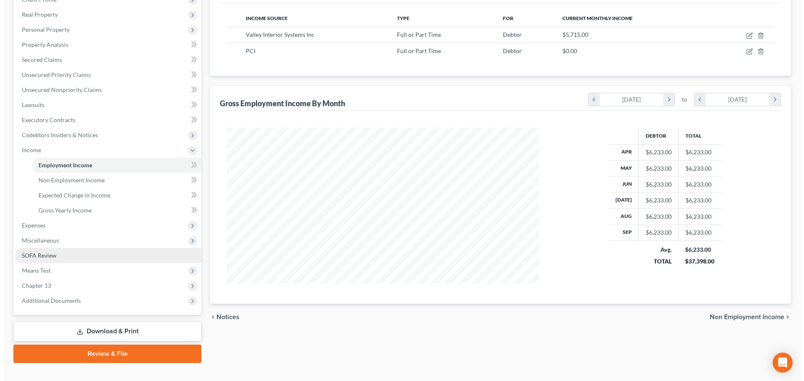
scroll to position [126, 0]
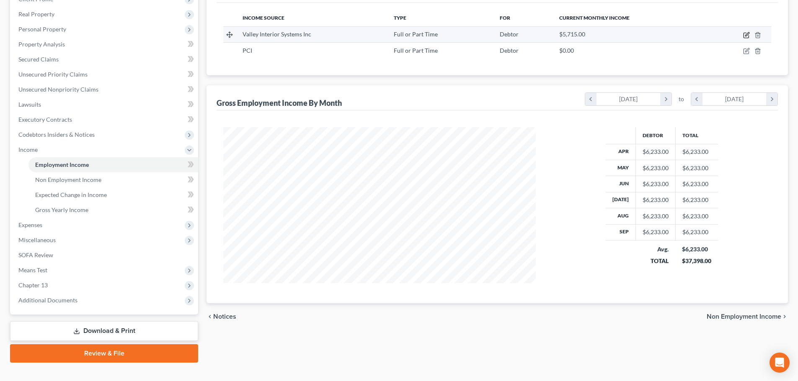
click at [743, 35] on icon "button" at bounding box center [745, 35] width 5 height 5
select select "0"
select select "36"
select select "0"
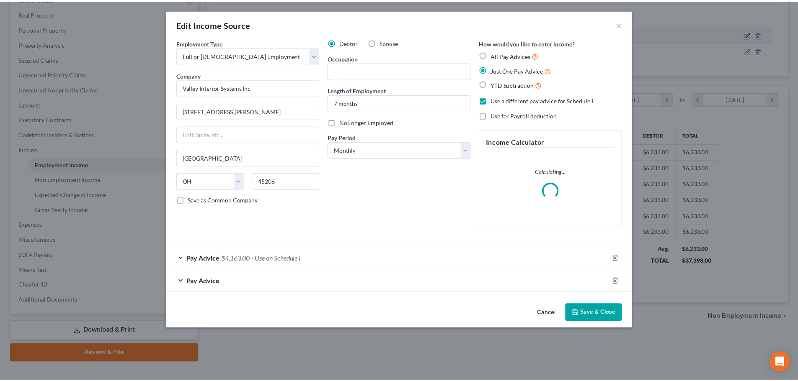
scroll to position [157, 332]
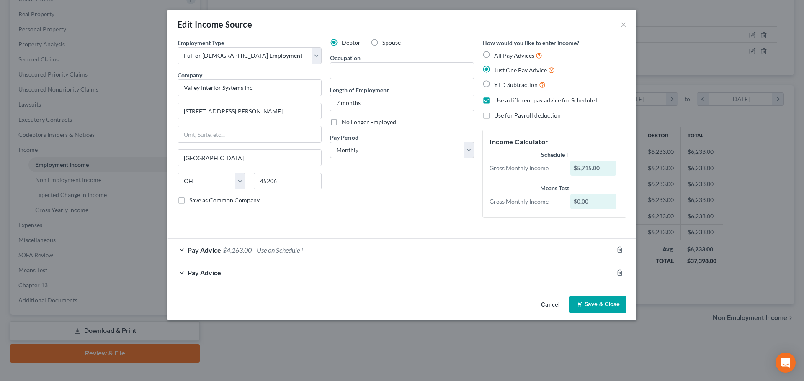
click at [598, 302] on button "Save & Close" at bounding box center [597, 305] width 57 height 18
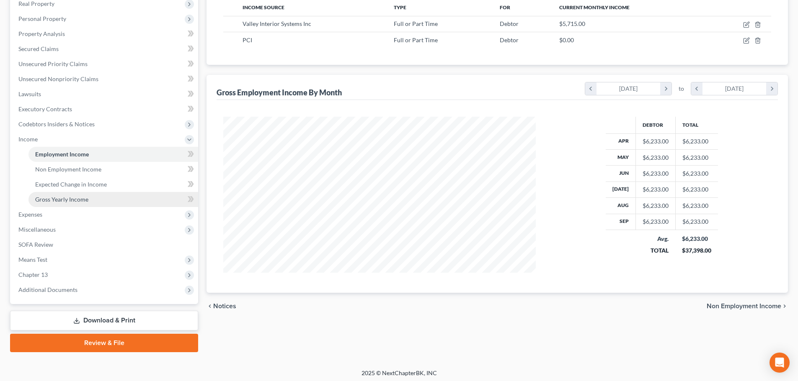
scroll to position [139, 0]
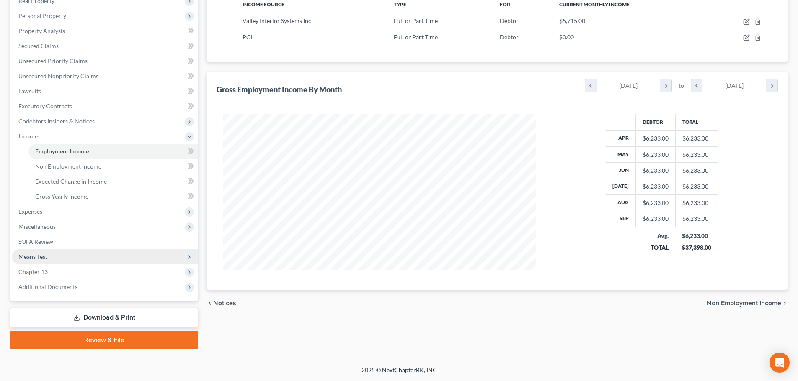
click at [28, 252] on span "Means Test" at bounding box center [105, 257] width 186 height 15
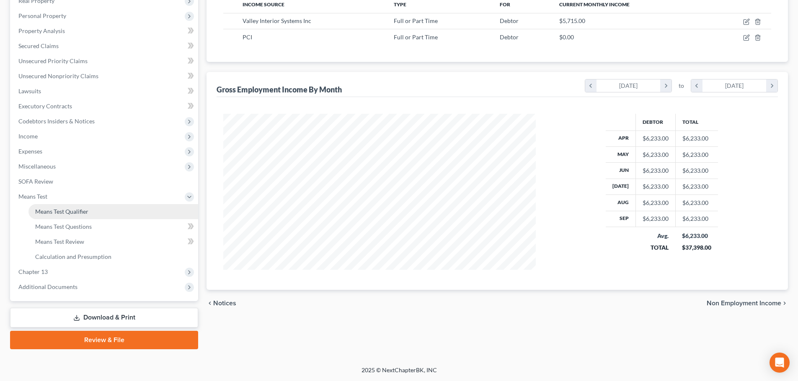
click at [54, 208] on span "Means Test Qualifier" at bounding box center [61, 211] width 53 height 7
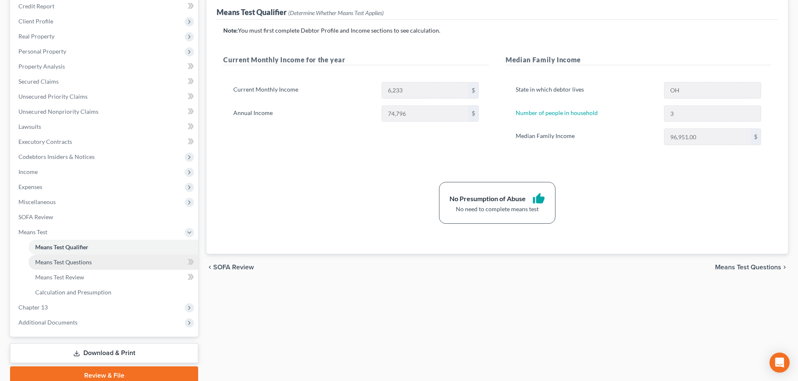
scroll to position [126, 0]
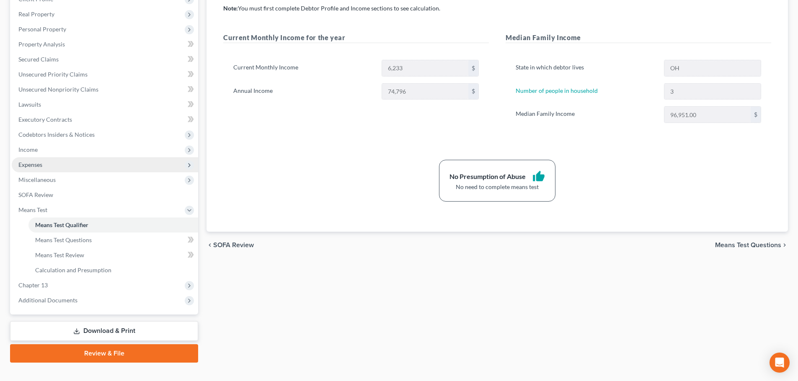
click at [26, 165] on span "Expenses" at bounding box center [30, 164] width 24 height 7
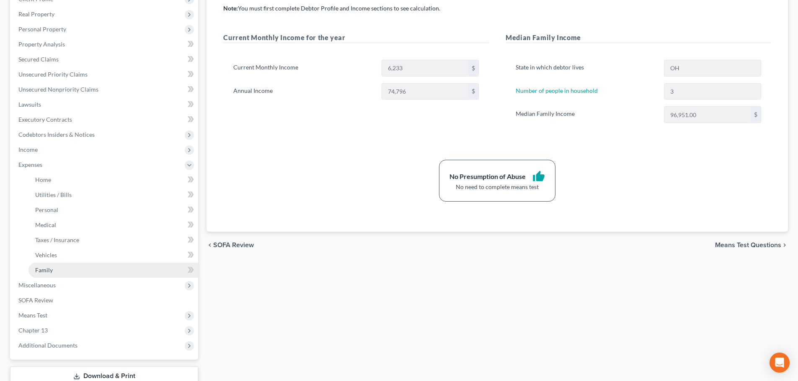
click at [44, 271] on span "Family" at bounding box center [44, 270] width 18 height 7
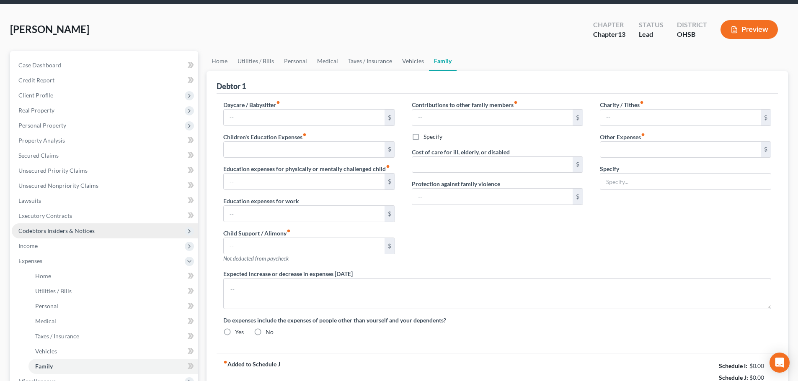
type input "0.00"
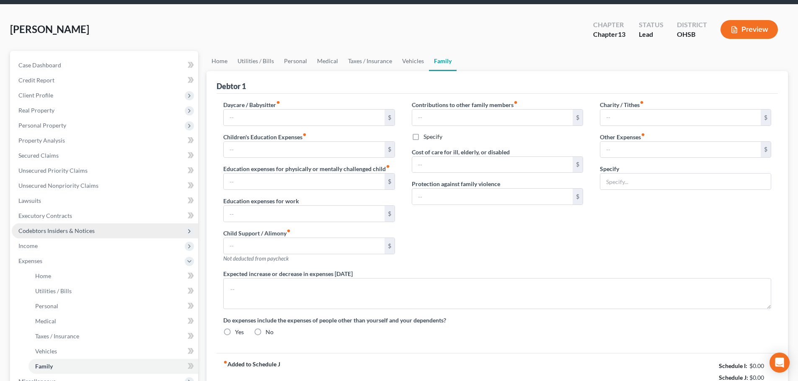
type input "0.00"
type input "300.00"
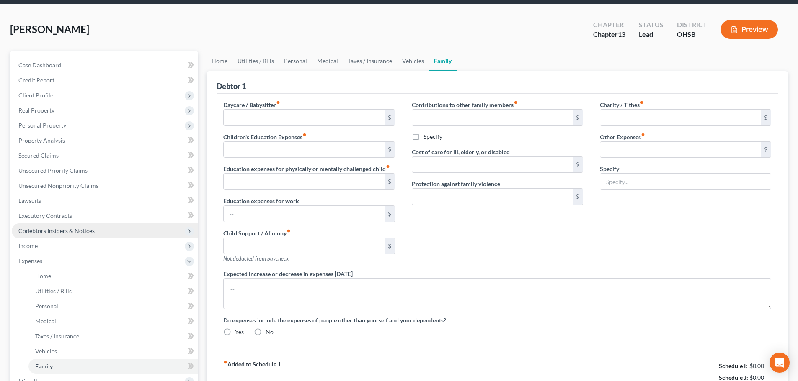
type input "Work Lunches 100, Dog, 200"
radio input "true"
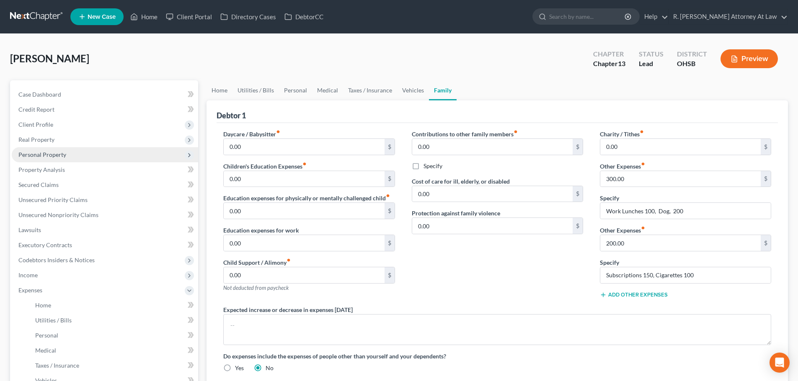
click at [30, 153] on span "Personal Property" at bounding box center [42, 154] width 48 height 7
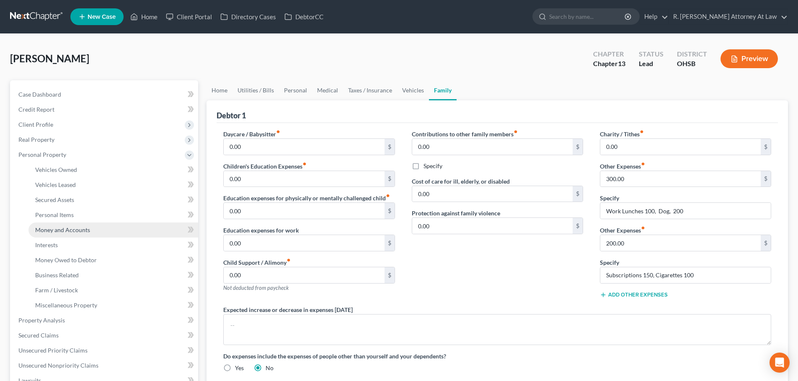
click at [62, 229] on span "Money and Accounts" at bounding box center [62, 229] width 55 height 7
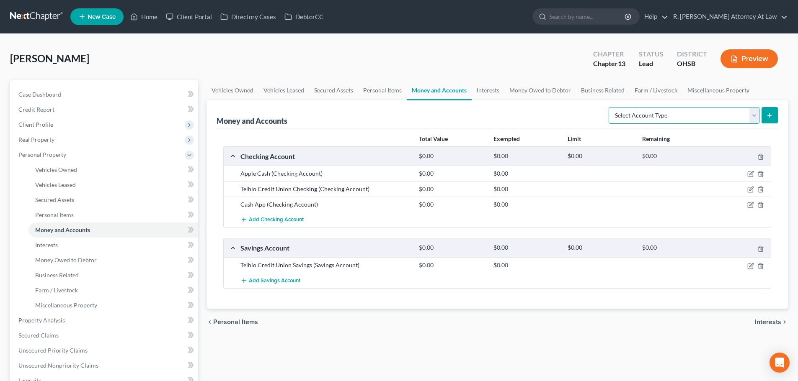
click at [614, 119] on select "Select Account Type Brokerage Cash on Hand Certificates of Deposit Checking Acc…" at bounding box center [683, 115] width 151 height 17
click at [610, 107] on select "Select Account Type Brokerage Cash on Hand Certificates of Deposit Checking Acc…" at bounding box center [683, 115] width 151 height 17
click at [637, 120] on select "Select Account Type Brokerage Cash on Hand Certificates of Deposit Checking Acc…" at bounding box center [683, 115] width 151 height 17
select select "brokerage"
click at [610, 107] on select "Select Account Type Brokerage Cash on Hand Certificates of Deposit Checking Acc…" at bounding box center [683, 115] width 151 height 17
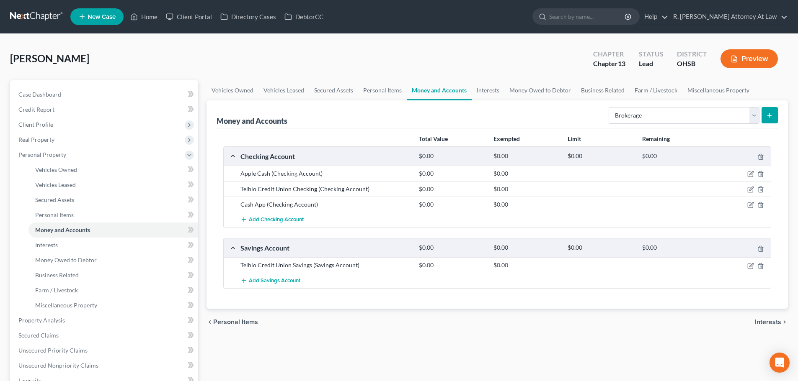
click at [768, 114] on icon "submit" at bounding box center [769, 115] width 7 height 7
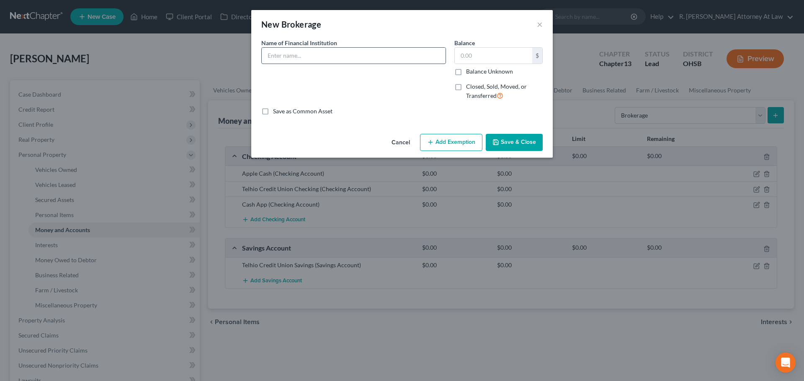
click at [322, 61] on input "text" at bounding box center [354, 56] width 184 height 16
type input "Robinhood"
type input "0.54"
click at [461, 138] on button "Add Exemption" at bounding box center [451, 143] width 62 height 18
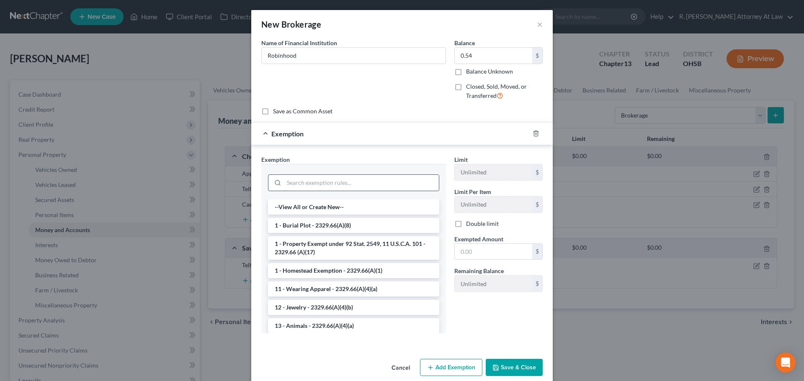
drag, startPoint x: 319, startPoint y: 185, endPoint x: 313, endPoint y: 173, distance: 14.2
click at [319, 185] on input "search" at bounding box center [361, 183] width 155 height 16
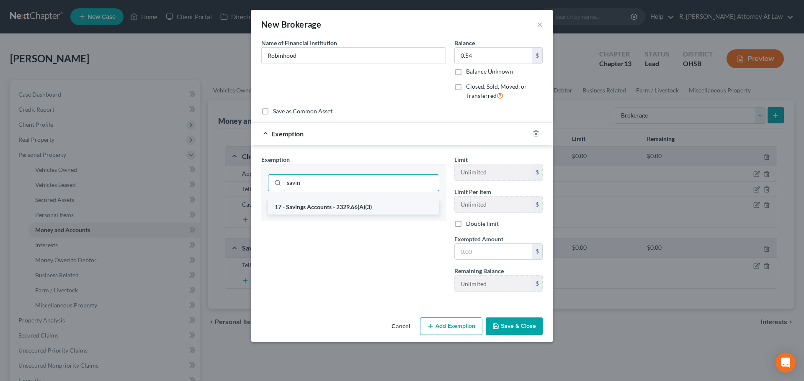
type input "savin"
click at [339, 204] on li "17 - Savings Accounts - 2329.66(A)(3)" at bounding box center [353, 207] width 171 height 15
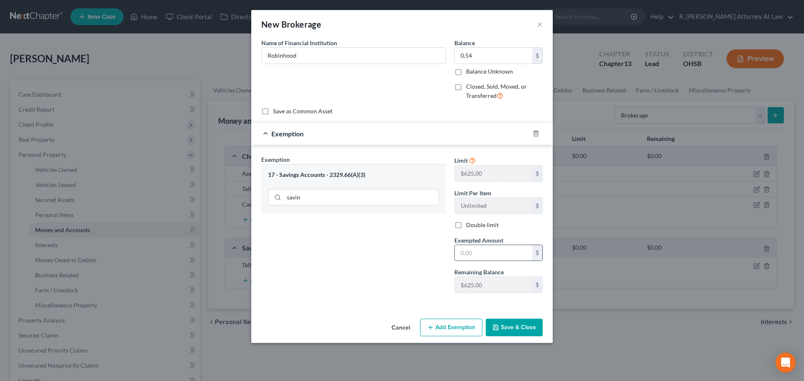
drag, startPoint x: 476, startPoint y: 254, endPoint x: 473, endPoint y: 248, distance: 6.0
click at [476, 252] on input "text" at bounding box center [493, 253] width 77 height 16
type input "0.54"
click at [516, 328] on button "Save & Close" at bounding box center [514, 328] width 57 height 18
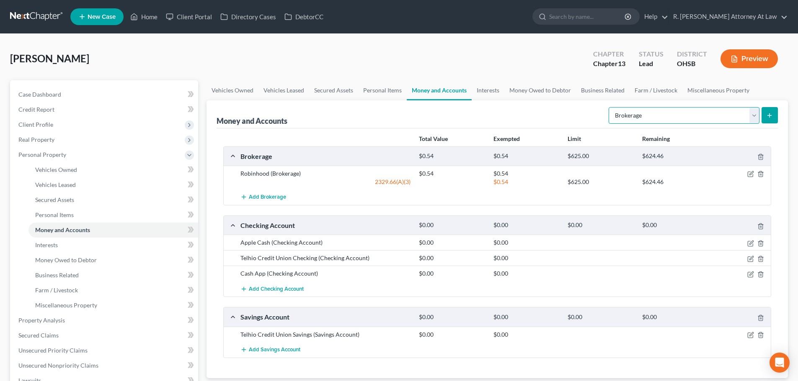
click at [629, 118] on select "Select Account Type Brokerage Cash on Hand Certificates of Deposit Checking Acc…" at bounding box center [683, 115] width 151 height 17
select select "checking"
click at [610, 107] on select "Select Account Type Brokerage Cash on Hand Certificates of Deposit Checking Acc…" at bounding box center [683, 115] width 151 height 17
click at [772, 116] on icon "submit" at bounding box center [769, 115] width 7 height 7
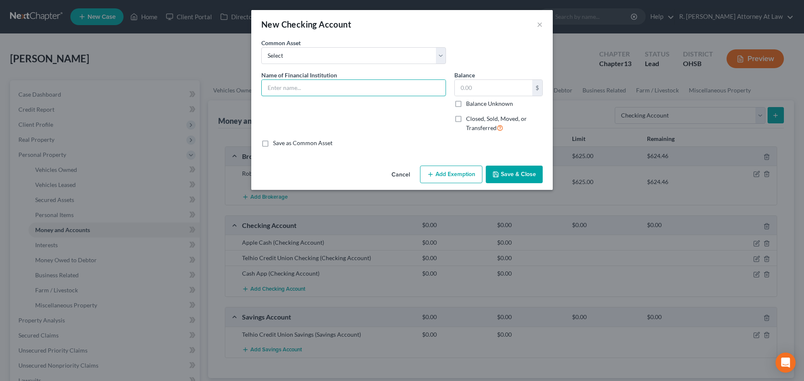
drag, startPoint x: 290, startPoint y: 87, endPoint x: 296, endPoint y: 77, distance: 12.4
click at [288, 86] on input "text" at bounding box center [354, 88] width 184 height 16
type input "Apple Cash no balance at time of filing"
drag, startPoint x: 506, startPoint y: 178, endPoint x: 510, endPoint y: 173, distance: 5.6
click at [506, 176] on button "Save & Close" at bounding box center [514, 175] width 57 height 18
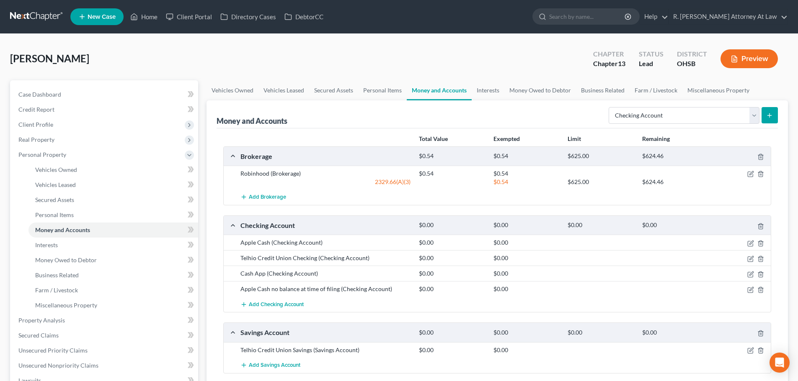
click at [771, 113] on icon "submit" at bounding box center [769, 115] width 7 height 7
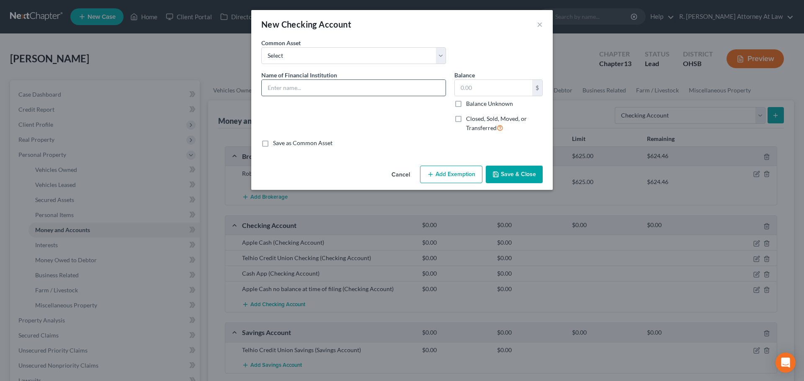
click at [284, 84] on input "text" at bounding box center [354, 88] width 184 height 16
type input "Cash App no balance at time of filing"
click at [510, 177] on button "Save & Close" at bounding box center [514, 175] width 57 height 18
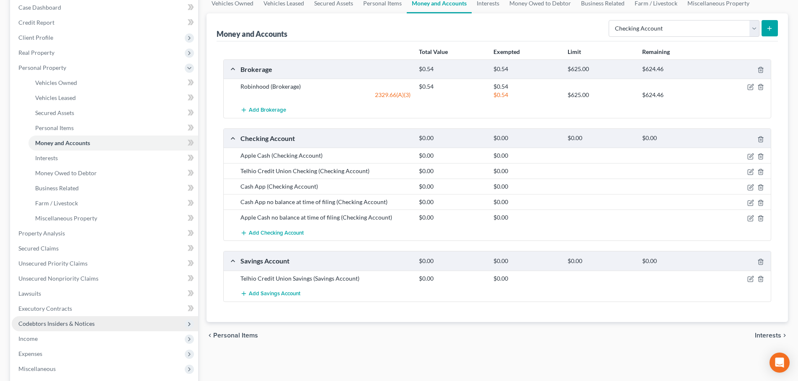
scroll to position [84, 0]
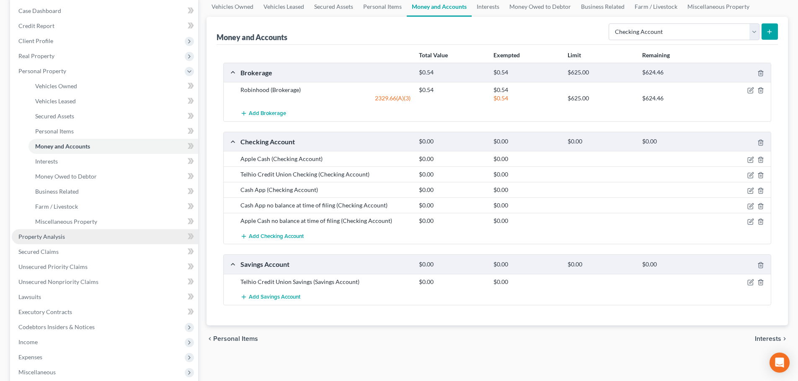
click at [46, 234] on span "Property Analysis" at bounding box center [41, 236] width 46 height 7
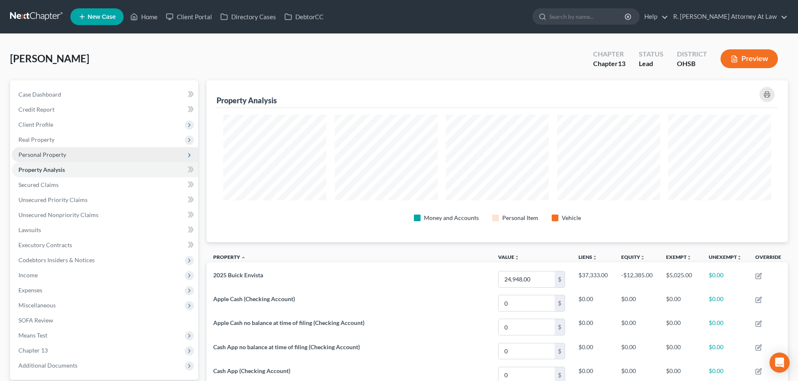
click at [33, 152] on span "Personal Property" at bounding box center [42, 154] width 48 height 7
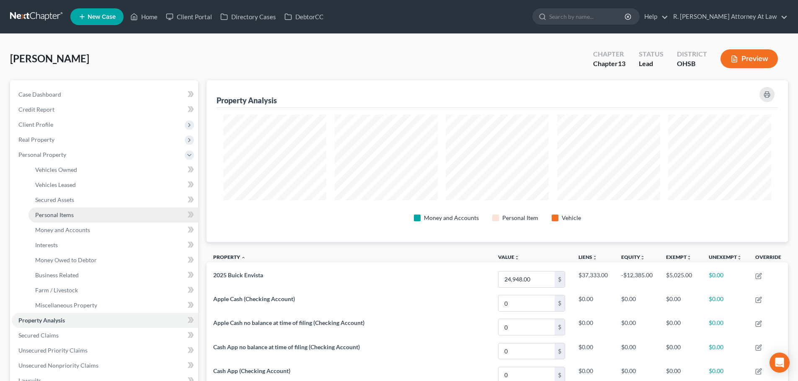
click at [42, 214] on span "Personal Items" at bounding box center [54, 214] width 39 height 7
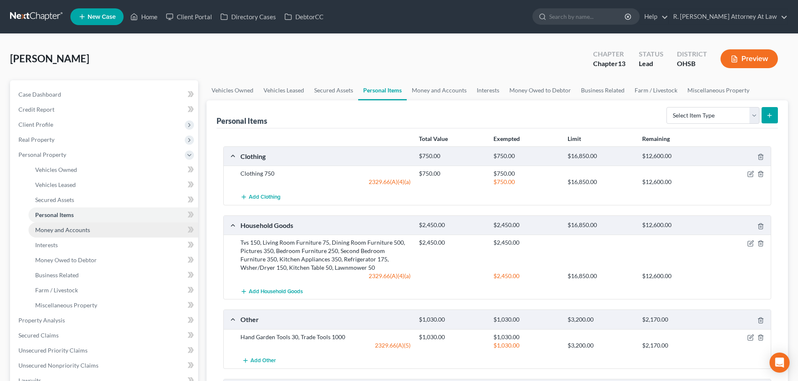
click at [45, 224] on link "Money and Accounts" at bounding box center [113, 230] width 170 height 15
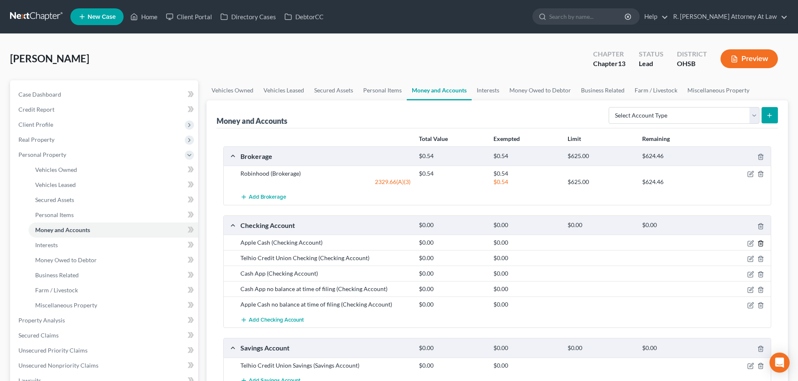
click at [760, 245] on icon "button" at bounding box center [760, 243] width 7 height 7
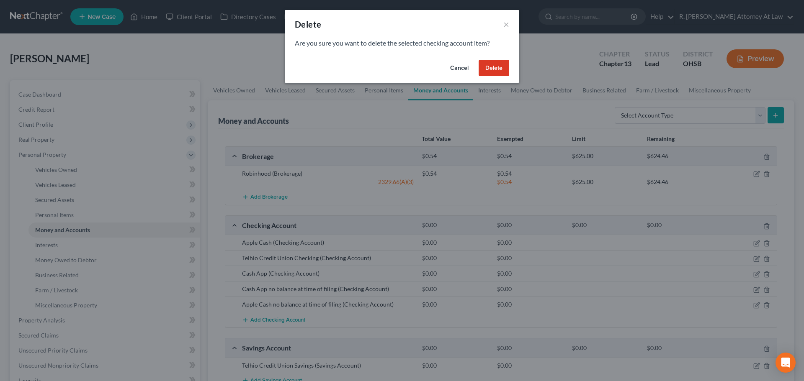
click at [494, 69] on button "Delete" at bounding box center [494, 68] width 31 height 17
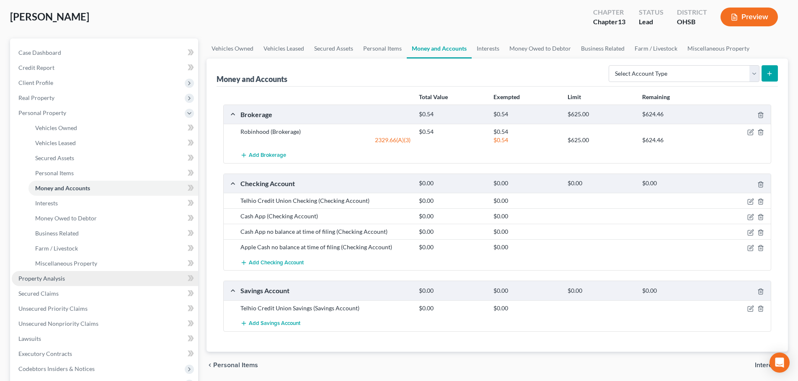
click at [39, 280] on span "Property Analysis" at bounding box center [41, 278] width 46 height 7
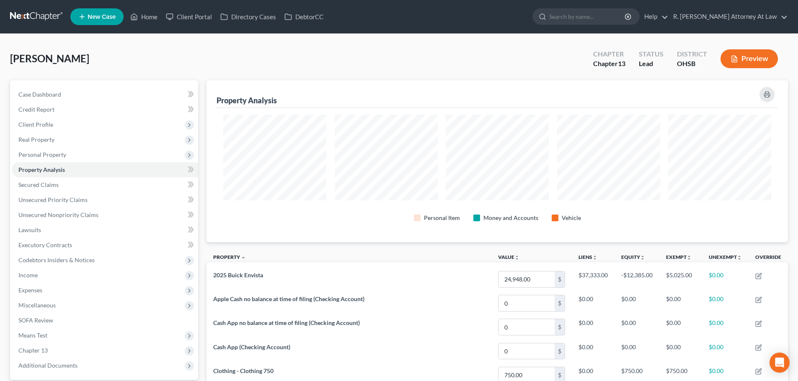
scroll to position [162, 581]
click at [49, 260] on span "Codebtors Insiders & Notices" at bounding box center [56, 260] width 76 height 7
click at [47, 276] on span "Codebtors" at bounding box center [49, 275] width 28 height 7
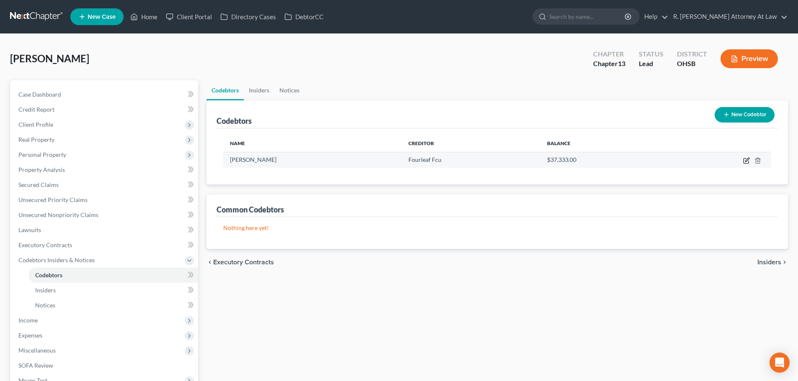
click at [749, 160] on icon "button" at bounding box center [746, 160] width 7 height 7
select select "36"
select select "0"
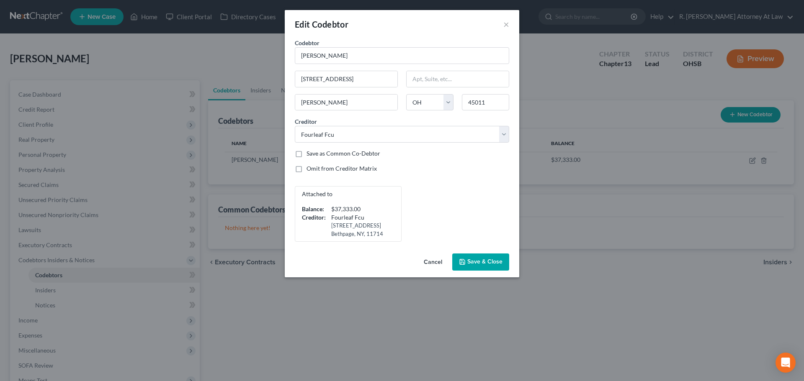
click at [477, 262] on span "Save & Close" at bounding box center [484, 262] width 35 height 7
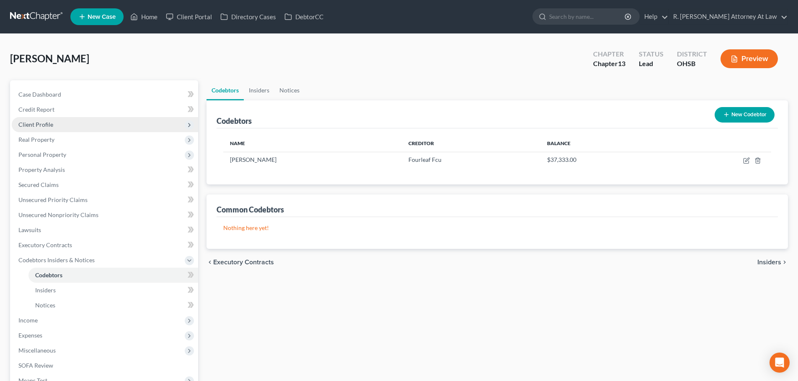
click at [41, 124] on span "Client Profile" at bounding box center [35, 124] width 35 height 7
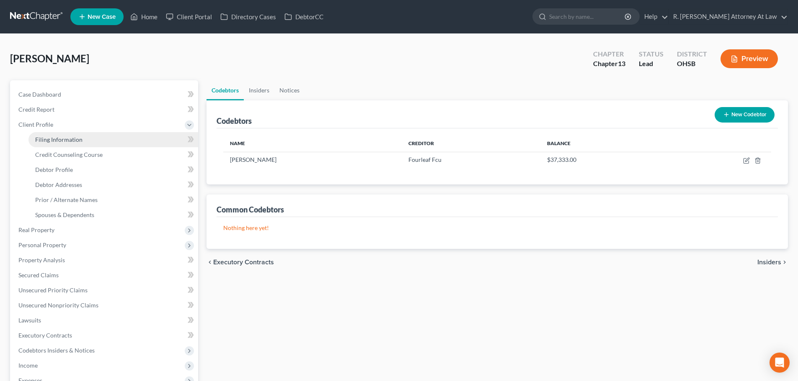
click at [44, 139] on span "Filing Information" at bounding box center [58, 139] width 47 height 7
select select "1"
select select "0"
select select "3"
select select "62"
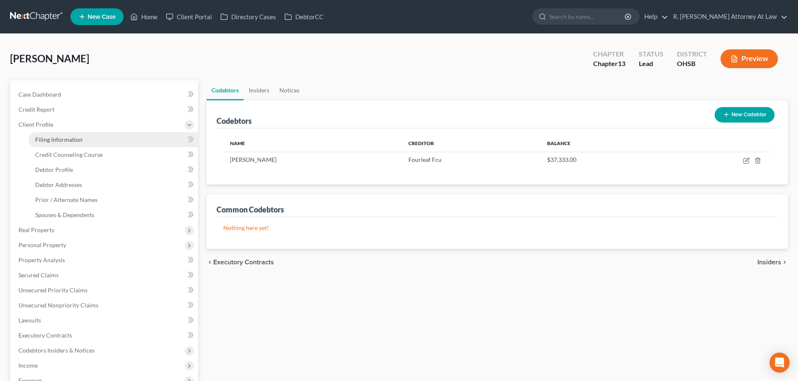
select select "0"
select select "36"
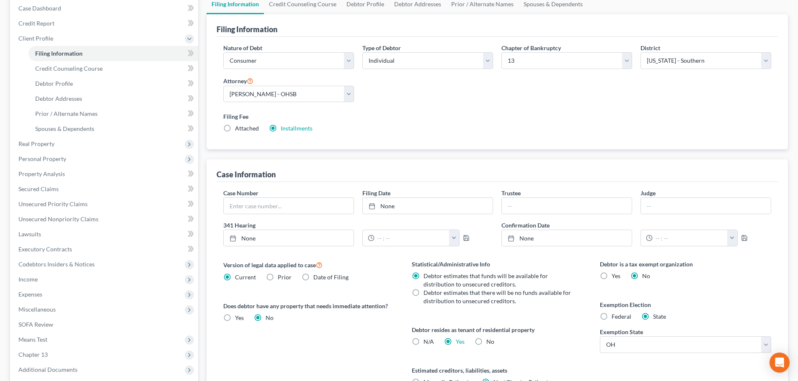
scroll to position [42, 0]
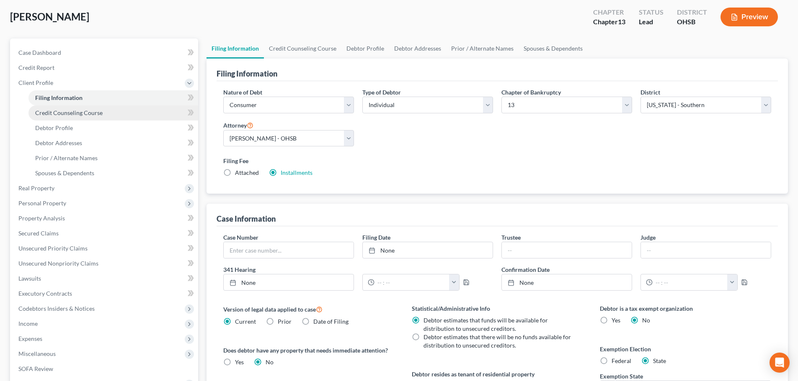
click at [67, 111] on span "Credit Counseling Course" at bounding box center [68, 112] width 67 height 7
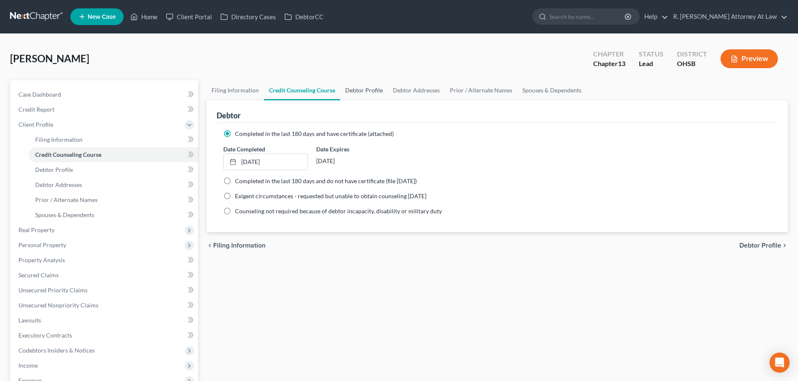
click at [360, 90] on link "Debtor Profile" at bounding box center [364, 90] width 48 height 20
select select "0"
select select "2"
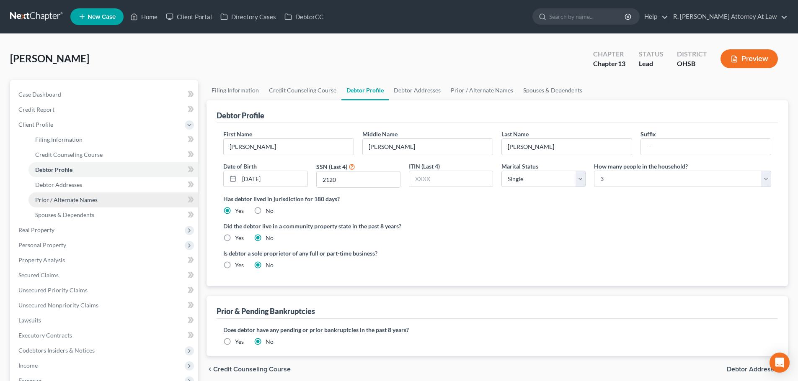
click at [42, 202] on span "Prior / Alternate Names" at bounding box center [66, 199] width 62 height 7
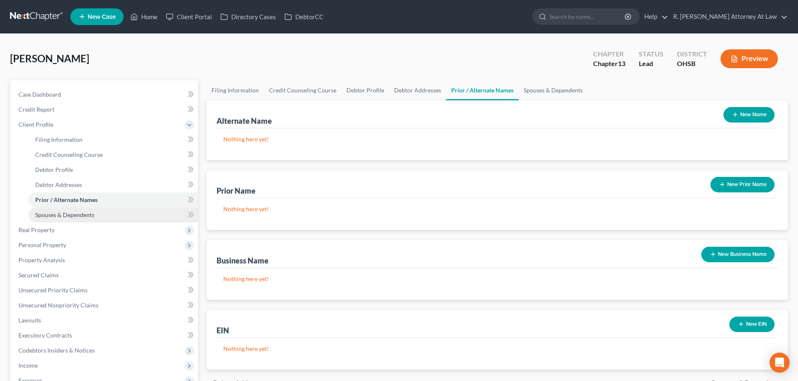
click at [42, 211] on span "Spouses & Dependents" at bounding box center [64, 214] width 59 height 7
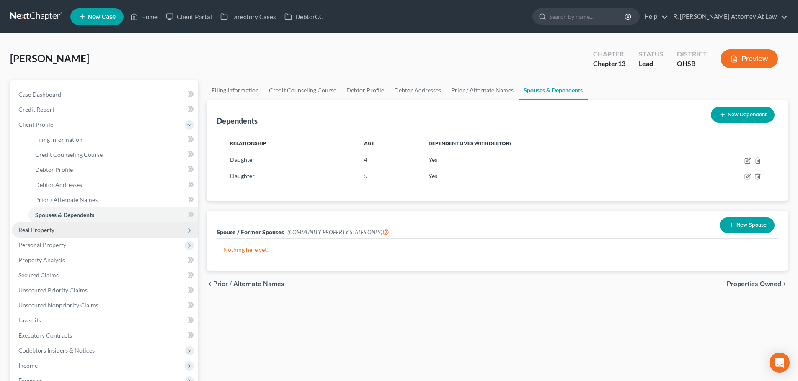
click at [38, 228] on span "Real Property" at bounding box center [36, 229] width 36 height 7
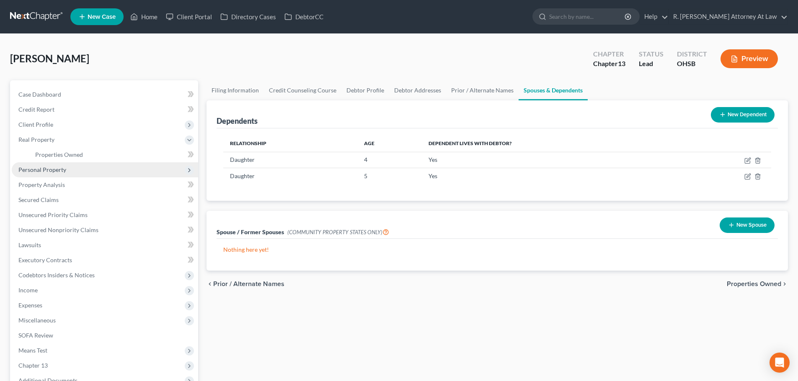
click at [26, 170] on span "Personal Property" at bounding box center [42, 169] width 48 height 7
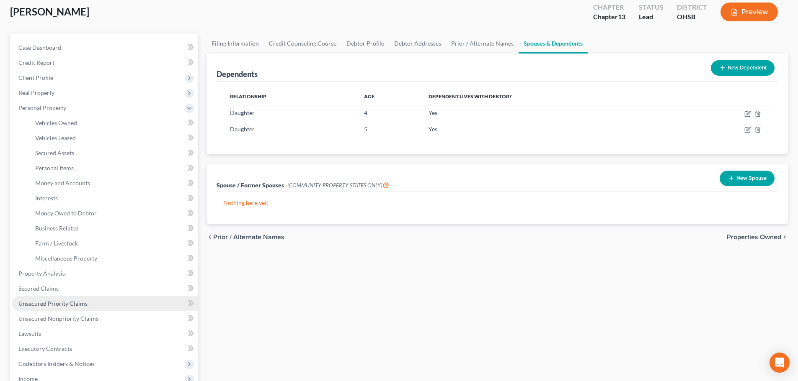
scroll to position [126, 0]
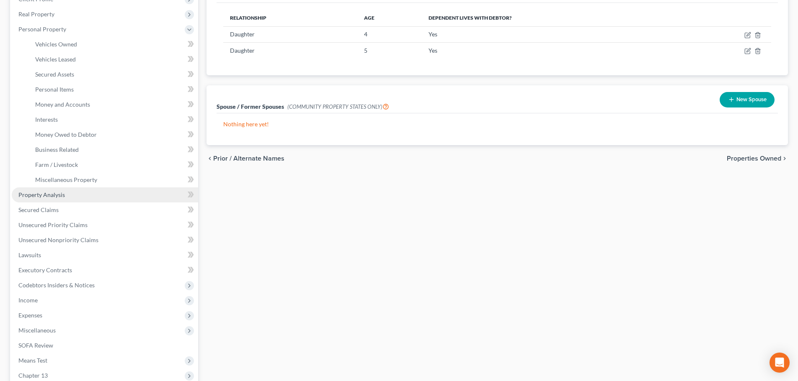
click at [32, 196] on span "Property Analysis" at bounding box center [41, 194] width 46 height 7
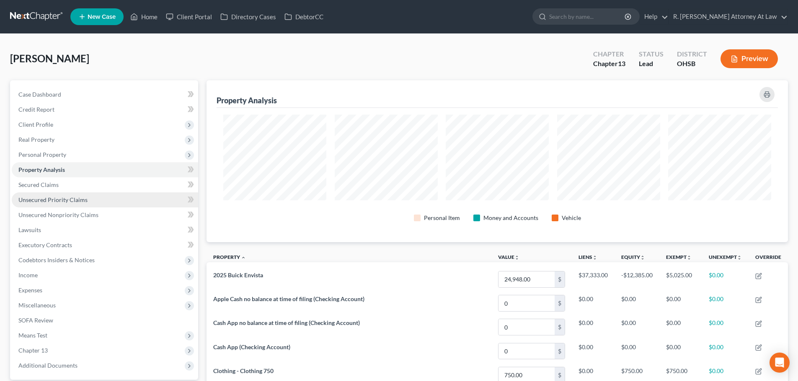
scroll to position [162, 581]
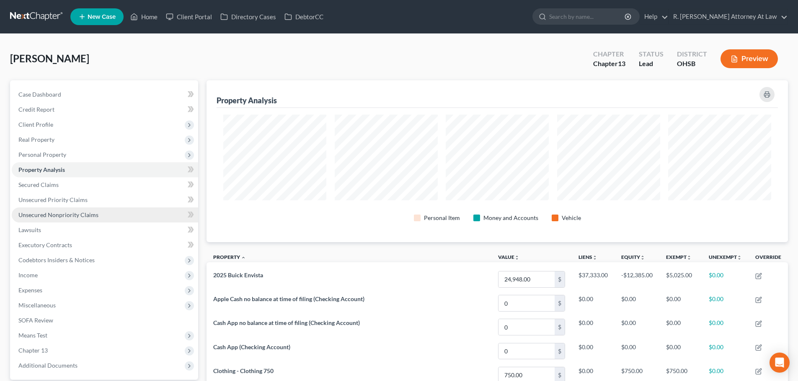
click at [41, 214] on span "Unsecured Nonpriority Claims" at bounding box center [58, 214] width 80 height 7
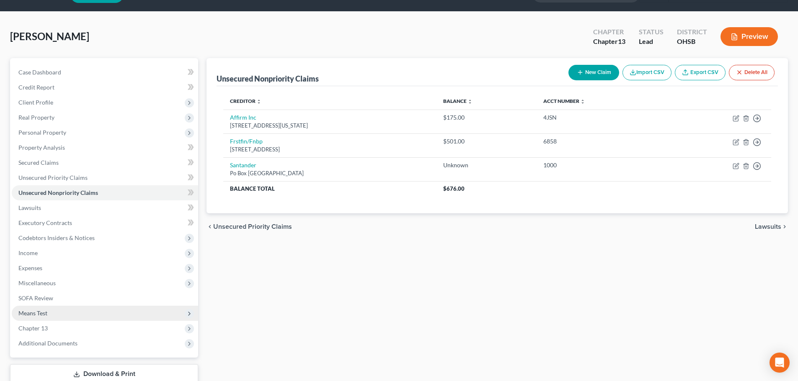
scroll to position [42, 0]
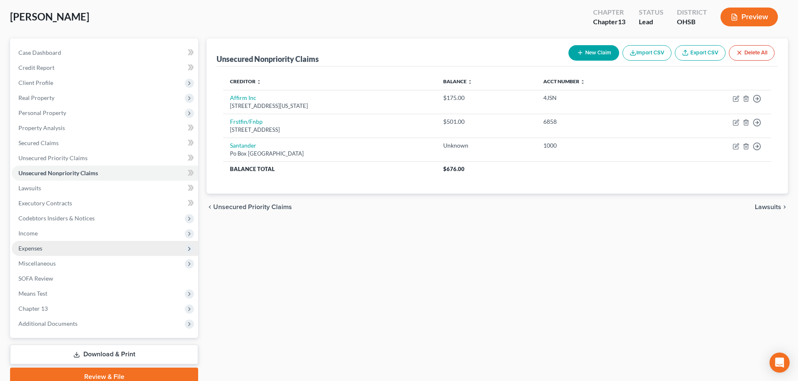
click at [28, 247] on span "Expenses" at bounding box center [30, 248] width 24 height 7
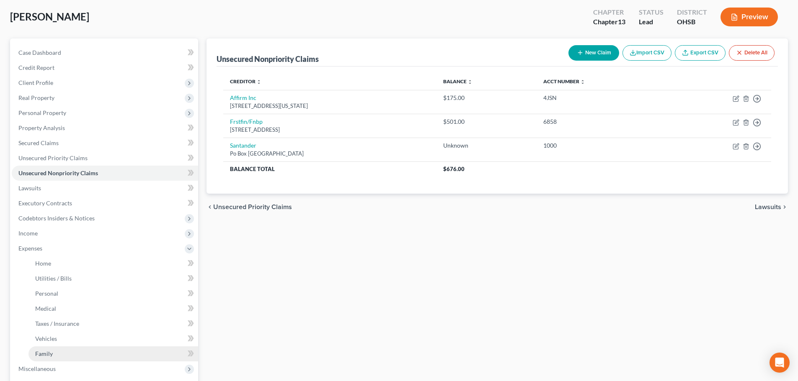
click at [38, 355] on span "Family" at bounding box center [44, 353] width 18 height 7
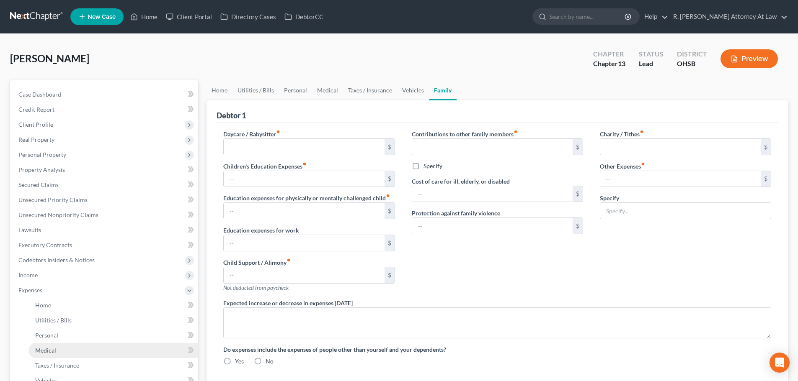
type input "0.00"
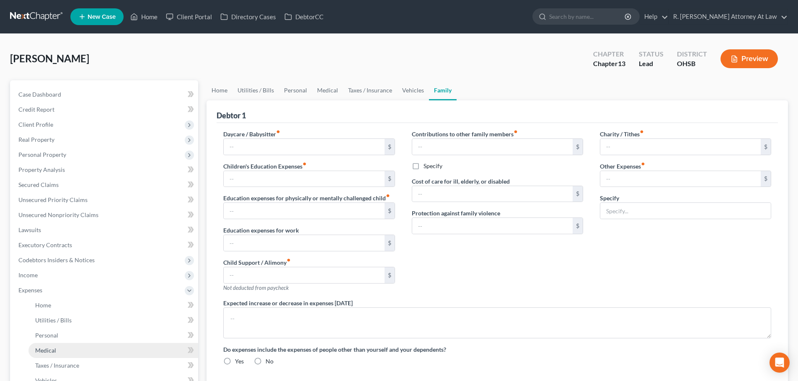
type input "0.00"
type input "300.00"
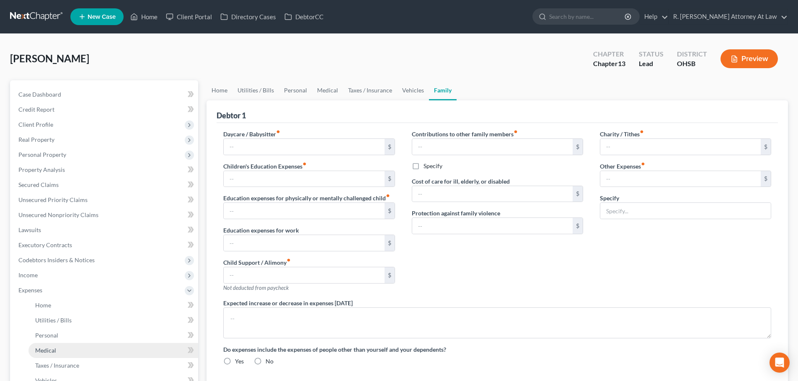
type input "Work Lunches 100, Dog, 200"
radio input "true"
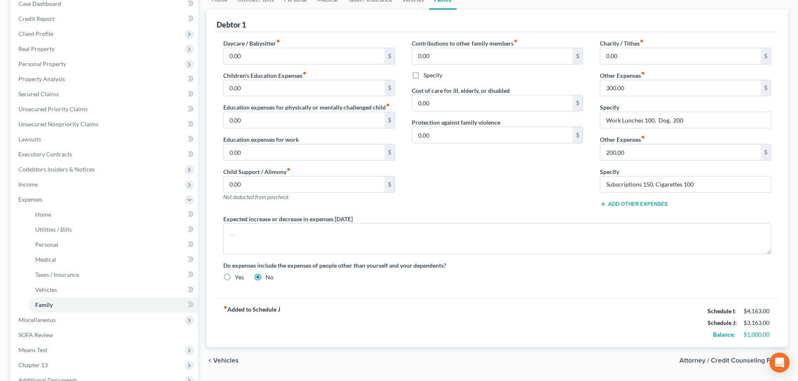
scroll to position [184, 0]
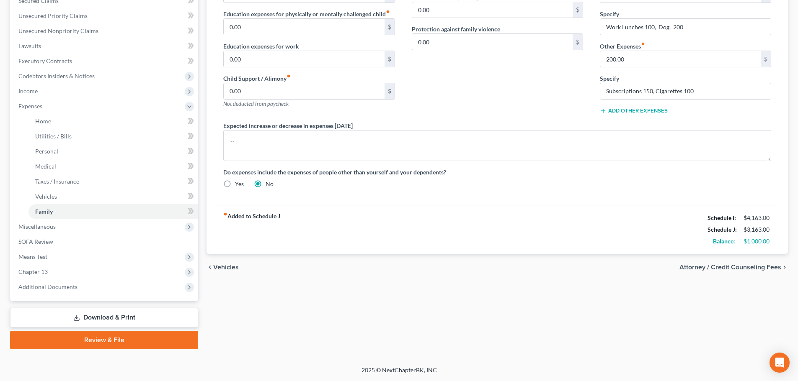
click at [116, 314] on link "Download & Print" at bounding box center [104, 318] width 188 height 20
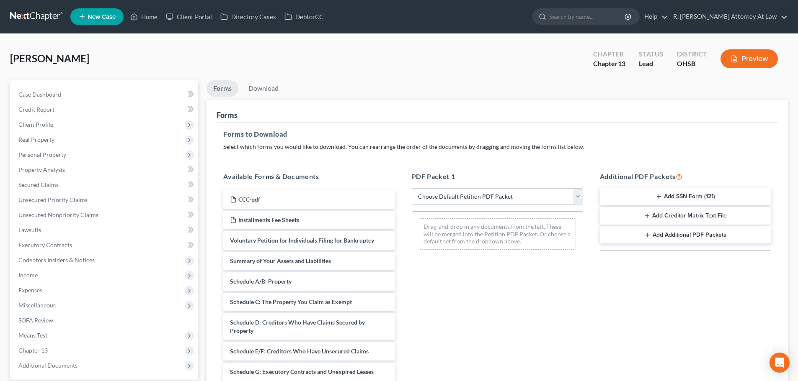
click at [433, 196] on select "Choose Default Petition PDF Packet Complete Bankruptcy Petition (all forms and …" at bounding box center [497, 196] width 171 height 17
select select "9"
click at [412, 188] on select "Choose Default Petition PDF Packet Complete Bankruptcy Petition (all forms and …" at bounding box center [497, 196] width 171 height 17
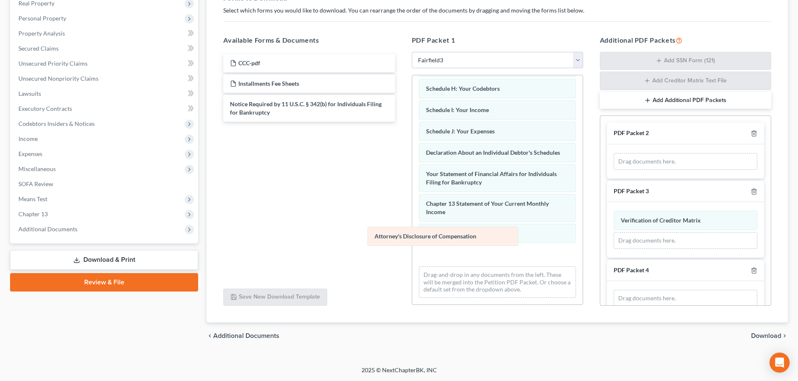
scroll to position [165, 0]
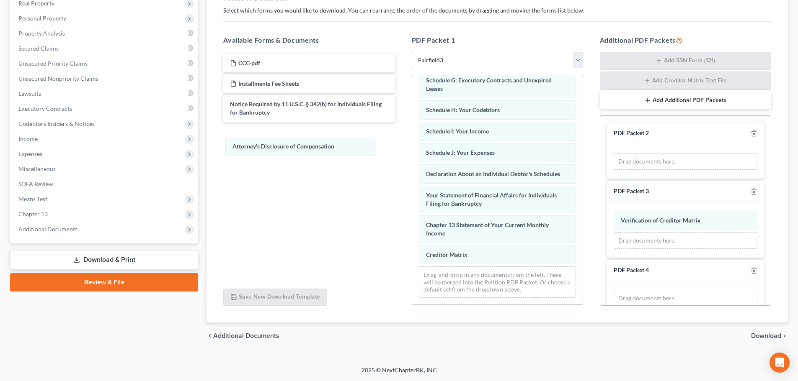
drag, startPoint x: 482, startPoint y: 255, endPoint x: 287, endPoint y: 145, distance: 224.2
click at [412, 147] on div "Attorney's Disclosure of Compensation Voluntary Petition for Individuals Filing…" at bounding box center [497, 112] width 170 height 386
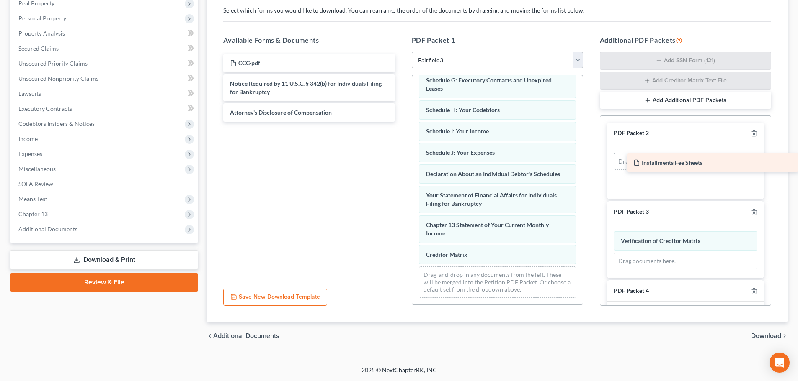
drag, startPoint x: 274, startPoint y: 84, endPoint x: 688, endPoint y: 163, distance: 421.5
click at [401, 122] on div "Installments Fee Sheets CCC-pdf Installments Fee Sheets Notice Required by 11 U…" at bounding box center [308, 88] width 185 height 68
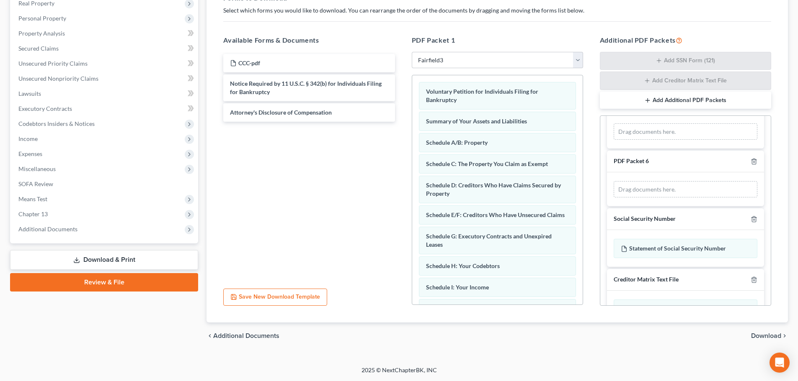
scroll to position [275, 0]
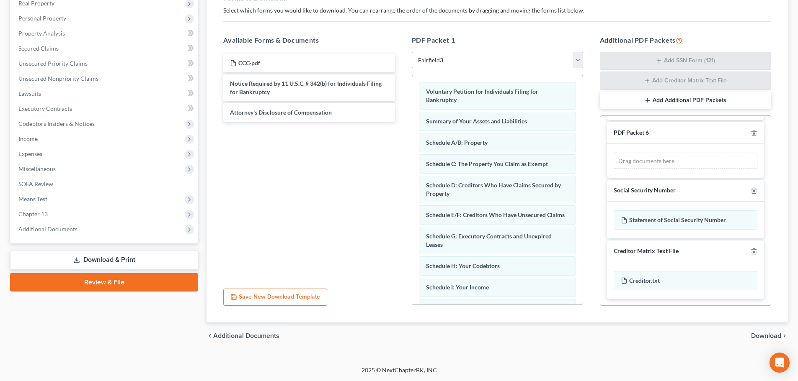
click at [767, 334] on span "Download" at bounding box center [766, 336] width 30 height 7
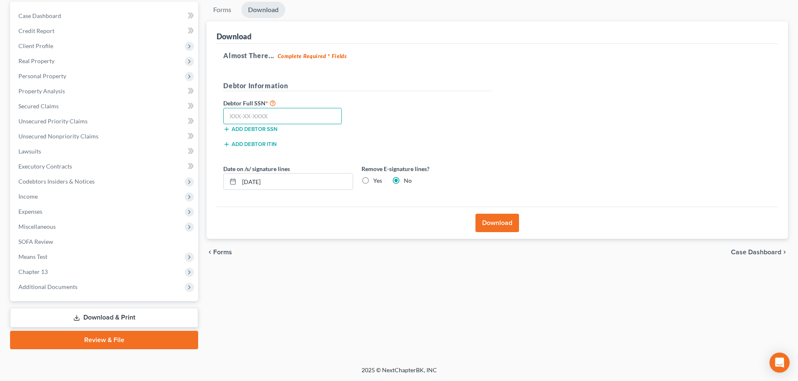
click at [255, 117] on input "text" at bounding box center [282, 116] width 118 height 17
type input "286-06-2120"
click at [493, 224] on button "Download" at bounding box center [497, 223] width 44 height 18
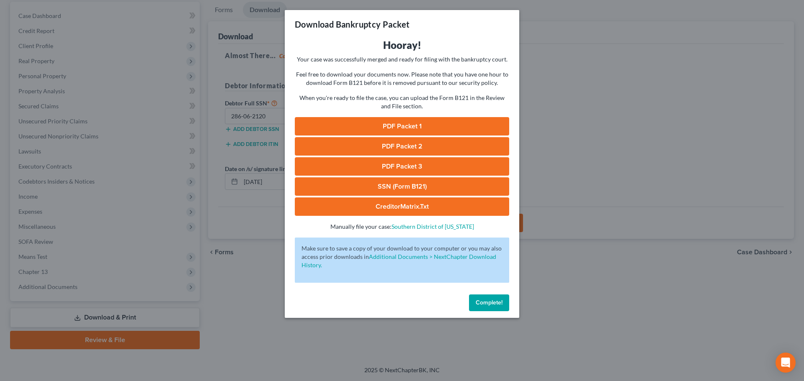
click at [395, 124] on link "PDF Packet 1" at bounding box center [402, 126] width 214 height 18
click at [374, 147] on link "PDF Packet 2" at bounding box center [402, 146] width 214 height 18
click at [392, 163] on link "PDF Packet 3" at bounding box center [402, 166] width 214 height 18
click at [484, 303] on span "Complete!" at bounding box center [489, 302] width 27 height 7
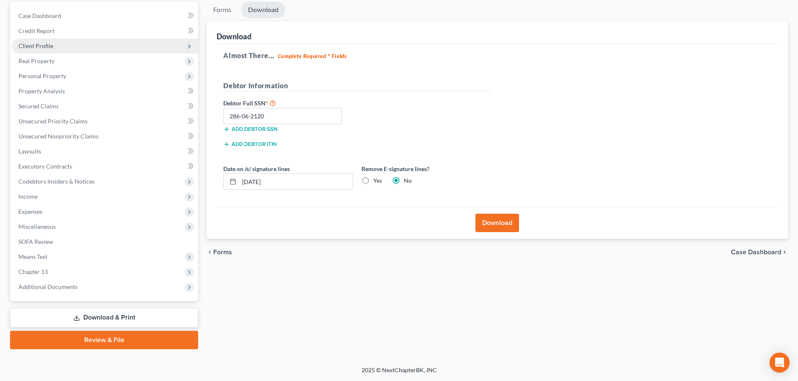
click at [46, 44] on span "Client Profile" at bounding box center [35, 45] width 35 height 7
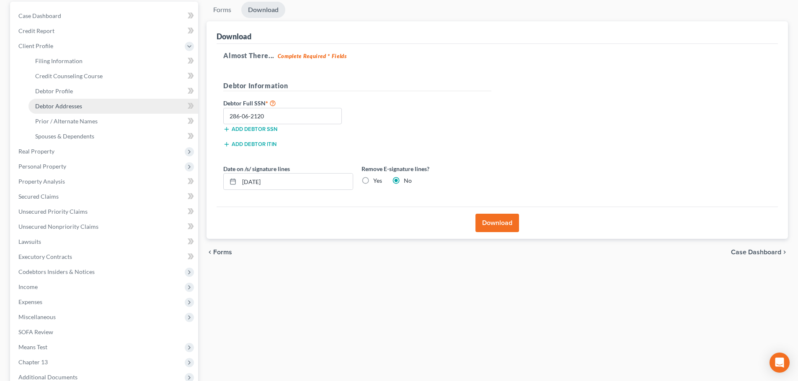
click at [49, 106] on span "Debtor Addresses" at bounding box center [58, 106] width 47 height 7
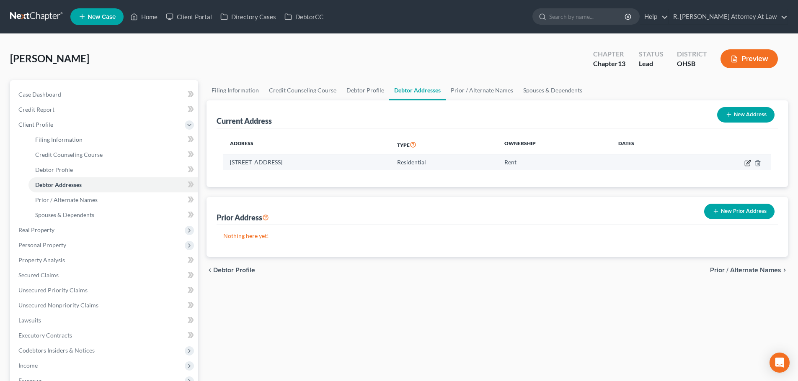
click at [747, 165] on icon "button" at bounding box center [747, 163] width 7 height 7
select select "36"
select select "0"
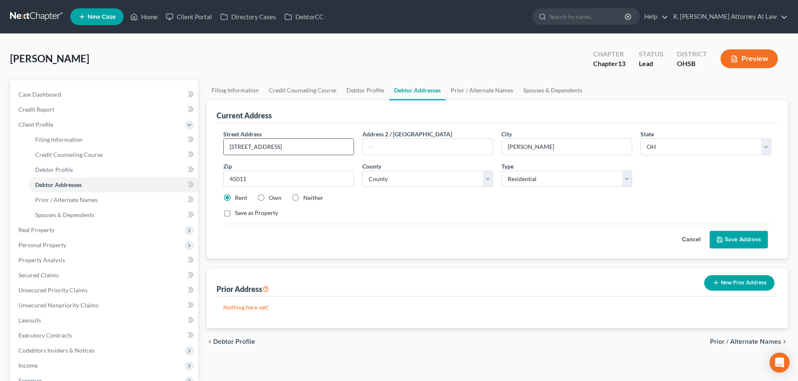
click at [306, 151] on input "803 Ludlow Street Apt 3" at bounding box center [289, 147] width 130 height 16
type input "803 Ludlow Street"
click at [742, 238] on button "Save Address" at bounding box center [738, 240] width 58 height 18
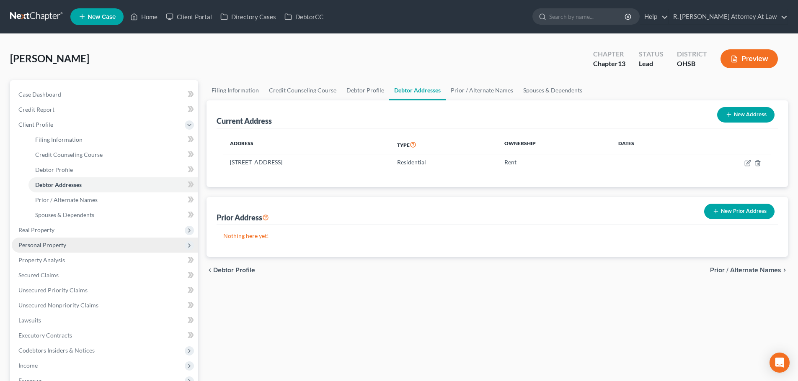
click at [73, 245] on span "Personal Property" at bounding box center [105, 245] width 186 height 15
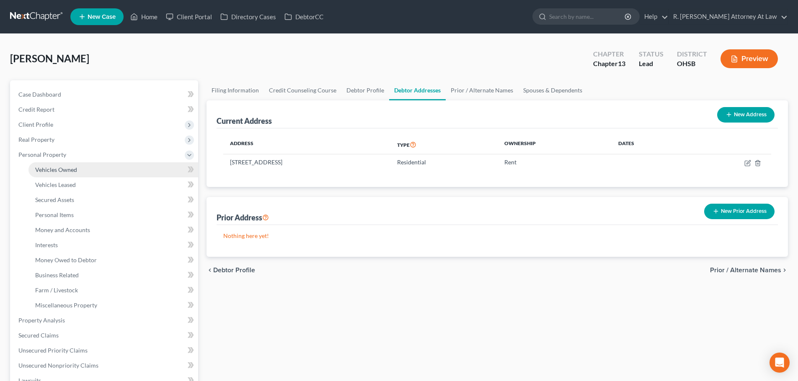
click at [62, 169] on span "Vehicles Owned" at bounding box center [56, 169] width 42 height 7
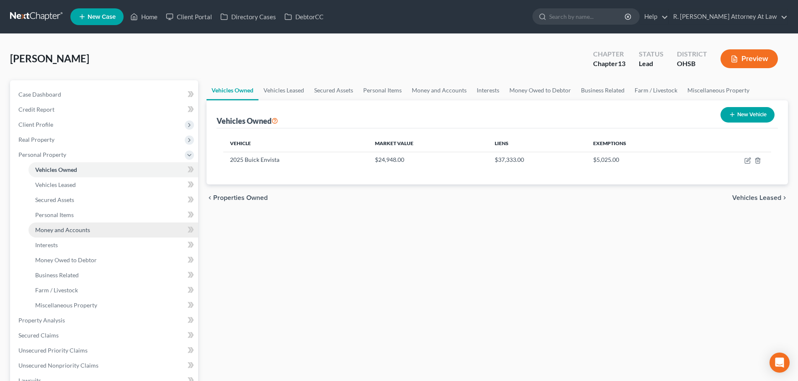
click at [76, 228] on span "Money and Accounts" at bounding box center [62, 229] width 55 height 7
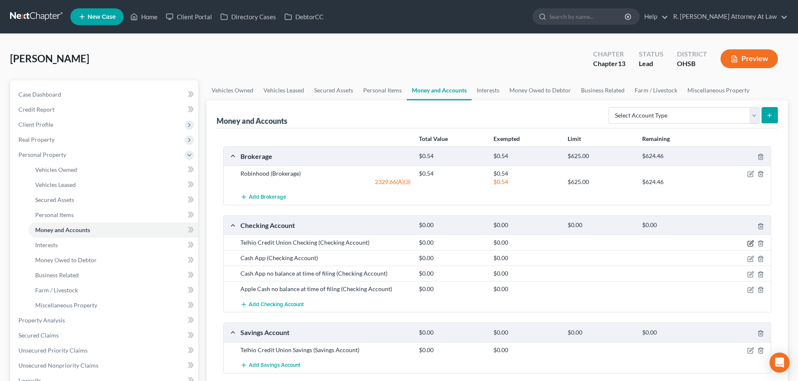
click at [749, 244] on icon "button" at bounding box center [751, 243] width 4 height 4
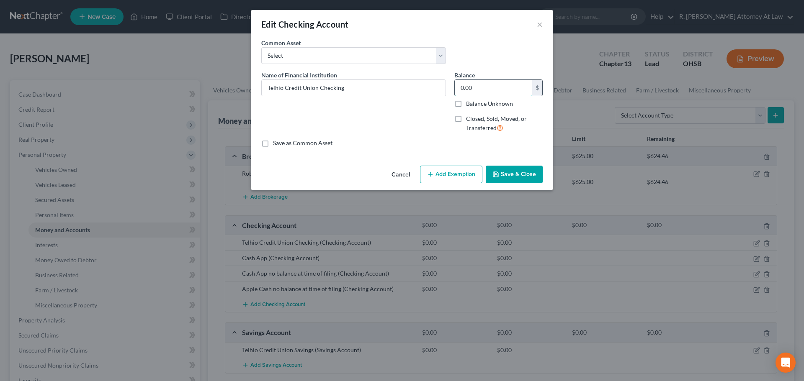
click at [479, 88] on input "0.00" at bounding box center [493, 88] width 77 height 16
type input "58.04"
click at [499, 172] on icon "button" at bounding box center [495, 174] width 7 height 7
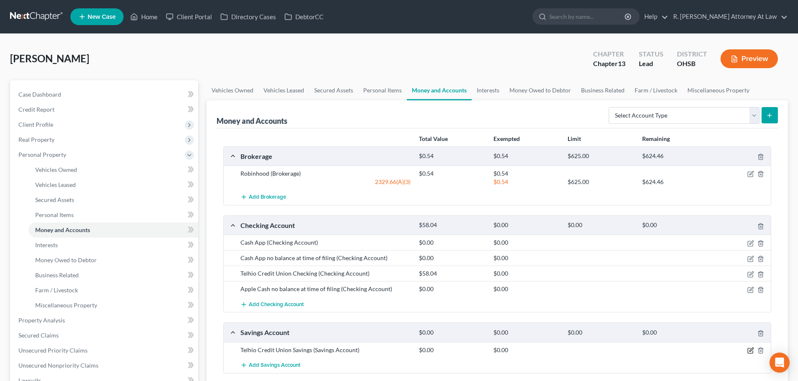
click at [749, 352] on icon "button" at bounding box center [751, 350] width 4 height 4
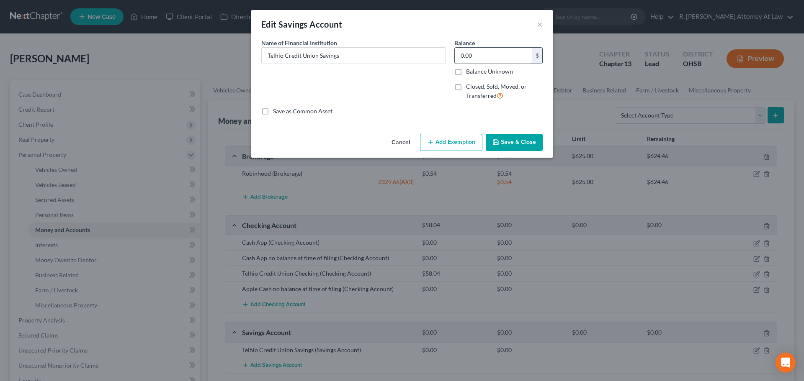
click at [476, 59] on input "0.00" at bounding box center [493, 56] width 77 height 16
type input "53.84"
click at [518, 136] on button "Save & Close" at bounding box center [514, 143] width 57 height 18
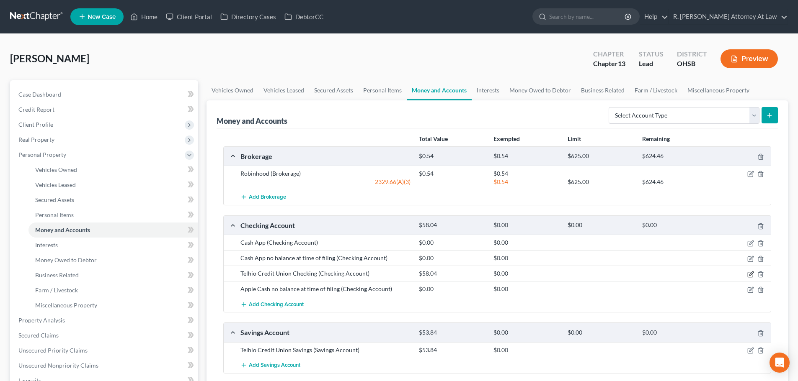
click at [751, 274] on icon "button" at bounding box center [751, 274] width 4 height 4
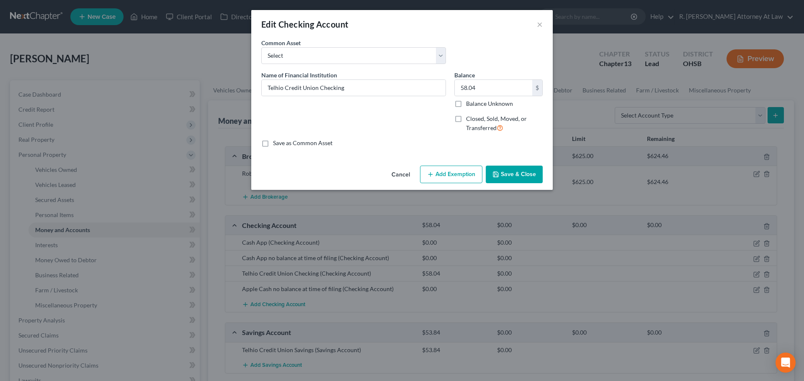
click at [447, 175] on button "Add Exemption" at bounding box center [451, 175] width 62 height 18
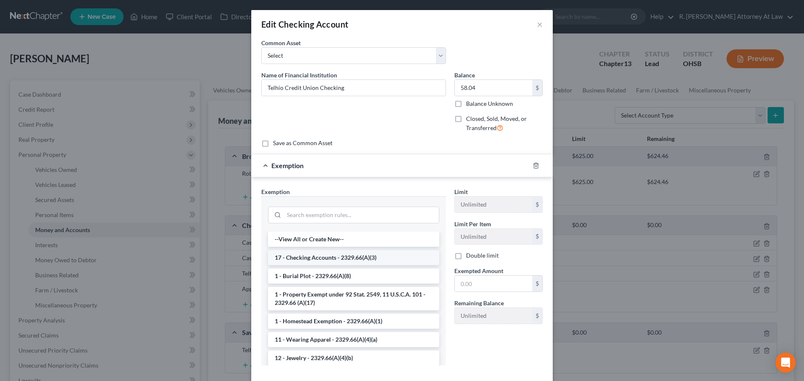
click at [314, 255] on li "17 - Checking Accounts - 2329.66(A)(3)" at bounding box center [353, 257] width 171 height 15
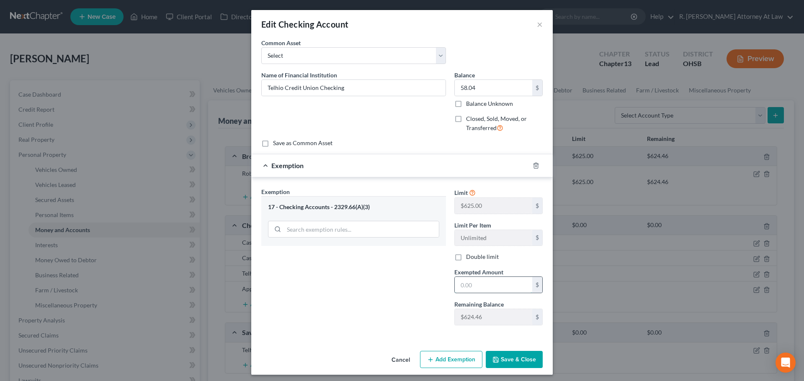
click at [471, 283] on input "text" at bounding box center [493, 285] width 77 height 16
type input "58.04"
click at [500, 356] on button "Save & Close" at bounding box center [514, 360] width 57 height 18
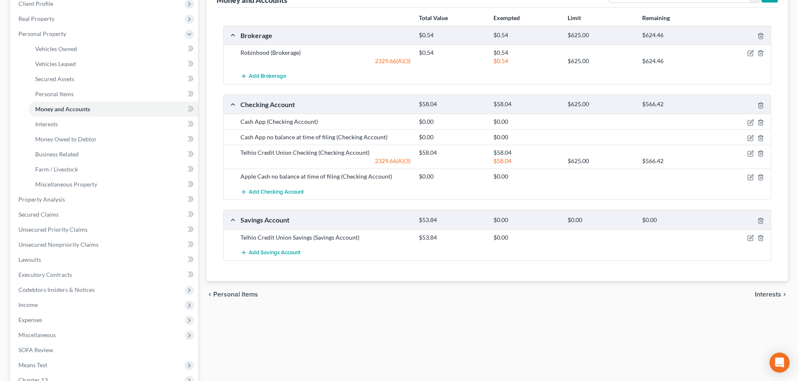
scroll to position [126, 0]
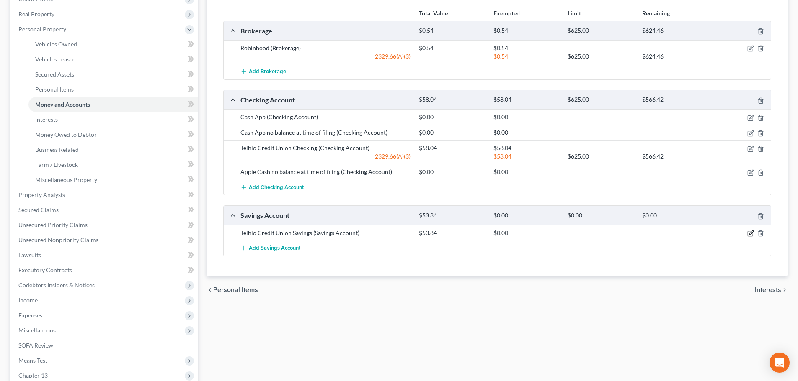
click at [750, 234] on icon "button" at bounding box center [750, 233] width 7 height 7
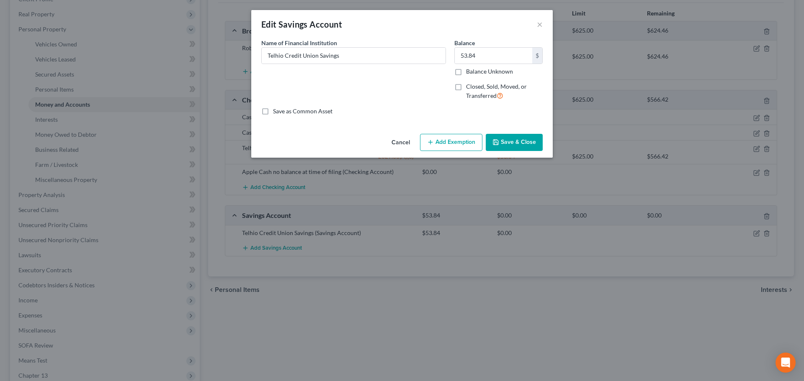
click at [457, 139] on button "Add Exemption" at bounding box center [451, 143] width 62 height 18
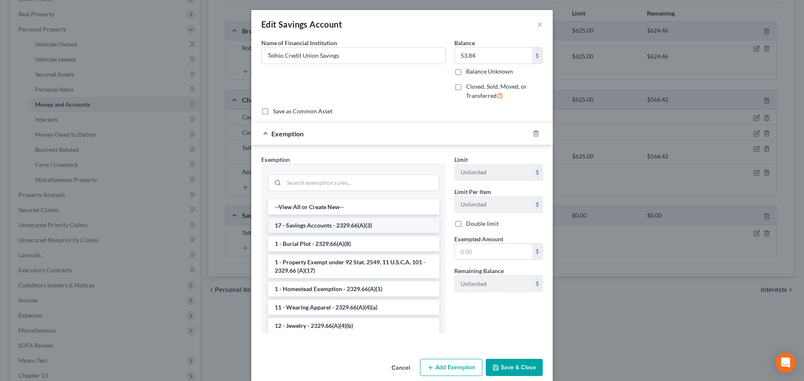
click at [330, 226] on li "17 - Savings Accounts - 2329.66(A)(3)" at bounding box center [353, 225] width 171 height 15
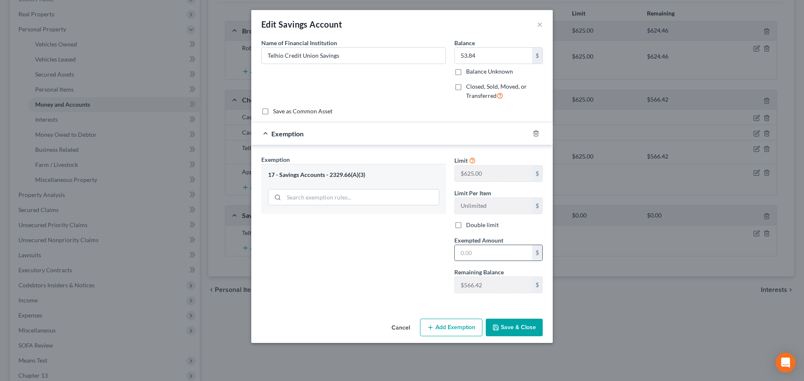
click at [460, 254] on input "text" at bounding box center [493, 253] width 77 height 16
type input "53.84"
click at [511, 331] on button "Save & Close" at bounding box center [514, 328] width 57 height 18
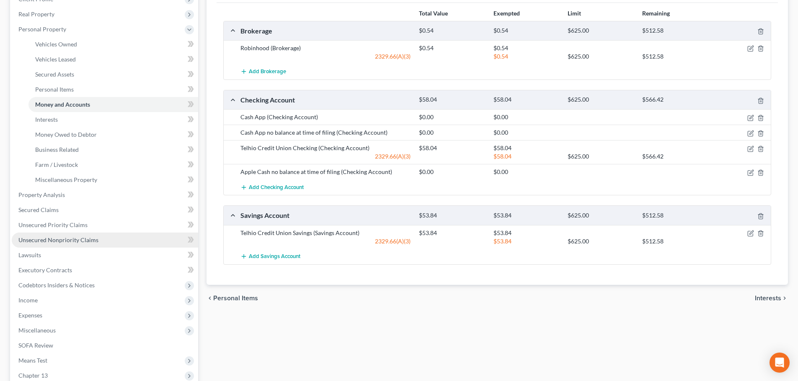
click at [56, 241] on span "Unsecured Nonpriority Claims" at bounding box center [58, 240] width 80 height 7
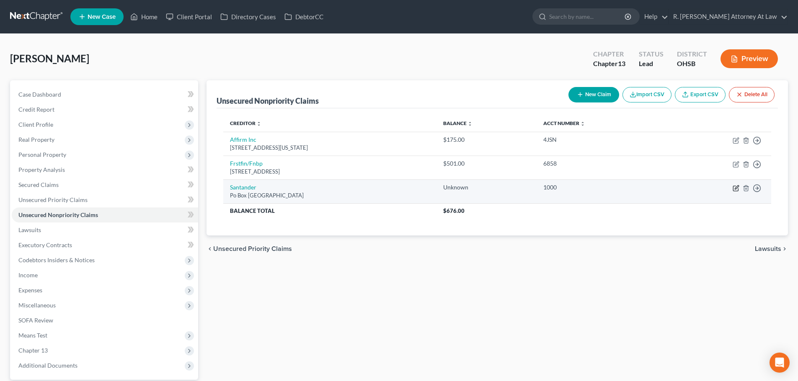
click at [735, 186] on icon "button" at bounding box center [735, 188] width 7 height 7
select select "45"
select select "4"
select select "0"
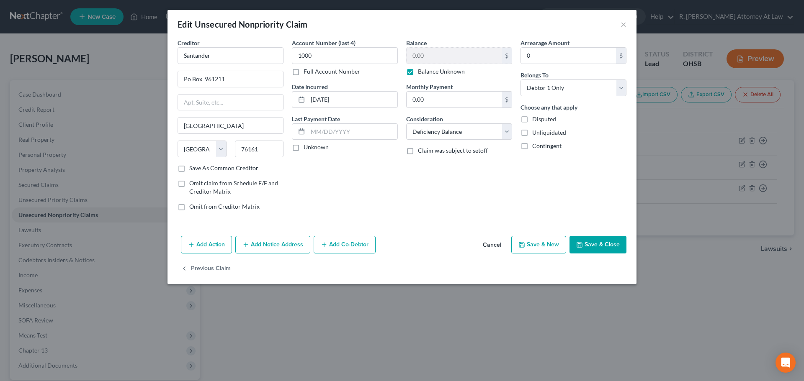
click at [581, 247] on icon "button" at bounding box center [579, 245] width 7 height 7
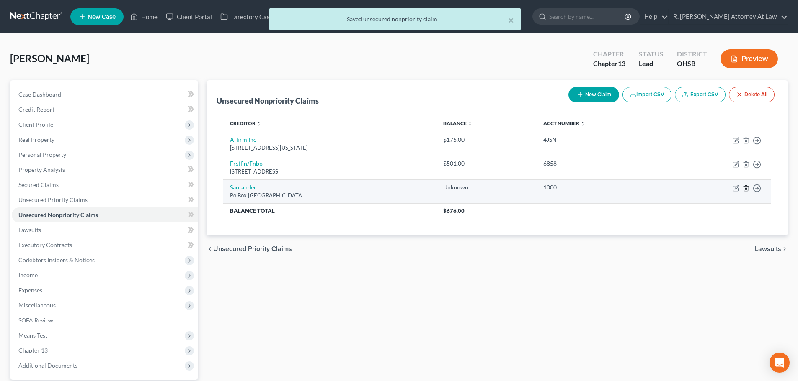
click at [745, 186] on icon "button" at bounding box center [745, 188] width 7 height 7
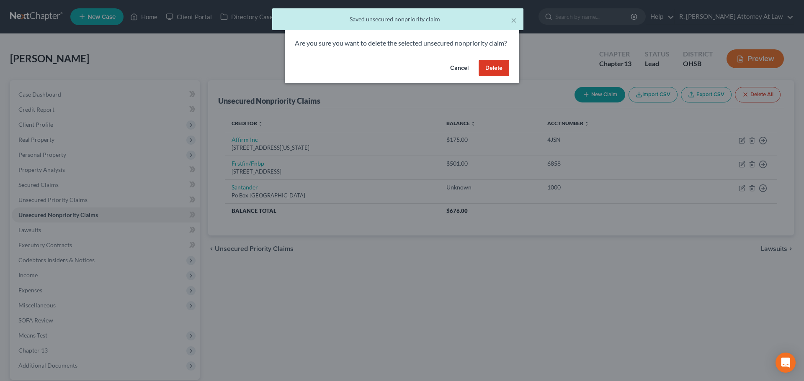
click at [493, 77] on button "Delete" at bounding box center [494, 68] width 31 height 17
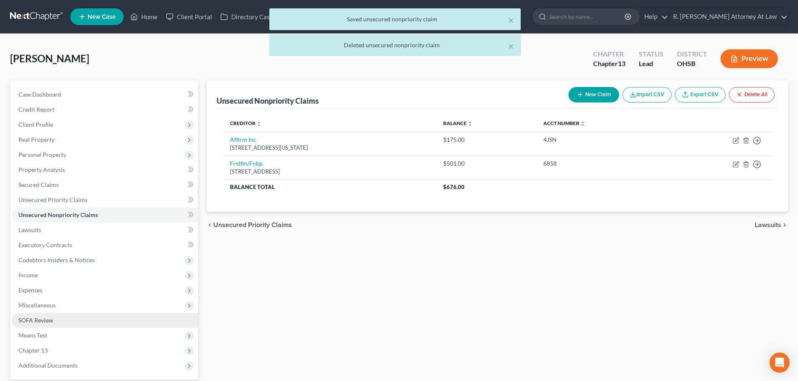
click at [35, 319] on span "SOFA Review" at bounding box center [35, 320] width 35 height 7
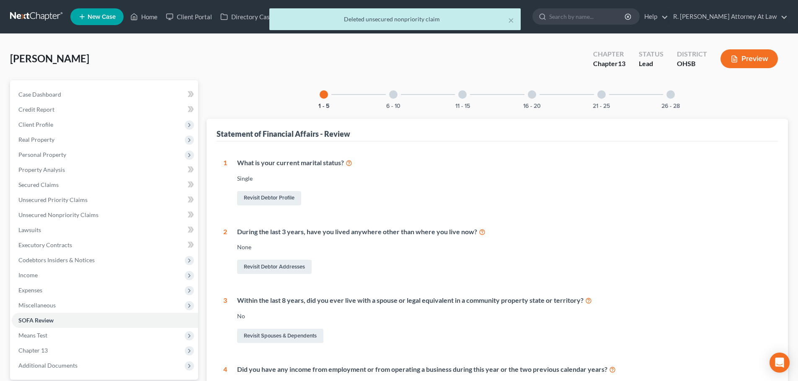
click at [530, 94] on div at bounding box center [532, 94] width 8 height 8
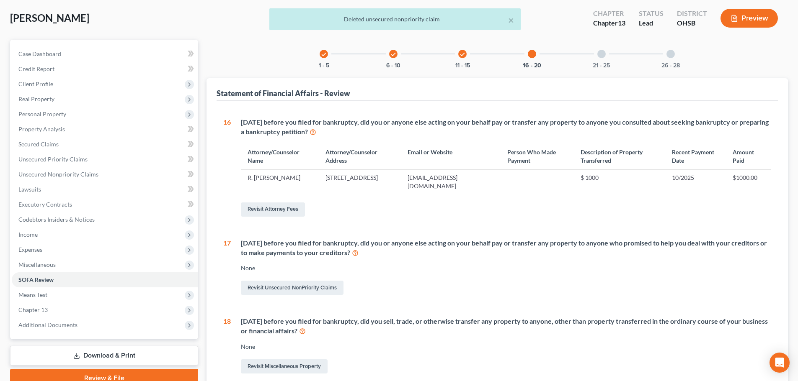
scroll to position [126, 0]
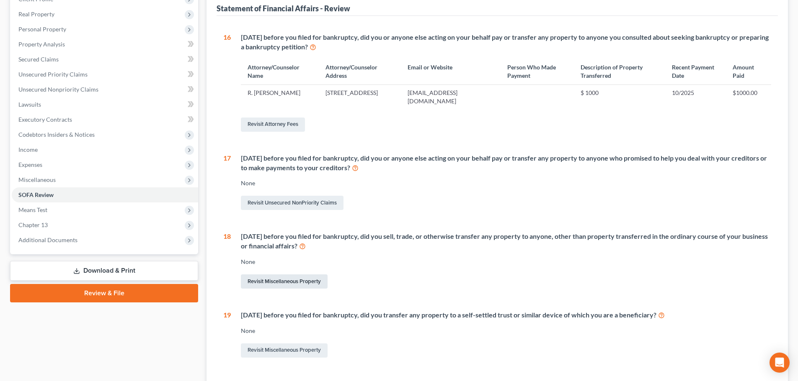
click at [291, 281] on link "Revisit Miscellaneous Property" at bounding box center [284, 282] width 87 height 14
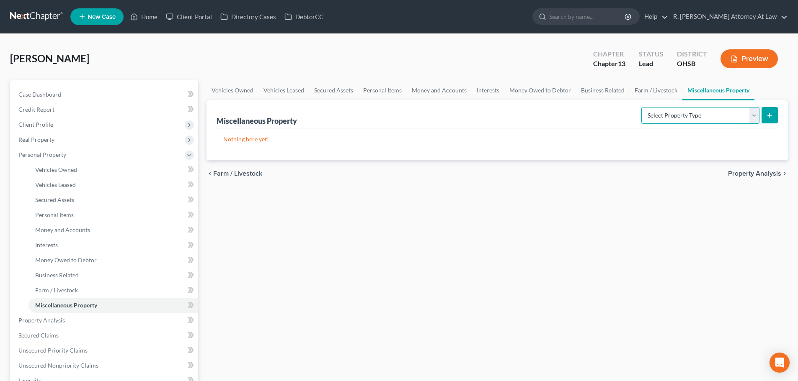
click at [655, 113] on select "Select Property Type Assigned for Creditor Benefit Within 1 Year Holding for An…" at bounding box center [700, 115] width 118 height 17
select select "transferred"
click at [641, 107] on select "Select Property Type Assigned for Creditor Benefit Within 1 Year Holding for An…" at bounding box center [700, 115] width 118 height 17
click at [769, 111] on button "submit" at bounding box center [769, 115] width 16 height 16
select select "Ordinary (within 2 years)"
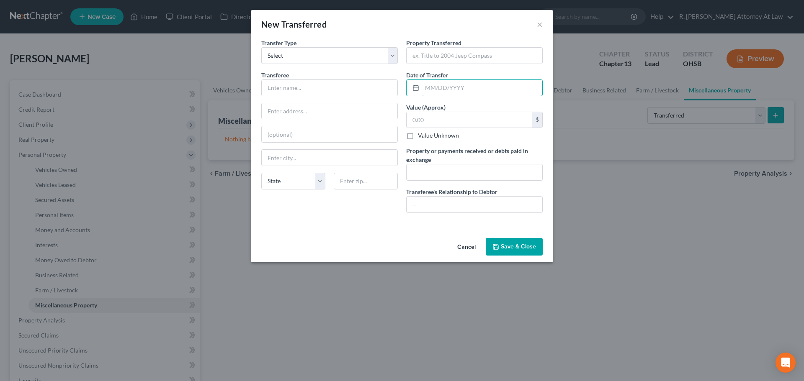
drag, startPoint x: 431, startPoint y: 85, endPoint x: 0, endPoint y: 81, distance: 430.8
click at [334, 87] on div "Transfer Type * Select Ordinary (within 2 years) Within 10 Years Transferee * S…" at bounding box center [402, 129] width 290 height 181
type input "10/01/2024"
drag, startPoint x: 417, startPoint y: 54, endPoint x: 347, endPoint y: 54, distance: 69.5
click at [417, 54] on input "text" at bounding box center [475, 56] width 136 height 16
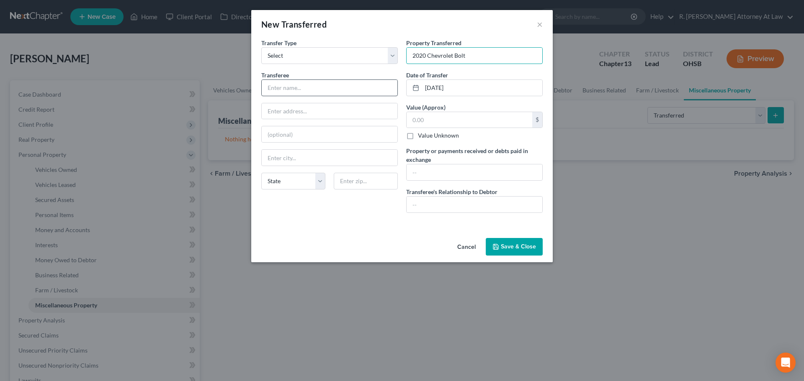
type input "2020 Chevrolet Bolt"
click at [271, 91] on input "text" at bounding box center [330, 88] width 136 height 16
type input "Dealership trade for current car"
click at [415, 198] on input "text" at bounding box center [475, 205] width 136 height 16
type input "NONE"
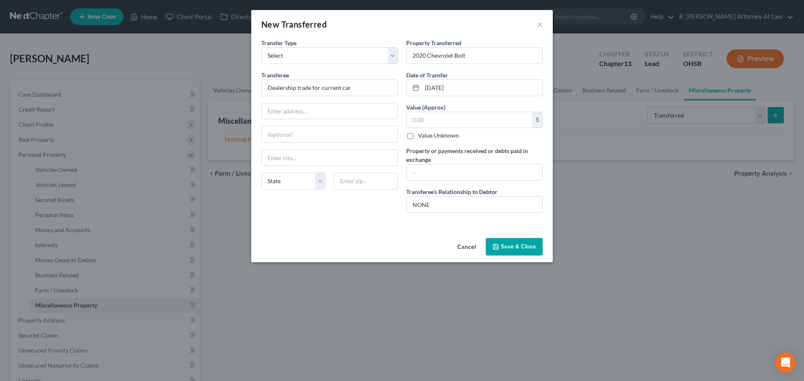
click at [516, 251] on button "Save & Close" at bounding box center [514, 247] width 57 height 18
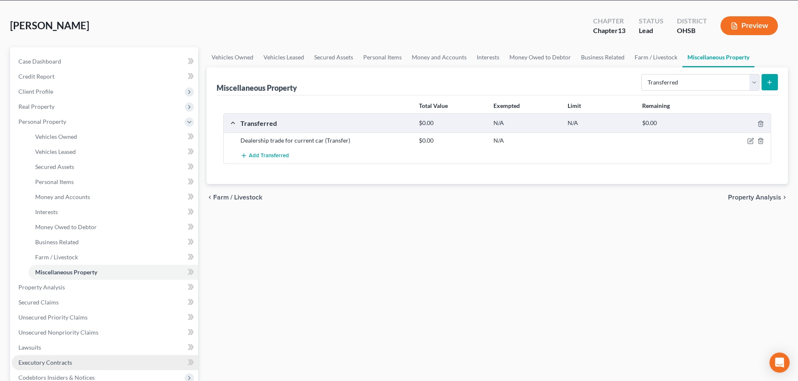
scroll to position [84, 0]
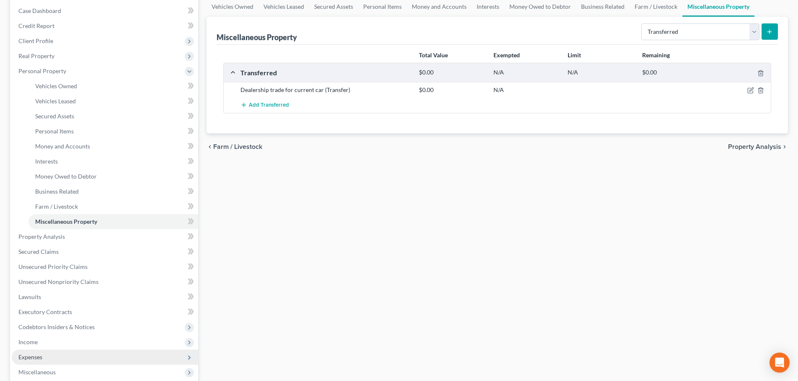
click at [46, 355] on span "Expenses" at bounding box center [105, 357] width 186 height 15
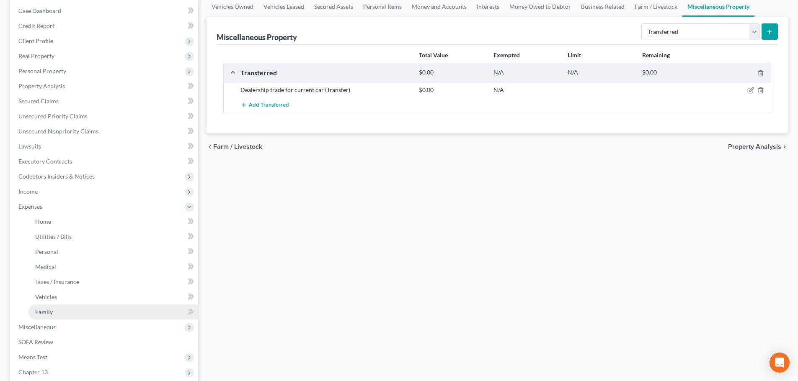
click at [50, 310] on span "Family" at bounding box center [44, 312] width 18 height 7
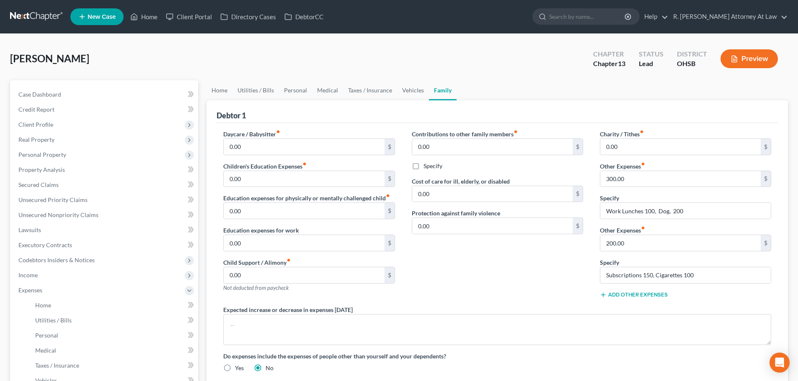
click at [630, 296] on button "Add Other Expenses" at bounding box center [634, 295] width 68 height 7
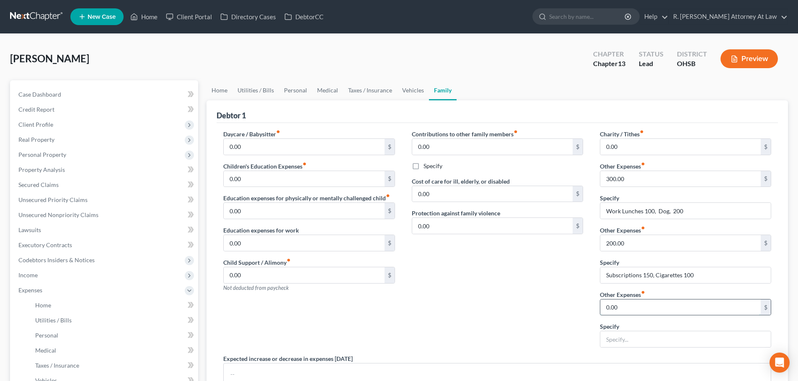
click at [619, 309] on input "0.00" at bounding box center [680, 308] width 160 height 16
type input "311"
type input "Progressive Leasing"
click at [291, 88] on link "Personal" at bounding box center [295, 90] width 33 height 20
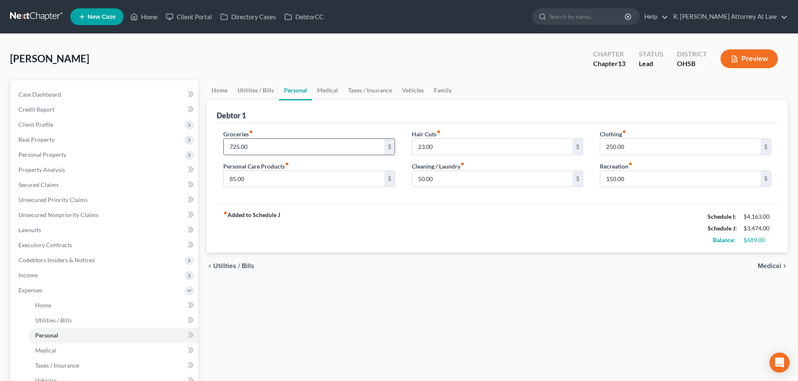
click at [274, 145] on input "725.00" at bounding box center [304, 147] width 160 height 16
type input "525"
click at [633, 149] on input "250.00" at bounding box center [680, 147] width 160 height 16
type input "150"
click at [631, 181] on input "150.00" at bounding box center [680, 179] width 160 height 16
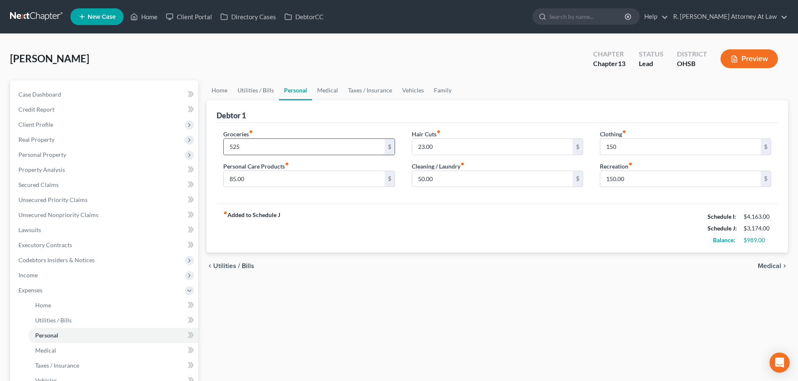
click at [253, 148] on input "525" at bounding box center [304, 147] width 160 height 16
type input "725"
click at [623, 149] on input "150" at bounding box center [680, 147] width 160 height 16
type input "250"
click at [509, 178] on input "50.00" at bounding box center [492, 179] width 160 height 16
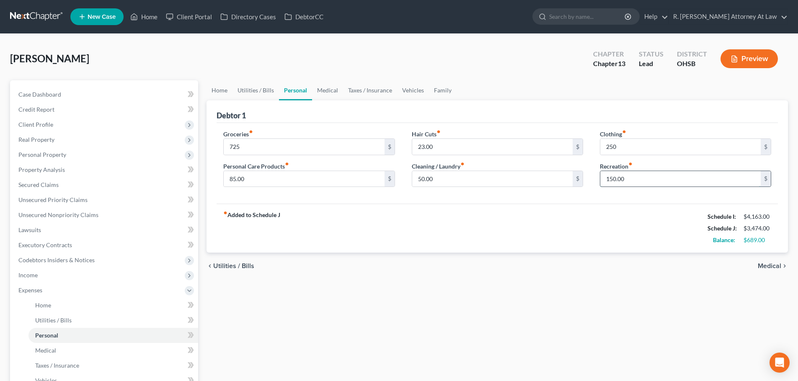
click at [633, 179] on input "150.00" at bounding box center [680, 179] width 160 height 16
click at [440, 92] on link "Family" at bounding box center [443, 90] width 28 height 20
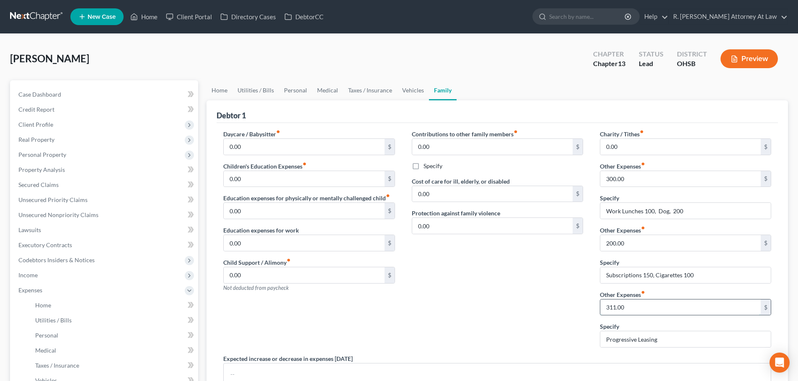
click at [626, 303] on input "311.00" at bounding box center [680, 308] width 160 height 16
click at [667, 344] on input "Progressive Leasing" at bounding box center [685, 340] width 170 height 16
type input "P"
drag, startPoint x: 612, startPoint y: 308, endPoint x: 605, endPoint y: 305, distance: 8.1
click at [612, 308] on input "text" at bounding box center [680, 308] width 160 height 16
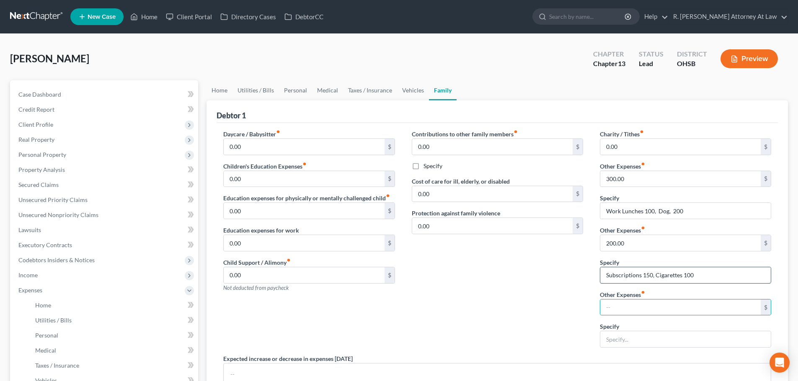
click at [651, 275] on input "Subscriptions 150, Cigarettes 100" at bounding box center [685, 276] width 170 height 16
type input "Subscriptions 100, Cigarettes 100"
click at [293, 90] on link "Personal" at bounding box center [295, 90] width 33 height 20
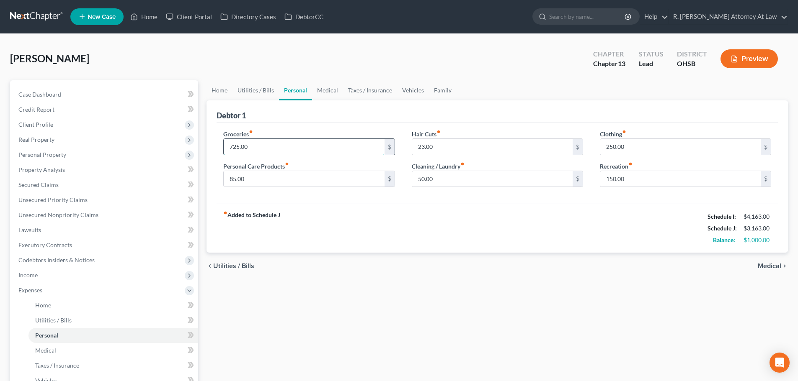
click at [267, 147] on input "725.00" at bounding box center [304, 147] width 160 height 16
click at [627, 149] on input "250.00" at bounding box center [680, 147] width 160 height 16
type input "150"
click at [263, 143] on input "725.00" at bounding box center [304, 147] width 160 height 16
type input "600"
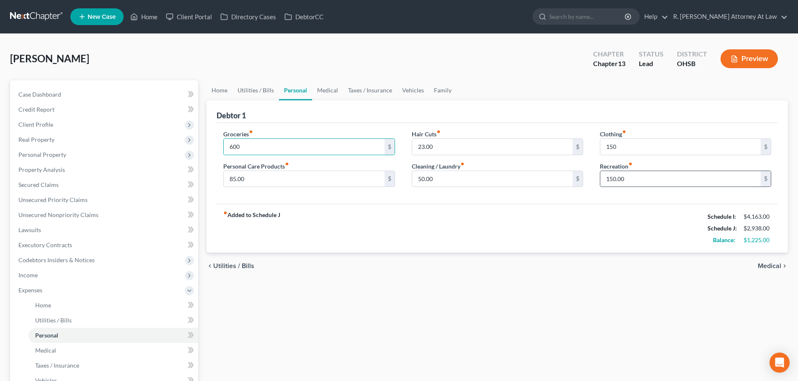
click at [627, 175] on input "150.00" at bounding box center [680, 179] width 160 height 16
drag, startPoint x: 603, startPoint y: 199, endPoint x: 585, endPoint y: 196, distance: 18.3
click at [602, 198] on div "Groceries fiber_manual_record 600 $ Personal Care Products fiber_manual_record …" at bounding box center [496, 163] width 561 height 81
click at [553, 179] on input "50.00" at bounding box center [492, 179] width 160 height 16
click at [660, 179] on input "100" at bounding box center [680, 179] width 160 height 16
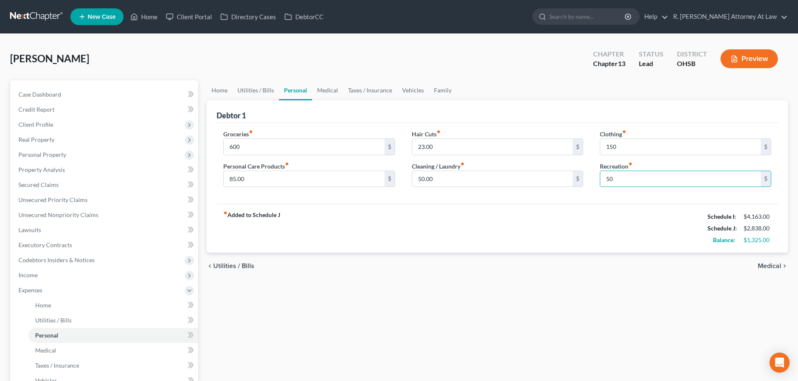
drag, startPoint x: 563, startPoint y: 208, endPoint x: 568, endPoint y: 207, distance: 4.7
click at [563, 208] on div "fiber_manual_record Added to Schedule J Schedule I: $4,163.00 Schedule J: $2,83…" at bounding box center [496, 228] width 561 height 49
click at [621, 177] on input "50" at bounding box center [680, 179] width 160 height 16
type input "42"
click at [578, 199] on div "Groceries fiber_manual_record 600 $ Personal Care Products fiber_manual_record …" at bounding box center [496, 163] width 561 height 81
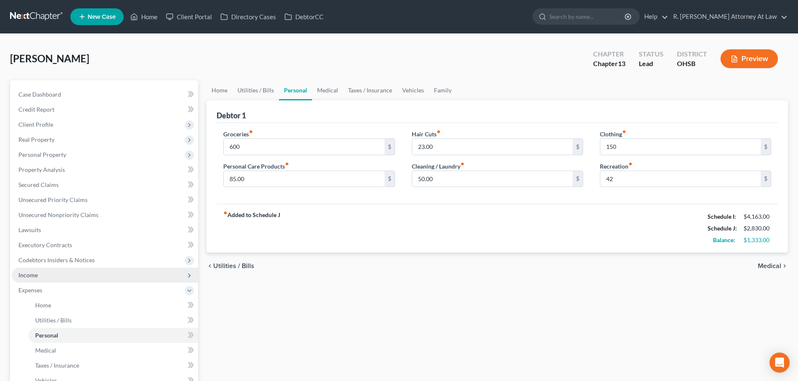
click at [28, 277] on span "Income" at bounding box center [27, 275] width 19 height 7
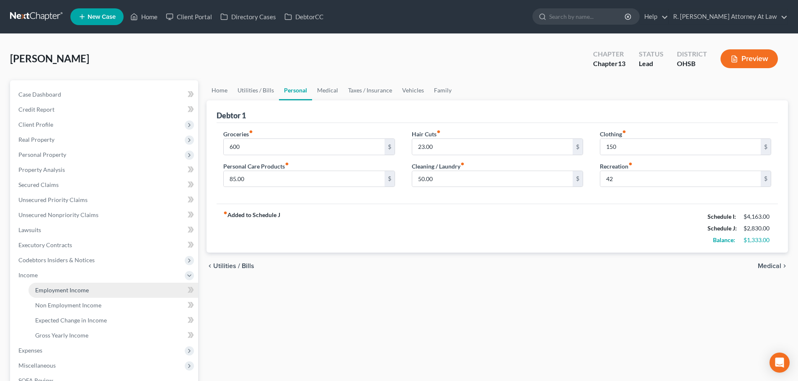
click at [50, 292] on span "Employment Income" at bounding box center [62, 290] width 54 height 7
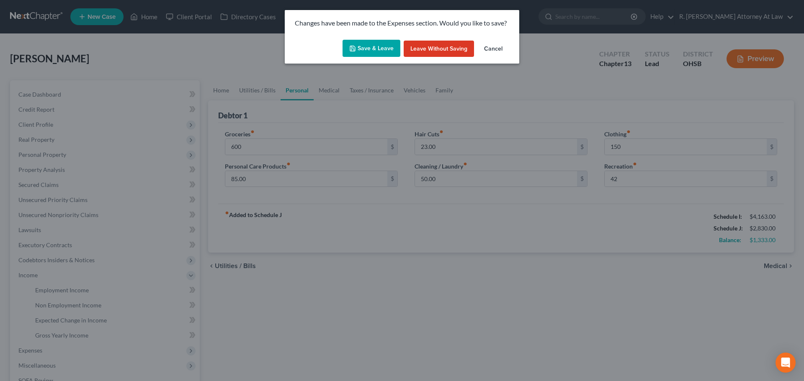
click at [383, 50] on button "Save & Leave" at bounding box center [371, 49] width 58 height 18
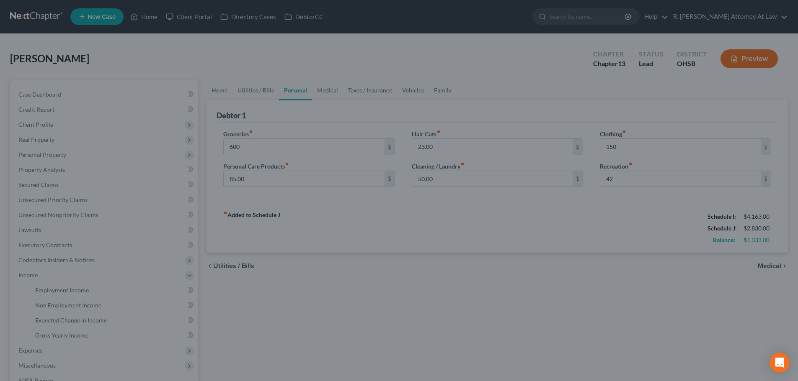
type input "600.00"
type input "150.00"
type input "42.00"
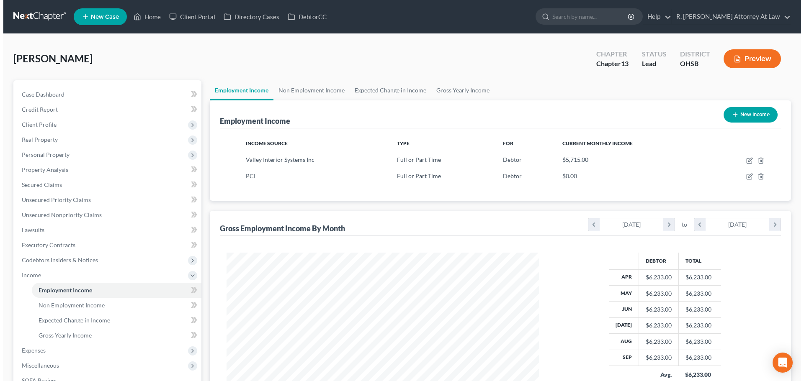
scroll to position [156, 329]
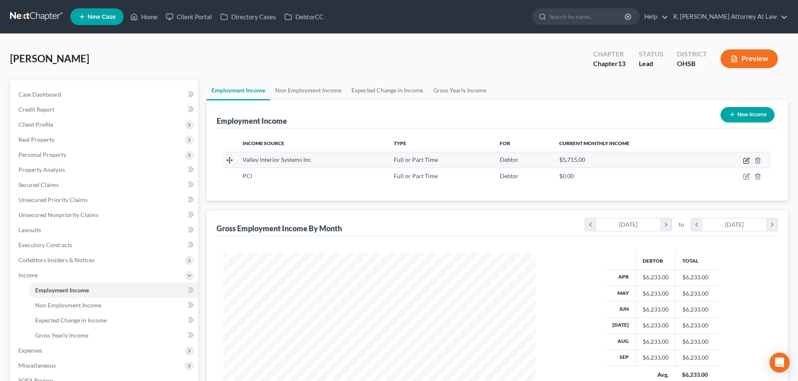
click at [746, 162] on icon "button" at bounding box center [747, 160] width 4 height 4
select select "0"
select select "36"
select select "0"
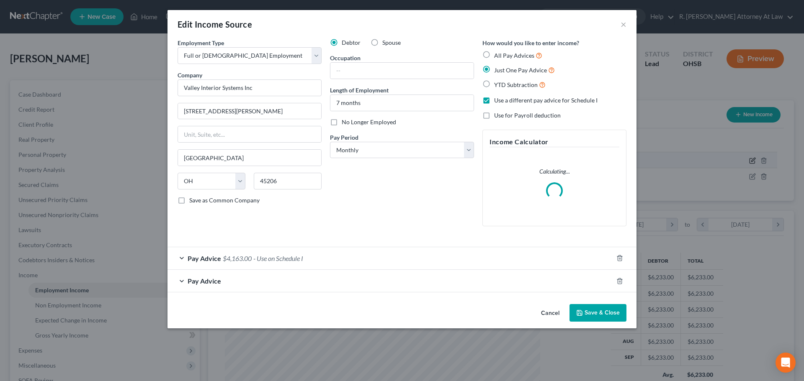
scroll to position [157, 332]
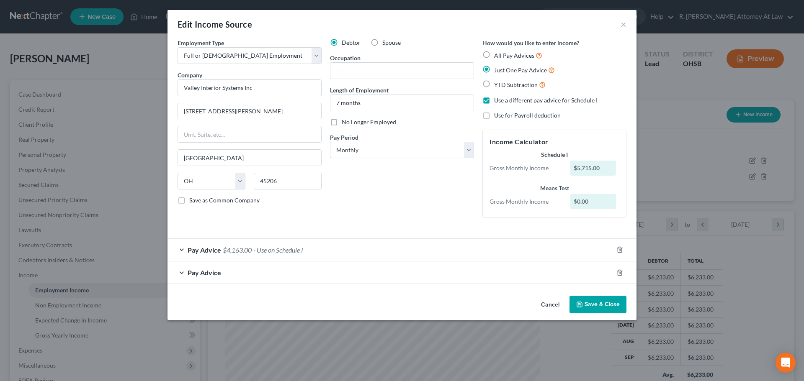
click at [320, 247] on div "Pay Advice $4,163.00 - Use on Schedule I" at bounding box center [389, 250] width 445 height 22
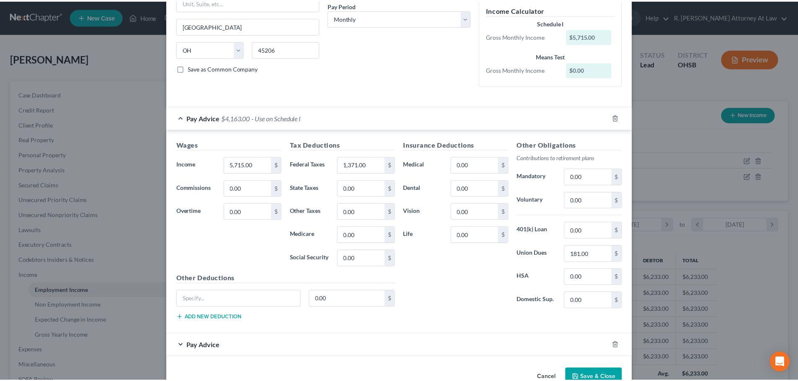
scroll to position [154, 0]
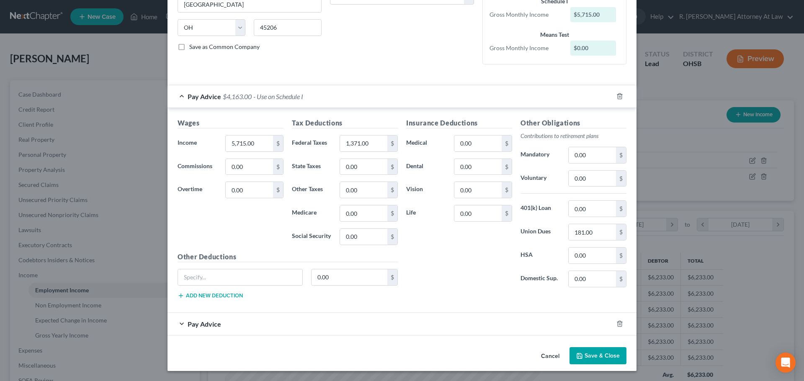
click at [590, 354] on button "Save & Close" at bounding box center [597, 356] width 57 height 18
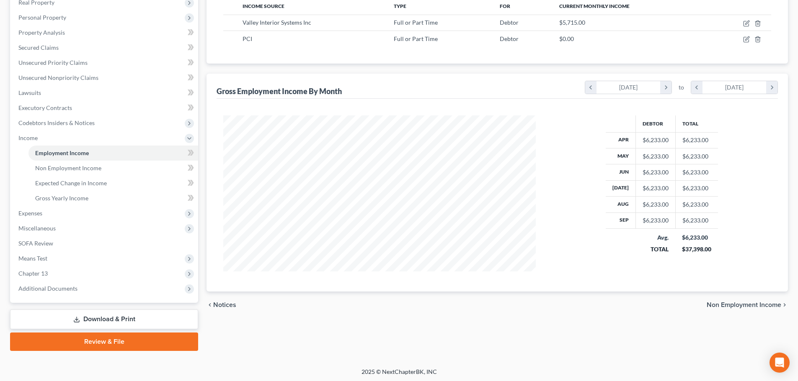
scroll to position [139, 0]
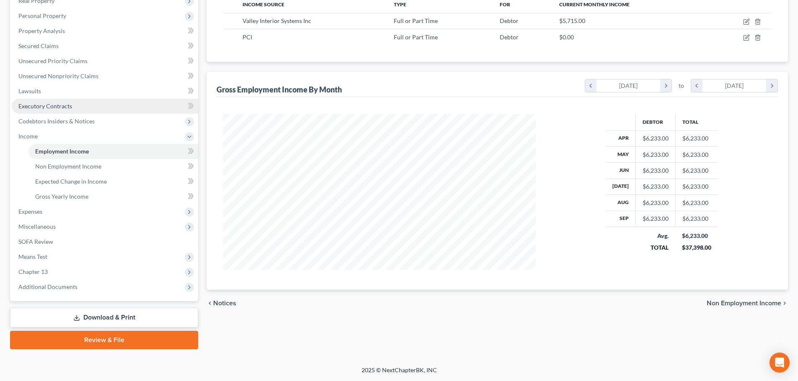
click at [27, 109] on span "Executory Contracts" at bounding box center [45, 106] width 54 height 7
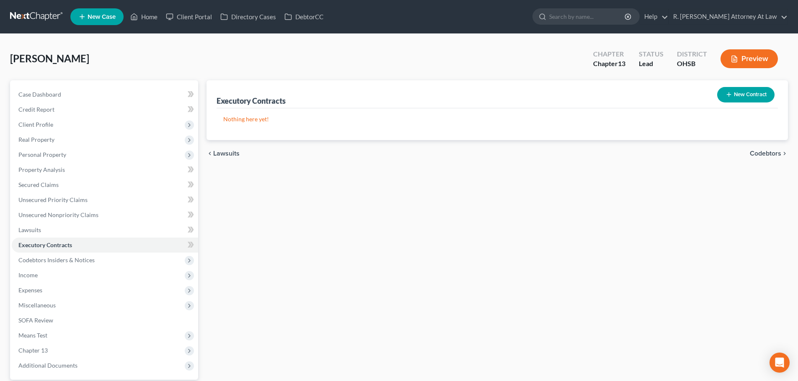
click at [739, 97] on button "New Contract" at bounding box center [745, 94] width 57 height 15
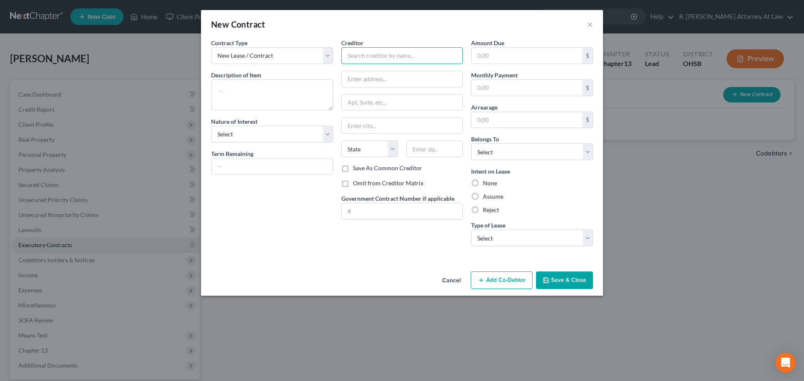
click at [356, 60] on input "text" at bounding box center [402, 55] width 122 height 17
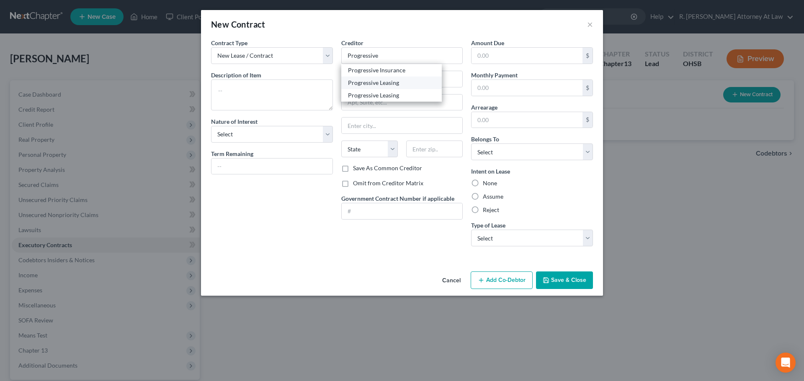
click at [364, 83] on div "Progressive Leasing" at bounding box center [391, 83] width 87 height 8
type input "Progressive Leasing"
type input "256 W. Data Drive"
type input "Draper"
select select "46"
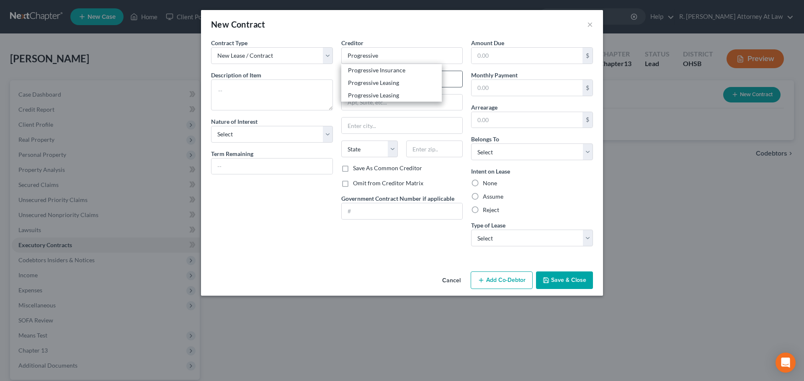
type input "84020"
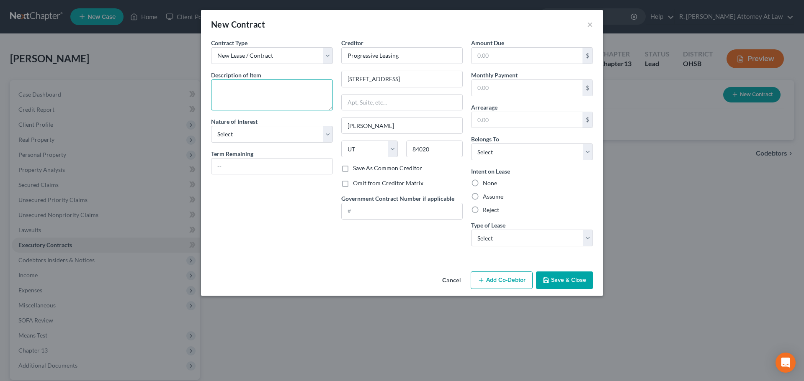
click at [239, 95] on textarea at bounding box center [272, 95] width 122 height 31
type textarea "computer"
drag, startPoint x: 215, startPoint y: 165, endPoint x: 219, endPoint y: 160, distance: 6.6
click at [215, 165] on input "text" at bounding box center [271, 167] width 121 height 16
type input "4"
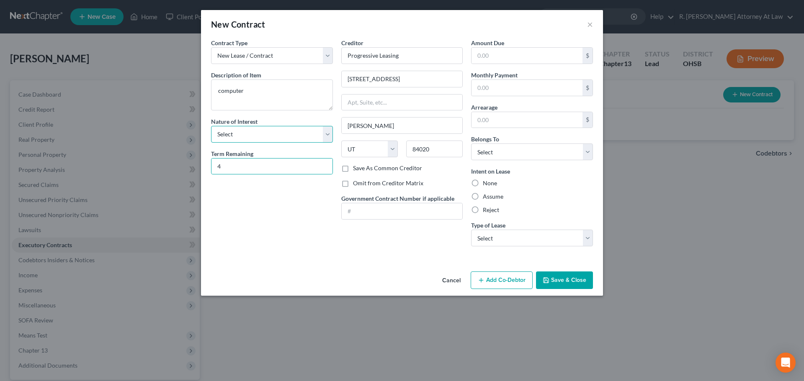
click at [247, 131] on select "Select Purchaser Agent Lessor Lessee" at bounding box center [272, 134] width 122 height 17
select select "3"
click at [211, 126] on select "Select Purchaser Agent Lessor Lessee" at bounding box center [272, 134] width 122 height 17
click at [502, 52] on input "text" at bounding box center [526, 56] width 111 height 16
type input "3"
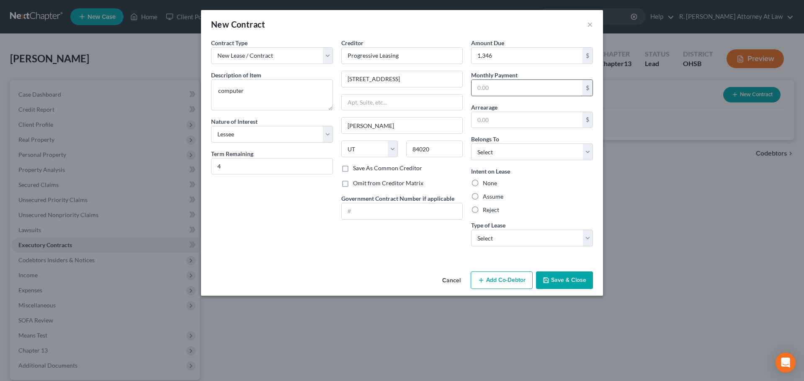
click at [492, 89] on input "text" at bounding box center [526, 88] width 111 height 16
click at [505, 151] on select "Select Debtor 1 Only Debtor 2 Only Debtor 1 And Debtor 2 Only At Least One Of T…" at bounding box center [532, 152] width 122 height 17
click at [471, 144] on select "Select Debtor 1 Only Debtor 2 Only Debtor 1 And Debtor 2 Only At Least One Of T…" at bounding box center [532, 152] width 122 height 17
click at [483, 152] on select "Select Debtor 1 Only Debtor 2 Only Debtor 1 And Debtor 2 Only At Least One Of T…" at bounding box center [532, 152] width 122 height 17
click at [471, 144] on select "Select Debtor 1 Only Debtor 2 Only Debtor 1 And Debtor 2 Only At Least One Of T…" at bounding box center [532, 152] width 122 height 17
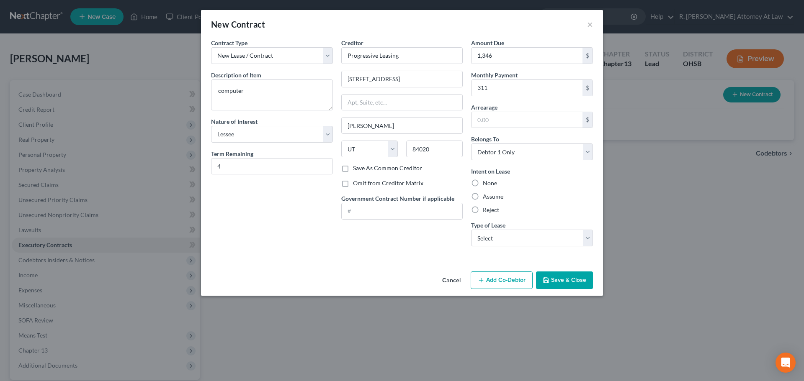
click at [483, 197] on label "Assume" at bounding box center [493, 197] width 21 height 8
click at [486, 197] on input "Assume" at bounding box center [488, 195] width 5 height 5
click at [498, 236] on select "Select Real Estate Car Other" at bounding box center [532, 238] width 122 height 17
click at [471, 230] on select "Select Real Estate Car Other" at bounding box center [532, 238] width 122 height 17
click at [554, 282] on button "Save & Close" at bounding box center [564, 281] width 57 height 18
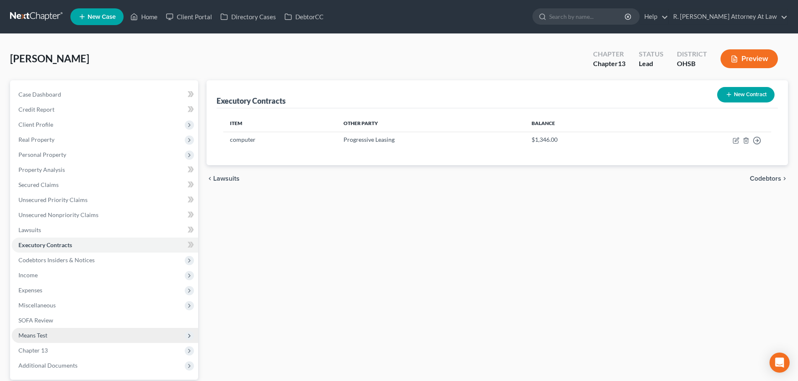
scroll to position [79, 0]
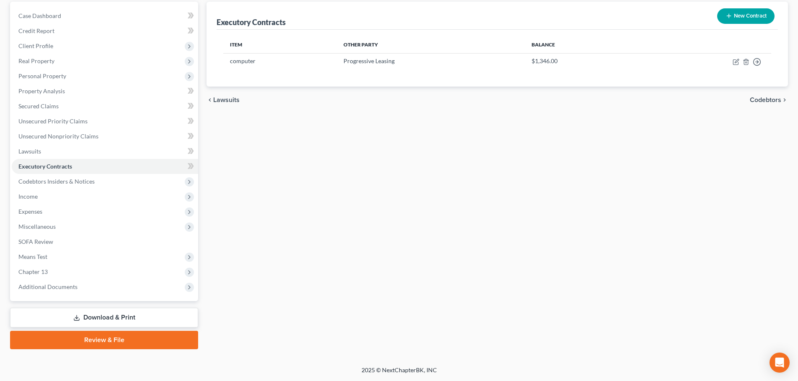
click at [82, 317] on link "Download & Print" at bounding box center [104, 318] width 188 height 20
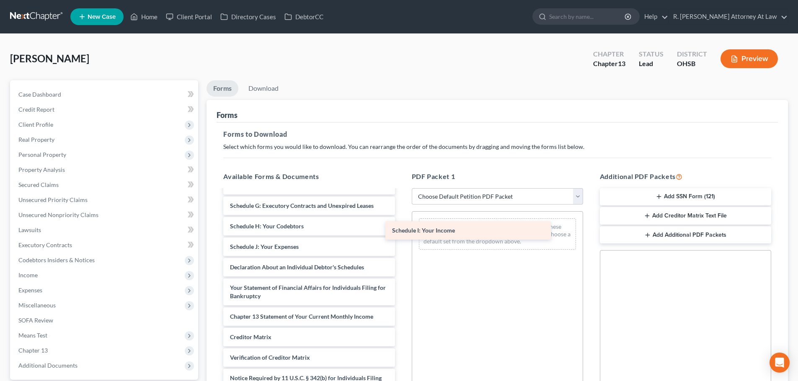
scroll to position [166, 0]
drag, startPoint x: 257, startPoint y: 246, endPoint x: 431, endPoint y: 229, distance: 175.0
click at [401, 229] on div "Schedule I: Your Income CCC-pdf Installments Fee Sheets Voluntary Petition for …" at bounding box center [308, 220] width 185 height 392
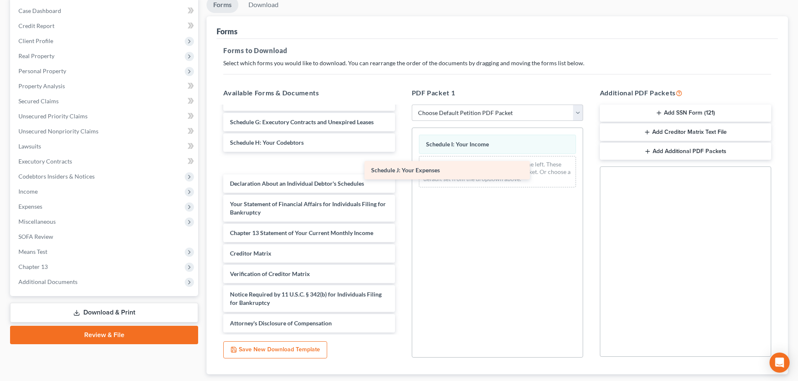
scroll to position [146, 0]
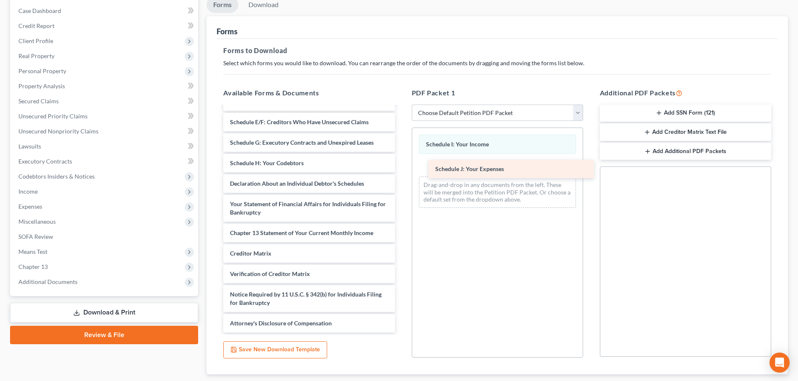
drag, startPoint x: 252, startPoint y: 163, endPoint x: 457, endPoint y: 169, distance: 205.2
click at [401, 169] on div "Schedule J: Your Expenses CCC-pdf Installments Fee Sheets Voluntary Petition fo…" at bounding box center [308, 147] width 185 height 372
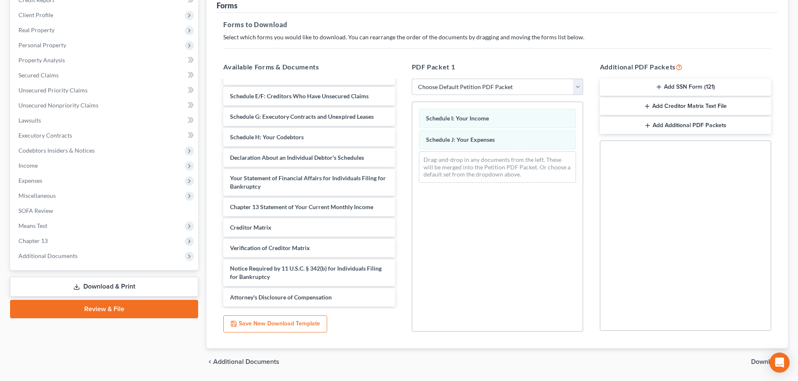
scroll to position [136, 0]
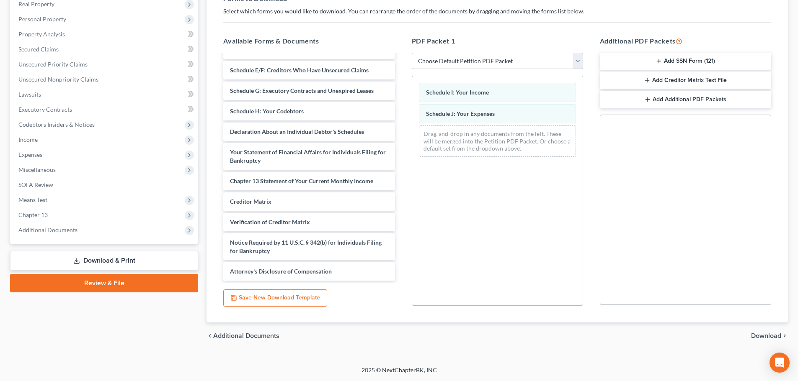
click at [762, 336] on span "Download" at bounding box center [766, 336] width 30 height 7
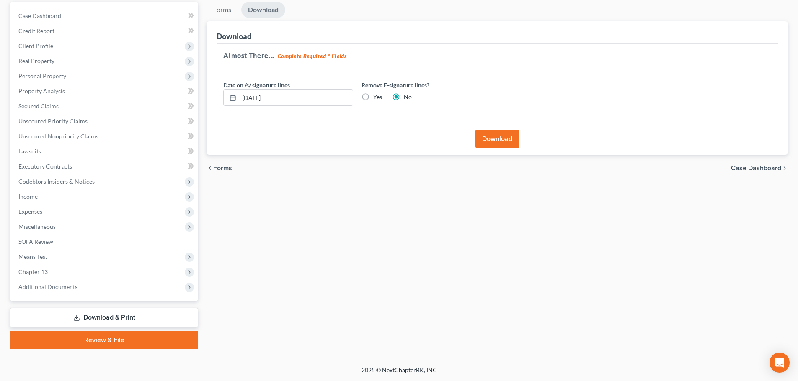
scroll to position [79, 0]
click at [490, 136] on button "Download" at bounding box center [497, 139] width 44 height 18
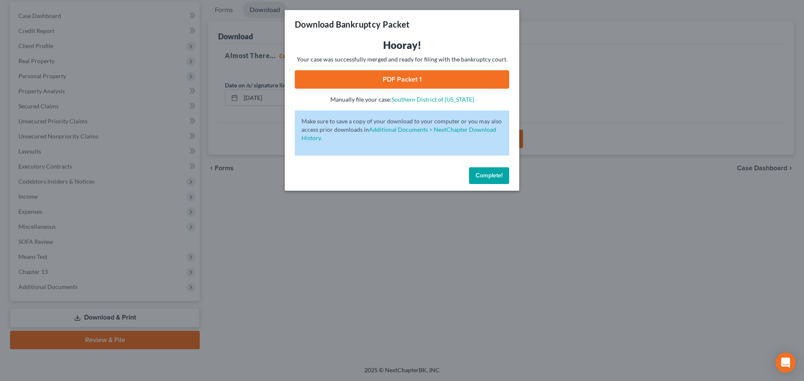
click at [394, 79] on link "PDF Packet 1" at bounding box center [402, 79] width 214 height 18
click at [493, 175] on span "Complete!" at bounding box center [489, 175] width 27 height 7
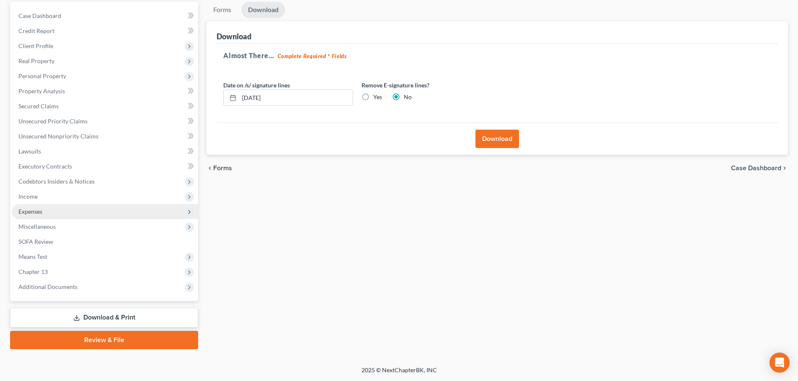
click at [29, 211] on span "Expenses" at bounding box center [30, 211] width 24 height 7
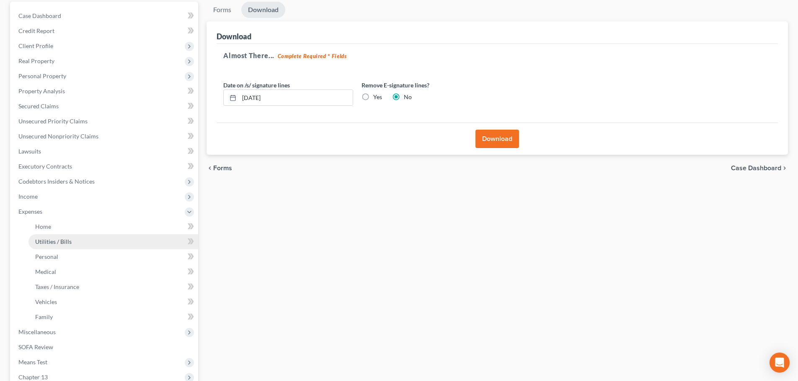
click at [50, 241] on span "Utilities / Bills" at bounding box center [53, 241] width 36 height 7
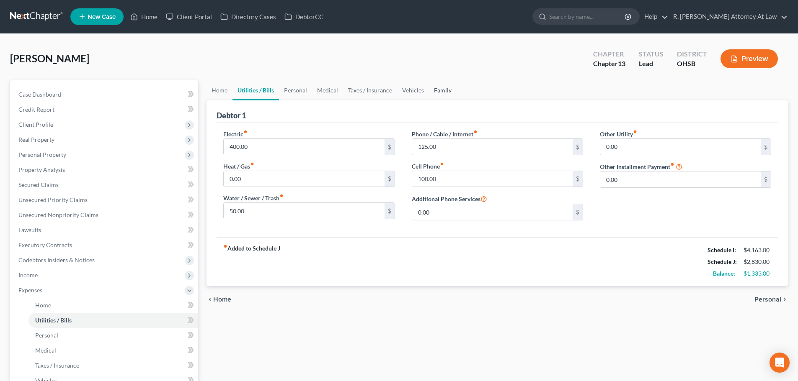
click at [438, 92] on link "Family" at bounding box center [443, 90] width 28 height 20
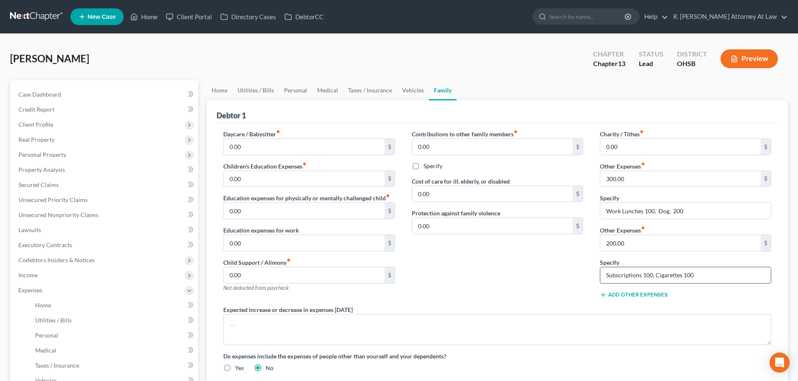
drag, startPoint x: 661, startPoint y: 271, endPoint x: 667, endPoint y: 273, distance: 6.5
click at [667, 273] on input "Subscriptions 100, Cigarettes 100" at bounding box center [685, 276] width 170 height 16
click at [689, 208] on input "Work Lunches 100, Dog, 200" at bounding box center [685, 211] width 170 height 16
click at [435, 145] on input "0.00" at bounding box center [492, 147] width 160 height 16
click at [27, 213] on span "Unsecured Nonpriority Claims" at bounding box center [58, 214] width 80 height 7
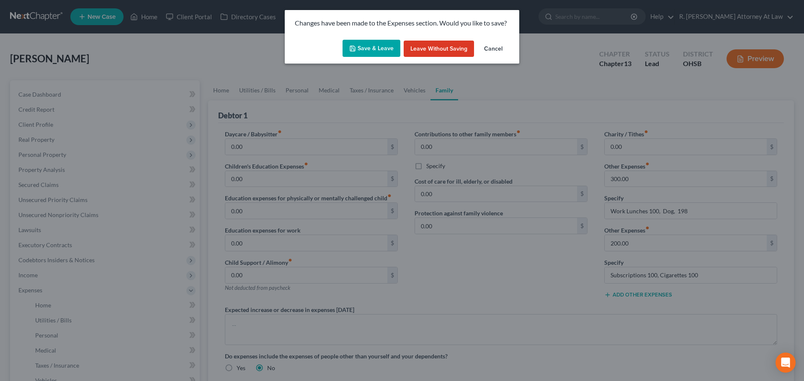
click at [365, 44] on button "Save & Leave" at bounding box center [371, 49] width 58 height 18
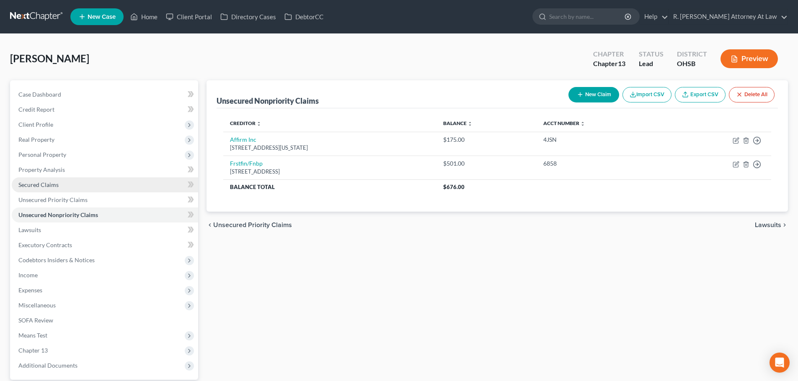
click at [41, 185] on span "Secured Claims" at bounding box center [38, 184] width 40 height 7
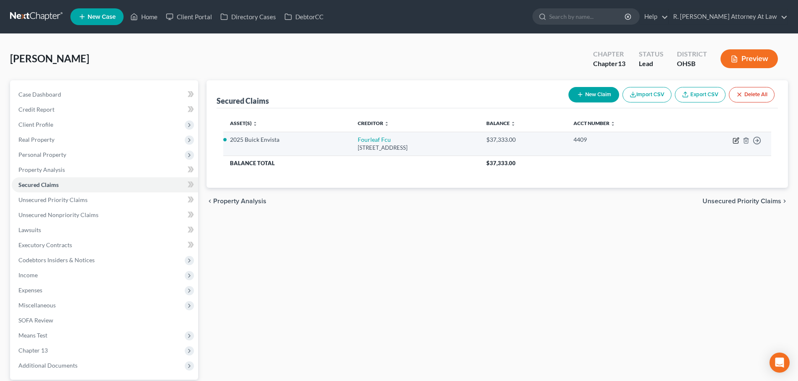
click at [736, 138] on icon "button" at bounding box center [735, 140] width 7 height 7
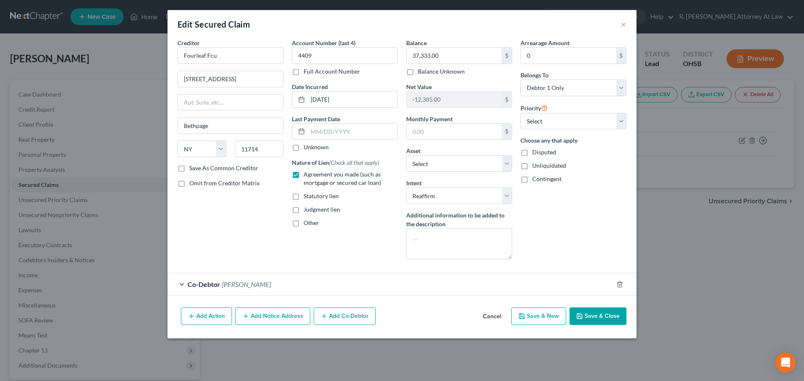
click at [216, 316] on button "Add Action" at bounding box center [206, 317] width 51 height 18
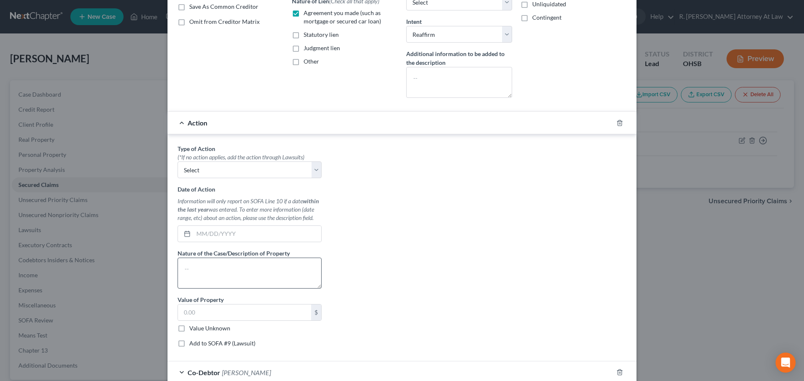
scroll to position [167, 0]
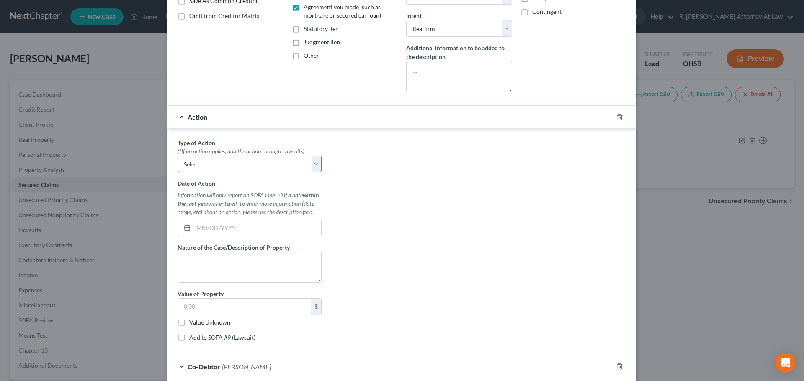
click at [194, 165] on select "Select Repossession Garnishment Foreclosure Personal Injury Attached, Seized, O…" at bounding box center [250, 164] width 144 height 17
click at [178, 156] on select "Select Repossession Garnishment Foreclosure Personal Injury Attached, Seized, O…" at bounding box center [250, 164] width 144 height 17
click at [201, 231] on input "text" at bounding box center [257, 228] width 128 height 16
click at [186, 268] on textarea at bounding box center [250, 267] width 144 height 31
click at [205, 228] on input "text" at bounding box center [257, 228] width 128 height 16
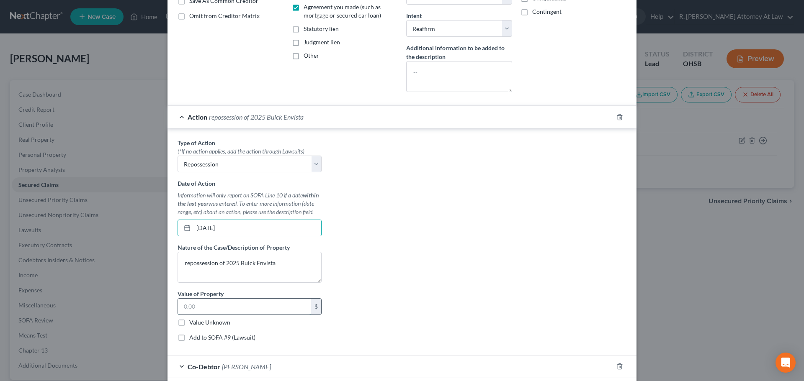
click at [195, 308] on input "text" at bounding box center [244, 307] width 133 height 16
click at [189, 323] on label "Value Unknown" at bounding box center [209, 323] width 41 height 8
click at [193, 323] on input "Value Unknown" at bounding box center [195, 321] width 5 height 5
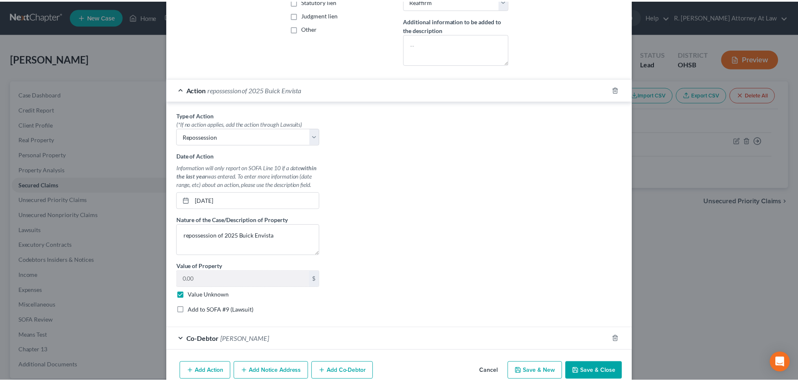
scroll to position [217, 0]
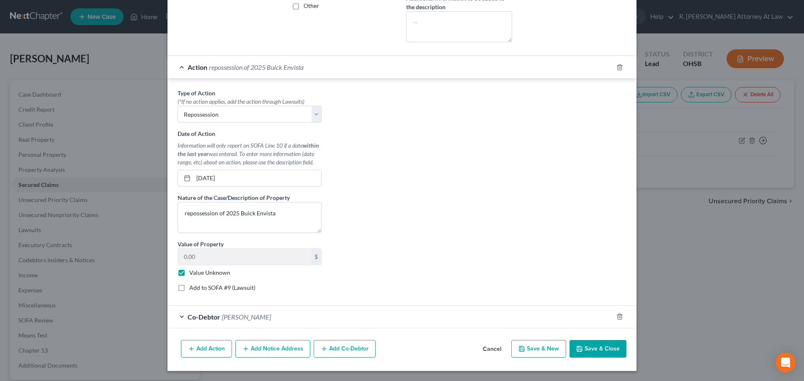
click at [590, 349] on button "Save & Close" at bounding box center [597, 349] width 57 height 18
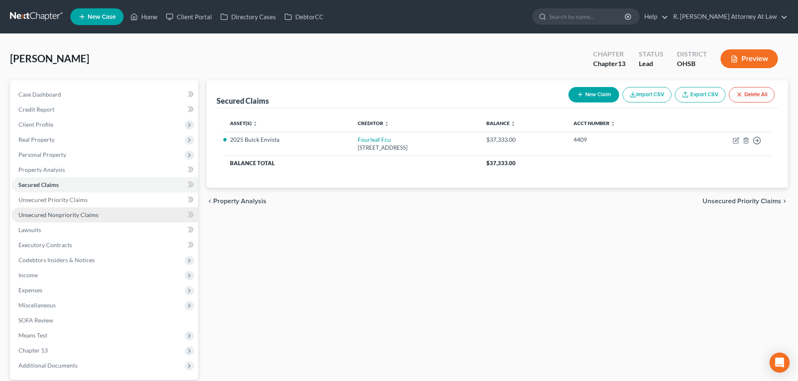
click at [49, 216] on span "Unsecured Nonpriority Claims" at bounding box center [58, 214] width 80 height 7
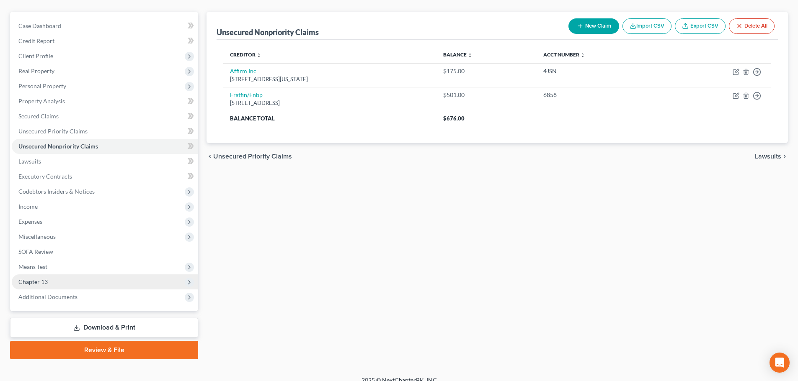
scroll to position [79, 0]
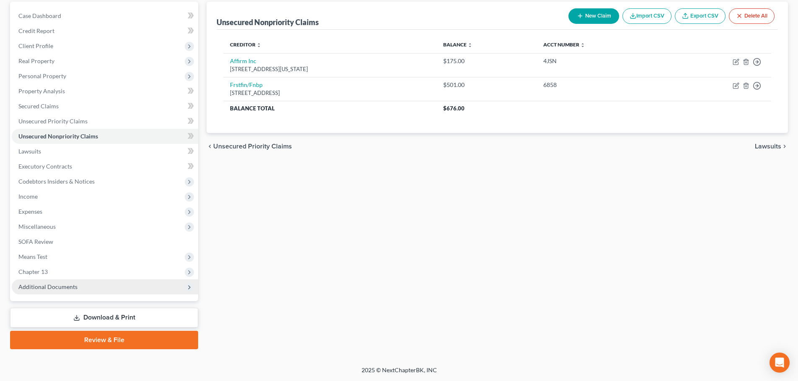
click at [56, 284] on span "Additional Documents" at bounding box center [47, 286] width 59 height 7
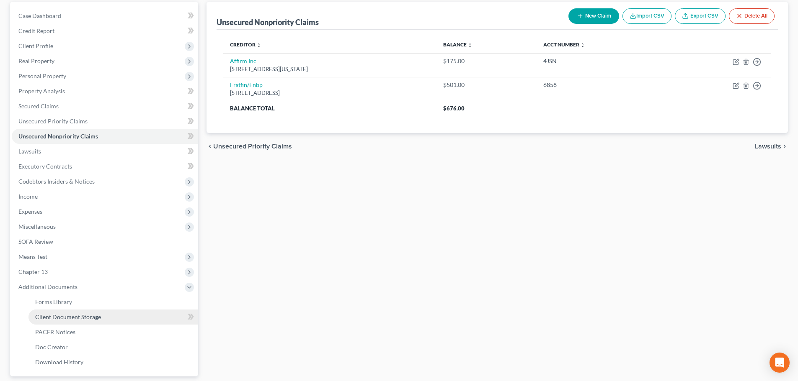
click at [59, 317] on span "Client Document Storage" at bounding box center [68, 317] width 66 height 7
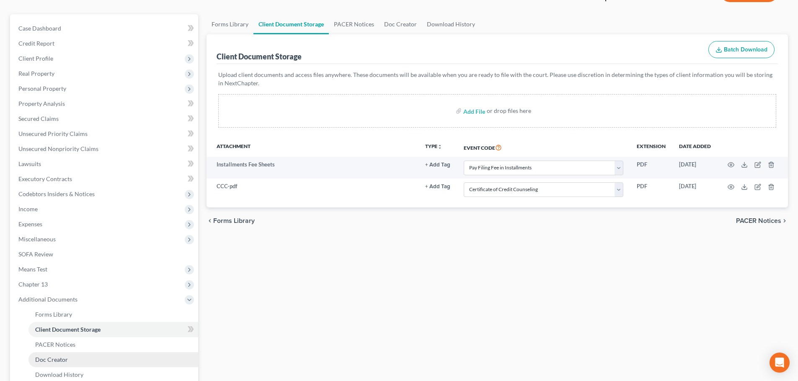
scroll to position [154, 0]
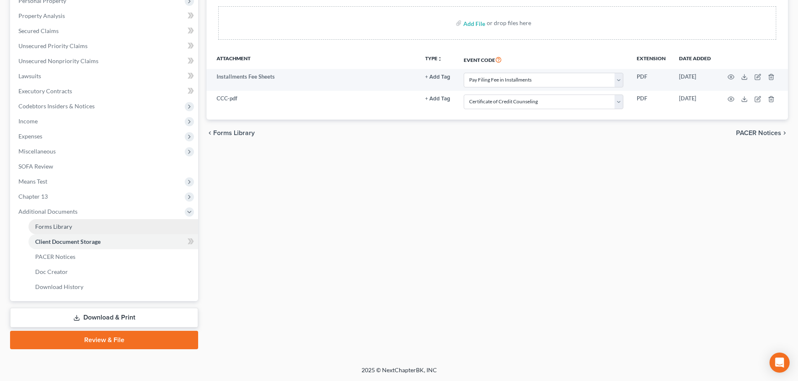
drag, startPoint x: 41, startPoint y: 226, endPoint x: 65, endPoint y: 226, distance: 23.4
click at [41, 226] on span "Forms Library" at bounding box center [53, 226] width 37 height 7
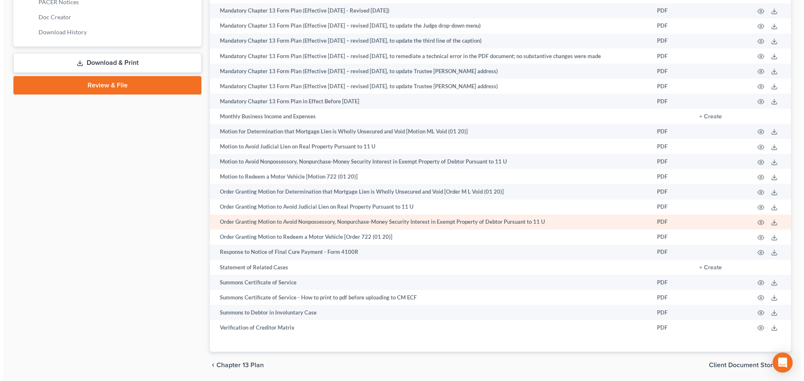
scroll to position [438, 0]
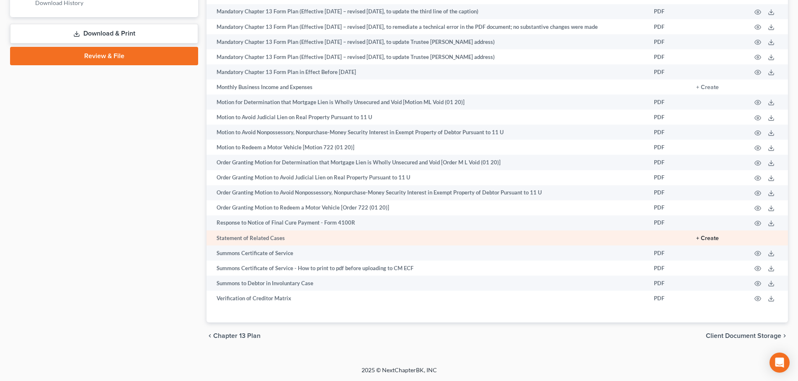
click at [708, 239] on button "+ Create" at bounding box center [707, 239] width 23 height 6
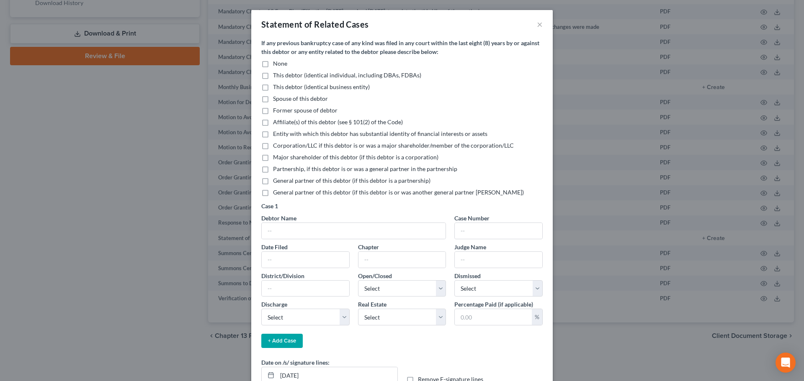
click at [273, 64] on label "None" at bounding box center [280, 63] width 14 height 8
click at [276, 64] on input "None" at bounding box center [278, 61] width 5 height 5
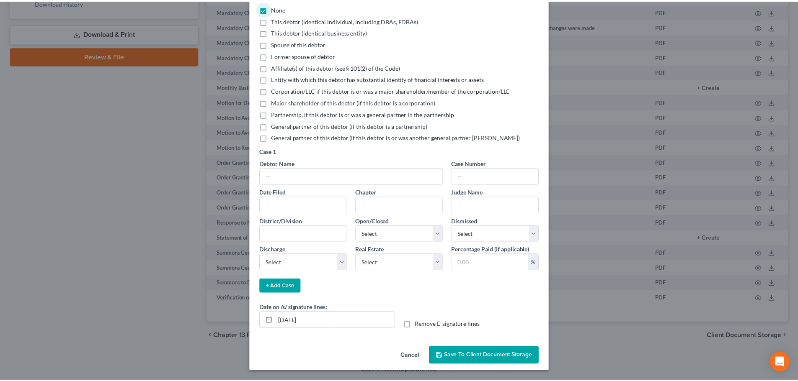
scroll to position [55, 0]
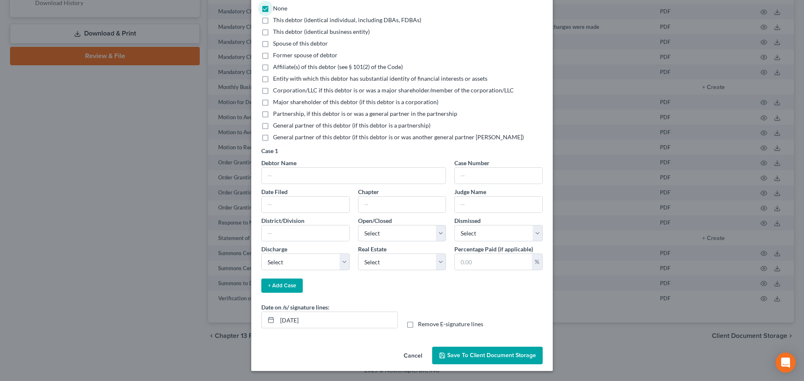
click at [456, 358] on span "Save to Client Document Storage" at bounding box center [491, 355] width 89 height 7
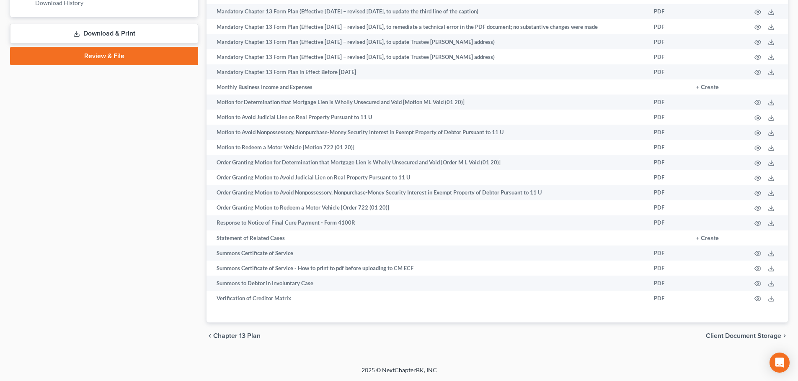
scroll to position [313, 0]
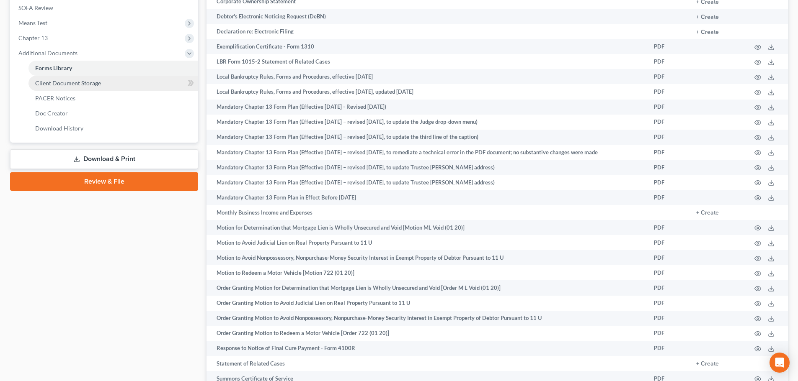
click at [52, 82] on span "Client Document Storage" at bounding box center [68, 83] width 66 height 7
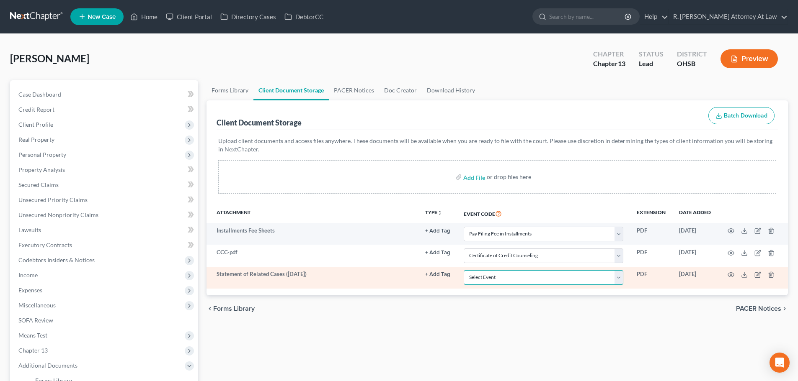
click at [576, 273] on select "Select Event 20 Largest Unsecured Creditors Amended Document Amended List of Cr…" at bounding box center [543, 277] width 160 height 15
click at [463, 270] on select "Select Event 20 Largest Unsecured Creditors Amended Document Amended List of Cr…" at bounding box center [543, 277] width 160 height 15
click at [729, 273] on icon "button" at bounding box center [730, 275] width 7 height 7
